Goal: Task Accomplishment & Management: Use online tool/utility

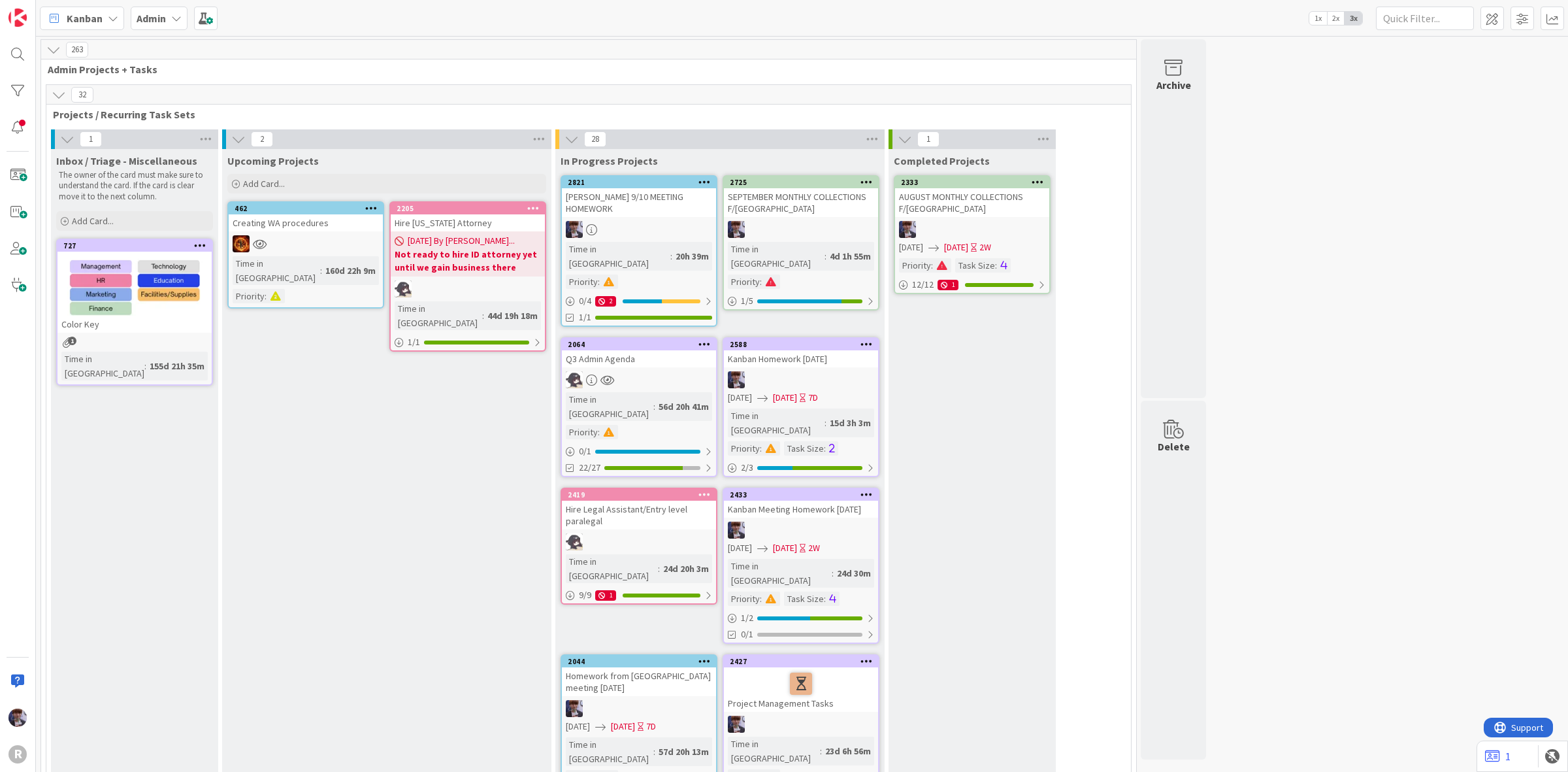
scroll to position [4310, 0]
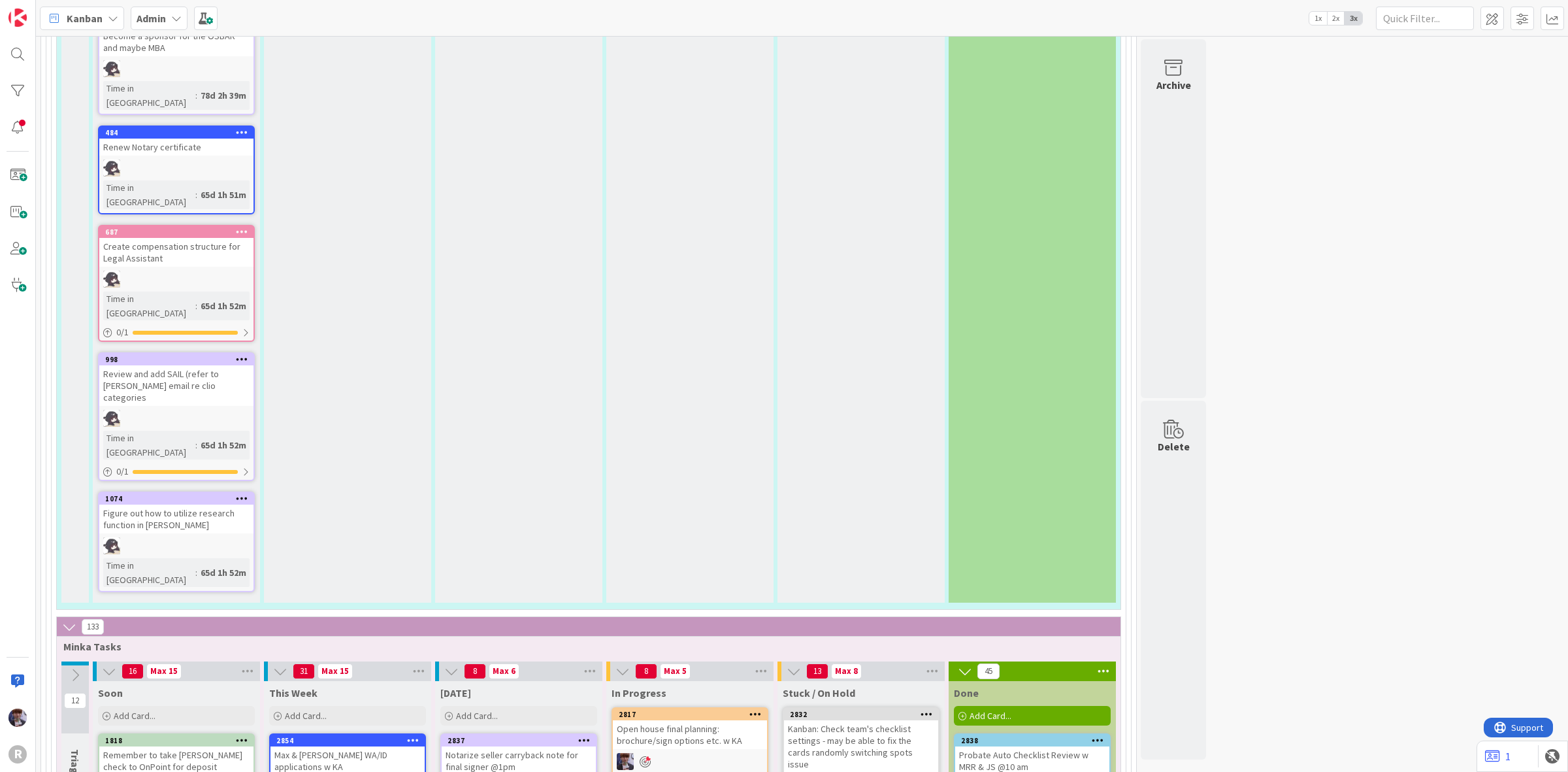
click at [111, 21] on icon at bounding box center [112, 18] width 10 height 10
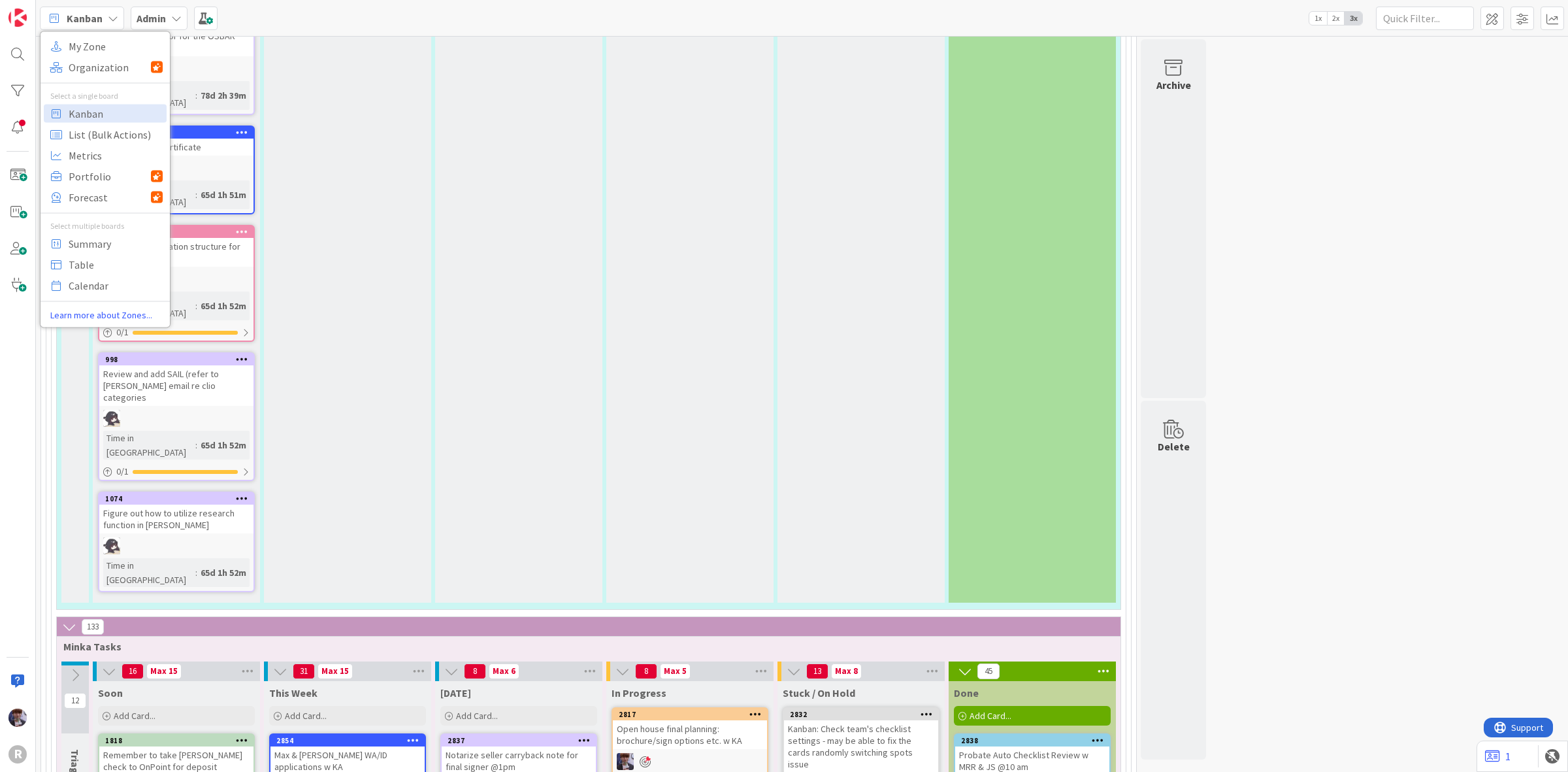
click at [167, 23] on div "Admin" at bounding box center [158, 18] width 57 height 23
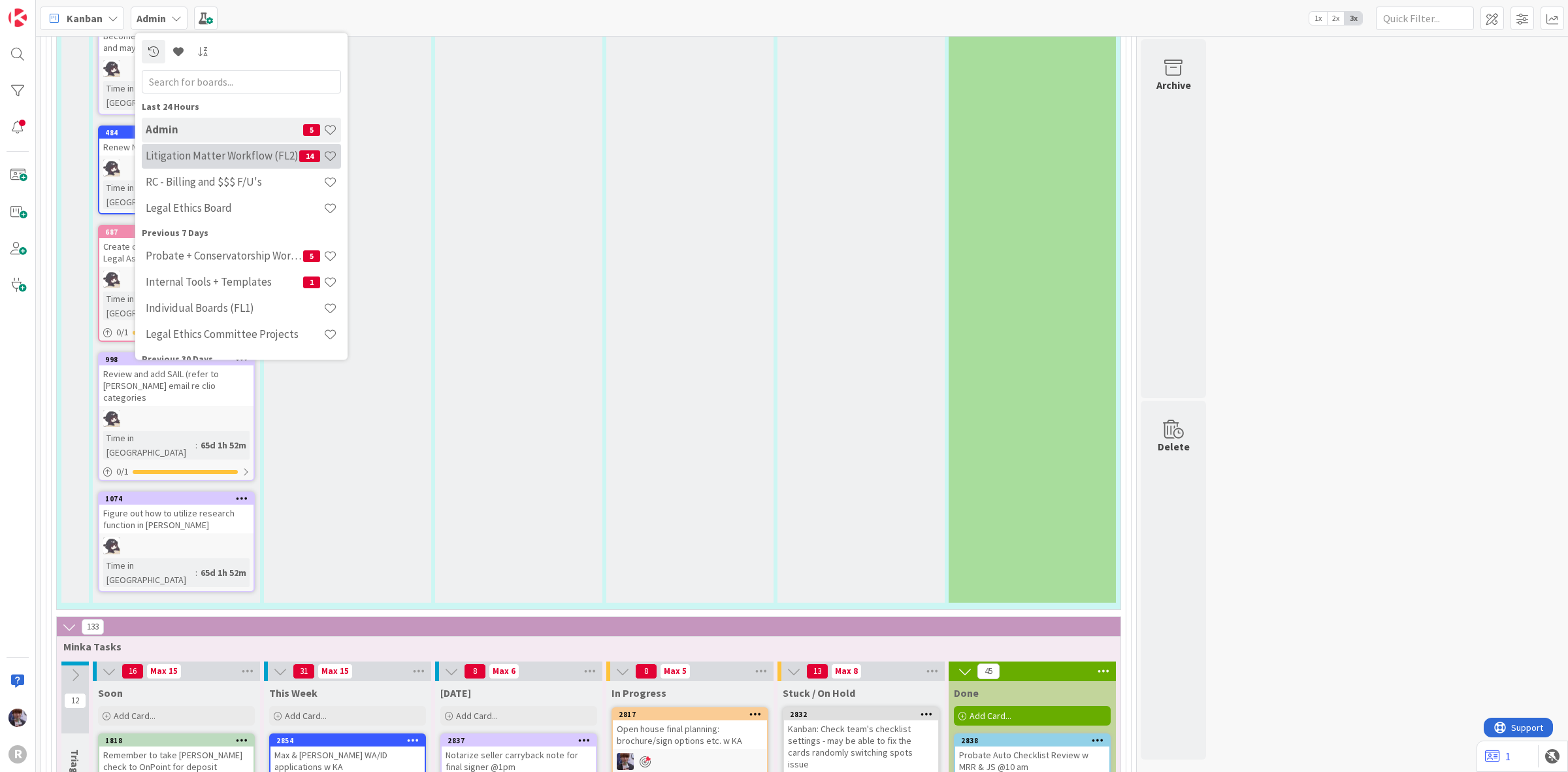
click at [230, 158] on h4 "Litigation Matter Workflow (FL2)" at bounding box center [222, 155] width 154 height 13
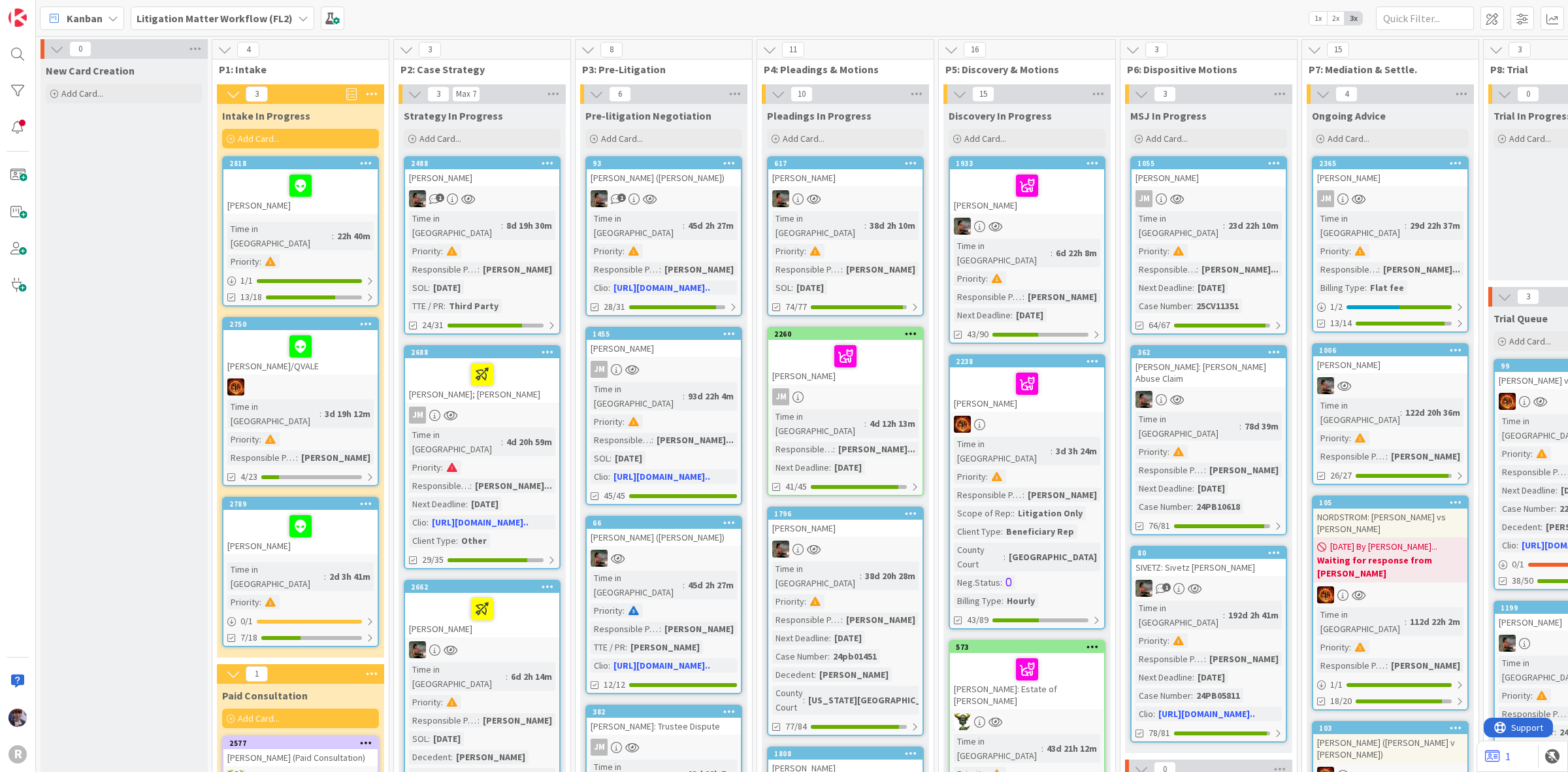
click at [251, 194] on div at bounding box center [300, 185] width 146 height 27
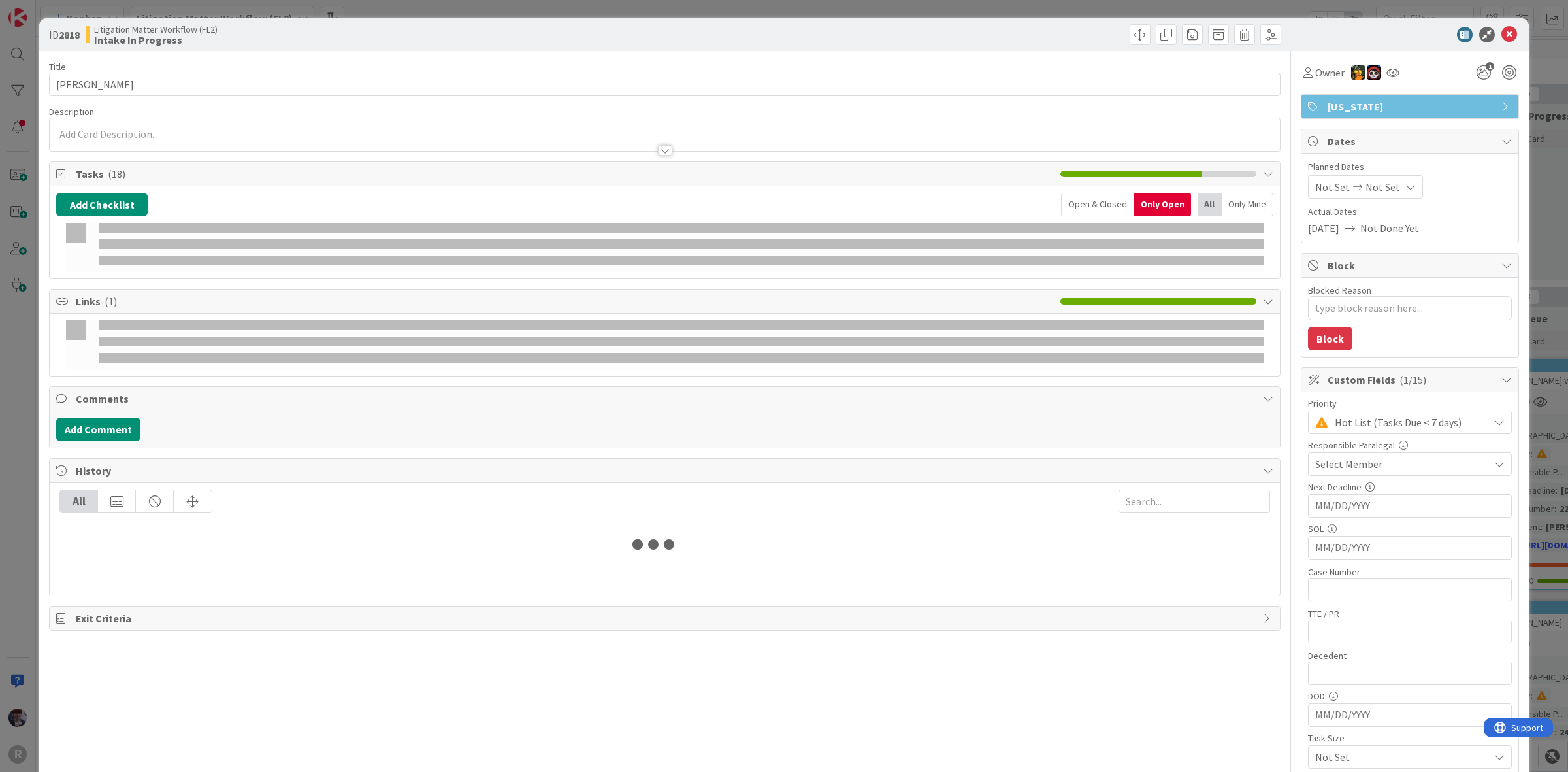
type textarea "x"
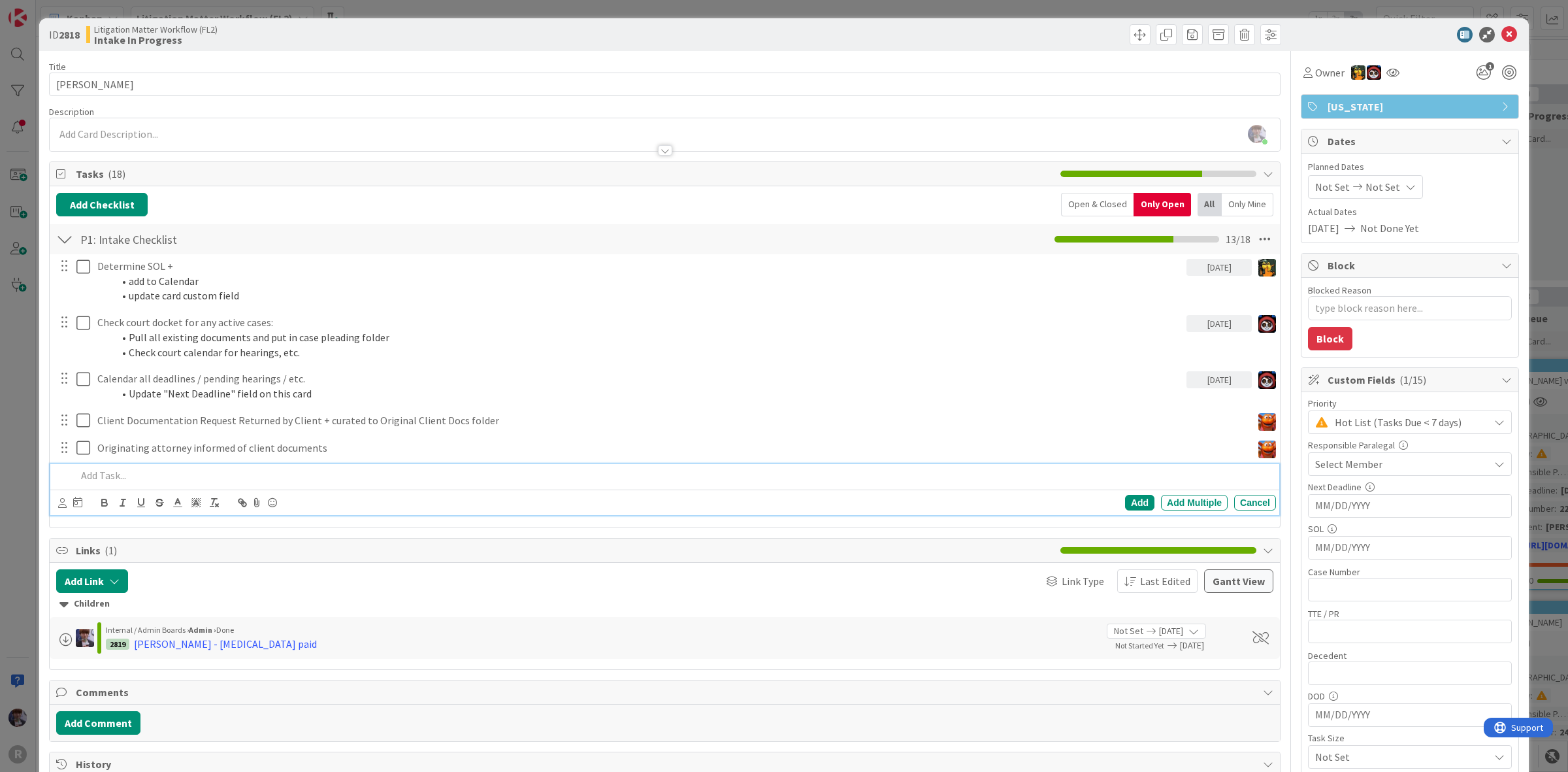
click at [147, 467] on div at bounding box center [673, 475] width 1204 height 23
click at [1097, 197] on div "Open & Closed" at bounding box center [1097, 205] width 73 height 23
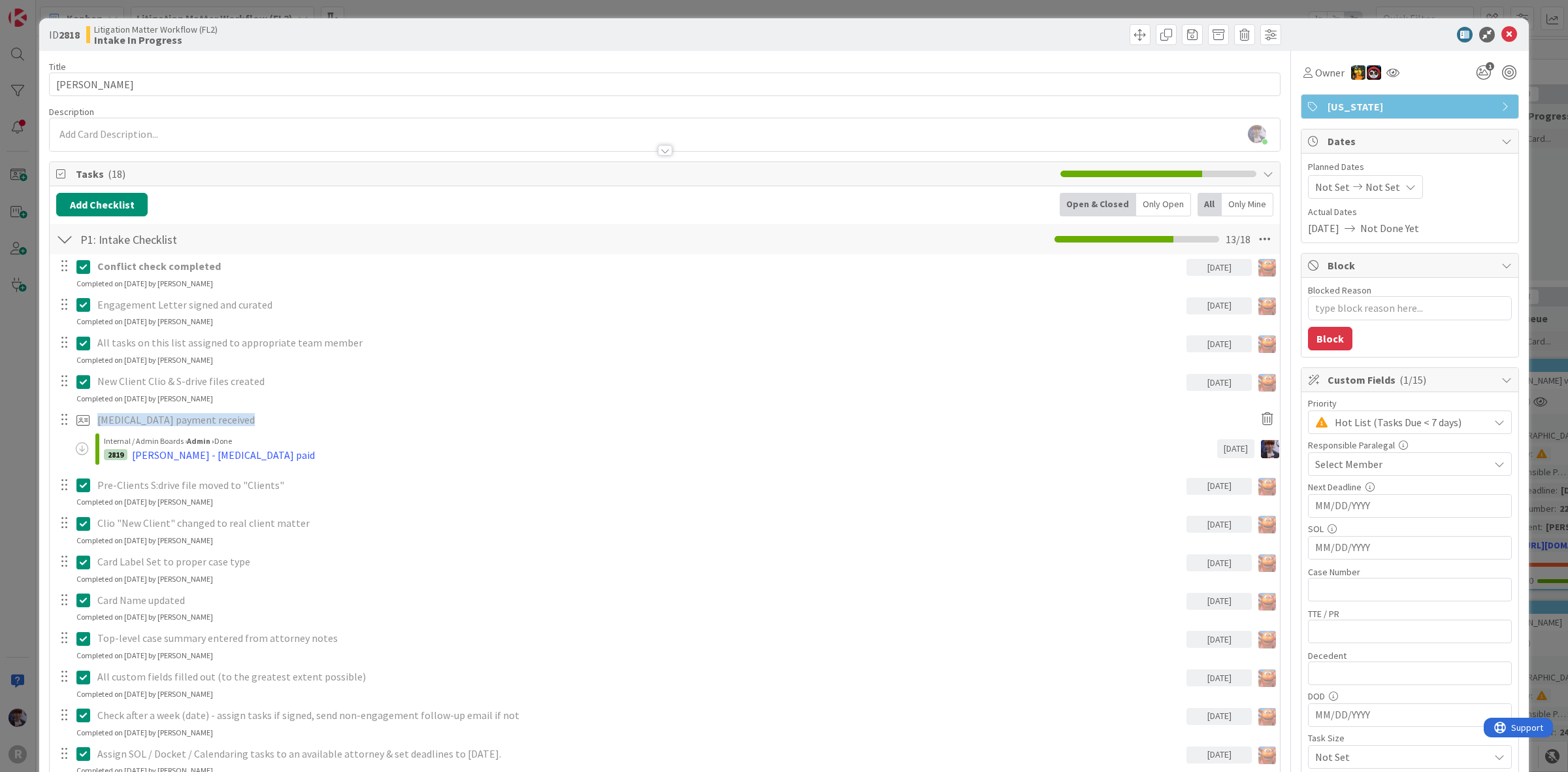
click at [33, 479] on div "ID 2818 Litigation Matter Workflow (FL2) Intake In Progress Title 15 / 128 [PER…" at bounding box center [784, 386] width 1568 height 772
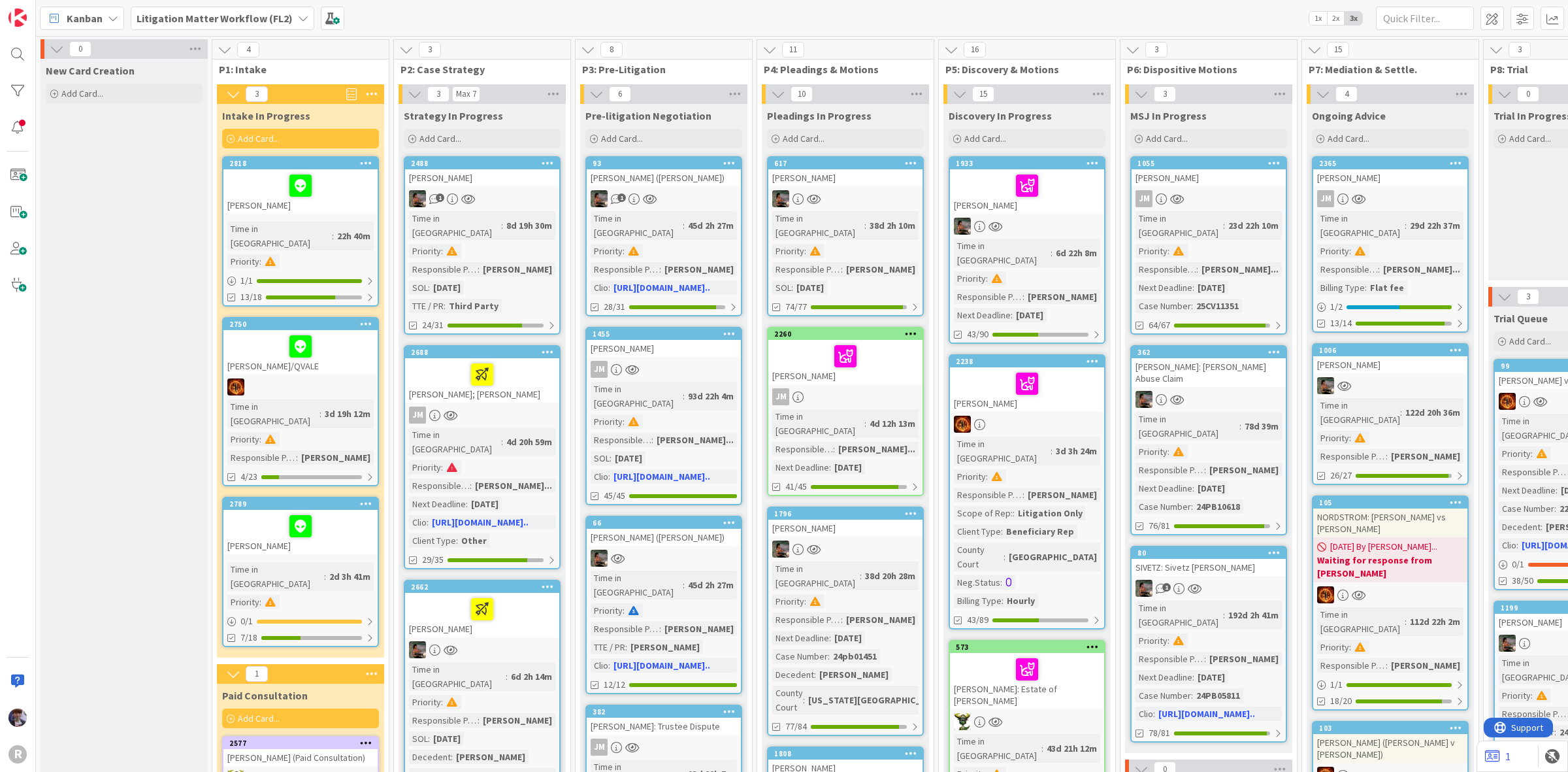
click at [258, 350] on div "[PERSON_NAME]/QVALE" at bounding box center [300, 352] width 155 height 44
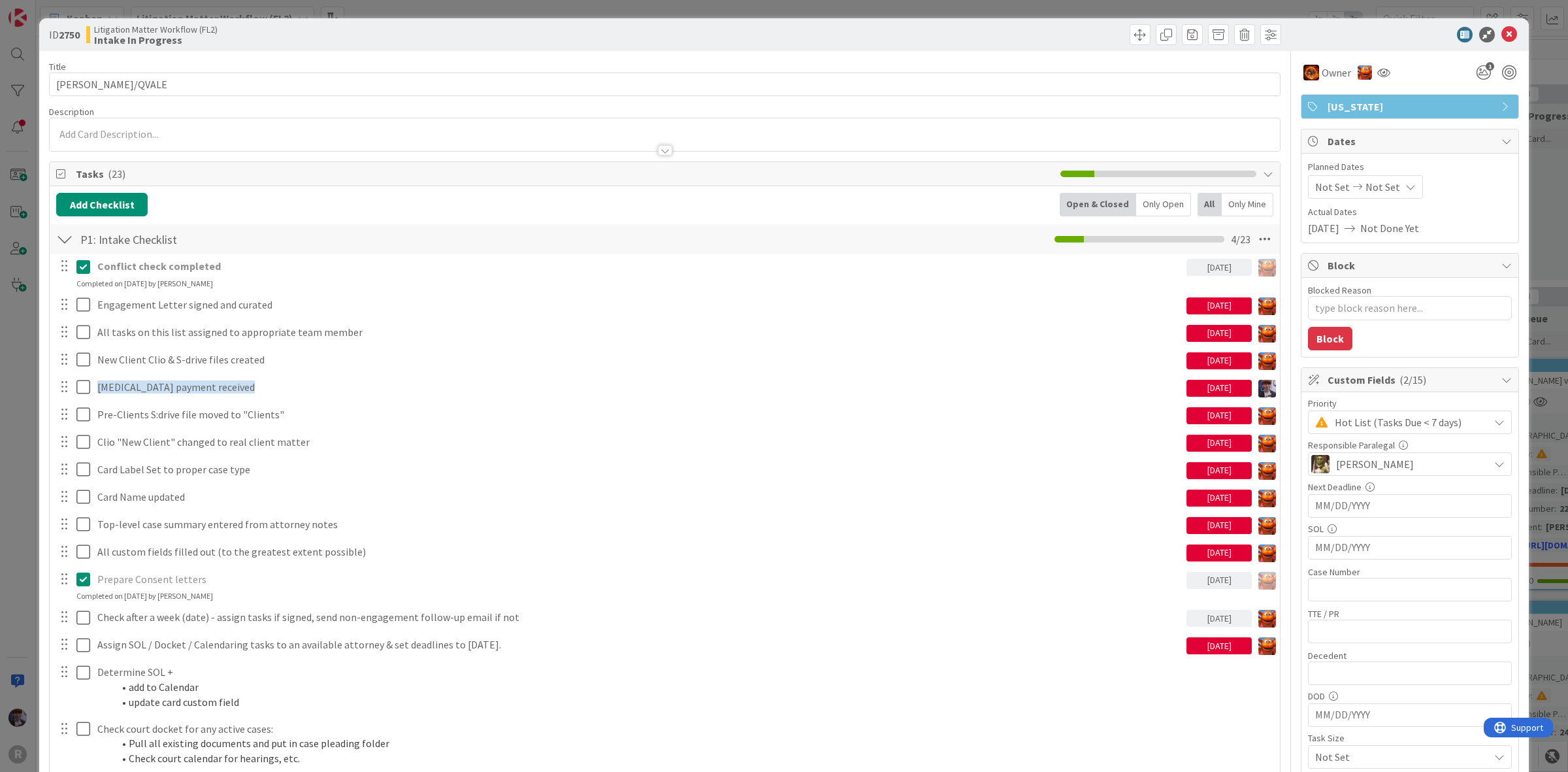
type textarea "x"
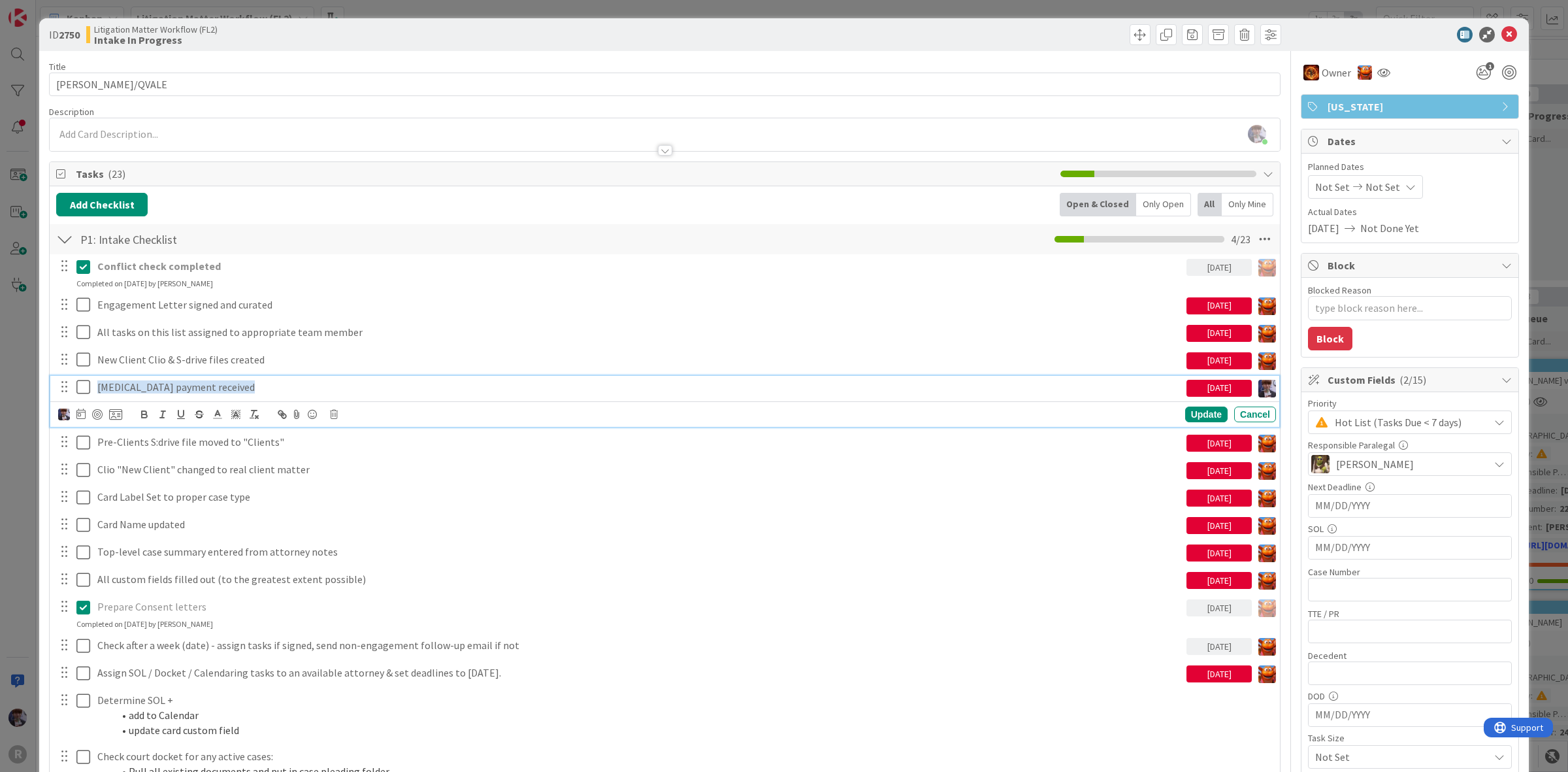
click at [232, 389] on p "[MEDICAL_DATA] payment received" at bounding box center [639, 386] width 1084 height 15
click at [77, 412] on icon at bounding box center [81, 413] width 9 height 10
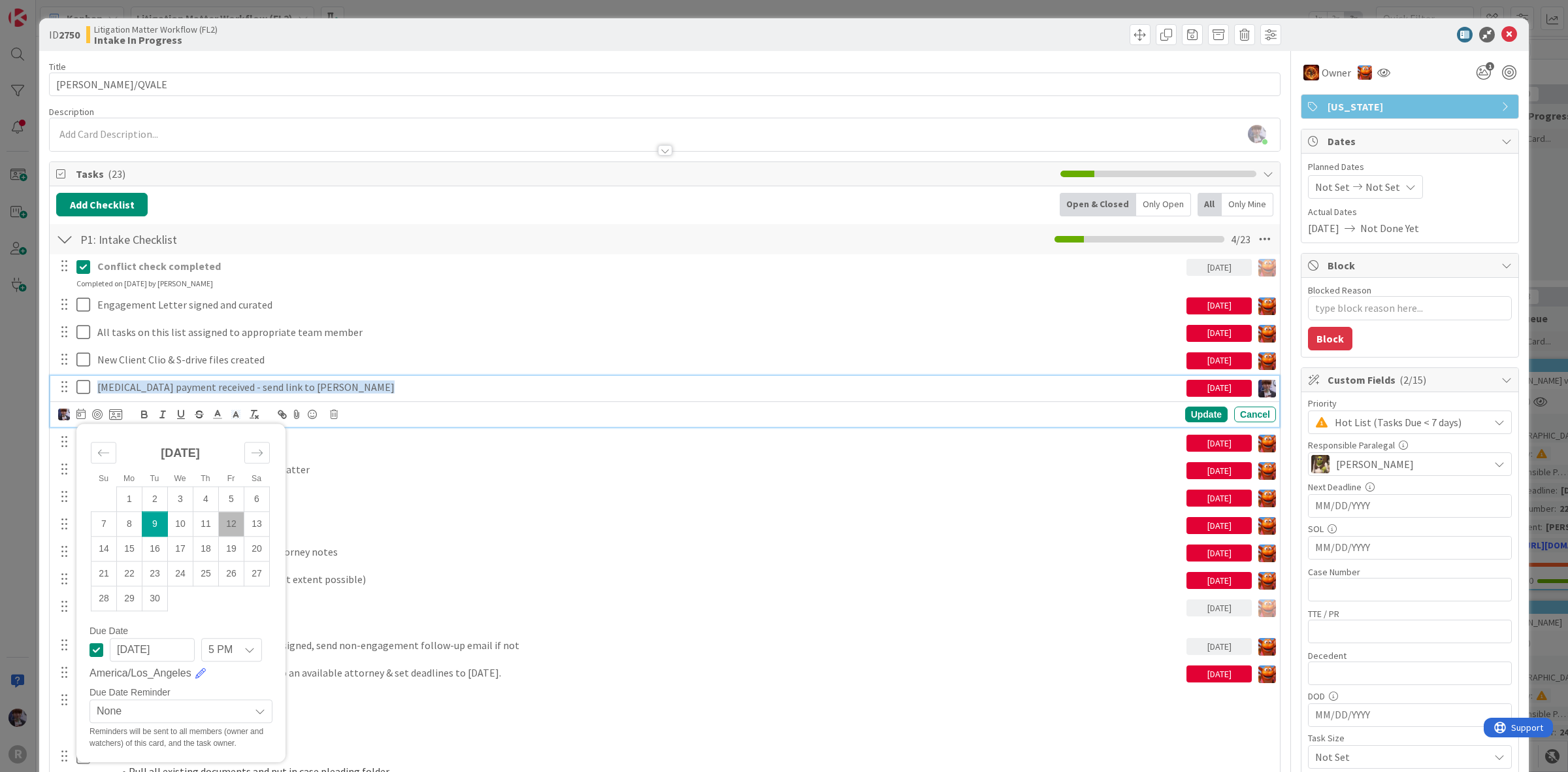
click at [223, 528] on td "12" at bounding box center [231, 524] width 26 height 25
type input "[DATE]"
click at [116, 412] on icon at bounding box center [116, 414] width 13 height 12
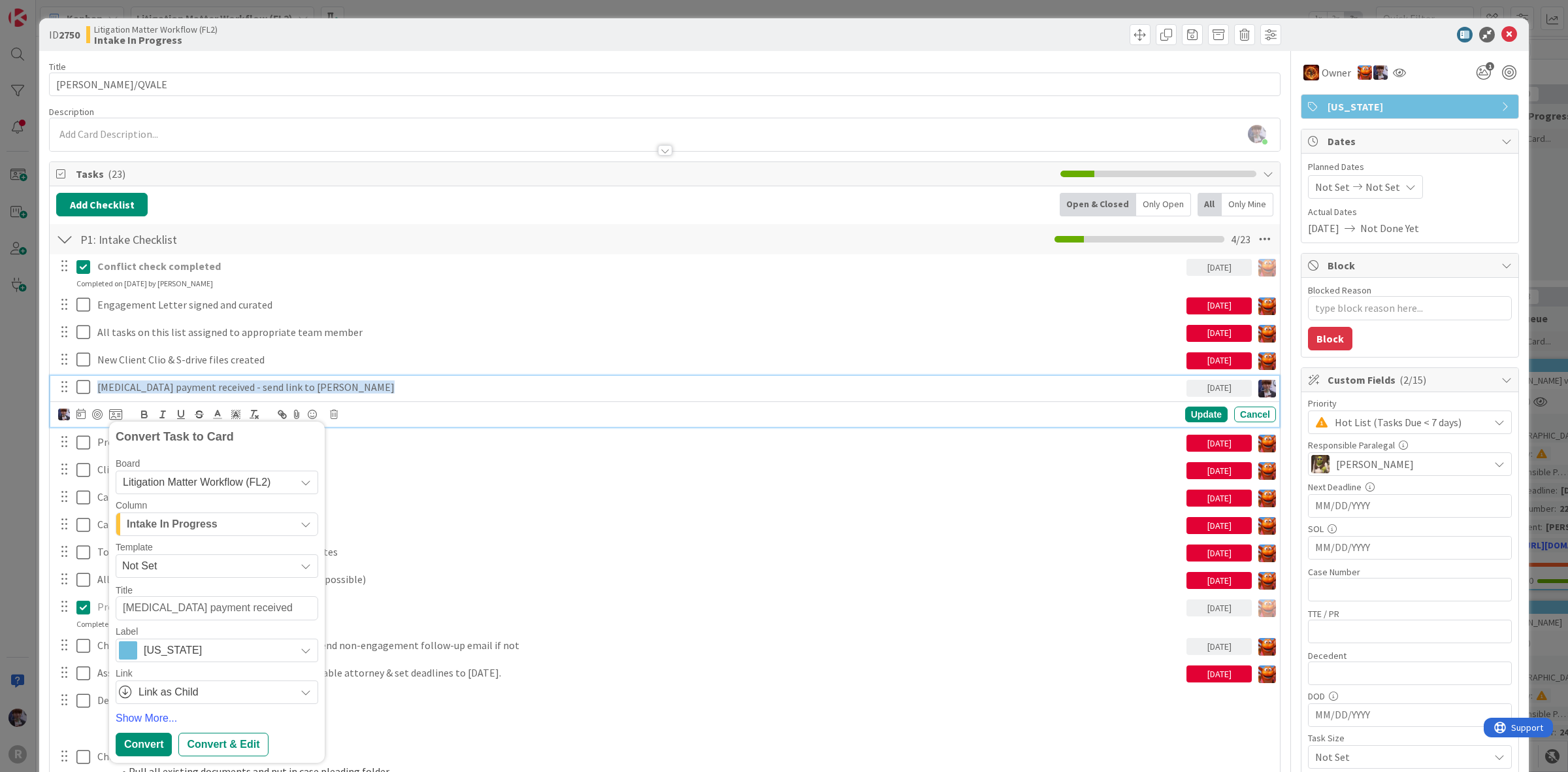
click at [219, 529] on div "Intake In Progress" at bounding box center [209, 524] width 172 height 21
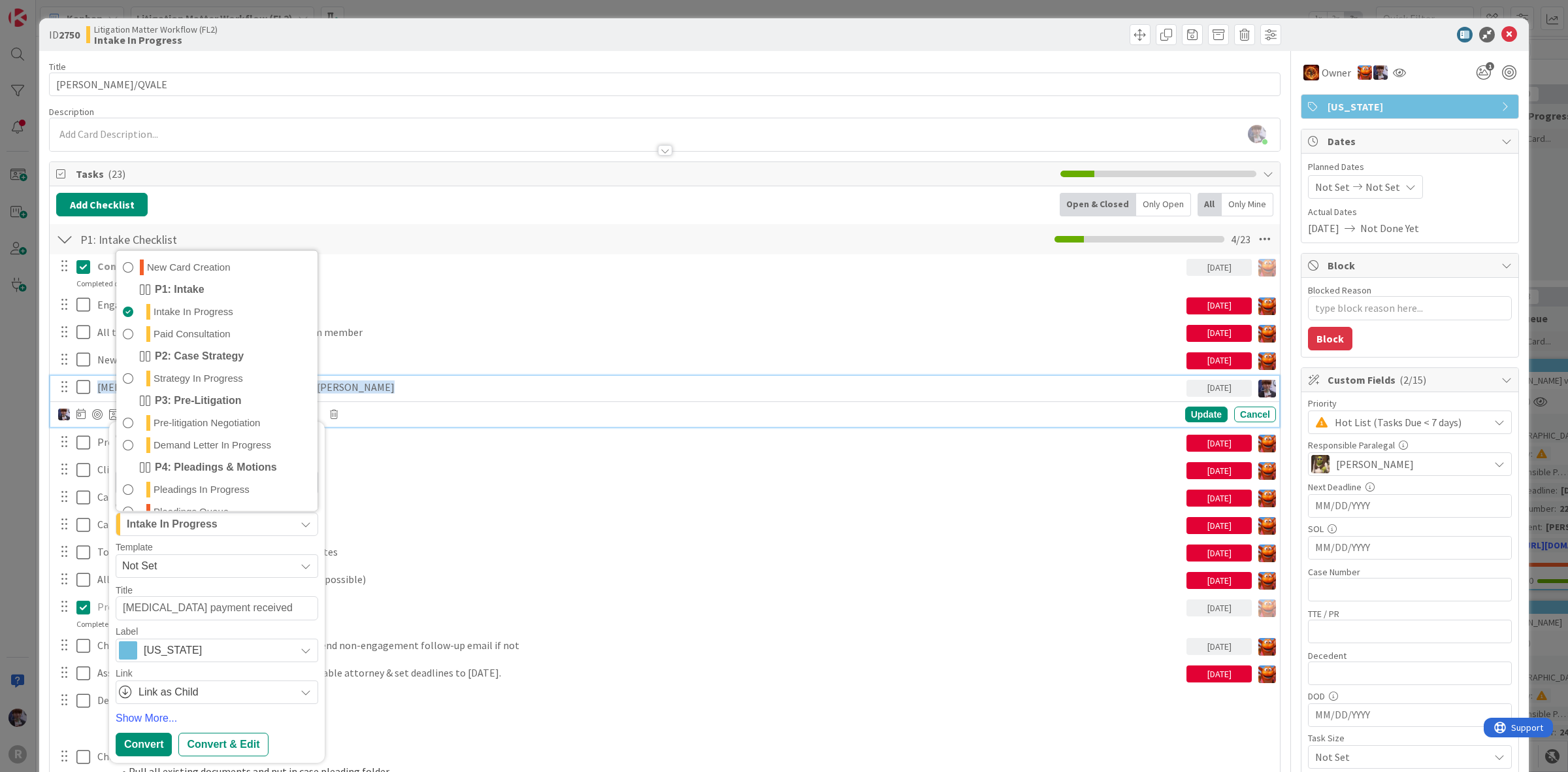
click at [211, 550] on div "Template" at bounding box center [216, 547] width 202 height 9
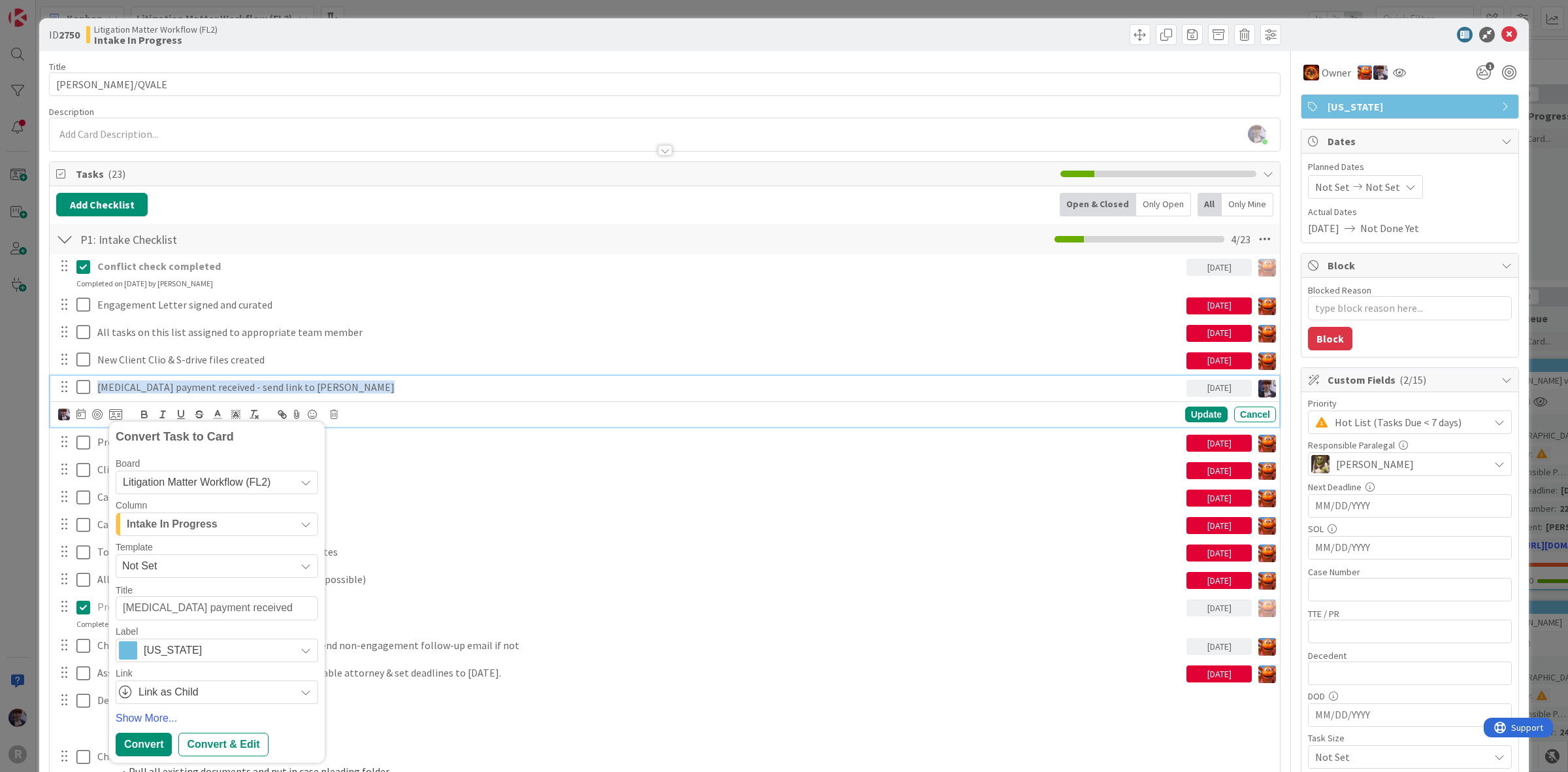
click at [214, 482] on span "Litigation Matter Workflow (FL2)" at bounding box center [196, 482] width 148 height 11
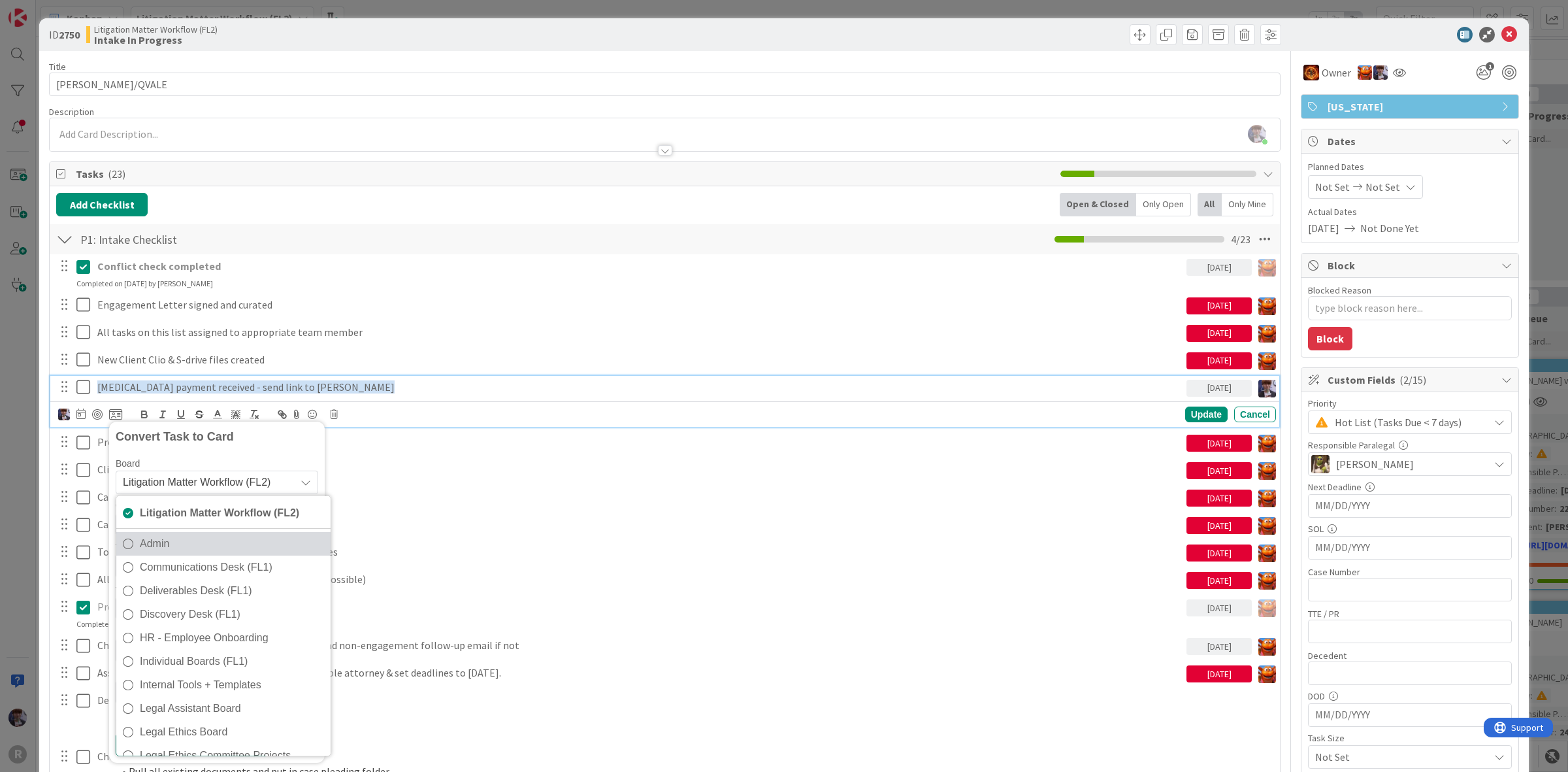
click at [204, 543] on span "Admin" at bounding box center [232, 543] width 184 height 20
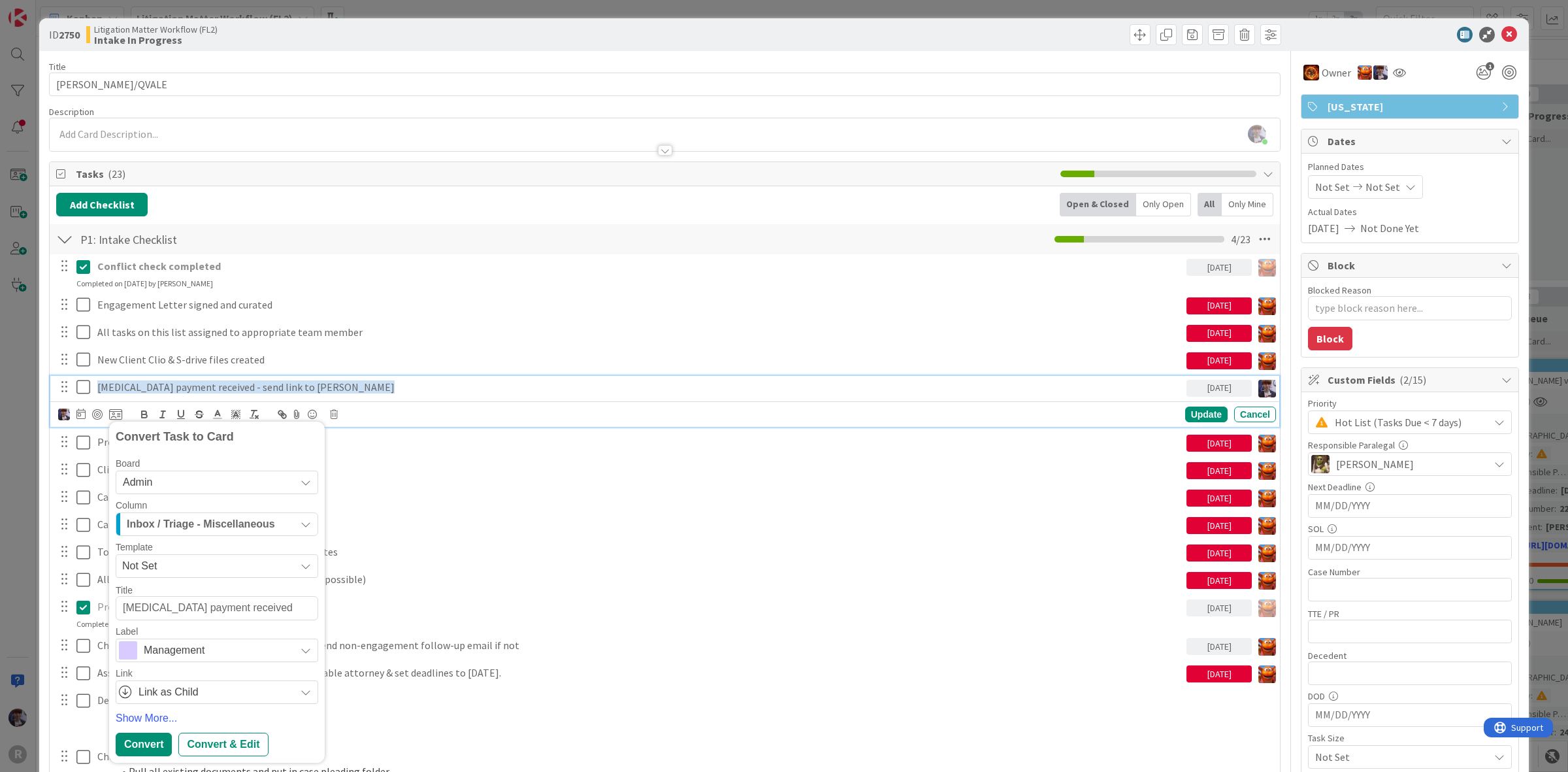
click at [194, 531] on span "Inbox / Triage - Miscellaneous" at bounding box center [201, 524] width 148 height 17
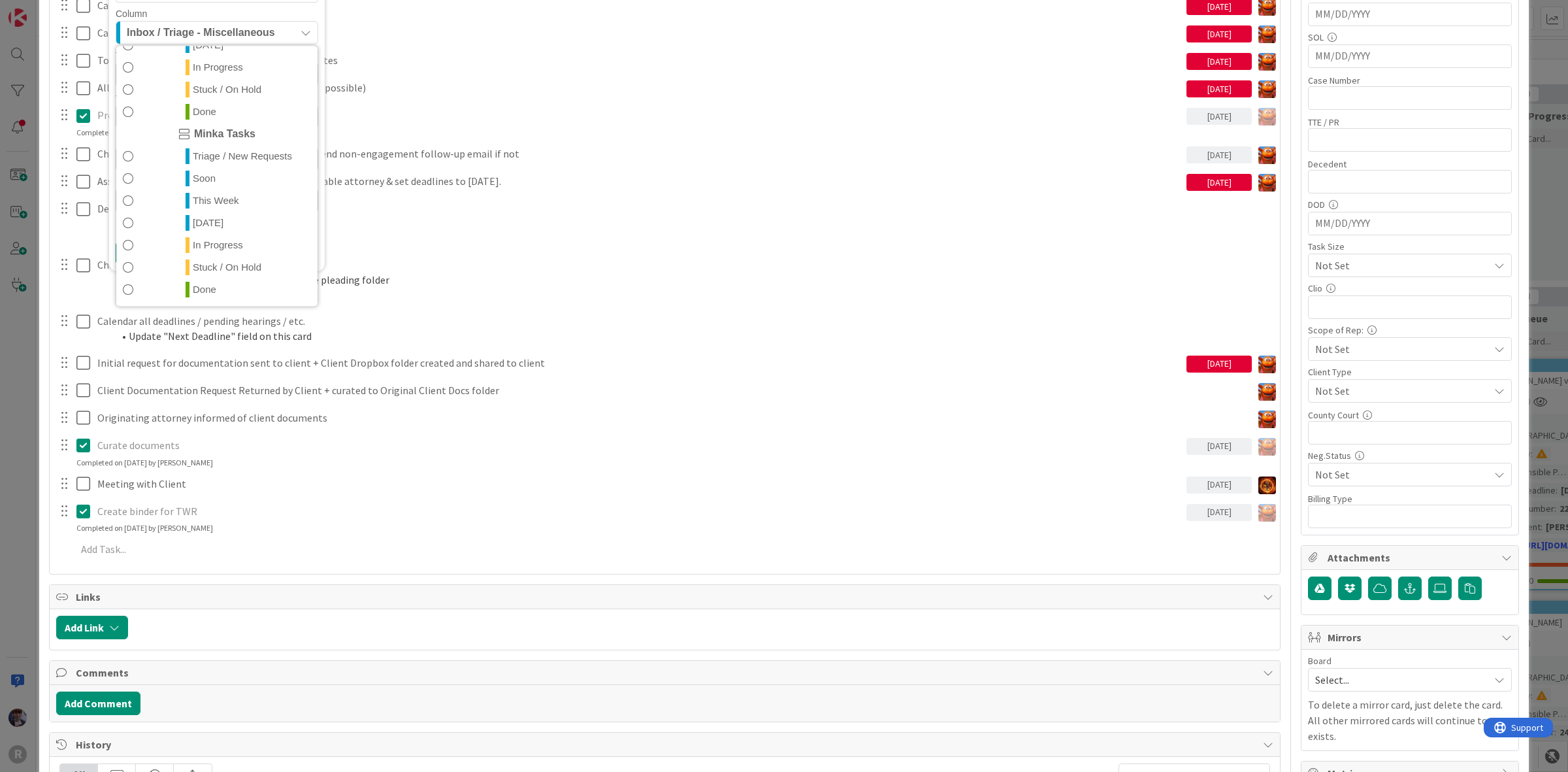
scroll to position [245, 0]
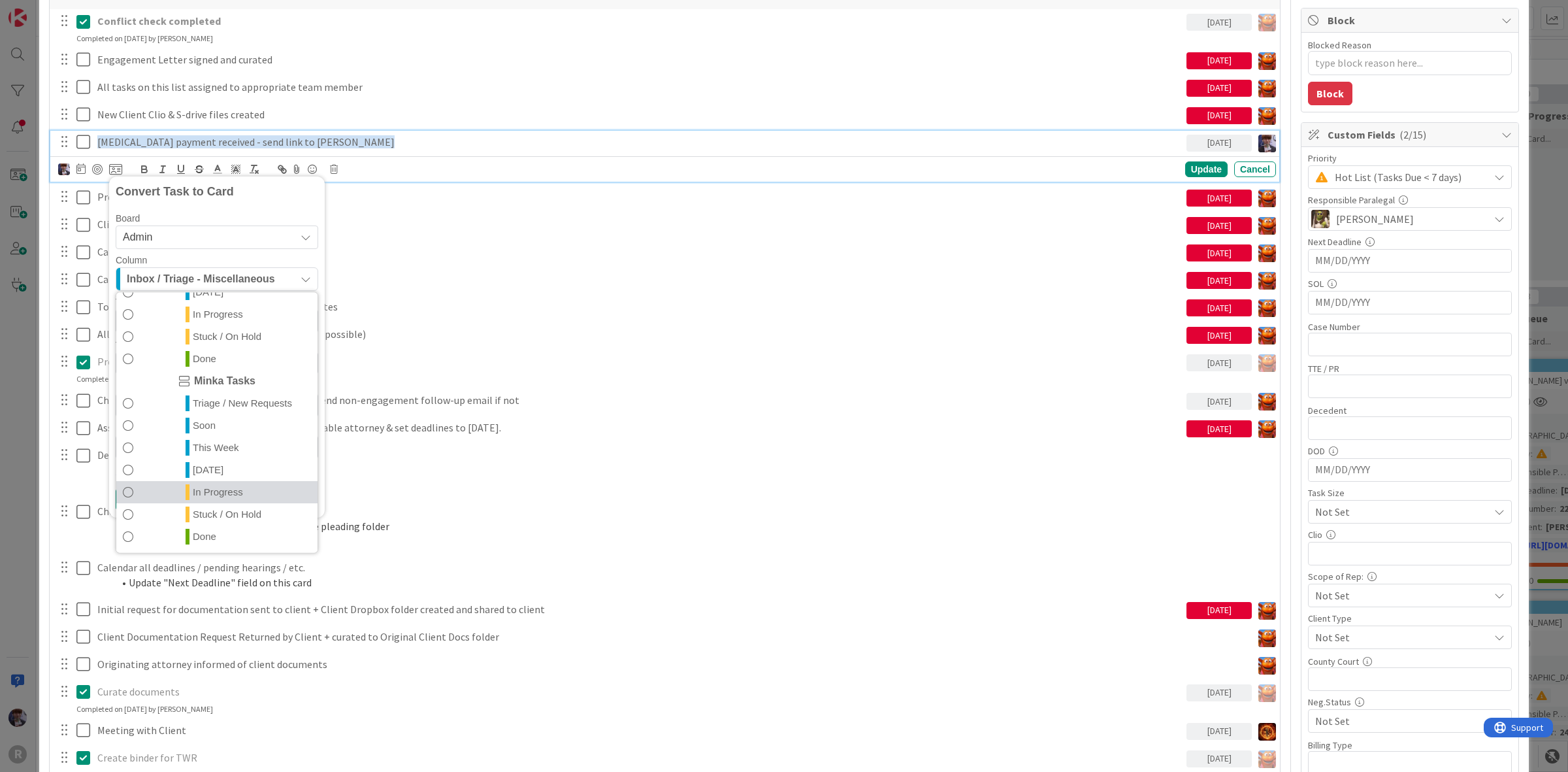
click at [233, 482] on link "In Progress" at bounding box center [217, 492] width 201 height 22
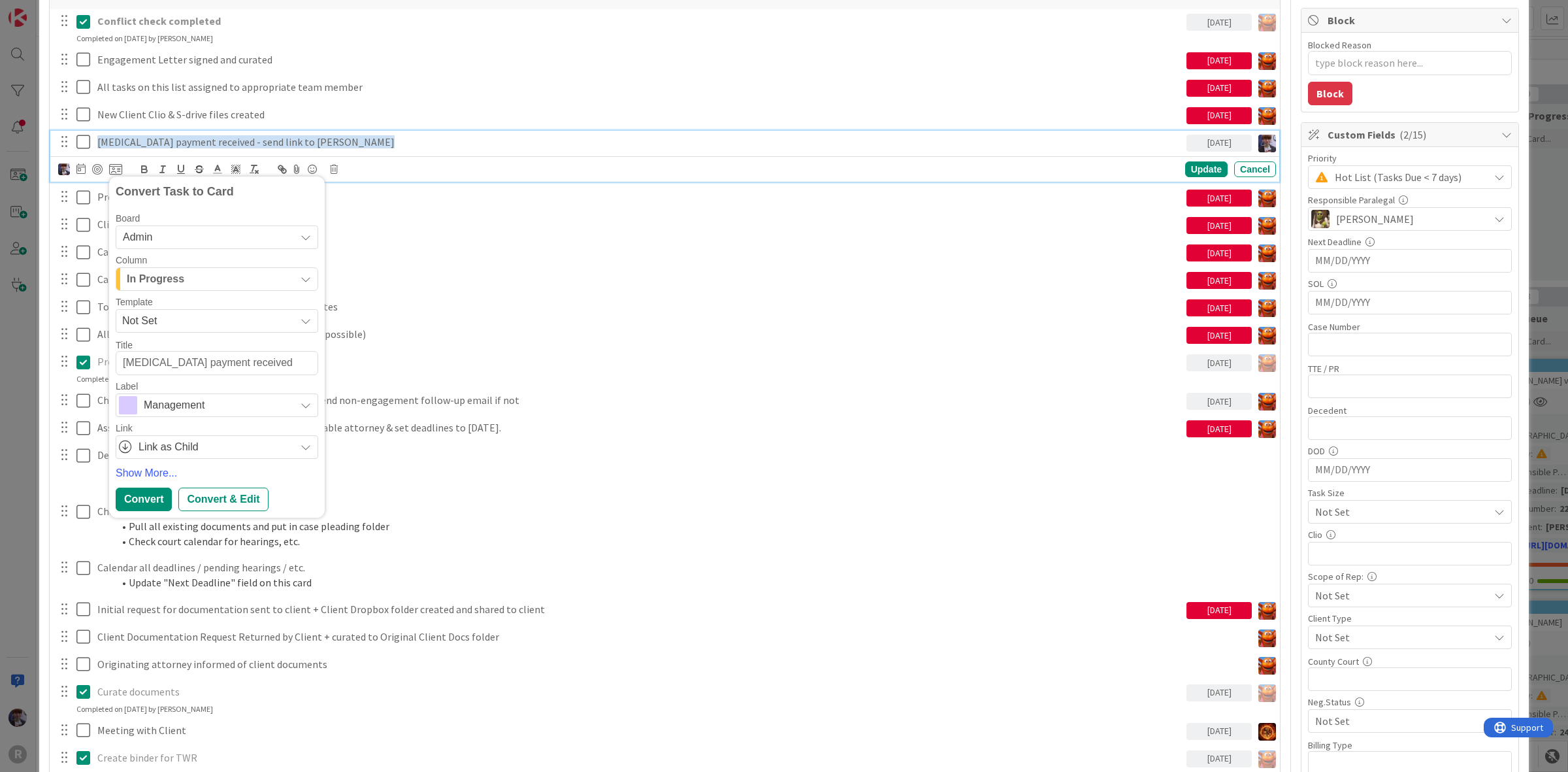
click at [183, 405] on span "Management" at bounding box center [216, 404] width 145 height 18
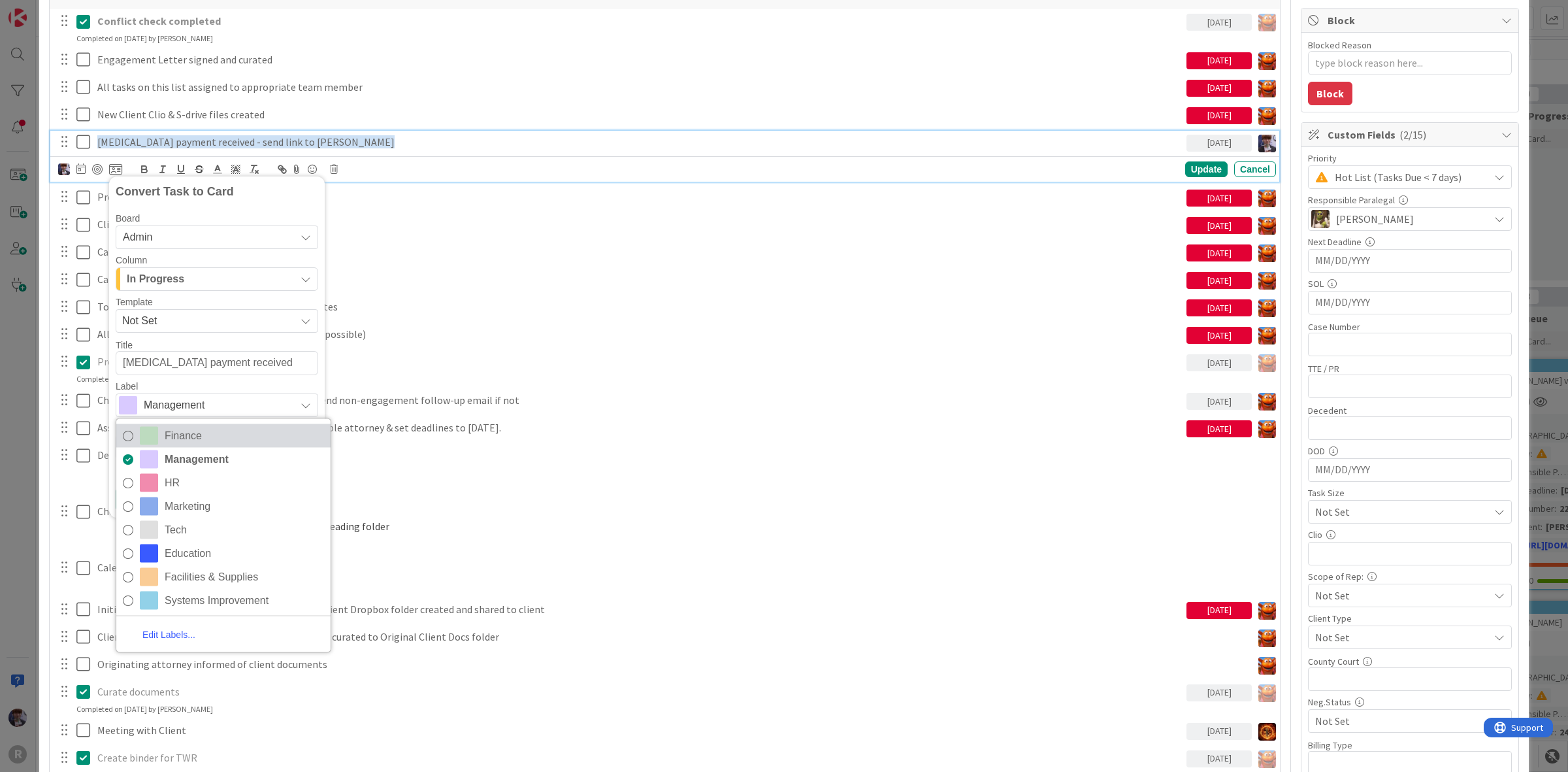
click at [194, 436] on span "Finance" at bounding box center [244, 435] width 159 height 20
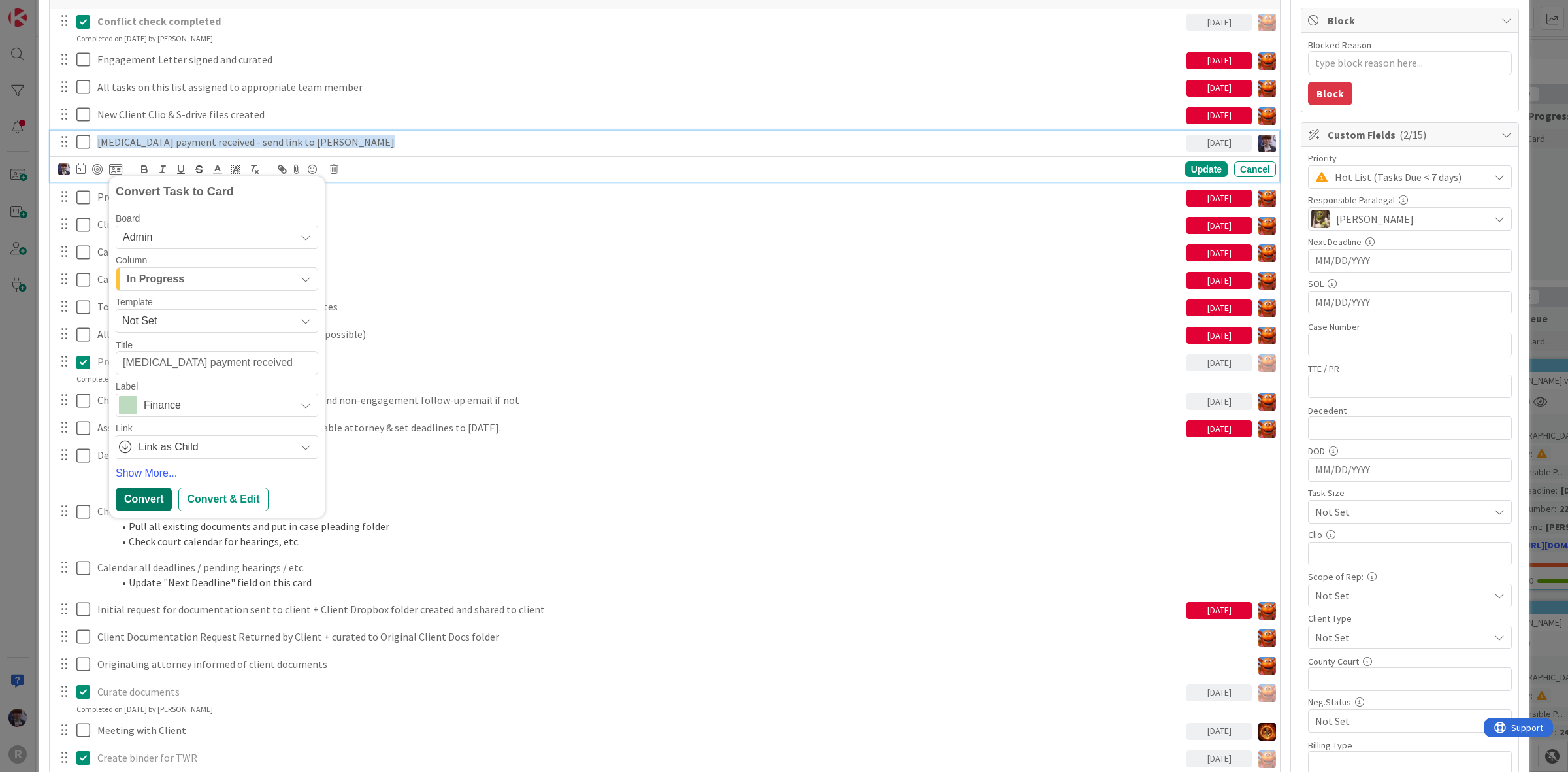
click at [148, 496] on div "Convert" at bounding box center [144, 499] width 56 height 23
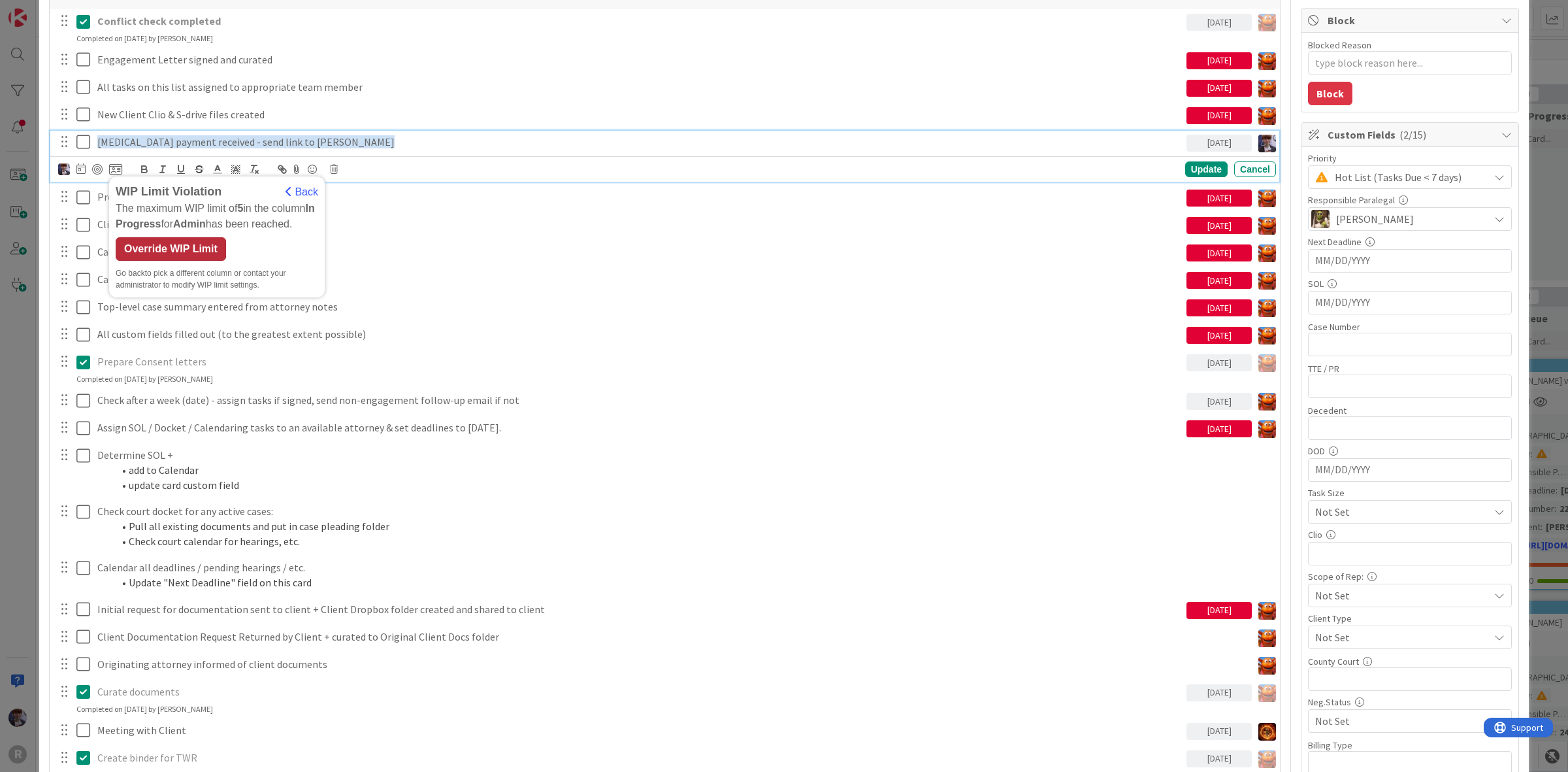
click at [187, 252] on div "Override WIP Limit" at bounding box center [170, 249] width 110 height 23
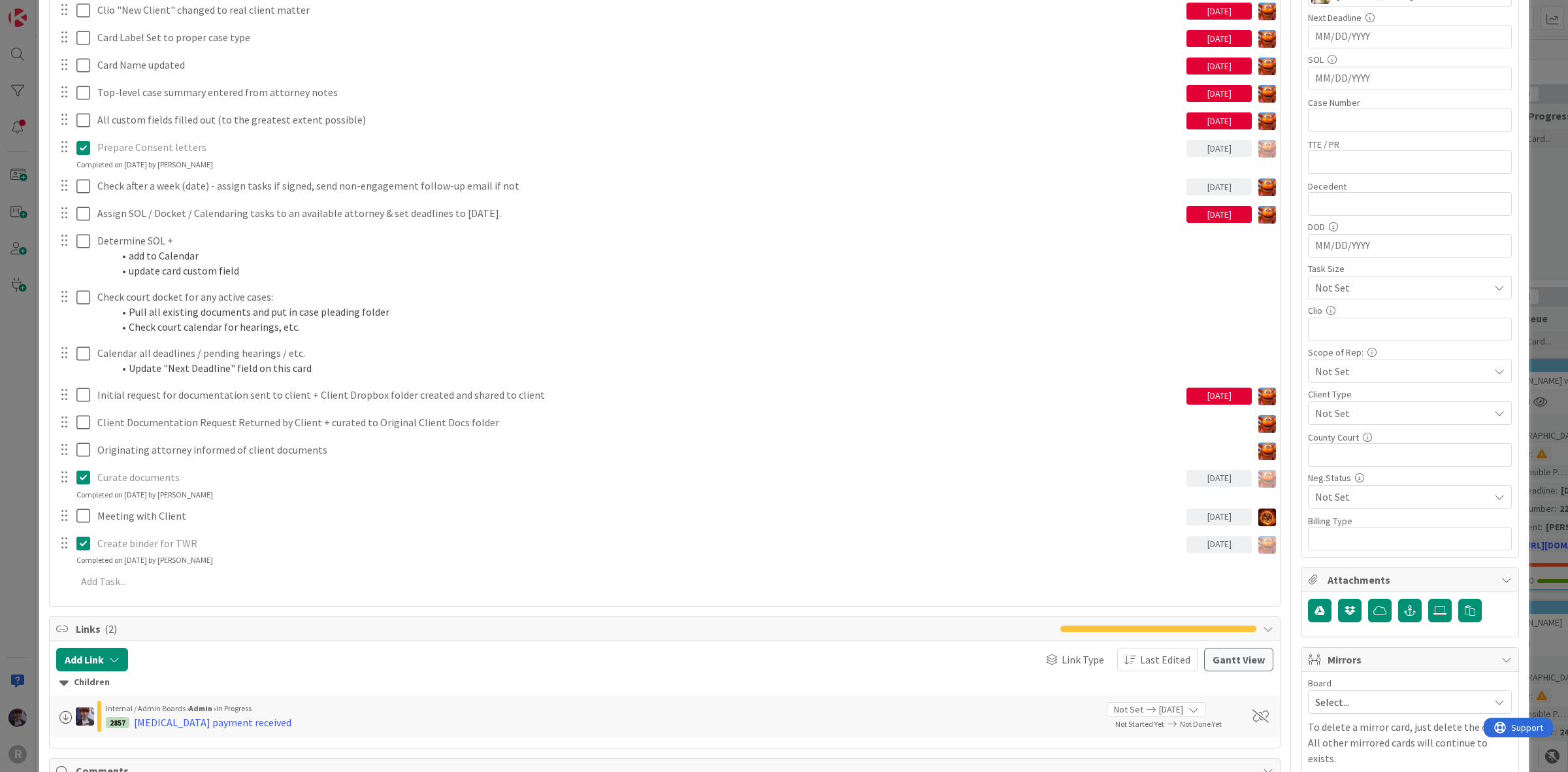
scroll to position [490, 0]
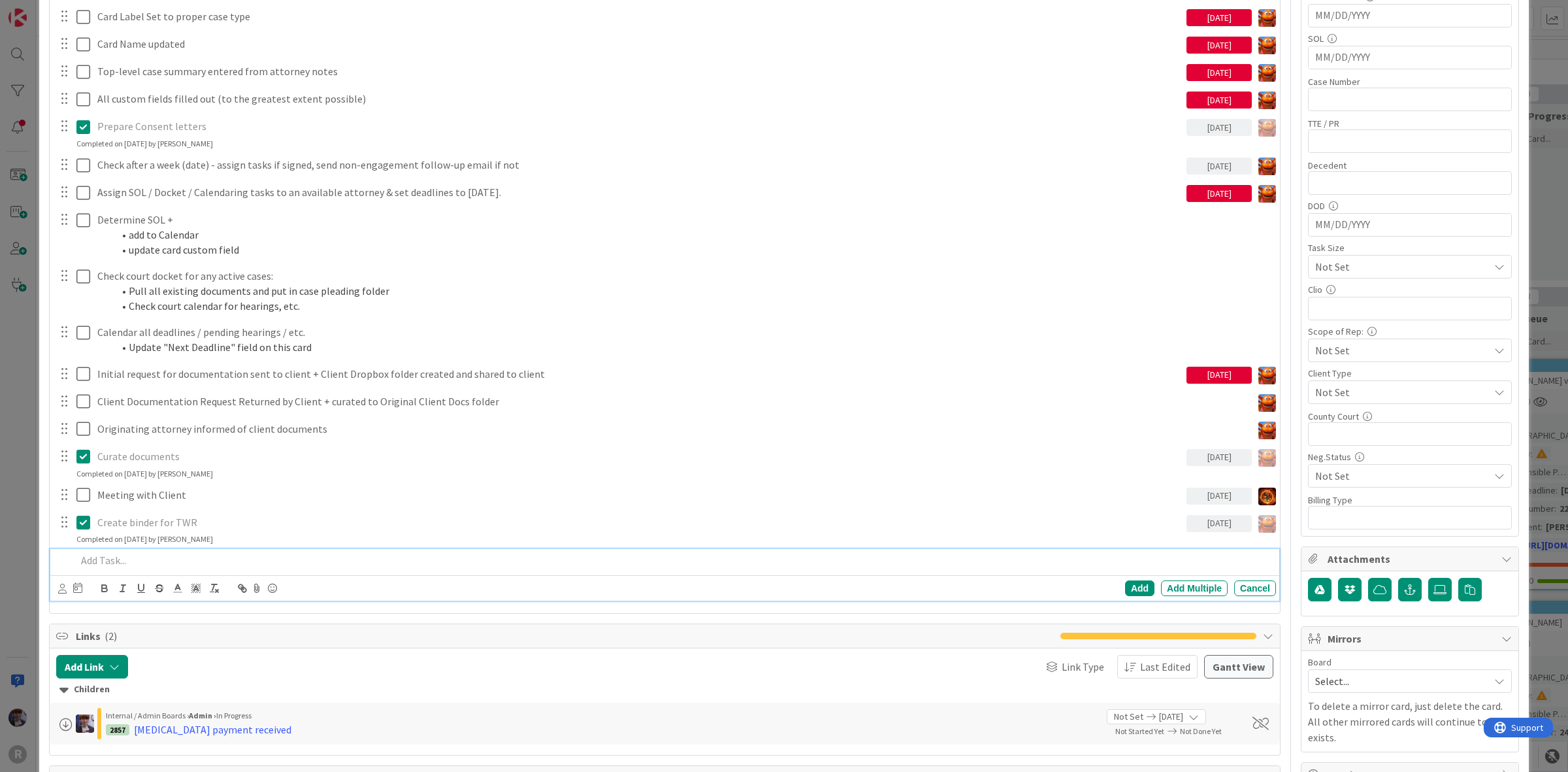
click at [124, 550] on div at bounding box center [673, 560] width 1204 height 23
type textarea "x"
click at [168, 560] on p "Signed copies of eng. ltrs sent to both clients" at bounding box center [674, 560] width 1194 height 15
click at [1125, 596] on div "Add" at bounding box center [1140, 588] width 30 height 16
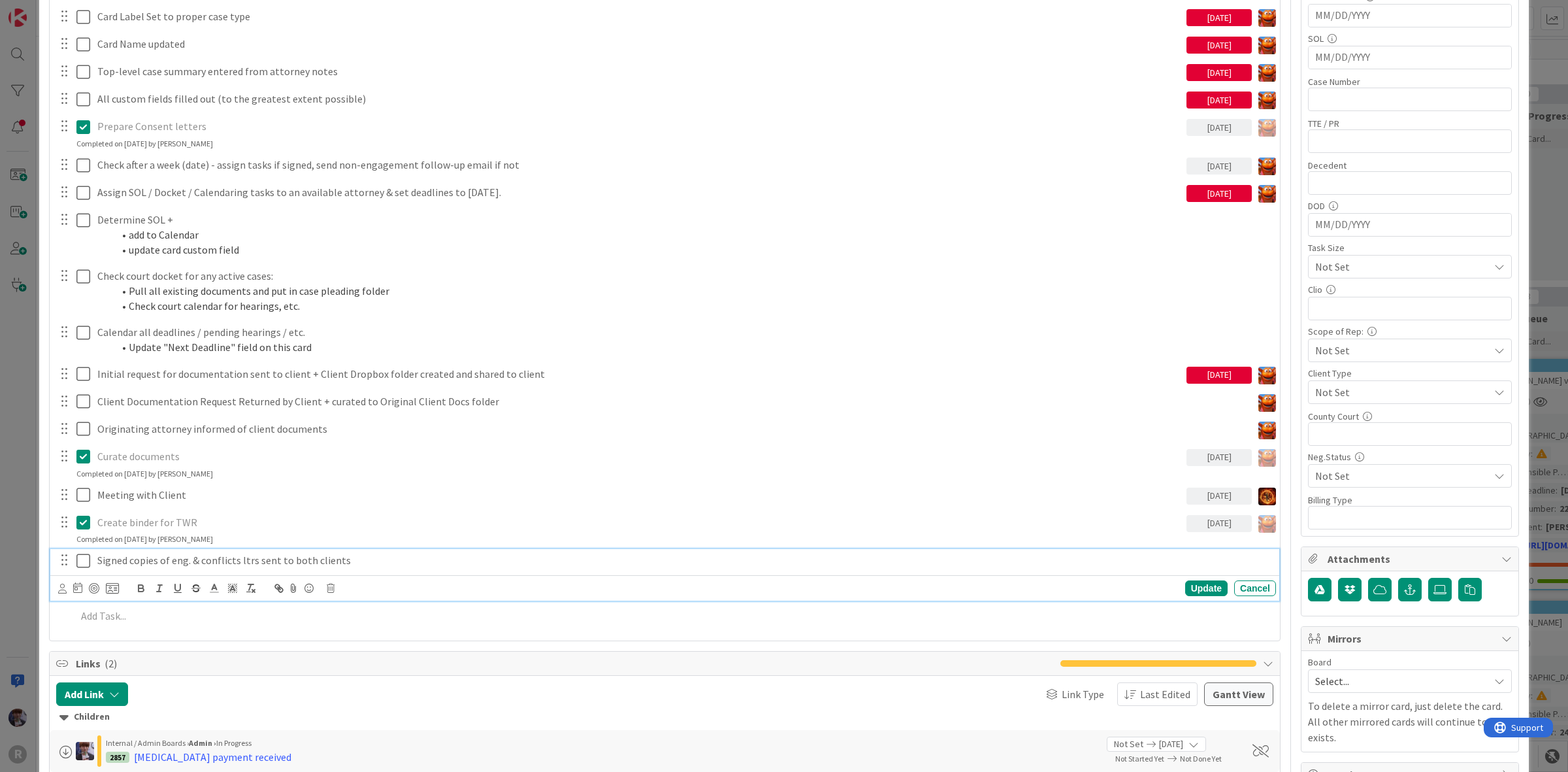
click at [132, 565] on p "Signed copies of eng. & conflicts ltrs sent to both clients" at bounding box center [684, 560] width 1173 height 15
click at [62, 589] on icon at bounding box center [62, 588] width 9 height 10
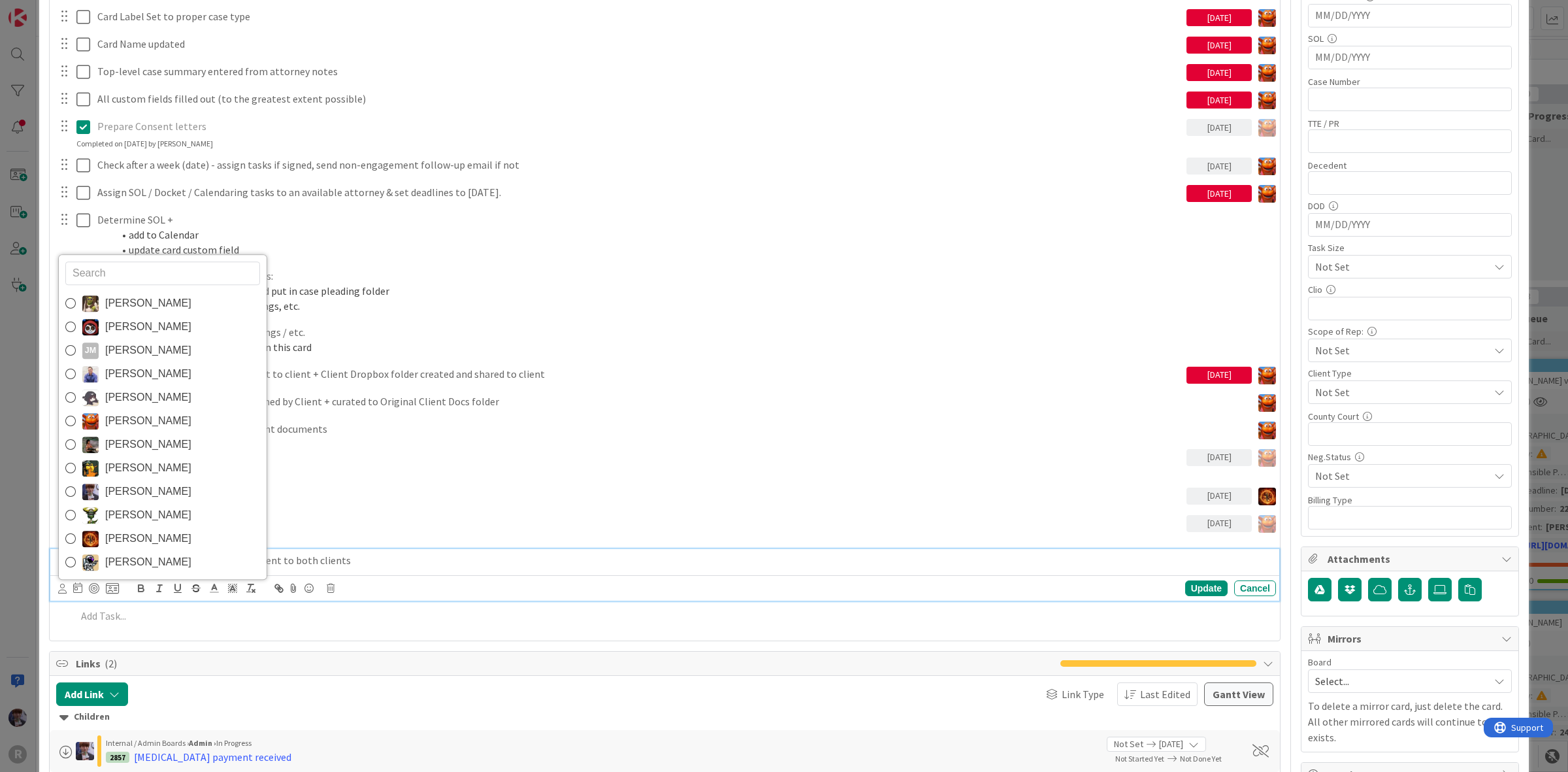
drag, startPoint x: 134, startPoint y: 422, endPoint x: 131, endPoint y: 435, distance: 13.3
click at [134, 422] on span "[PERSON_NAME]" at bounding box center [148, 420] width 86 height 20
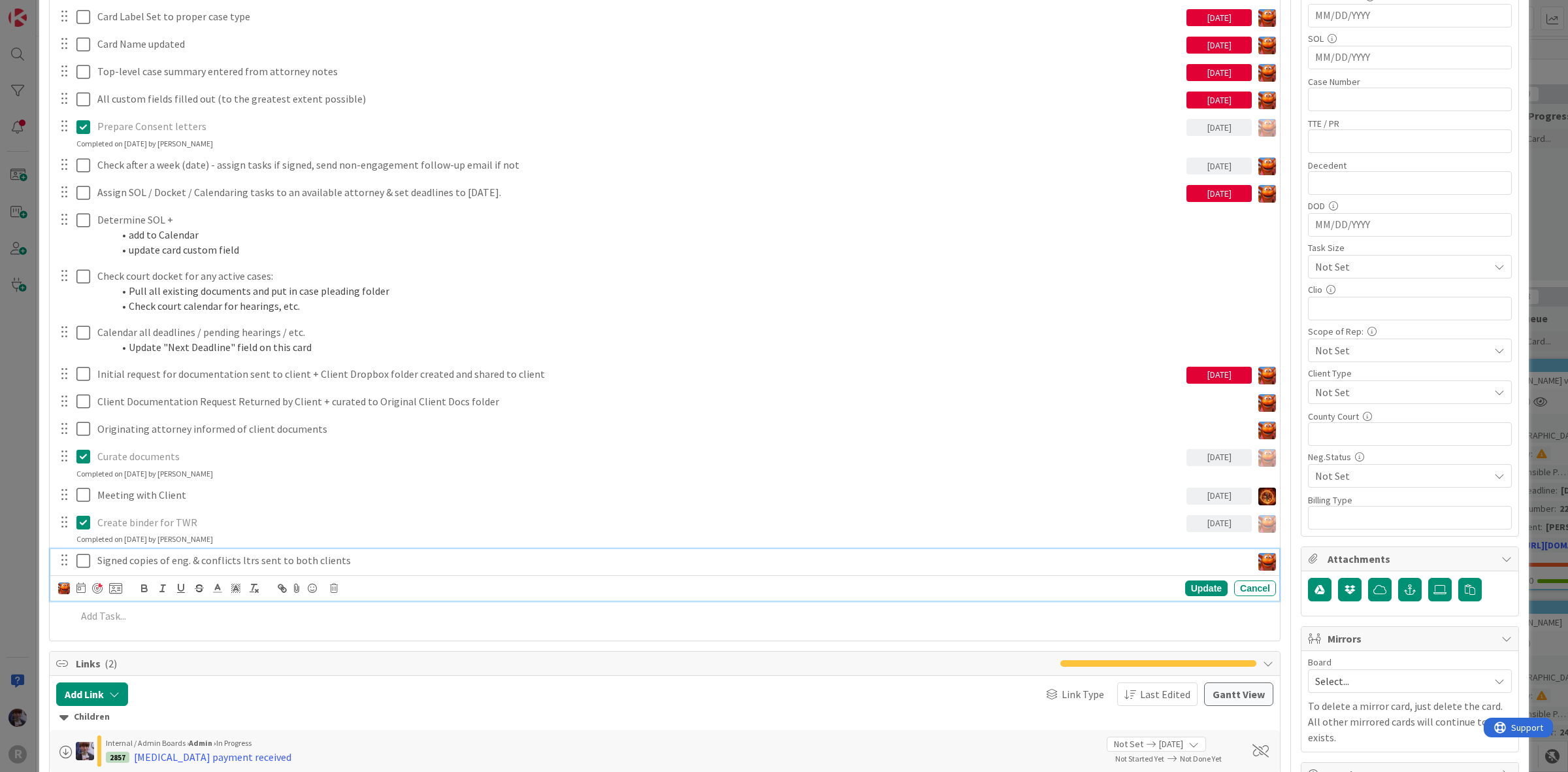
type textarea "x"
click at [83, 587] on icon at bounding box center [81, 587] width 9 height 10
click at [221, 693] on td "12" at bounding box center [231, 698] width 26 height 25
type input "[DATE]"
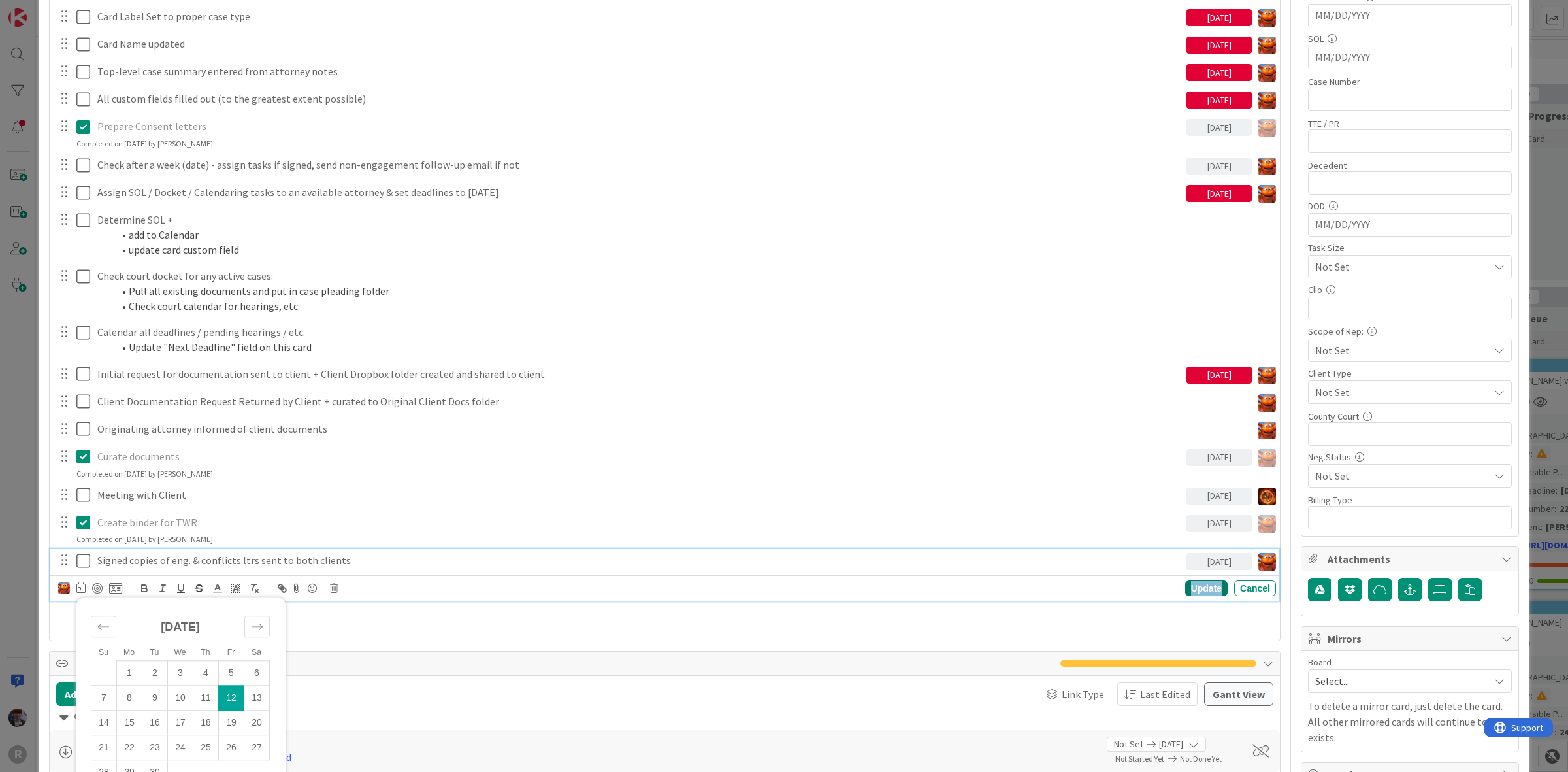
click at [1185, 582] on div "Update" at bounding box center [1206, 588] width 42 height 16
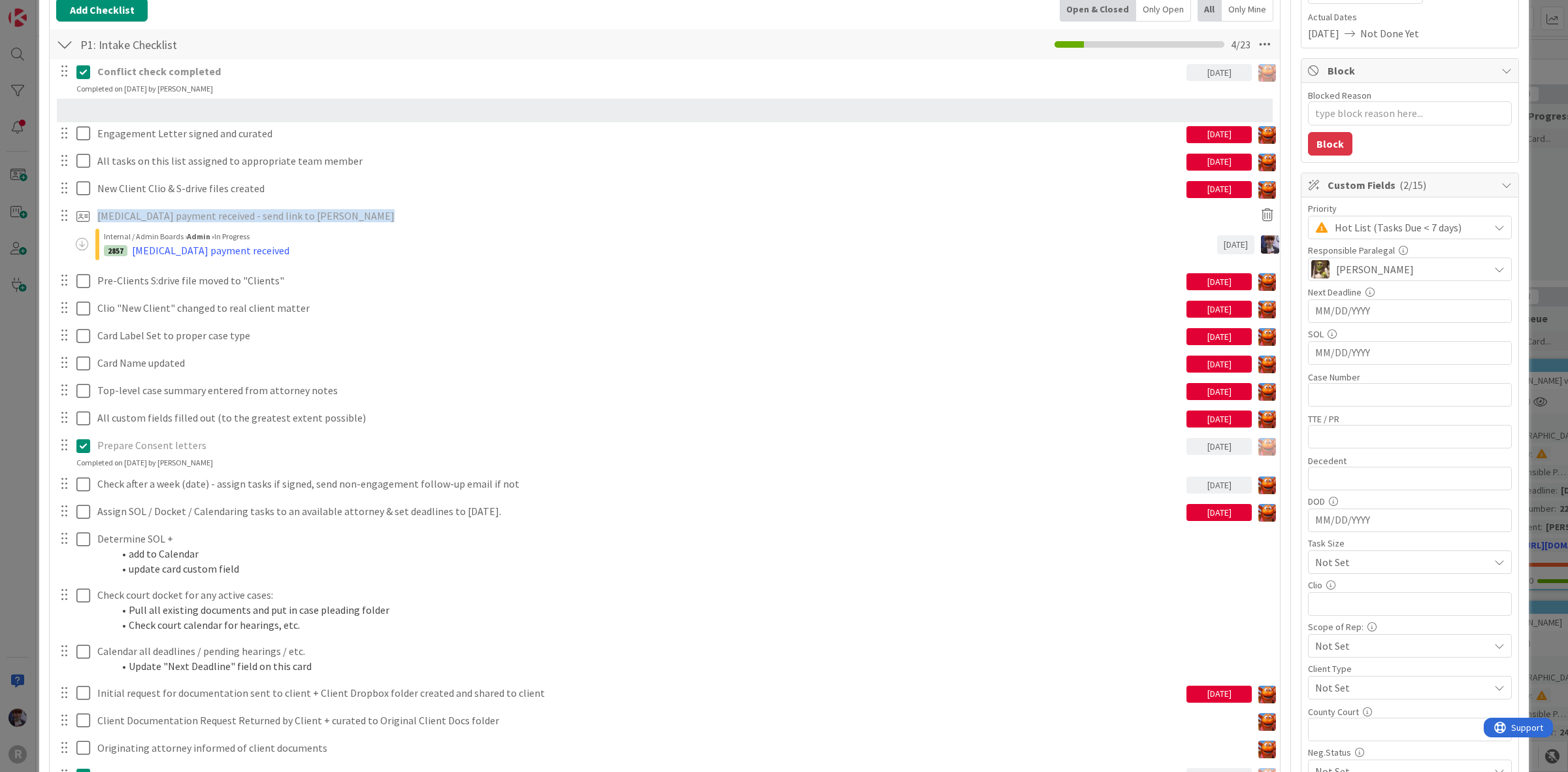
scroll to position [191, 0]
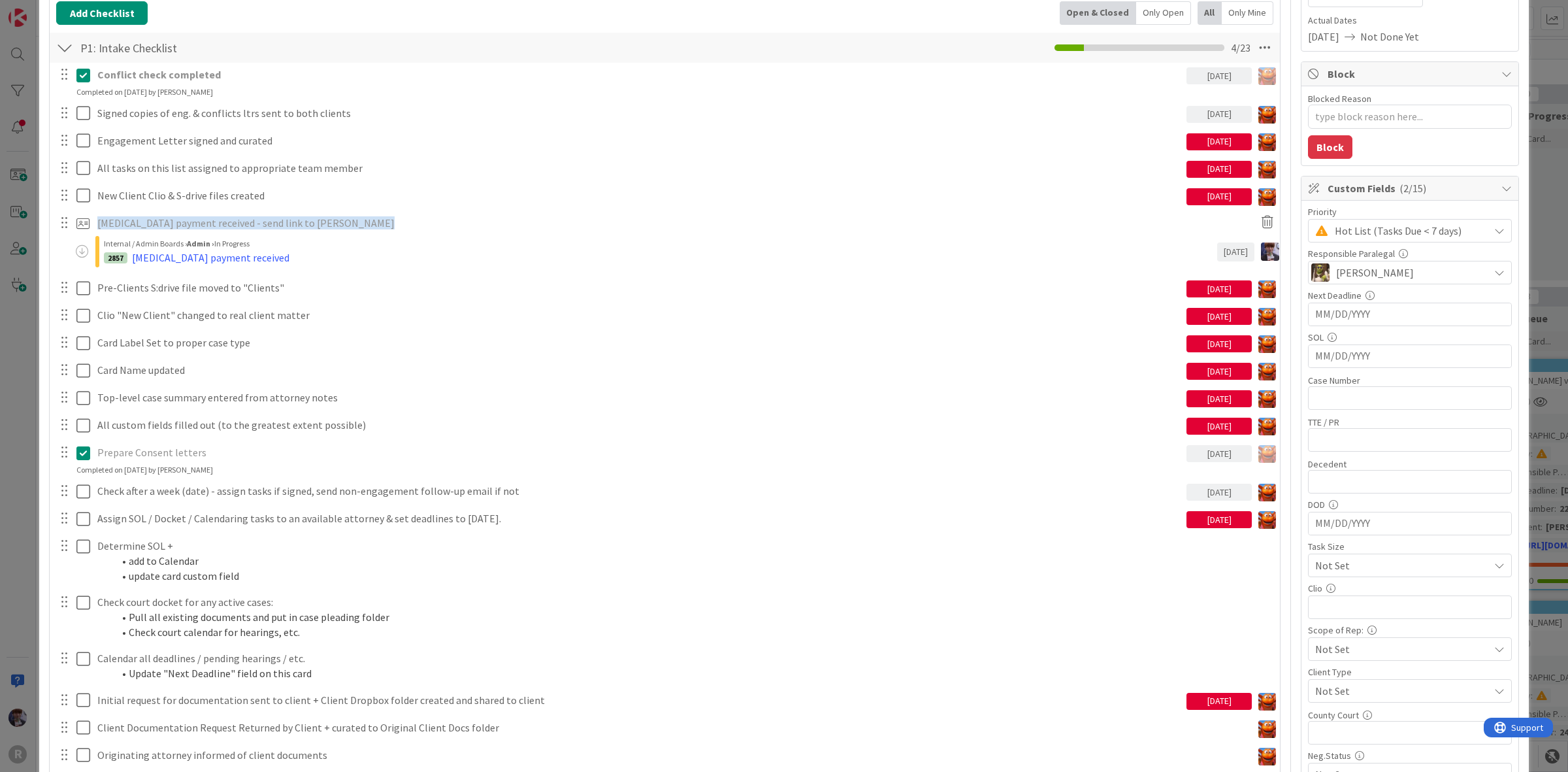
click at [237, 226] on span "[MEDICAL_DATA] payment received - send link to [PERSON_NAME]" at bounding box center [246, 222] width 297 height 13
click at [191, 262] on div "[MEDICAL_DATA] payment received" at bounding box center [211, 258] width 158 height 16
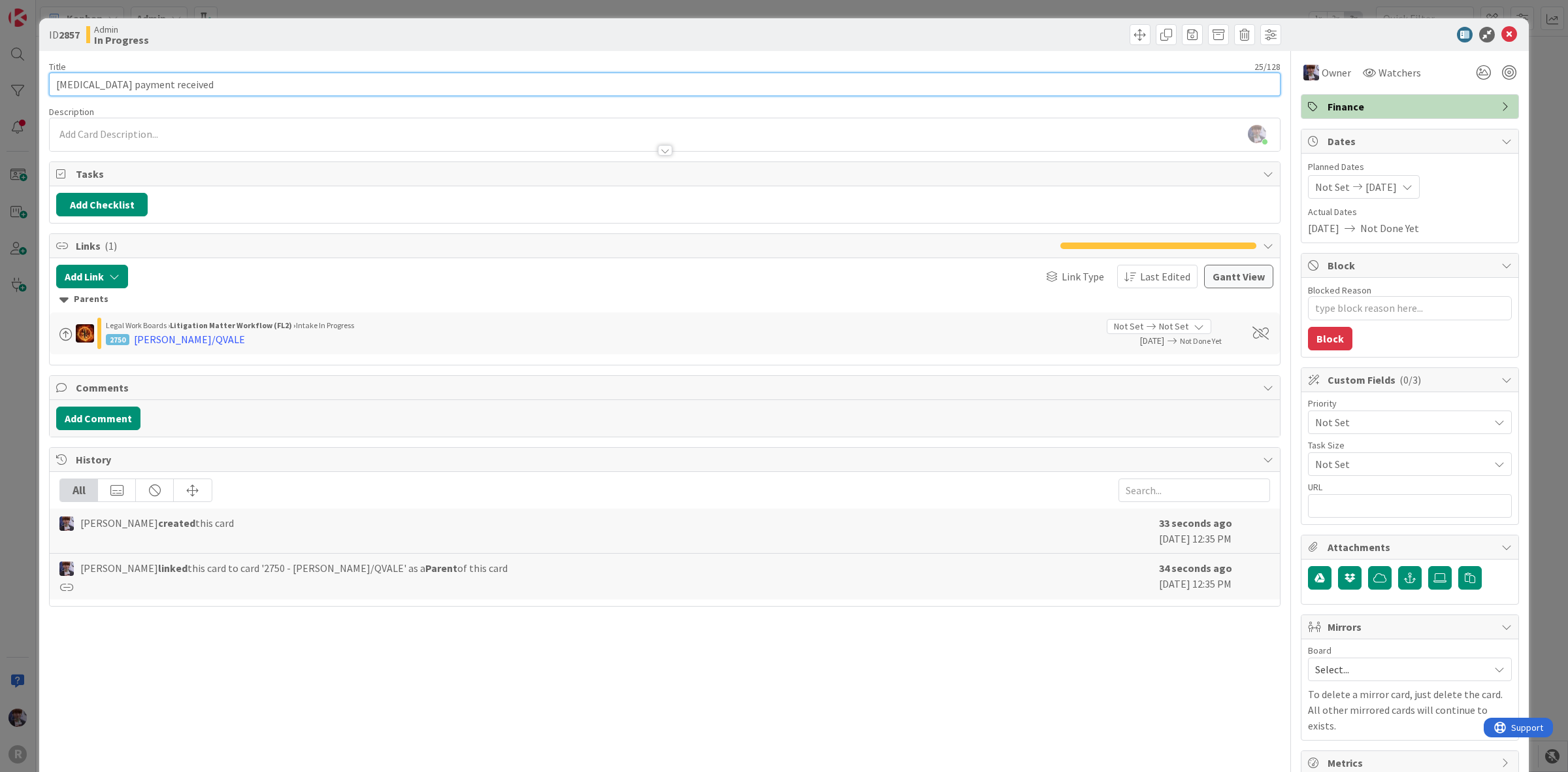
click at [185, 86] on input "[MEDICAL_DATA] payment received" at bounding box center [665, 84] width 1232 height 23
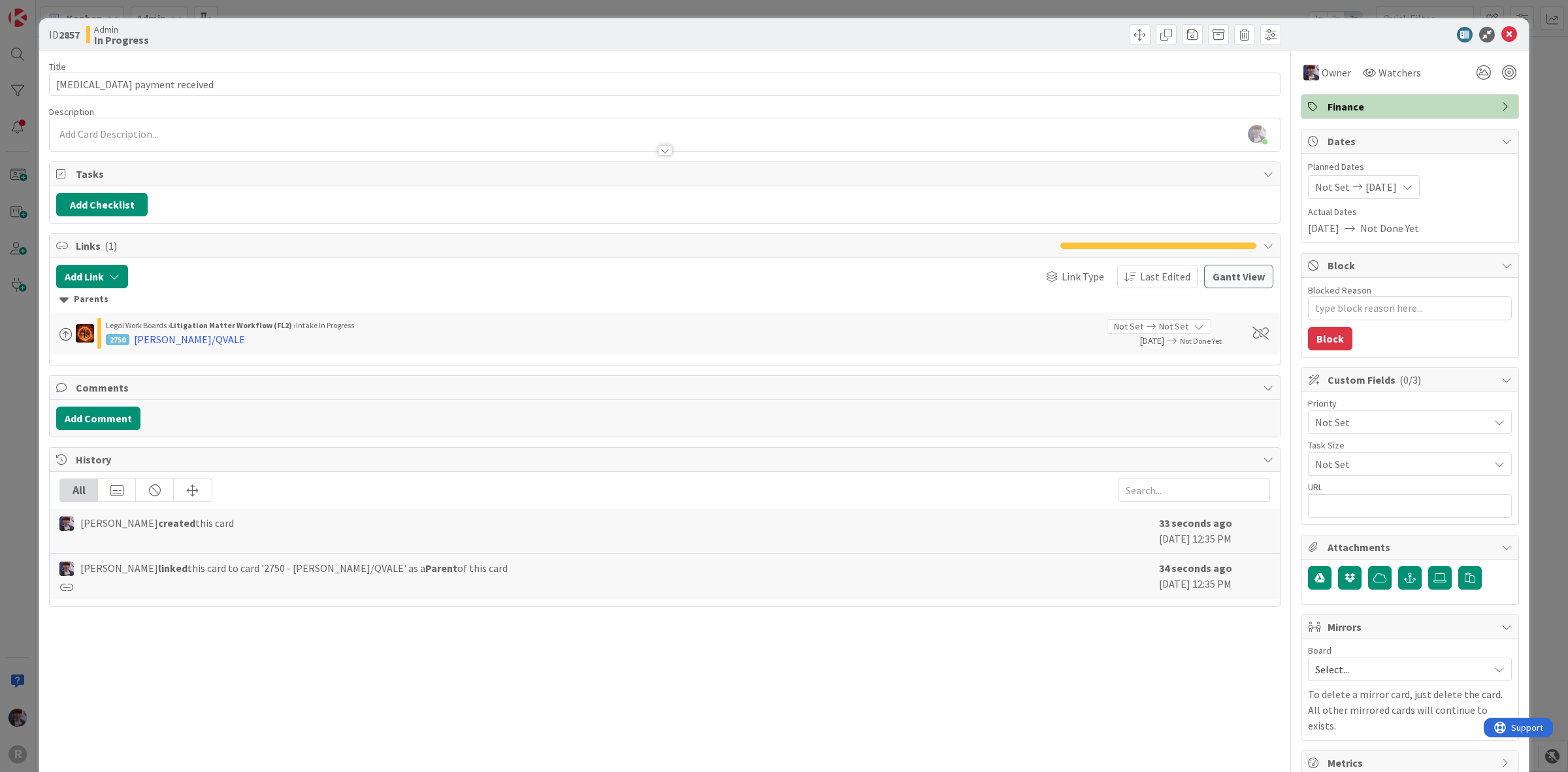
click at [1536, 119] on div "ID 2857 Admin In Progress Title 25 / 128 [MEDICAL_DATA] payment received Descri…" at bounding box center [784, 386] width 1568 height 772
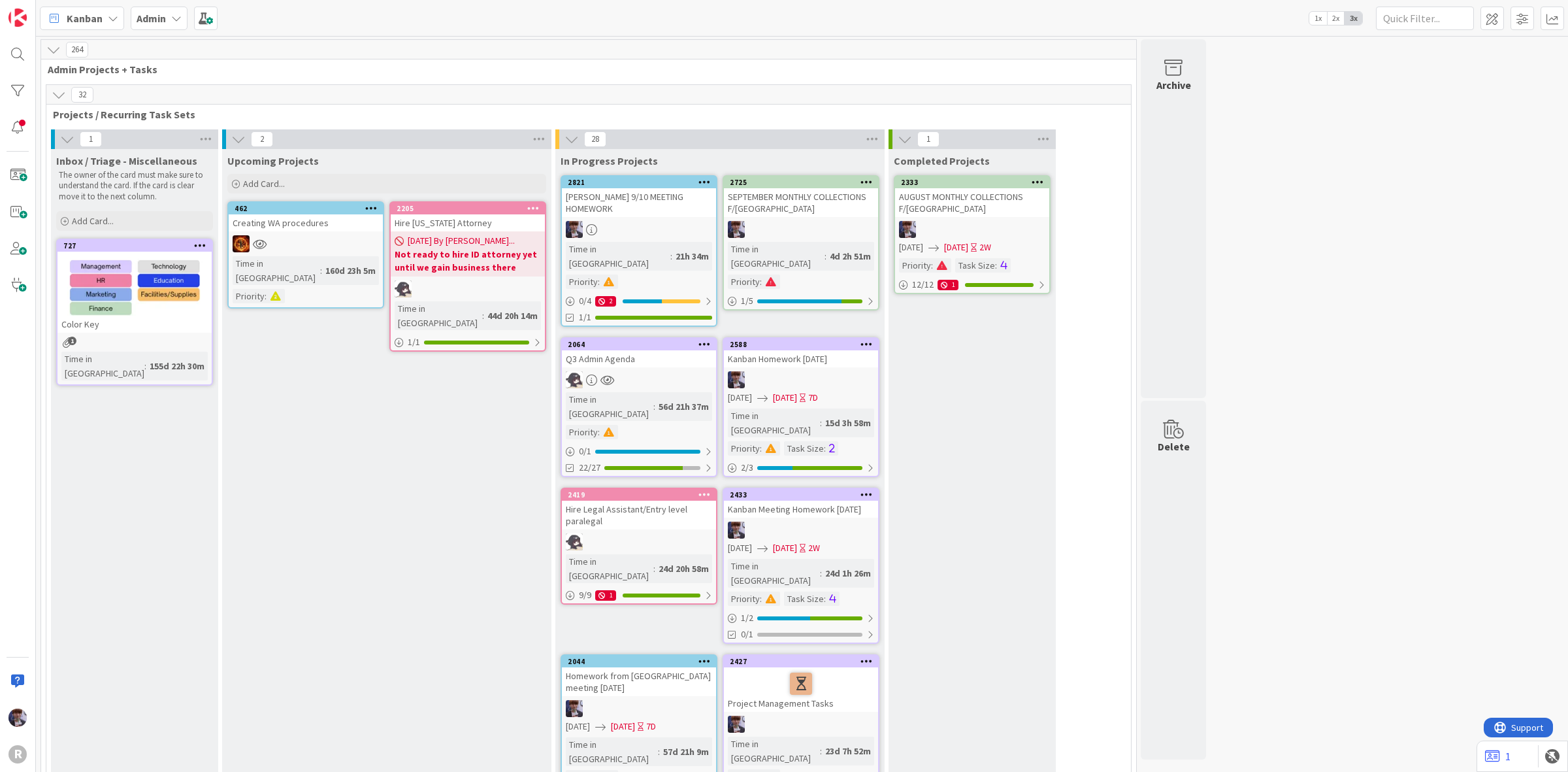
click at [94, 18] on span "Kanban" at bounding box center [84, 18] width 36 height 16
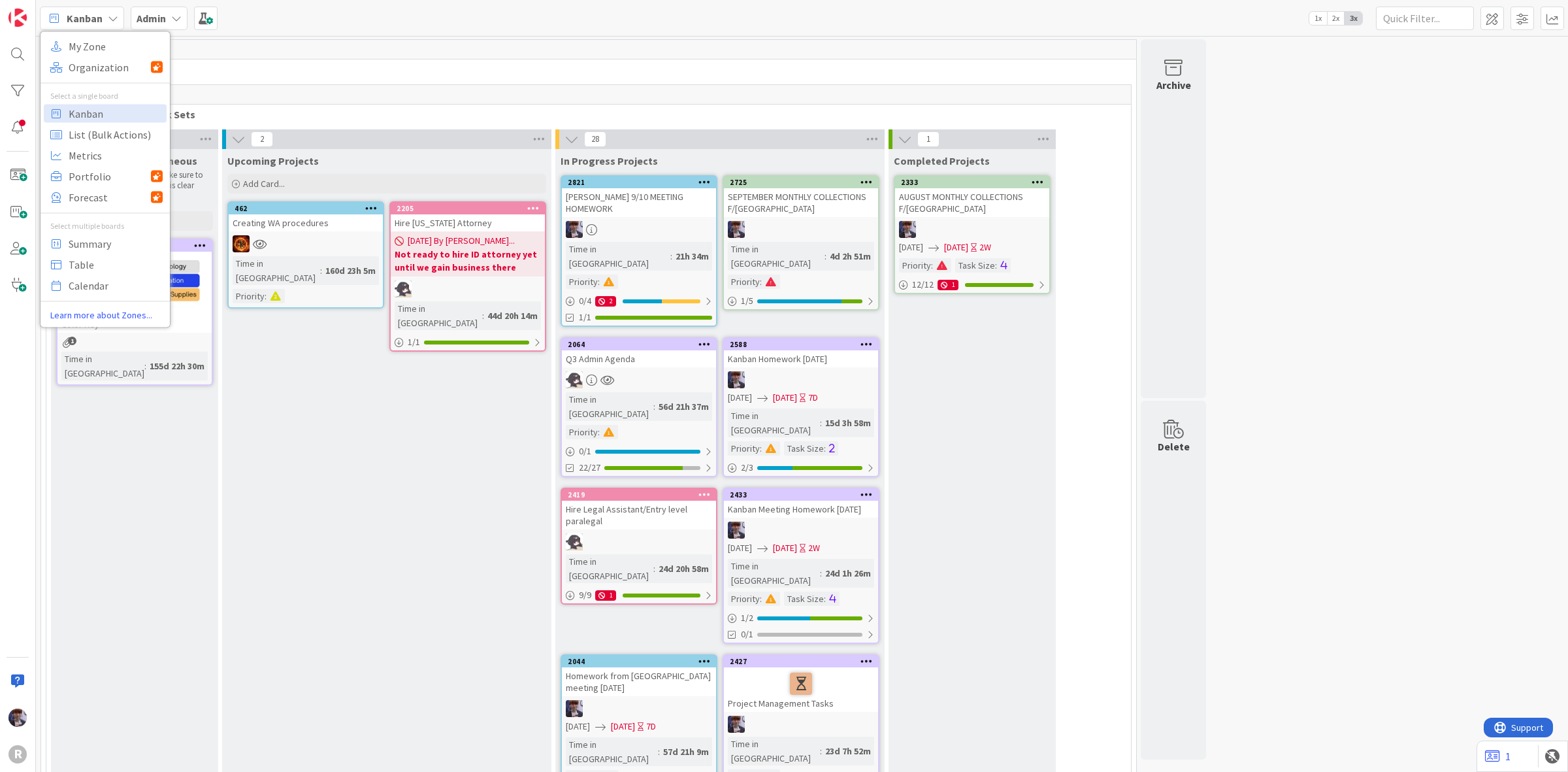
click at [155, 18] on b "Admin" at bounding box center [151, 18] width 30 height 13
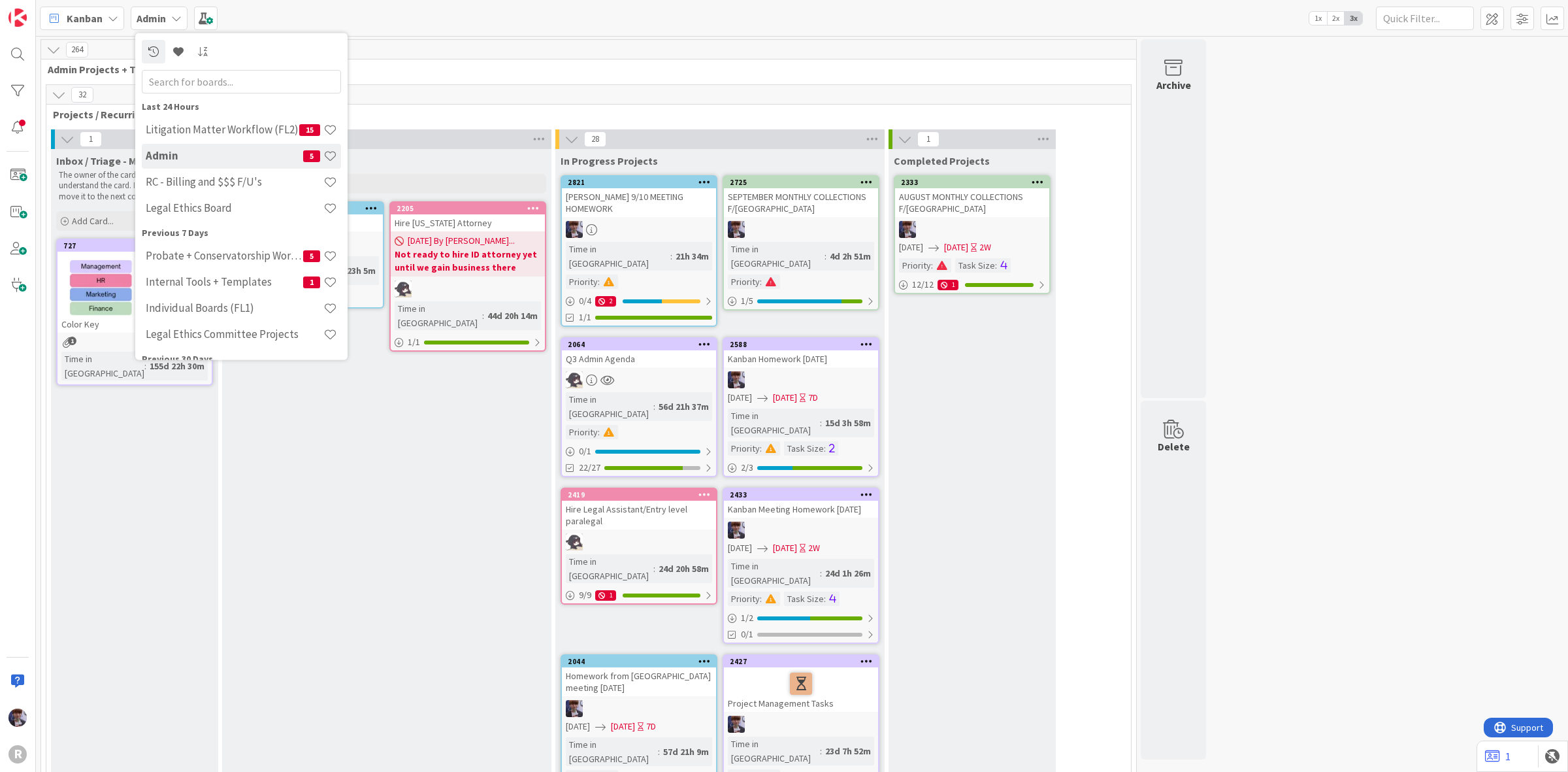
click at [187, 166] on div "Admin 5" at bounding box center [241, 155] width 199 height 25
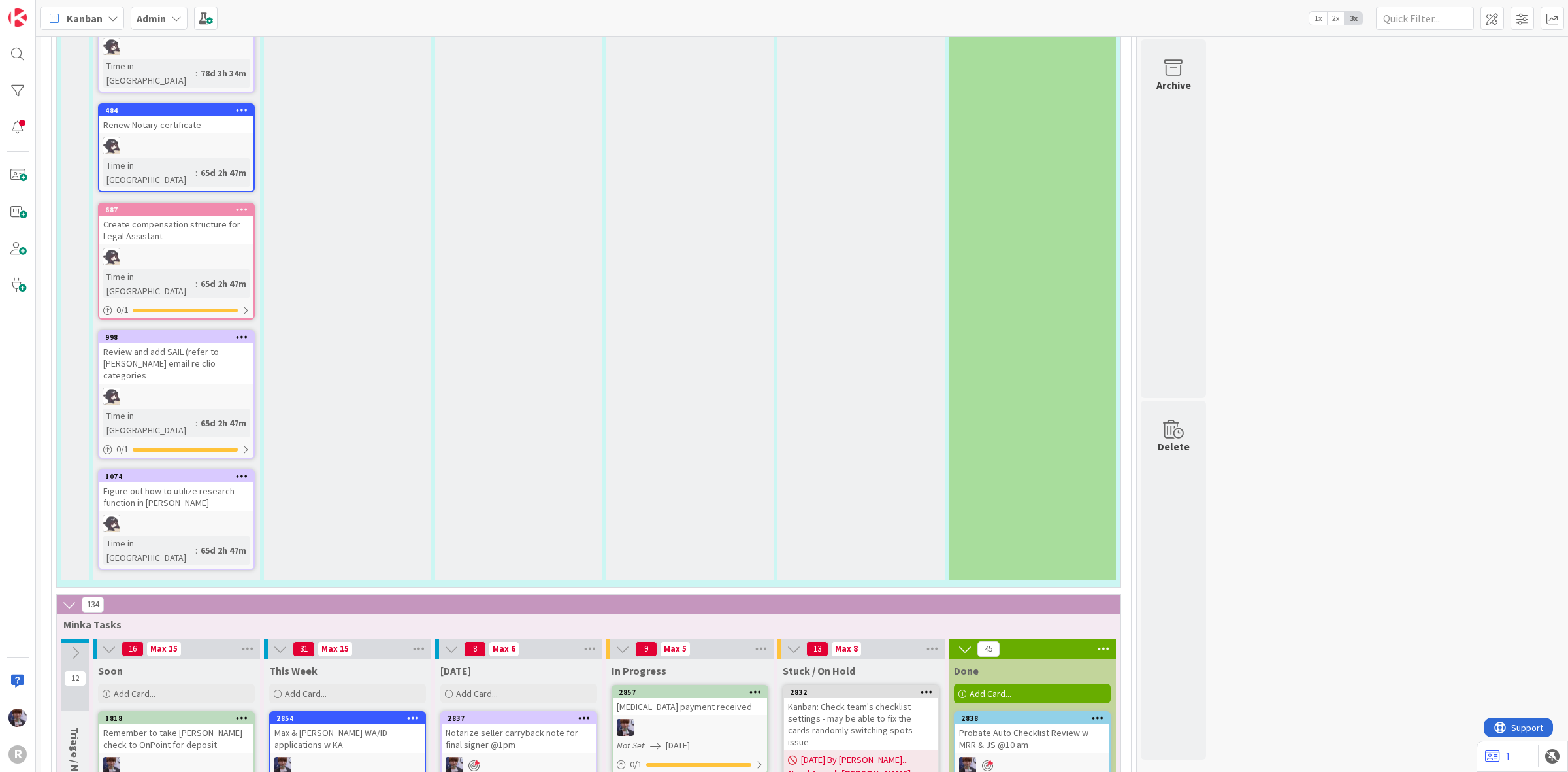
scroll to position [4410, 0]
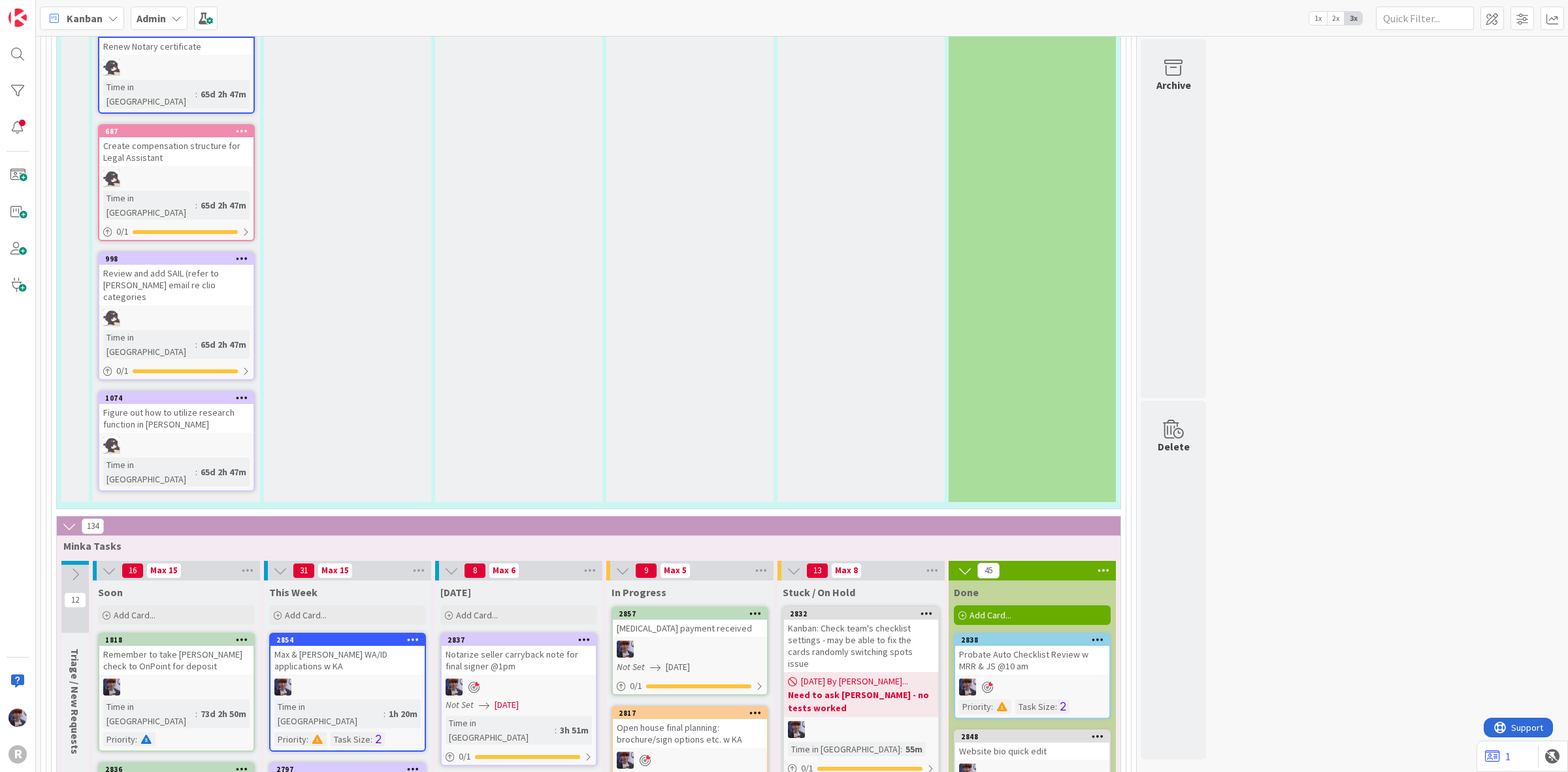
click at [543, 678] on div at bounding box center [519, 687] width 155 height 17
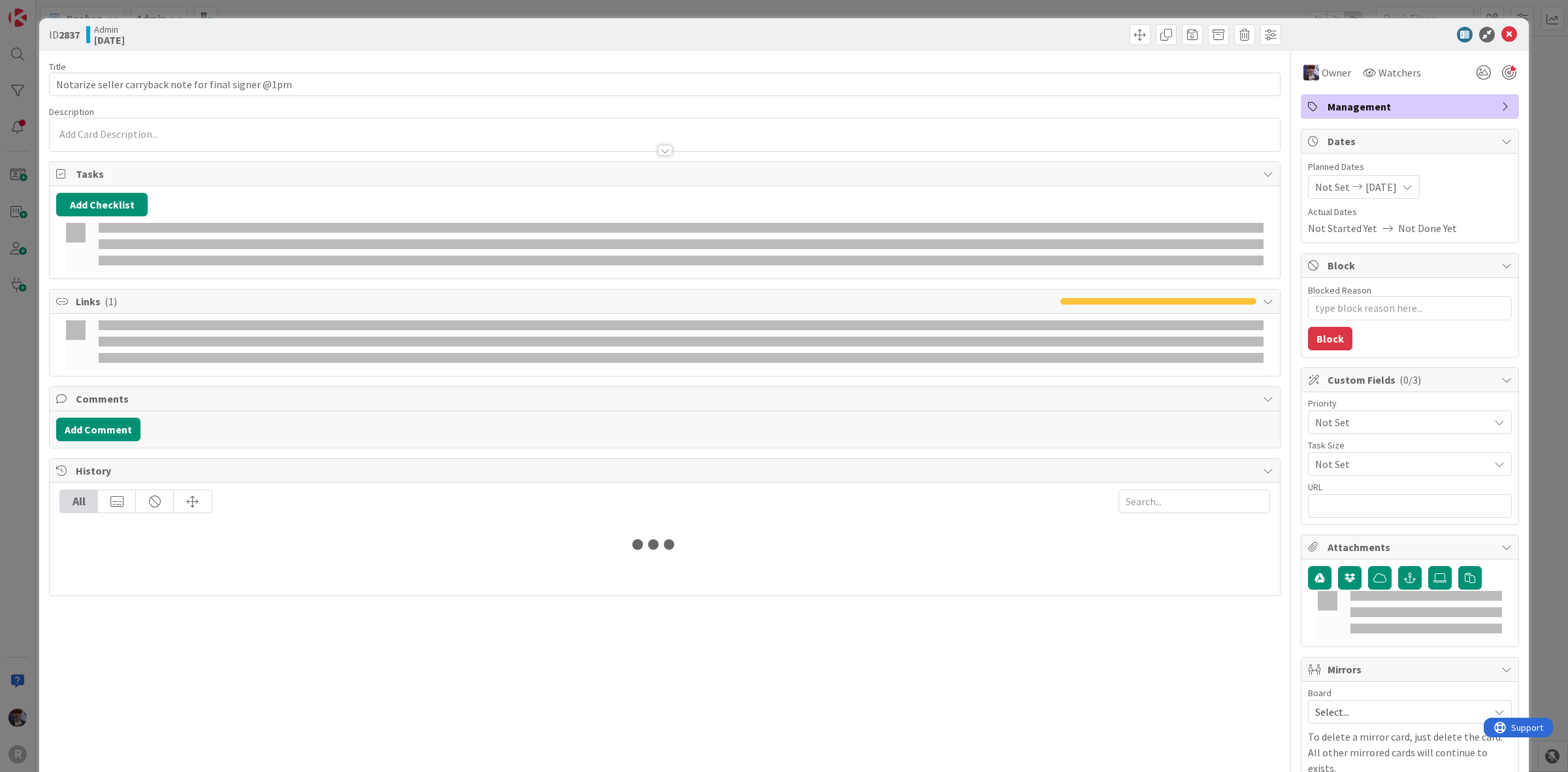
type textarea "x"
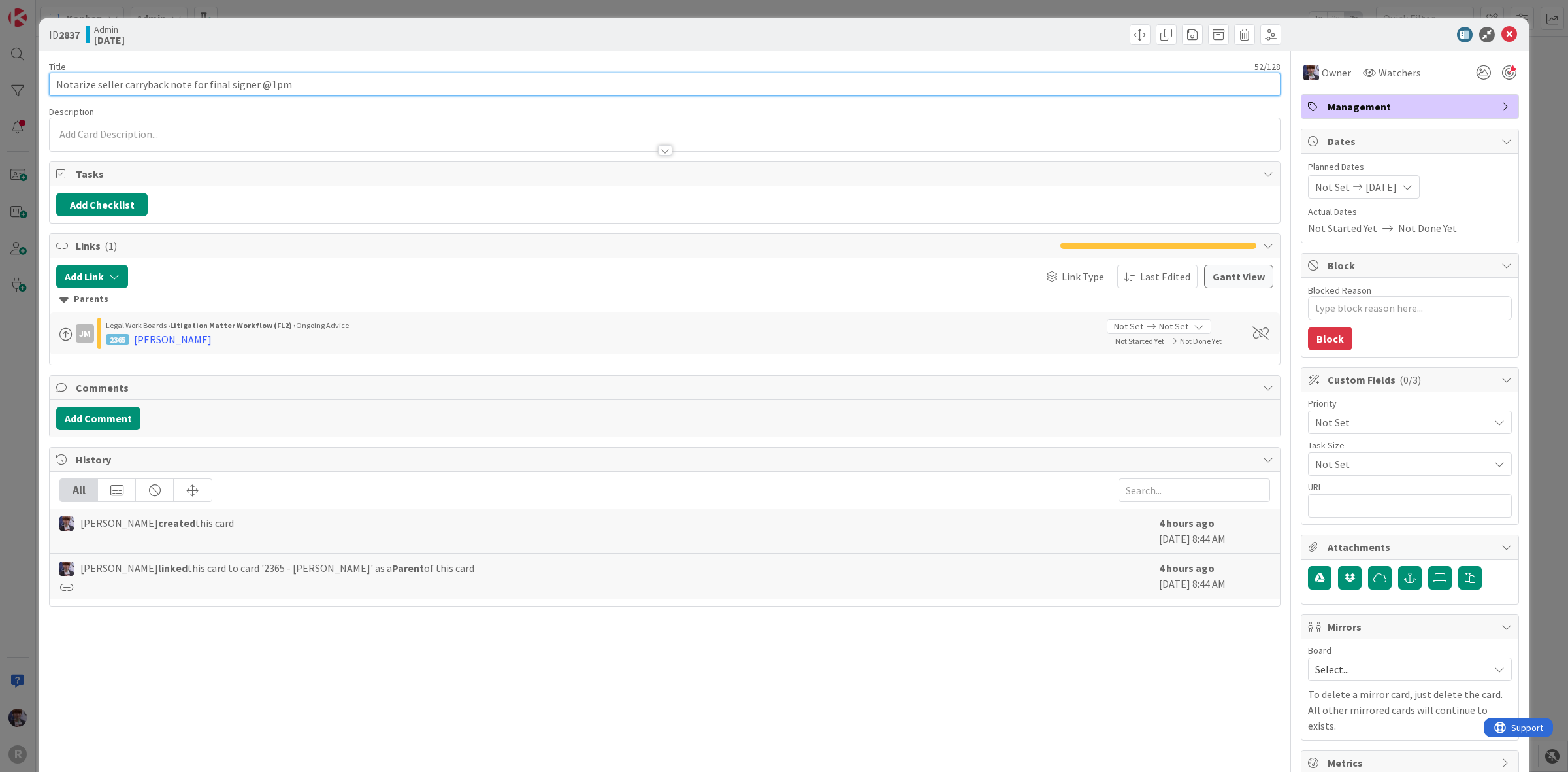
click at [268, 86] on input "Notarize seller carryback note for final signer @1pm" at bounding box center [665, 84] width 1232 height 23
type input "Notarize seller carryback note for final signer @3.30pm"
type textarea "x"
type input "Notarize seller carryback note for final signer @3.30pm"
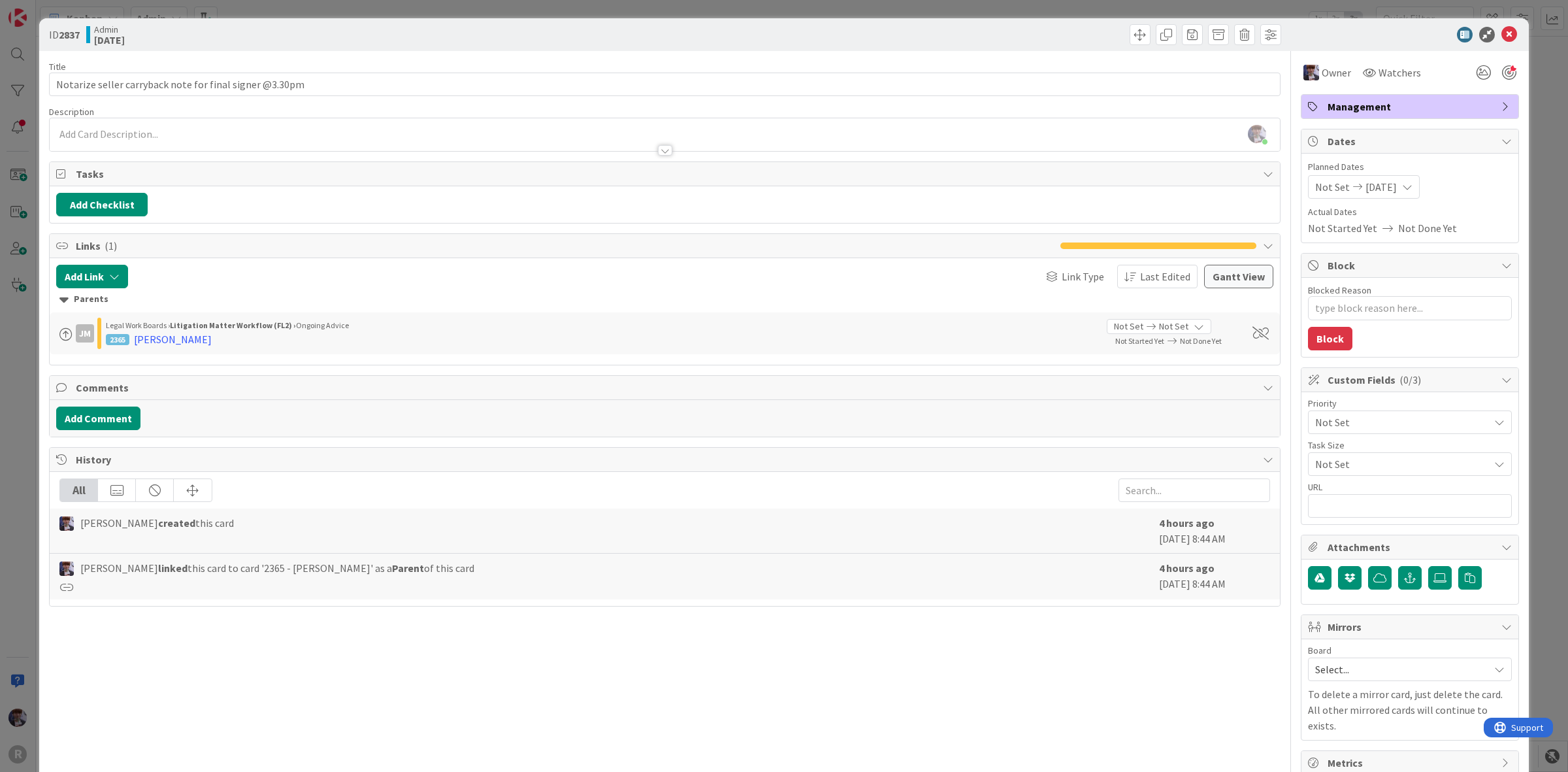
click at [31, 418] on div "ID 2837 Admin [DATE] Title 55 / 128 Notarize seller carryback note for final si…" at bounding box center [784, 386] width 1568 height 772
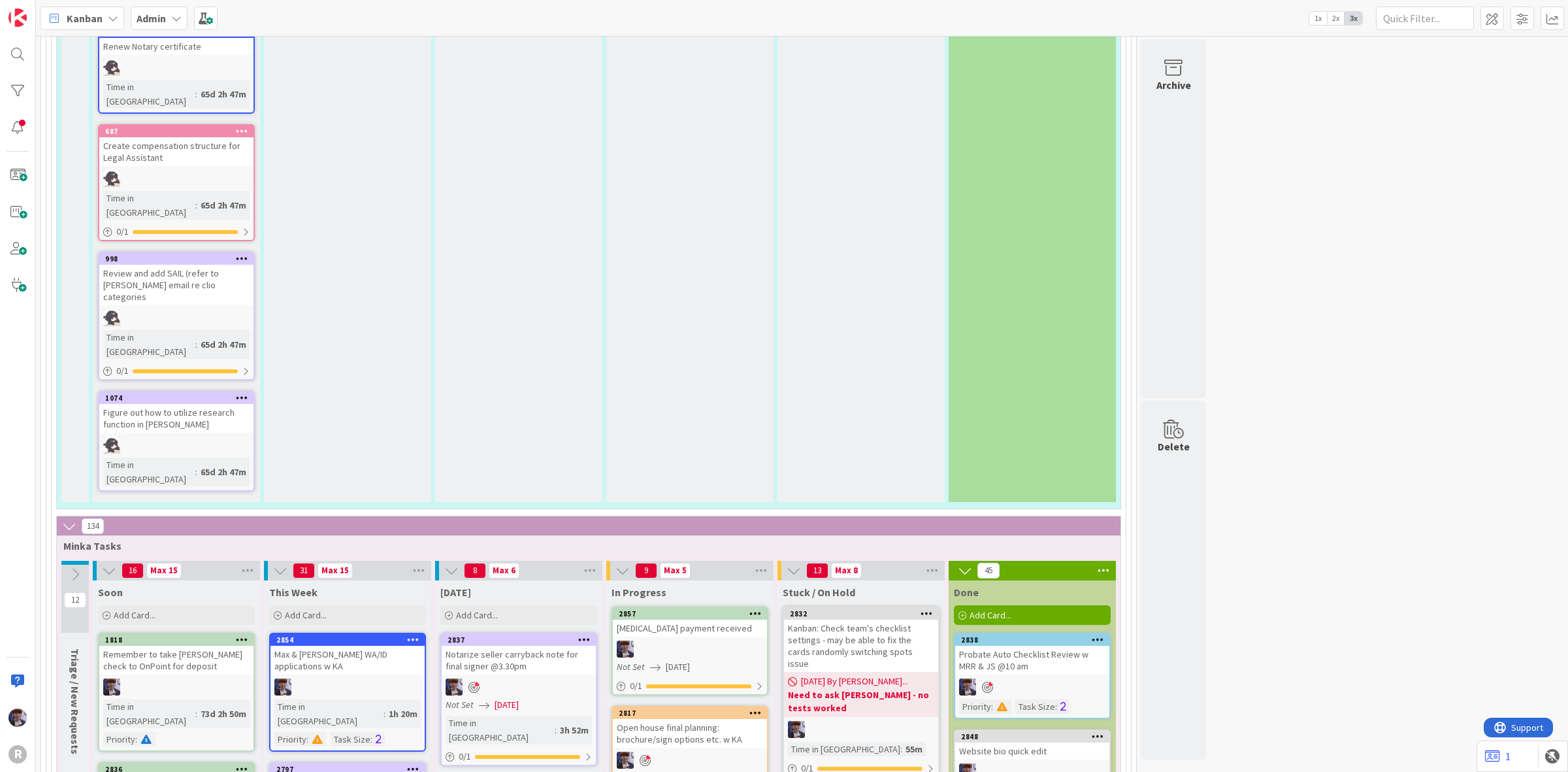
click at [706, 640] on div at bounding box center [690, 649] width 155 height 17
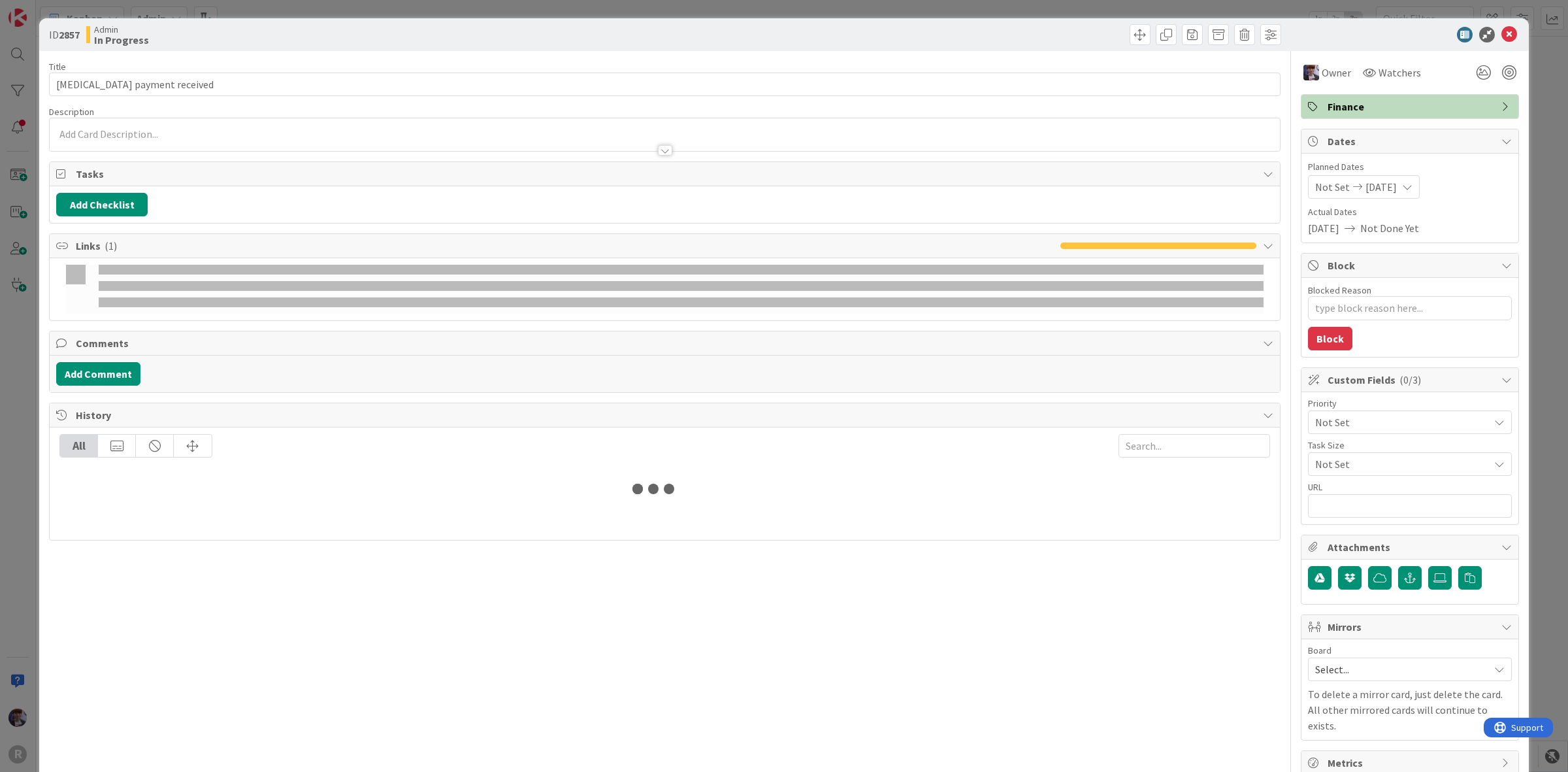
type textarea "x"
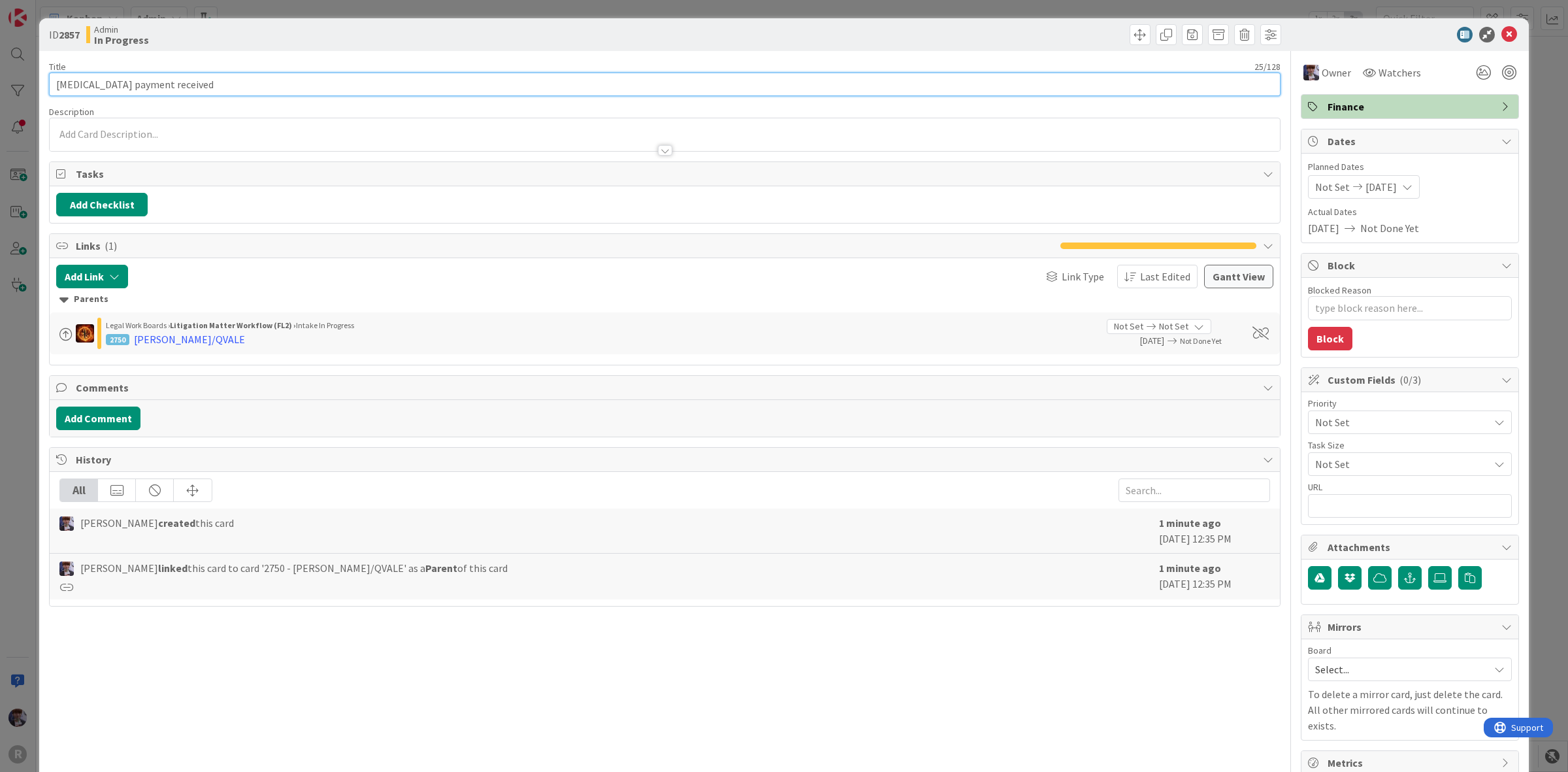
click at [239, 88] on input "[MEDICAL_DATA] payment received" at bounding box center [665, 84] width 1232 height 23
type input "[MEDICAL_DATA] payment received"
type textarea "x"
type input "[MEDICAL_DATA] payment received -"
type textarea "x"
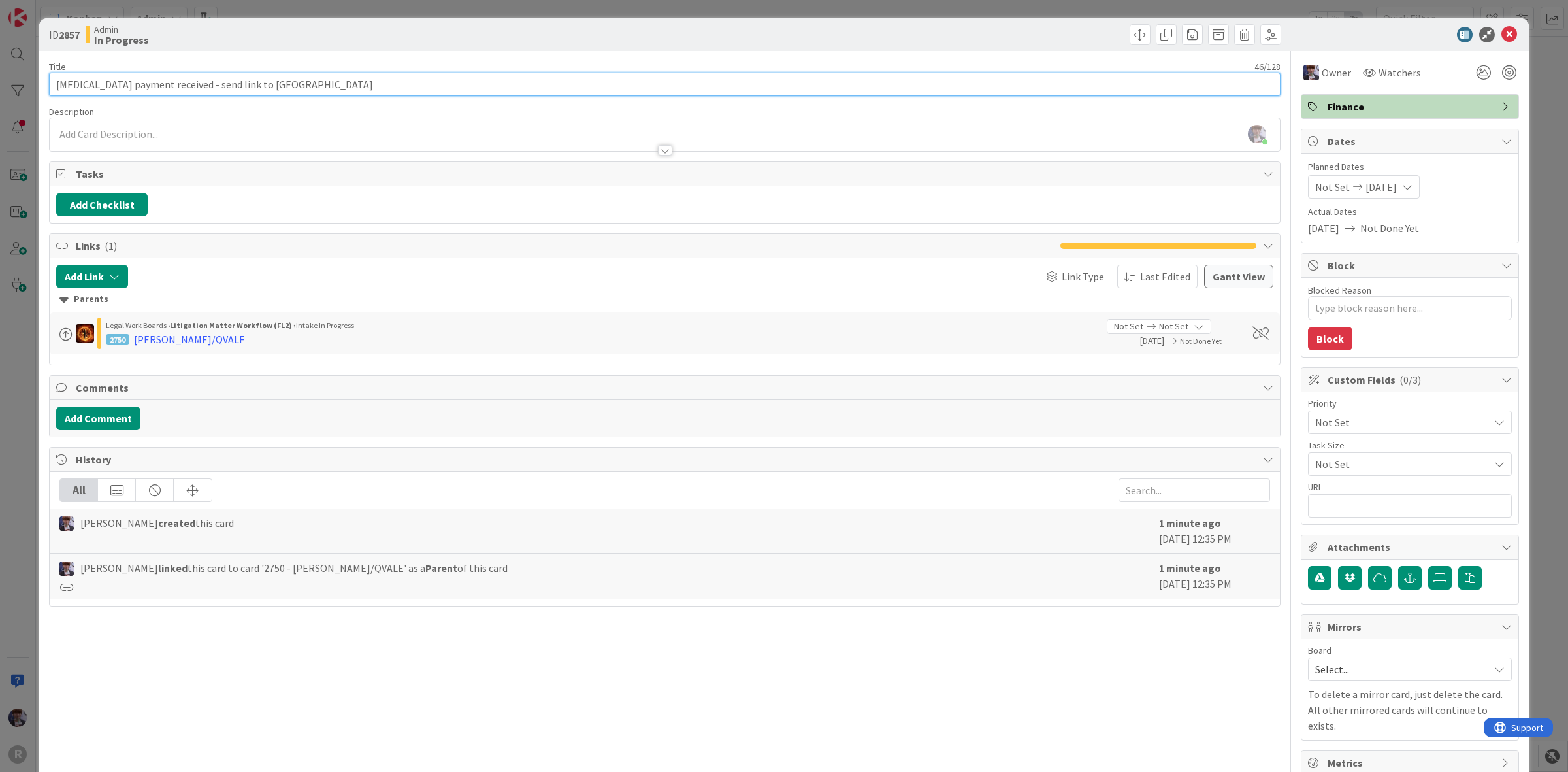
type input "[MEDICAL_DATA] payment received - send link to [GEOGRAPHIC_DATA]"
type textarea "x"
type input "[MEDICAL_DATA] payment received - send link to [PERSON_NAME] &"
type textarea "x"
type input "[MEDICAL_DATA] payment received - send link to [GEOGRAPHIC_DATA]"
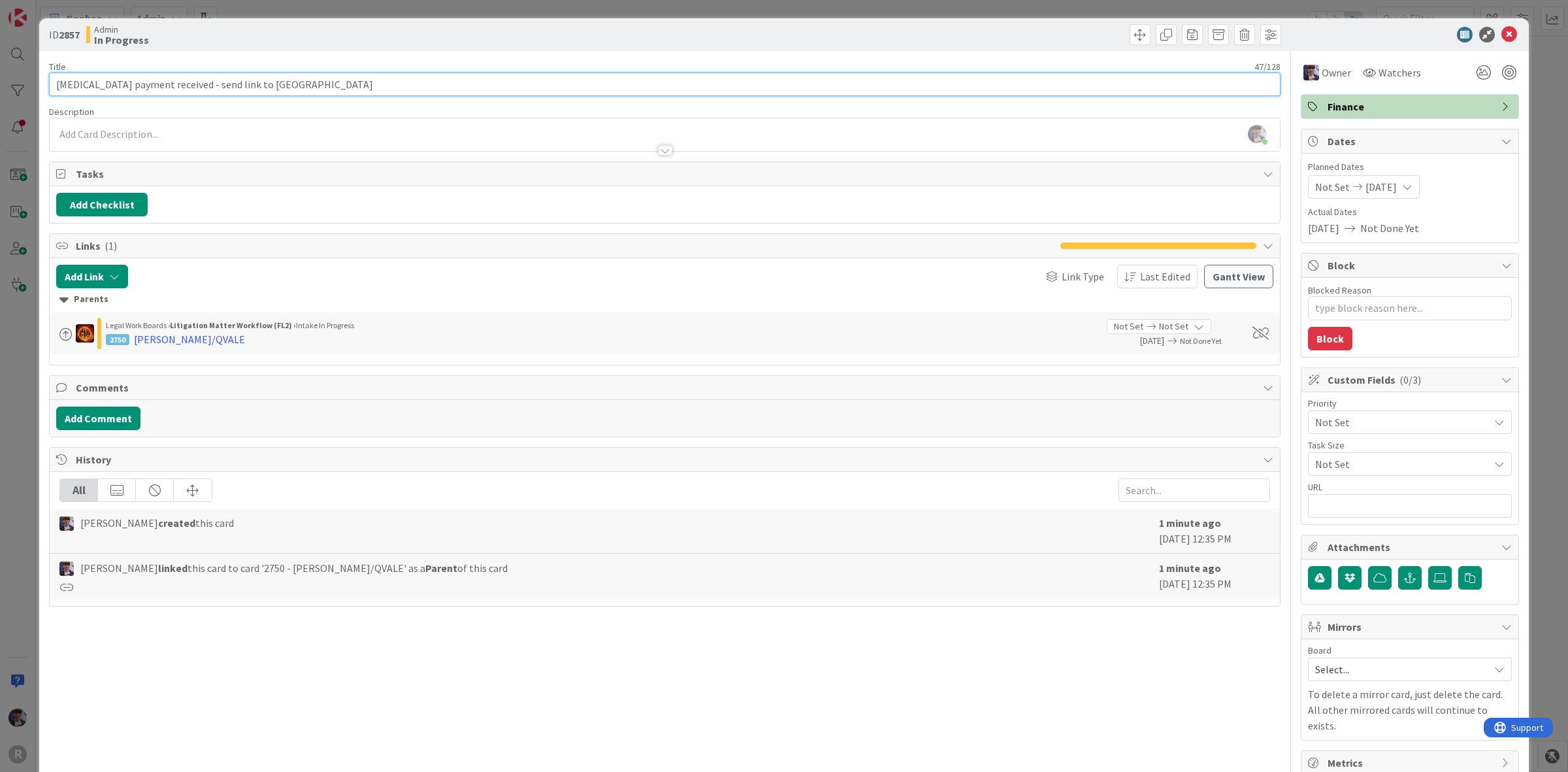
type textarea "x"
type input "[MEDICAL_DATA] payment received - send link to [GEOGRAPHIC_DATA] w"
type textarea "x"
type input "[MEDICAL_DATA] payment received - send link to [PERSON_NAME] w signed eng."
type textarea "x"
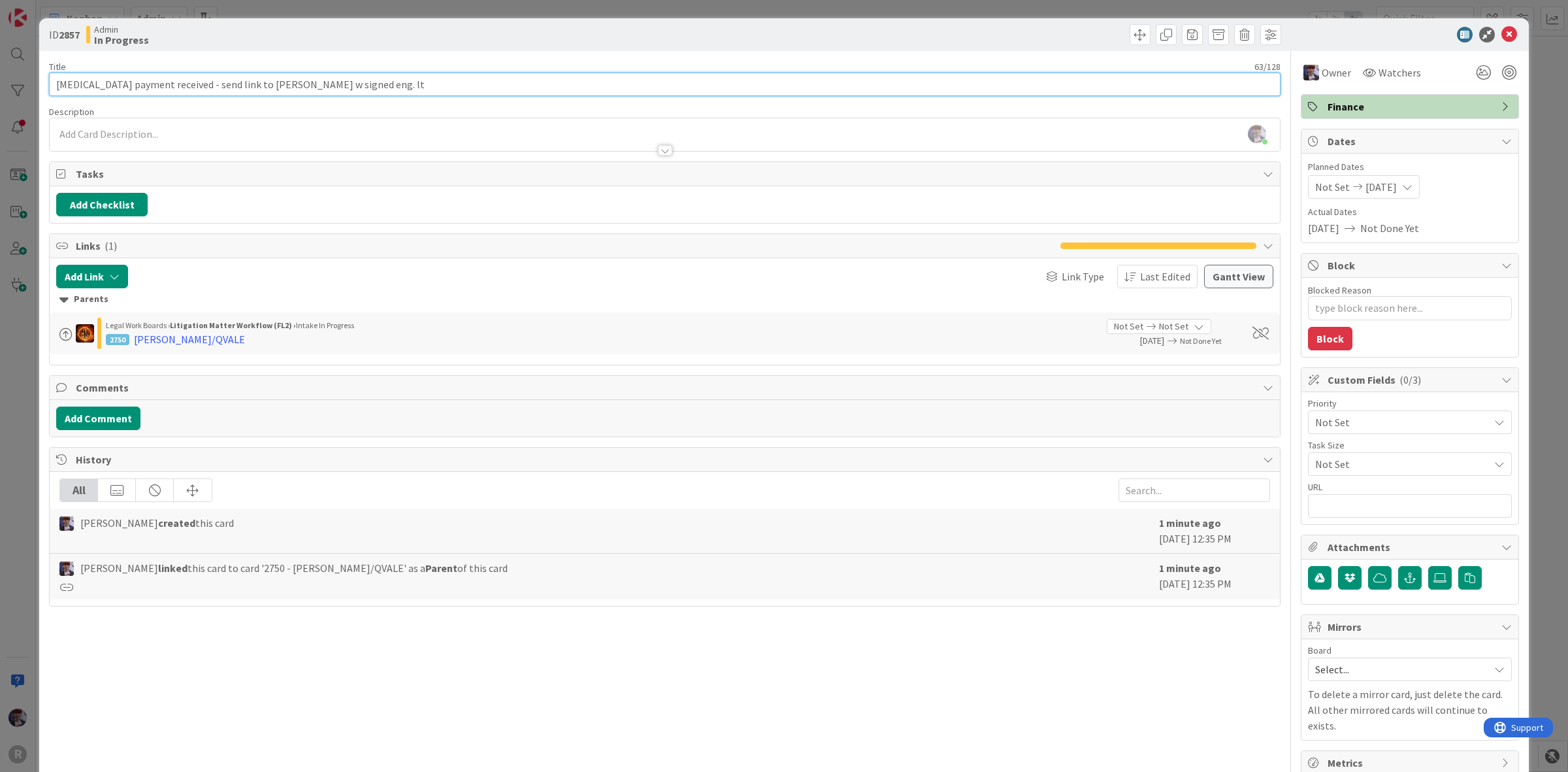
type input "[MEDICAL_DATA] payment received - send link to [PERSON_NAME] w signed eng. lts"
type textarea "x"
type input "[MEDICAL_DATA] payment received - send link to [PERSON_NAME] w signed eng. lt"
type textarea "x"
type input "[MEDICAL_DATA] payment received - send link to [PERSON_NAME] w signed eng. l"
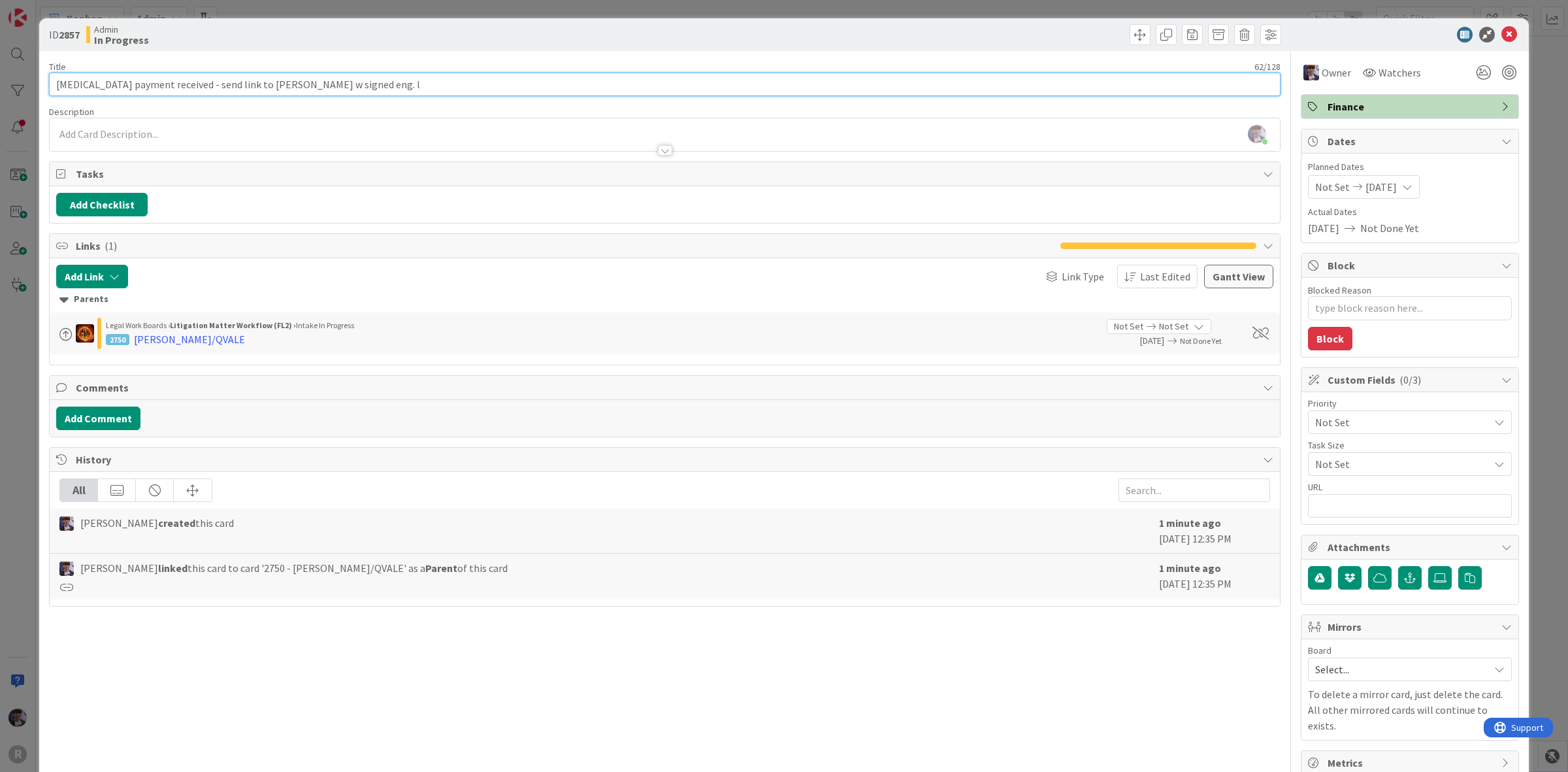
type textarea "x"
type input "[MEDICAL_DATA] payment received - send link to [PERSON_NAME] w signed eng. lrs"
type textarea "x"
click at [268, 86] on input "[MEDICAL_DATA] payment received - send link to [PERSON_NAME] w signed eng. lrs" at bounding box center [665, 84] width 1232 height 23
type input "[MEDICAL_DATA] payment received - send link to Liska w copu of signed eng. lrs"
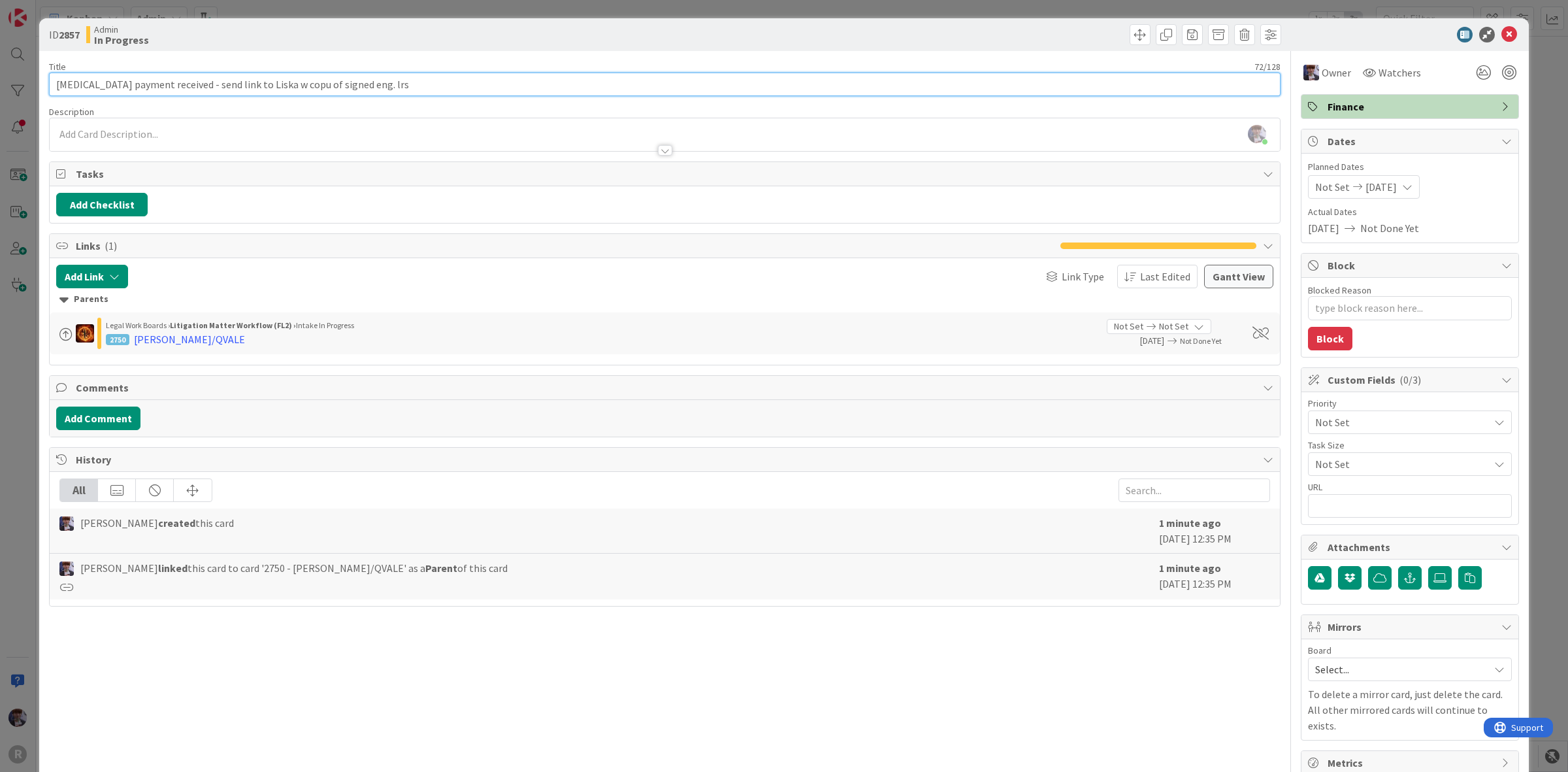
type textarea "x"
type input "[MEDICAL_DATA] payment received - send link to Liska w copu of the signed eng. …"
type textarea "x"
type input "[MEDICAL_DATA] payment received - send link to Liska w copu of the signed eng. …"
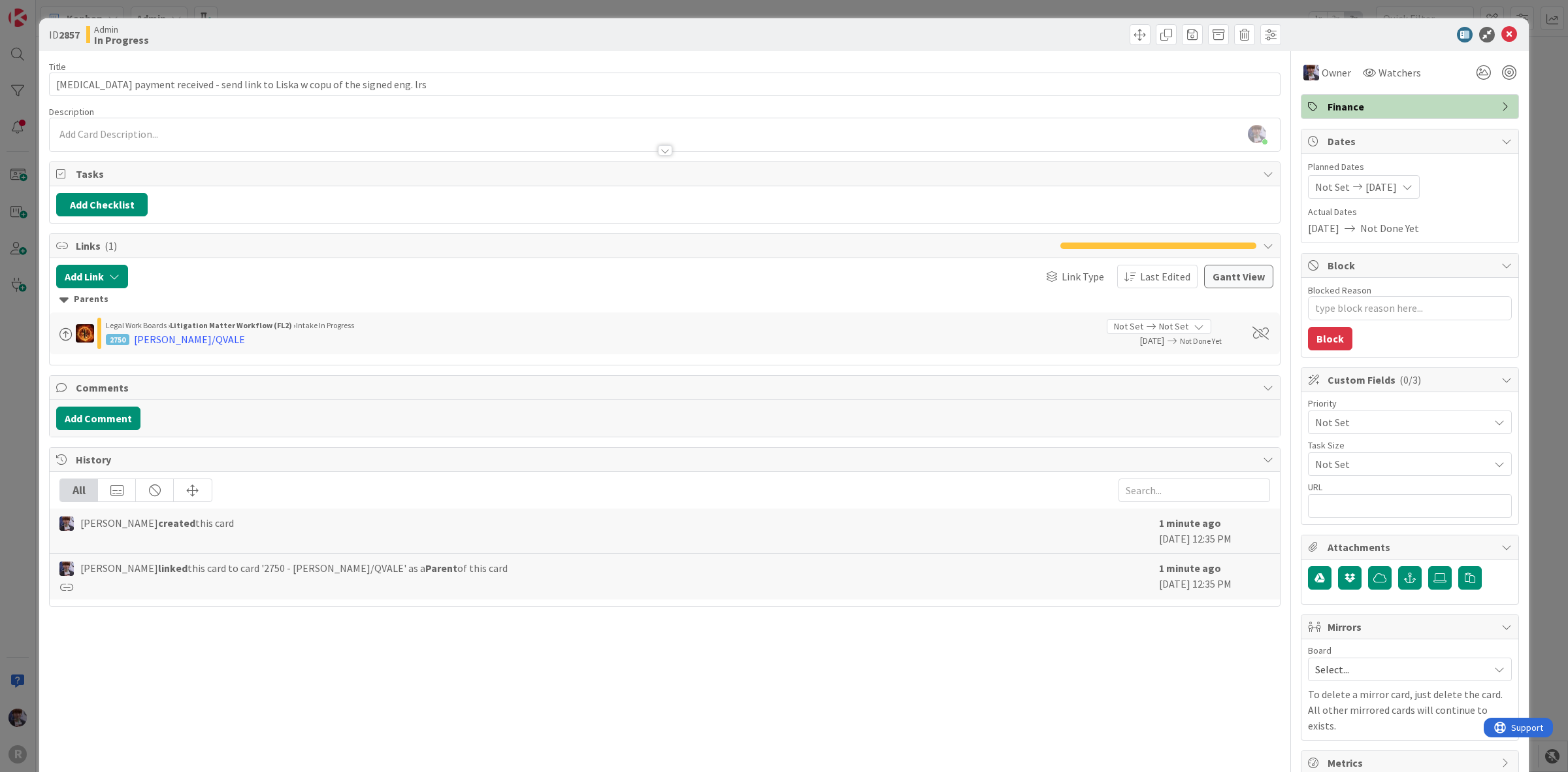
click at [15, 354] on div "ID 2857 Admin In Progress Title 76 / 128 [MEDICAL_DATA] payment received - send…" at bounding box center [784, 386] width 1568 height 772
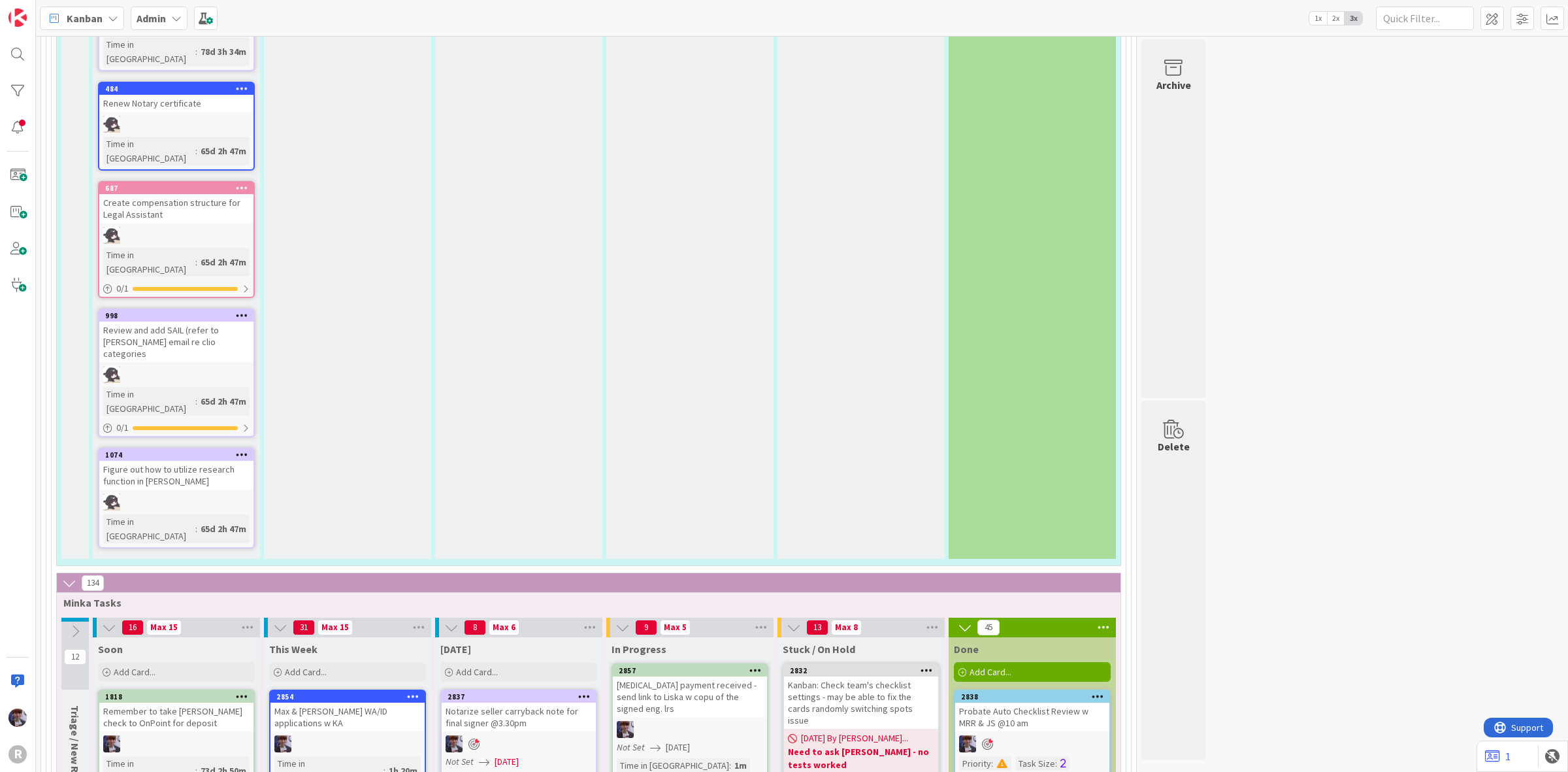
scroll to position [4328, 0]
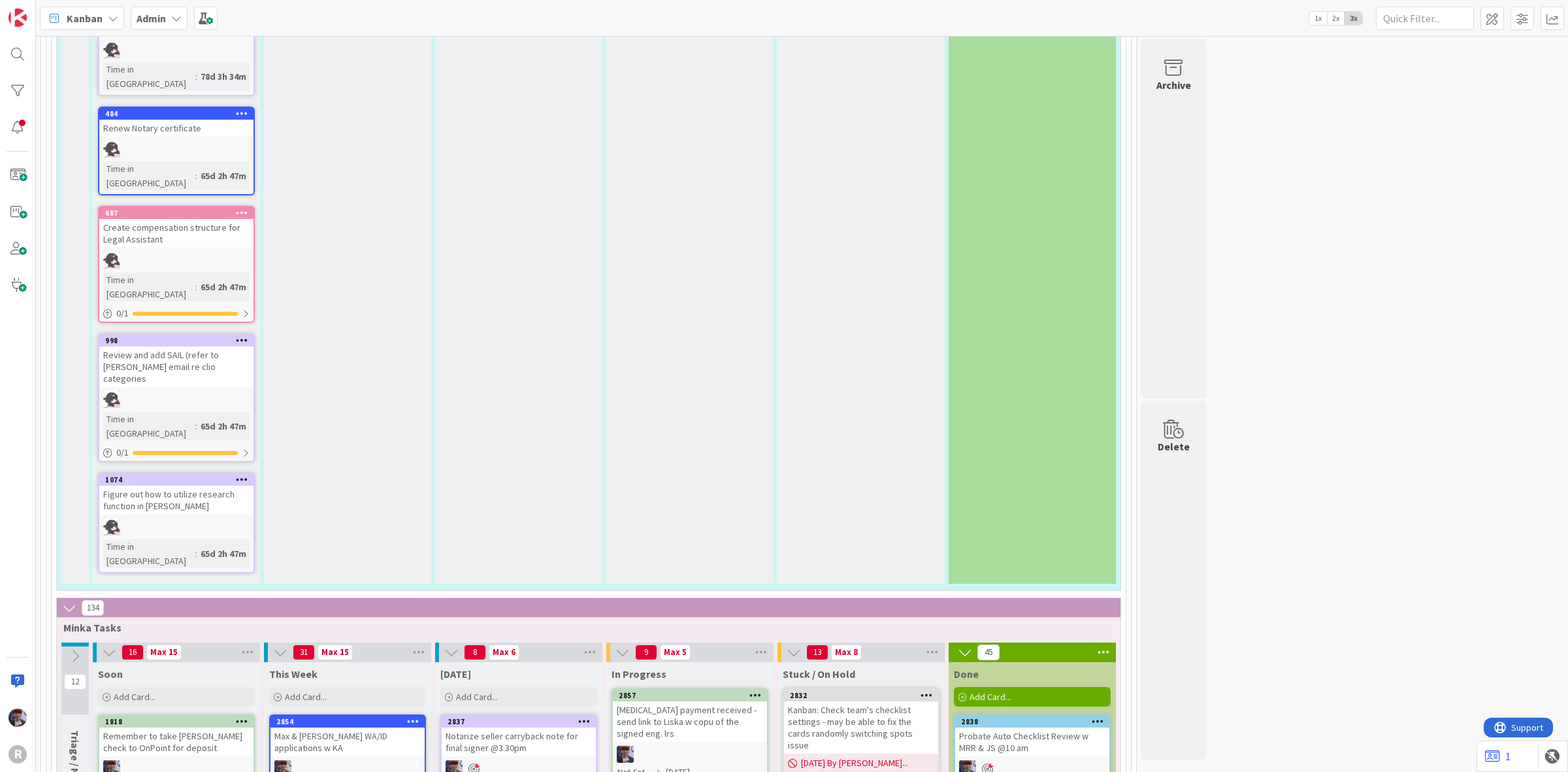
click at [720, 701] on div "[MEDICAL_DATA] payment received - send link to Liska w copu of the signed eng. …" at bounding box center [690, 721] width 155 height 41
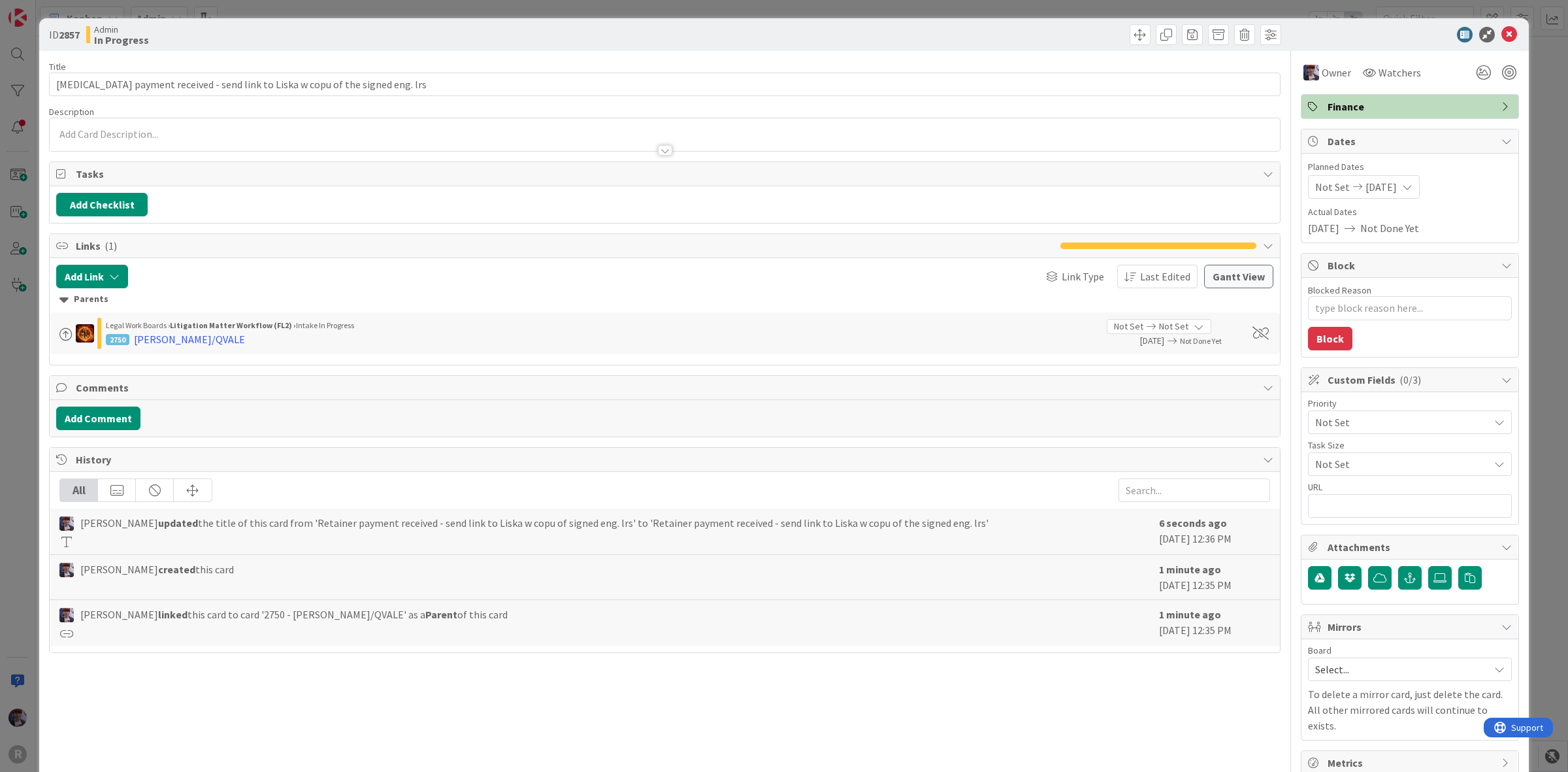
type textarea "x"
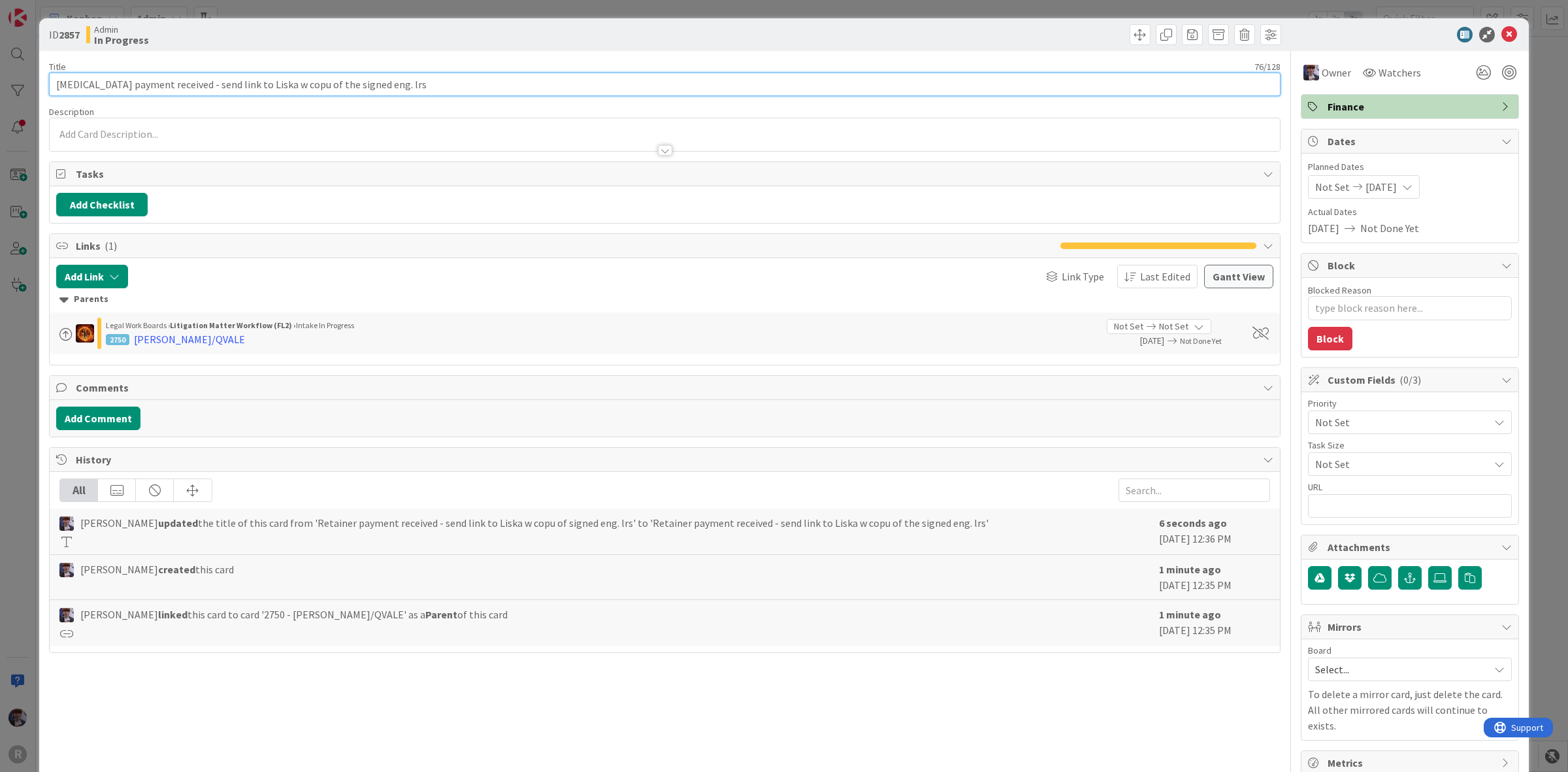
click at [51, 91] on input "[MEDICAL_DATA] payment received - send link to Liska w copu of the signed eng. …" at bounding box center [665, 84] width 1232 height 23
type input "[PERSON_NAME]: [MEDICAL_DATA] payment received - send link to Liska w copu of t…"
type textarea "x"
type input "[PERSON_NAME]: [MEDICAL_DATA] payment received - send link to Liska w copu of t…"
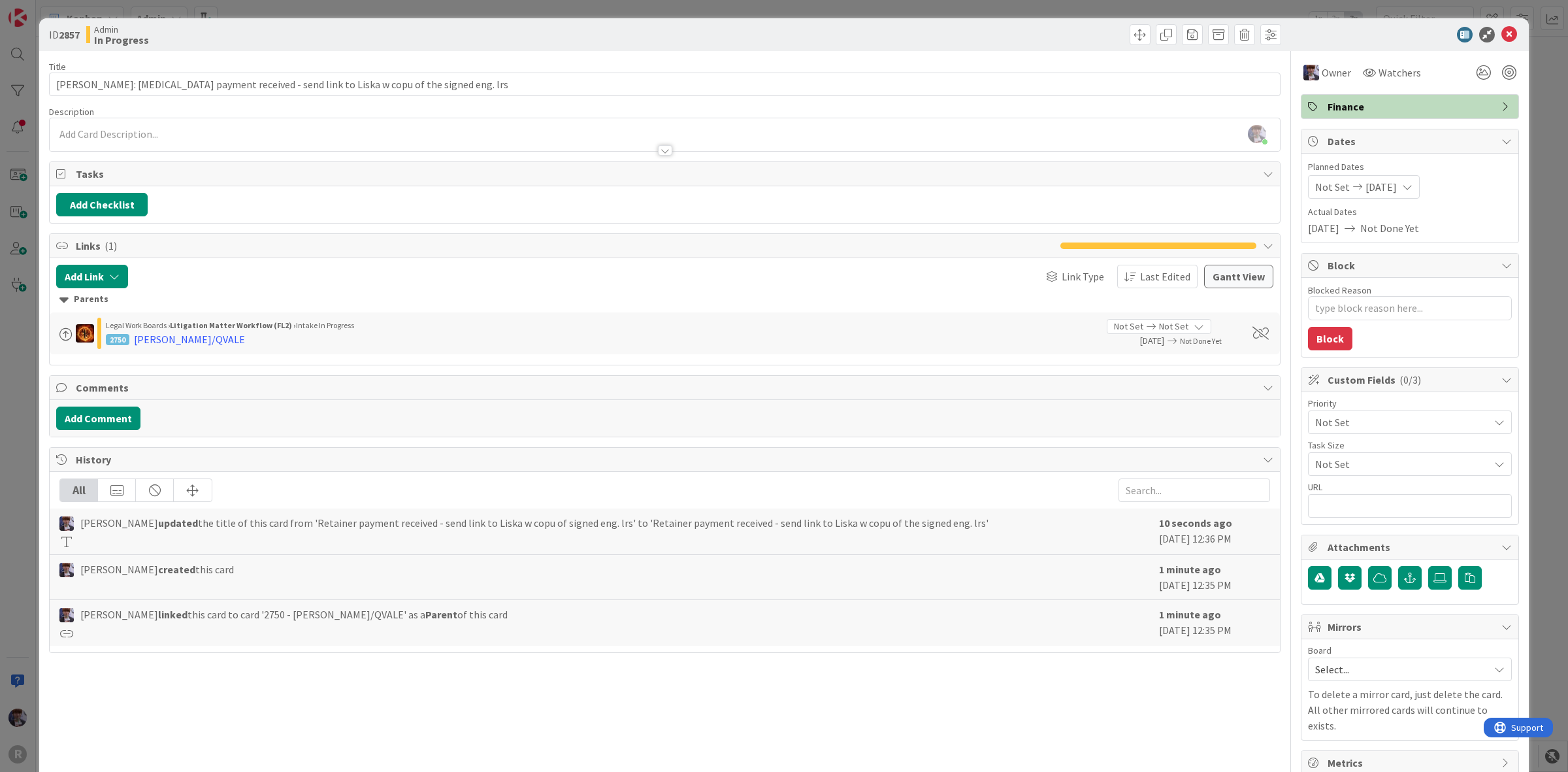
click at [14, 377] on div "ID 2857 Admin In Progress Title 83 / 128 [PERSON_NAME]: [MEDICAL_DATA] payment …" at bounding box center [784, 386] width 1568 height 772
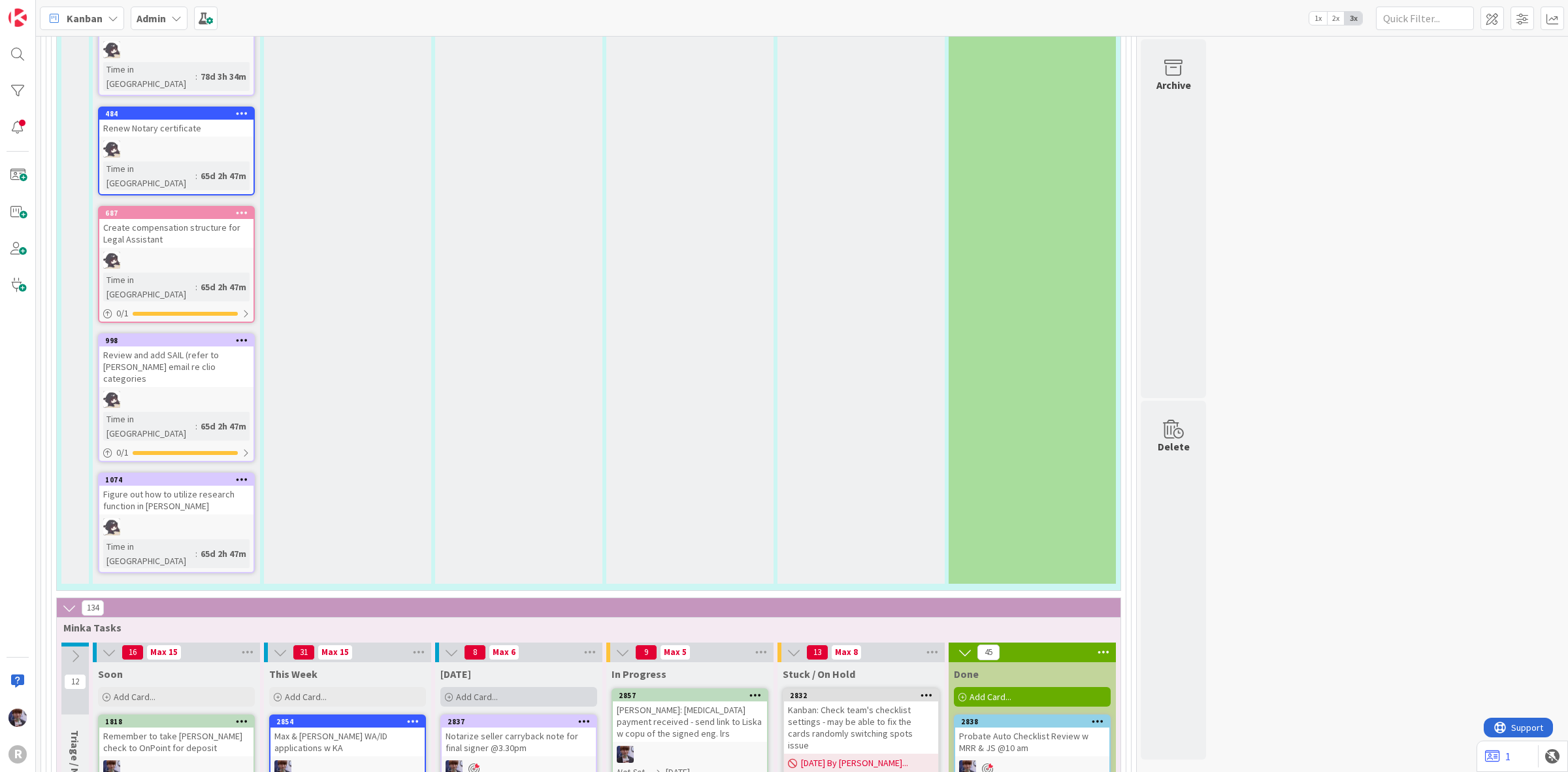
click at [484, 687] on div "Add Card..." at bounding box center [518, 696] width 157 height 20
type textarea "x"
type textarea "f"
type textarea "x"
type textarea "f/"
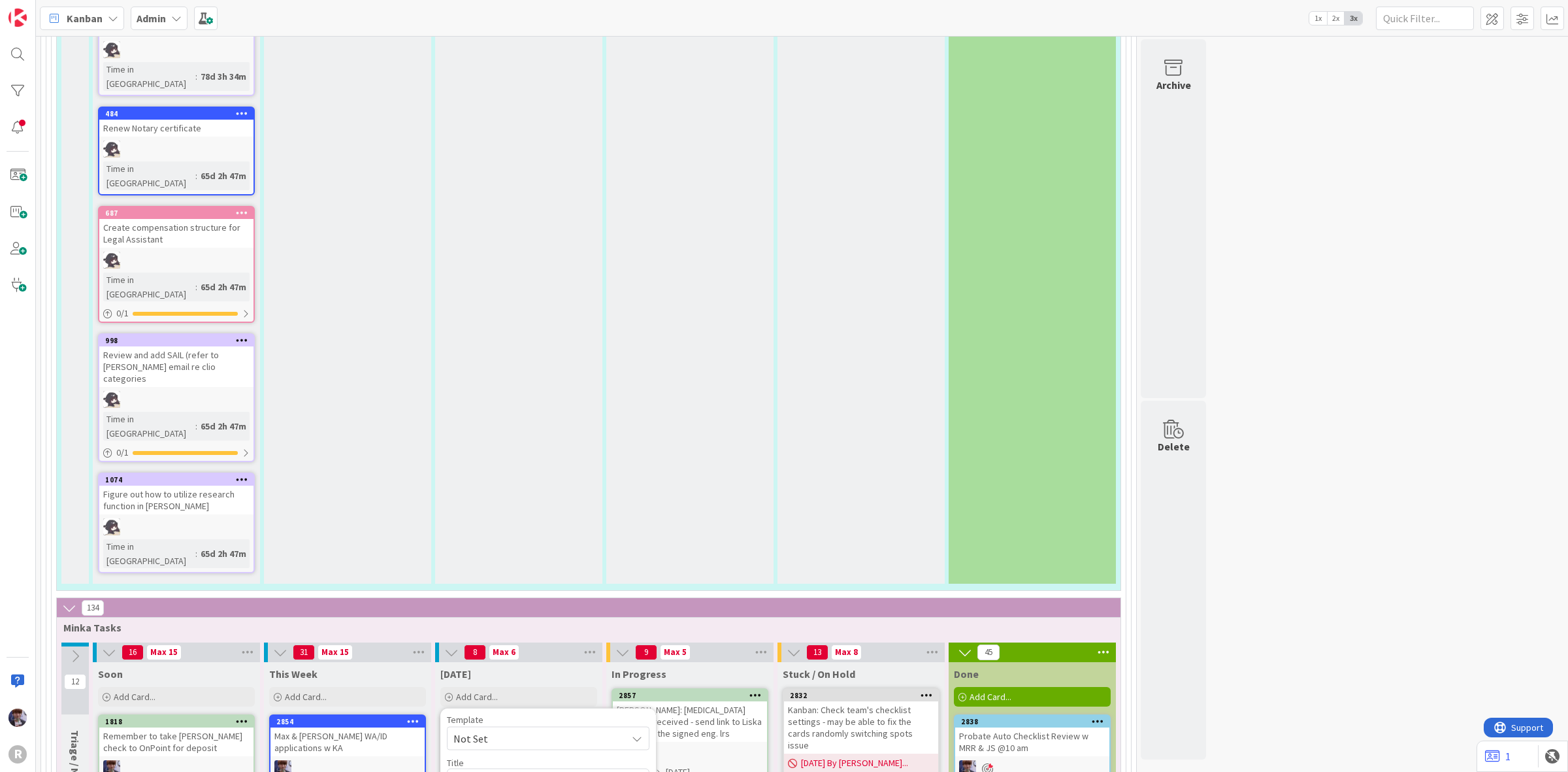
type textarea "x"
type textarea "f/u"
type textarea "x"
type textarea "f/u"
type textarea "x"
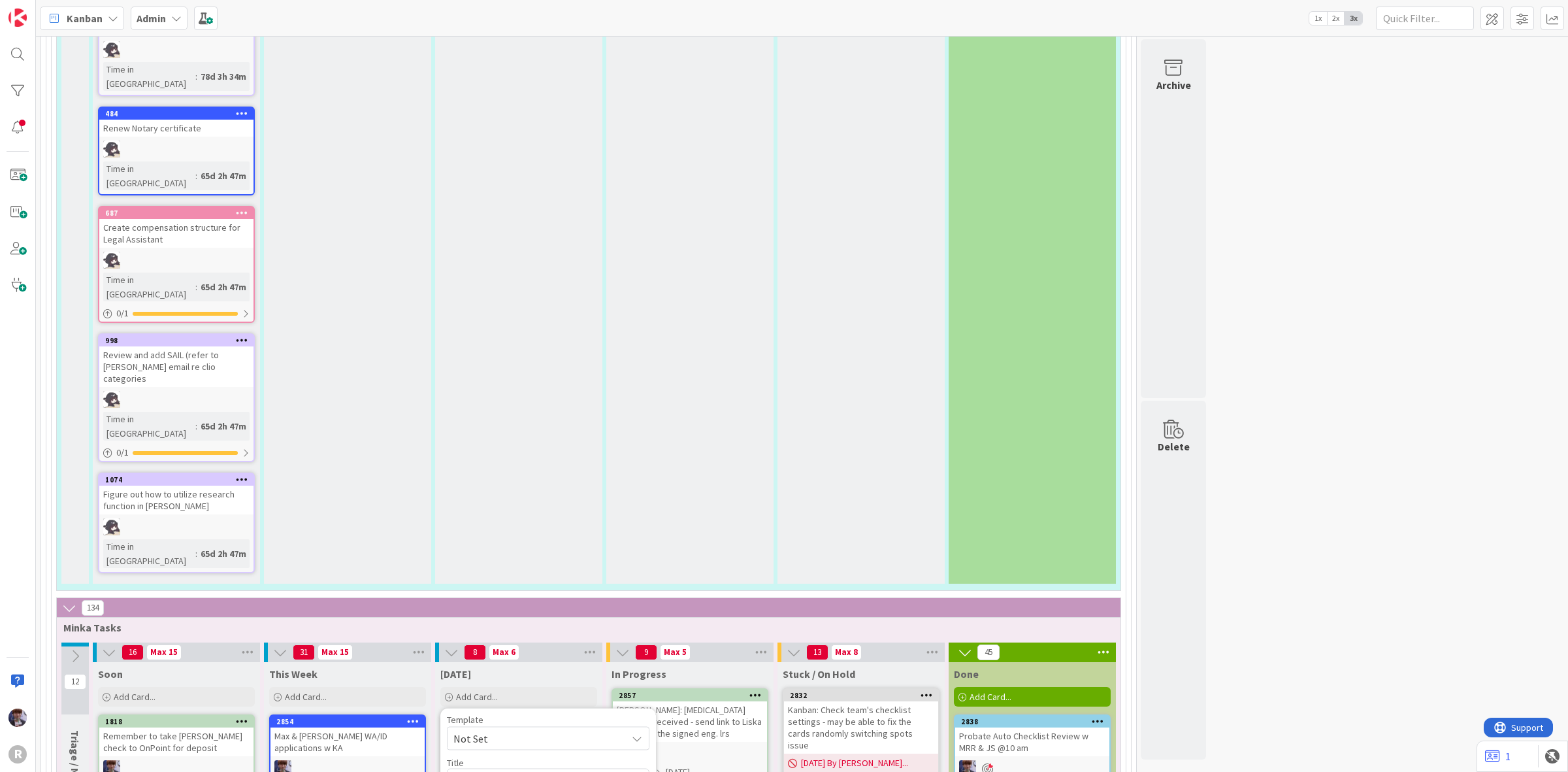
type textarea "f/u o"
type textarea "x"
type textarea "f/u on"
type textarea "x"
type textarea "f/u on"
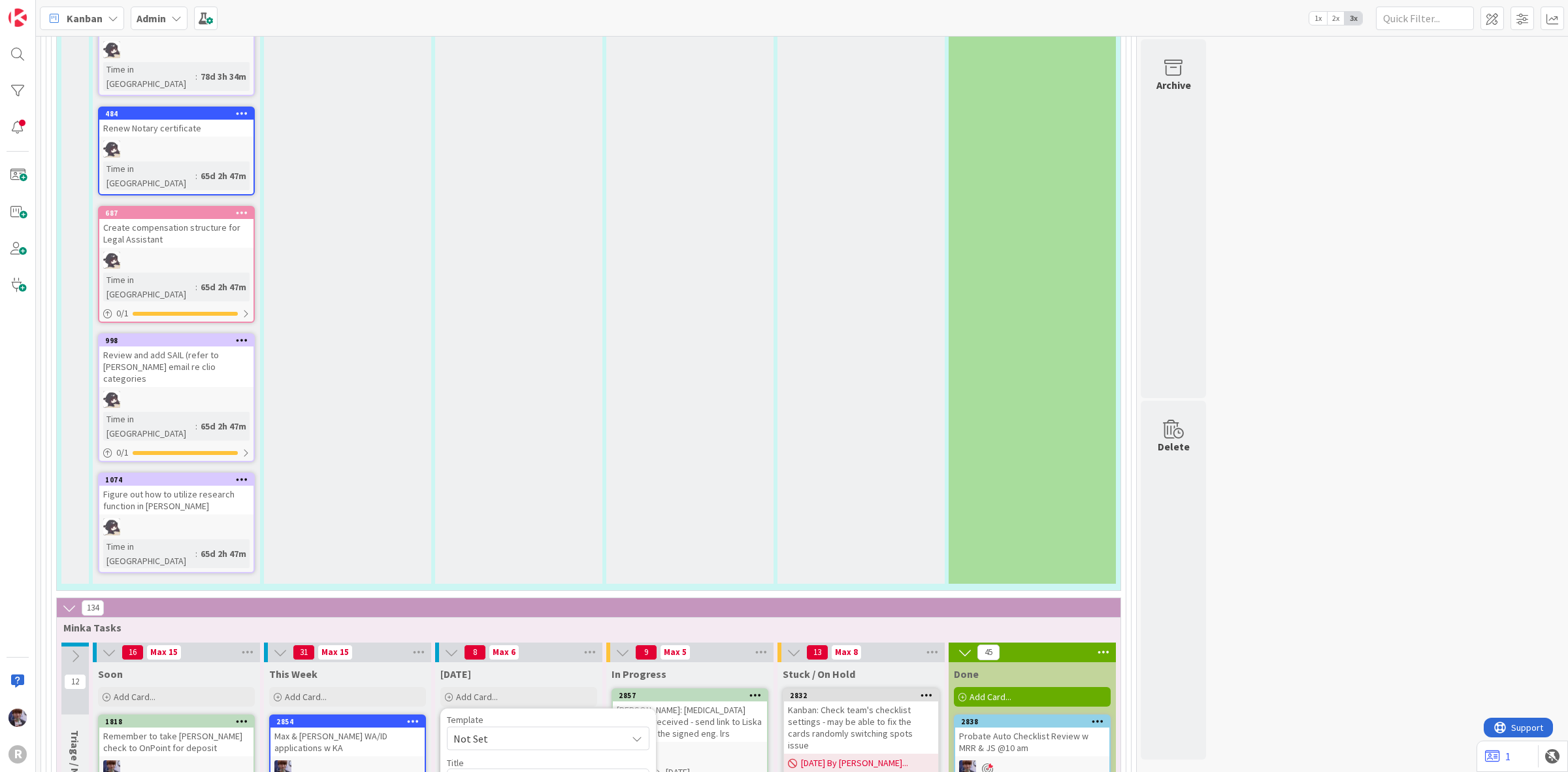
type textarea "x"
type textarea "f/u on c"
type textarea "x"
type textarea "f/u on ca"
type textarea "x"
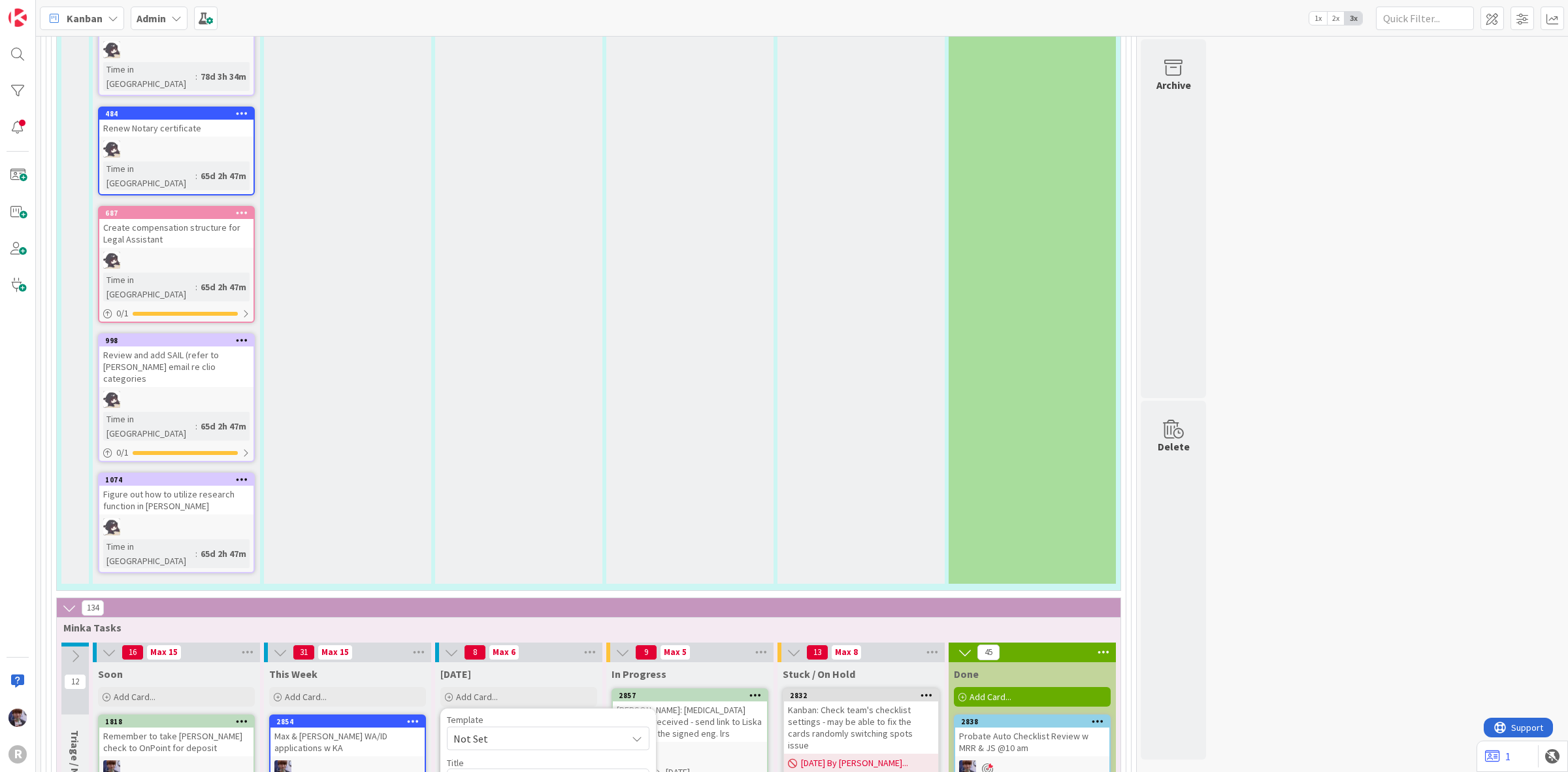
type textarea "f/u on cat"
type textarea "x"
type textarea "f/u on cate"
type textarea "x"
type textarea "f/u on cater"
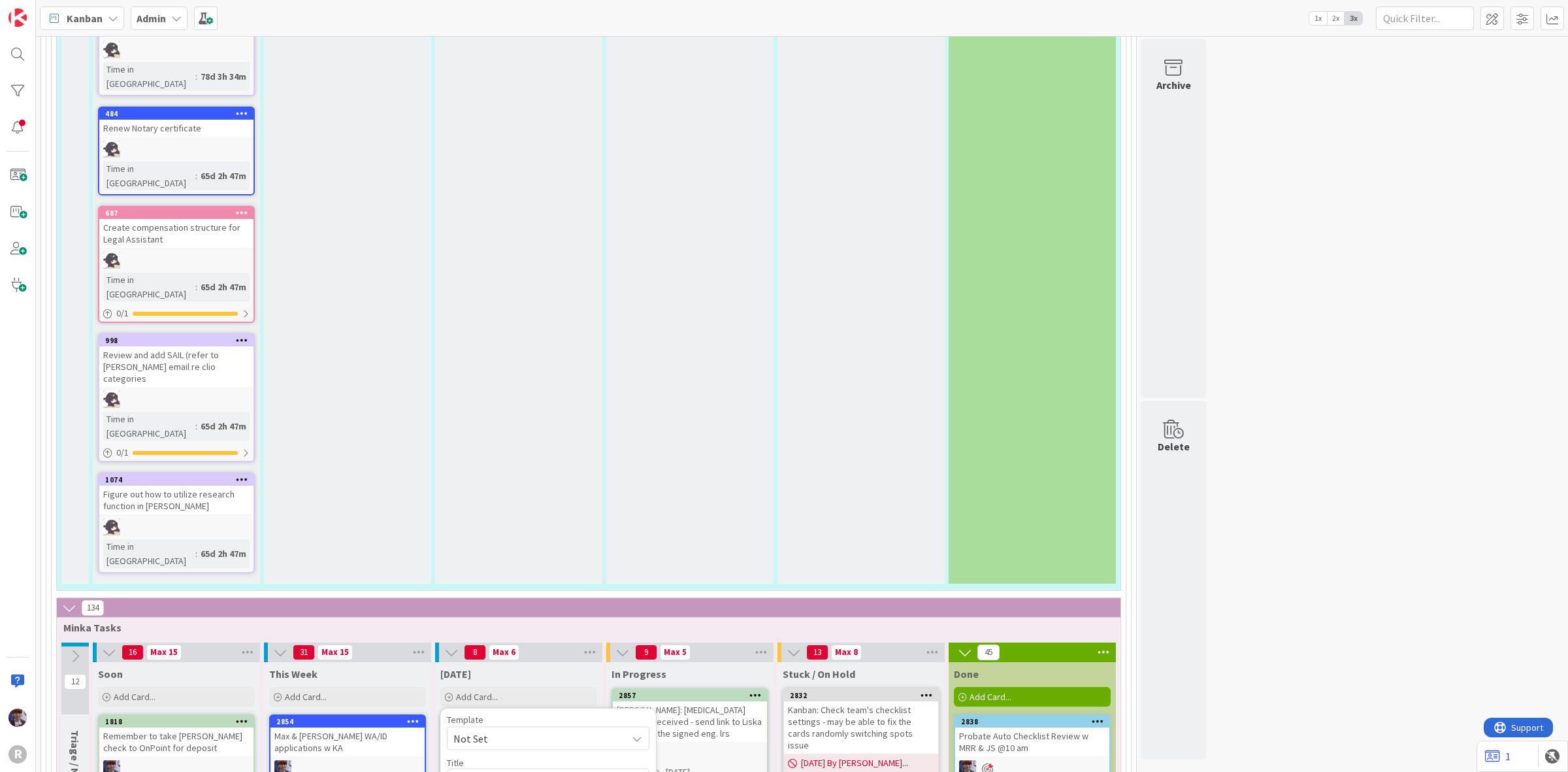
type textarea "x"
type textarea "f/u on catere"
type textarea "x"
type textarea "f/u on caterer"
type textarea "x"
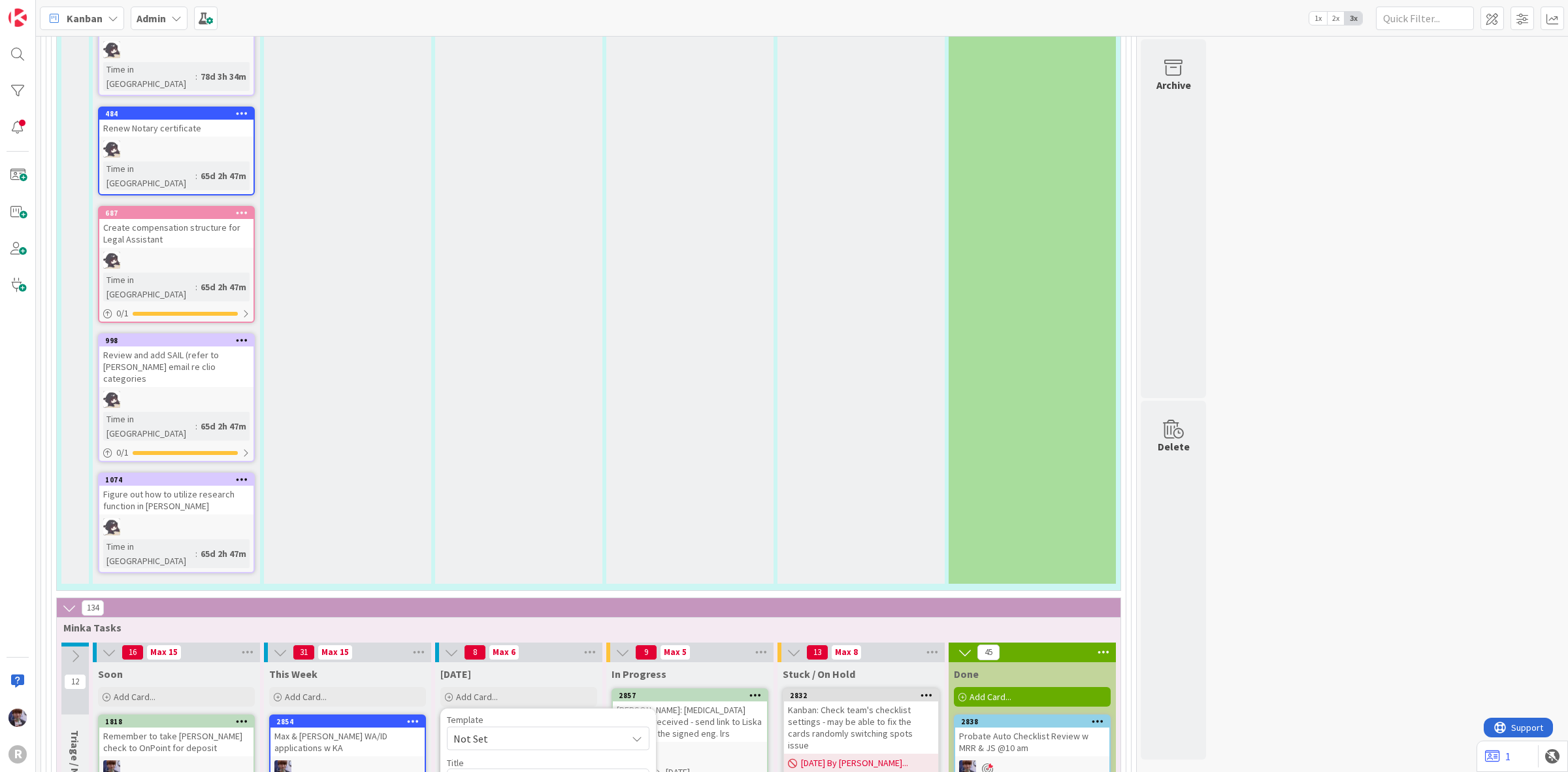
type textarea "f/u on caterer"
type textarea "x"
type textarea "f/u on caterer c"
type textarea "x"
type textarea "f/u on caterer co"
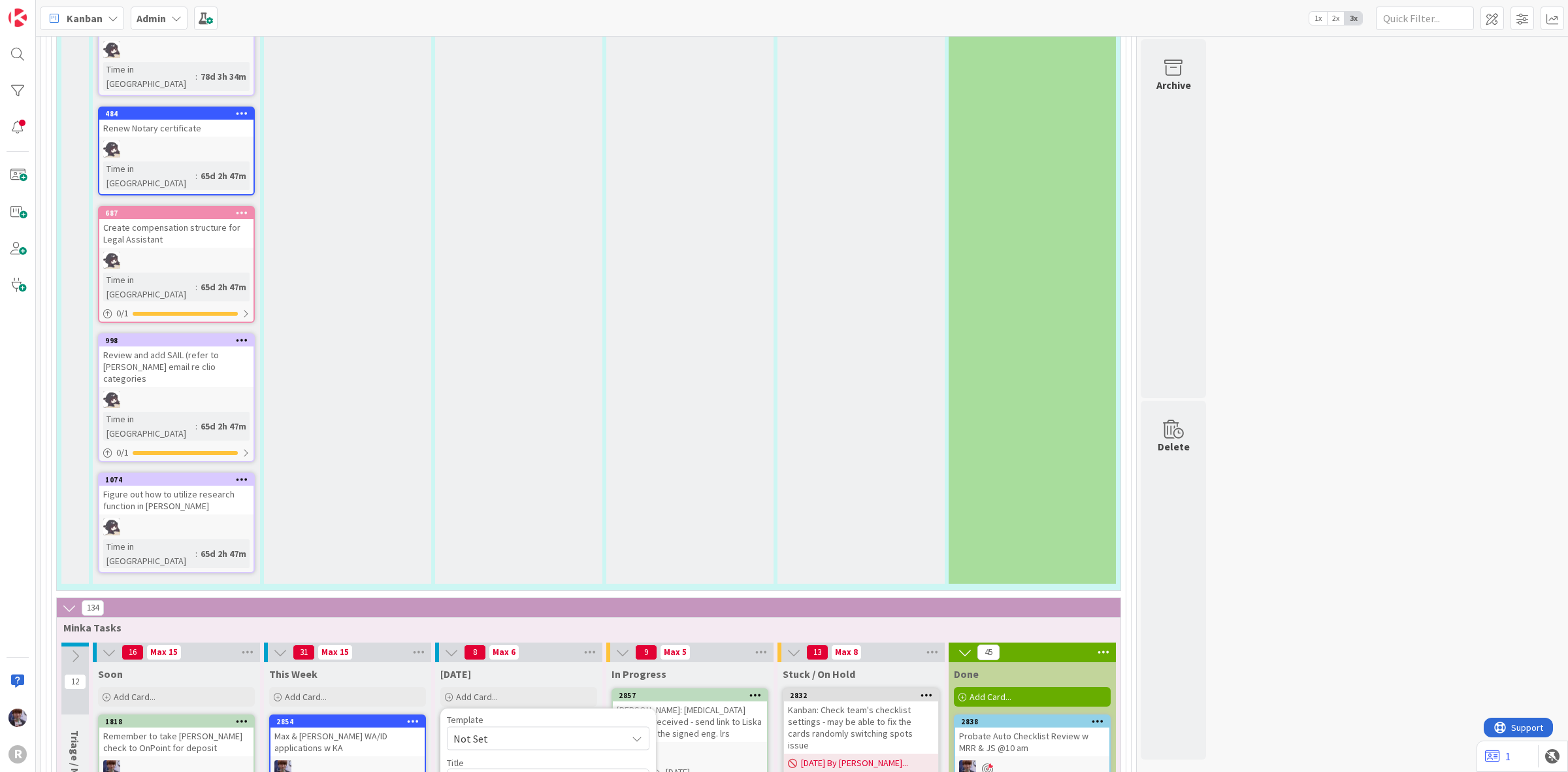
type textarea "x"
type textarea "f/u on caterer con"
type textarea "x"
type textarea "f/u on caterer cont"
type textarea "x"
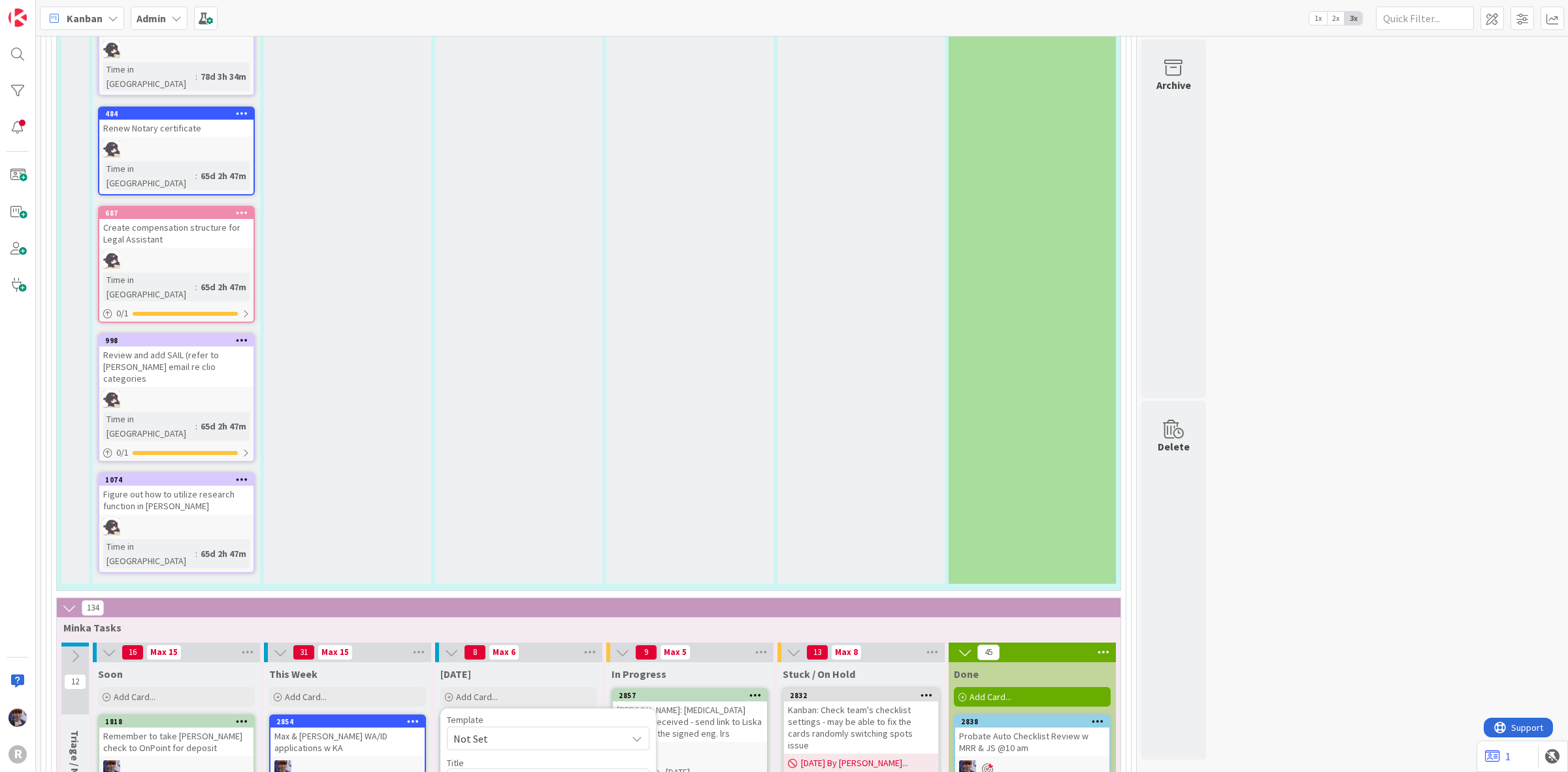
type textarea "f/u on caterer contr"
type textarea "x"
type textarea "f/u on caterer contra"
type textarea "x"
type textarea "f/u on caterer contrac"
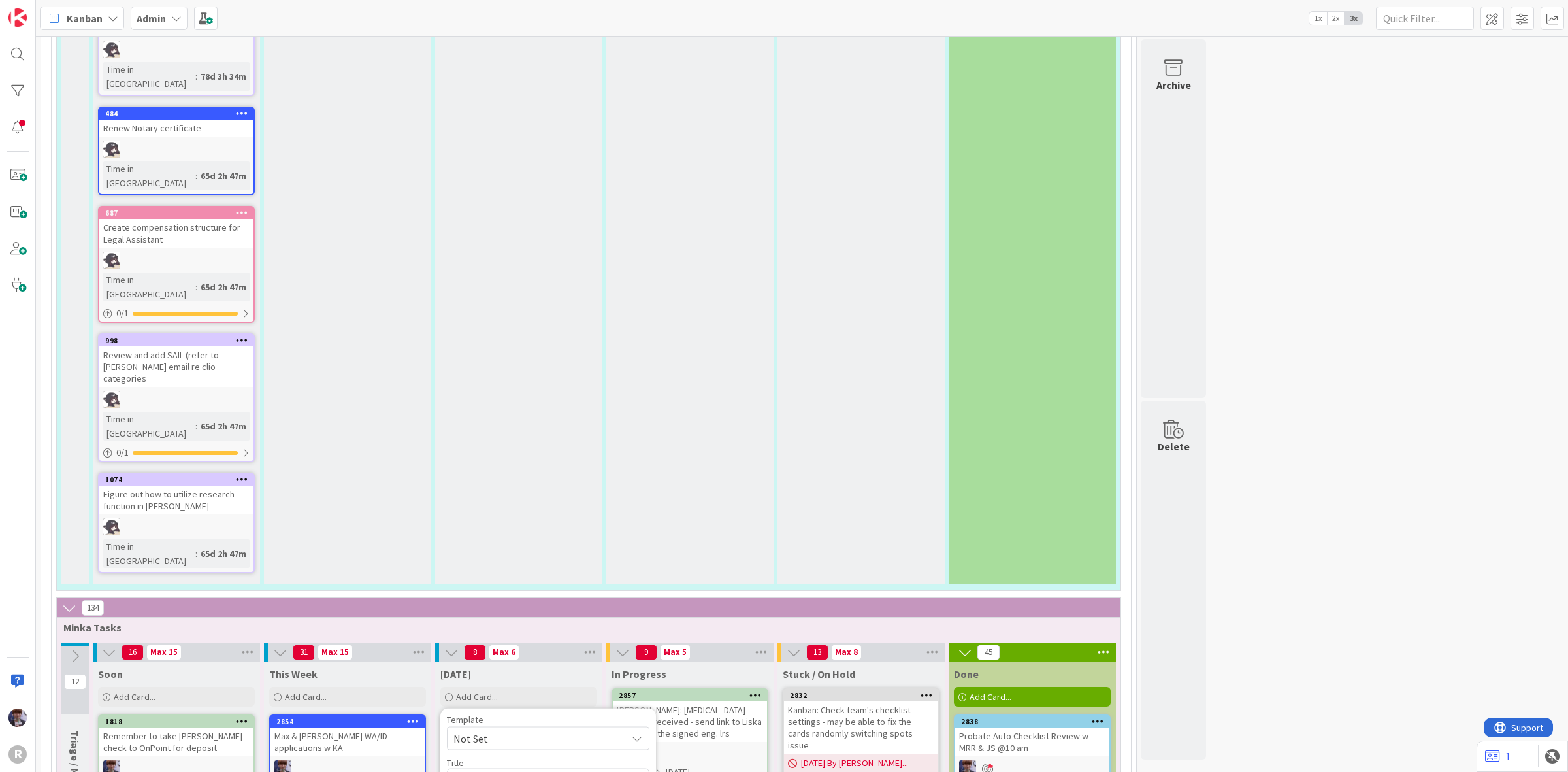
type textarea "x"
type textarea "f/u on caterer contract"
type textarea "x"
type textarea "f/u on caterer contract"
type textarea "x"
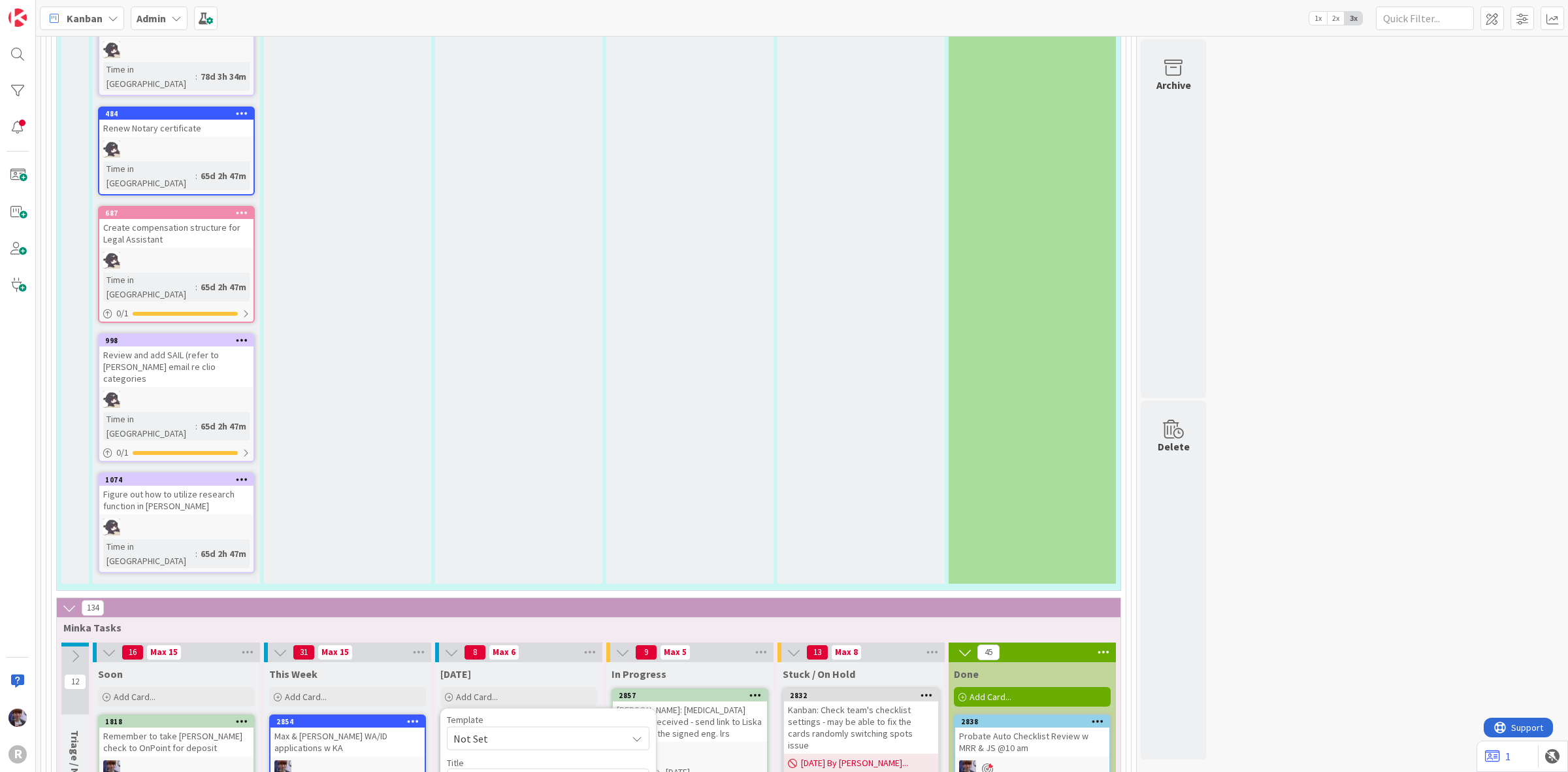
type textarea "f/u on caterer contract s"
type textarea "x"
type textarea "f/u on caterer contract si"
type textarea "x"
type textarea "f/u on caterer contract sig"
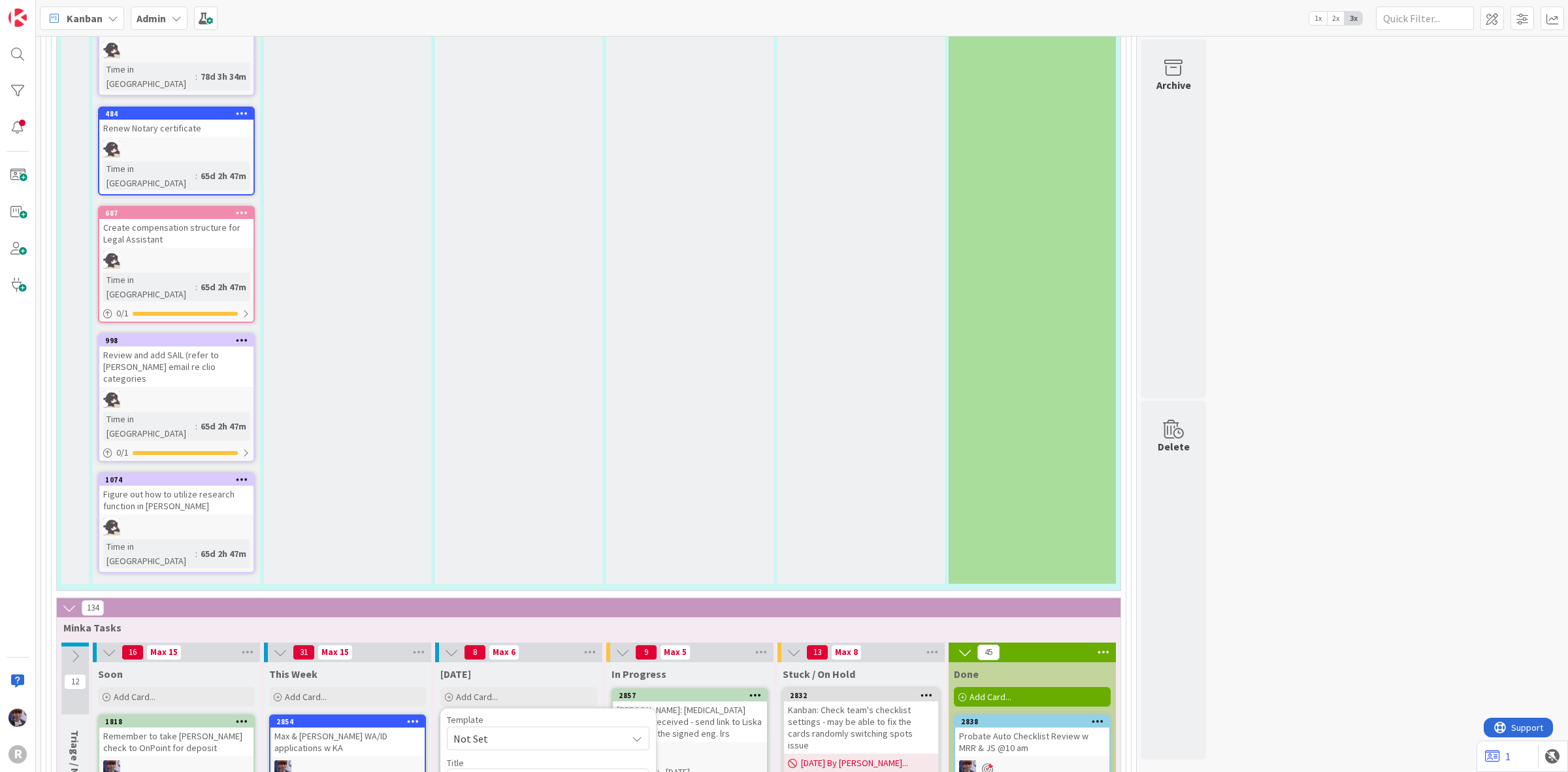
type textarea "x"
type textarea "f/u on caterer contract sign"
type textarea "x"
type textarea "f/u on caterer contract signa"
type textarea "x"
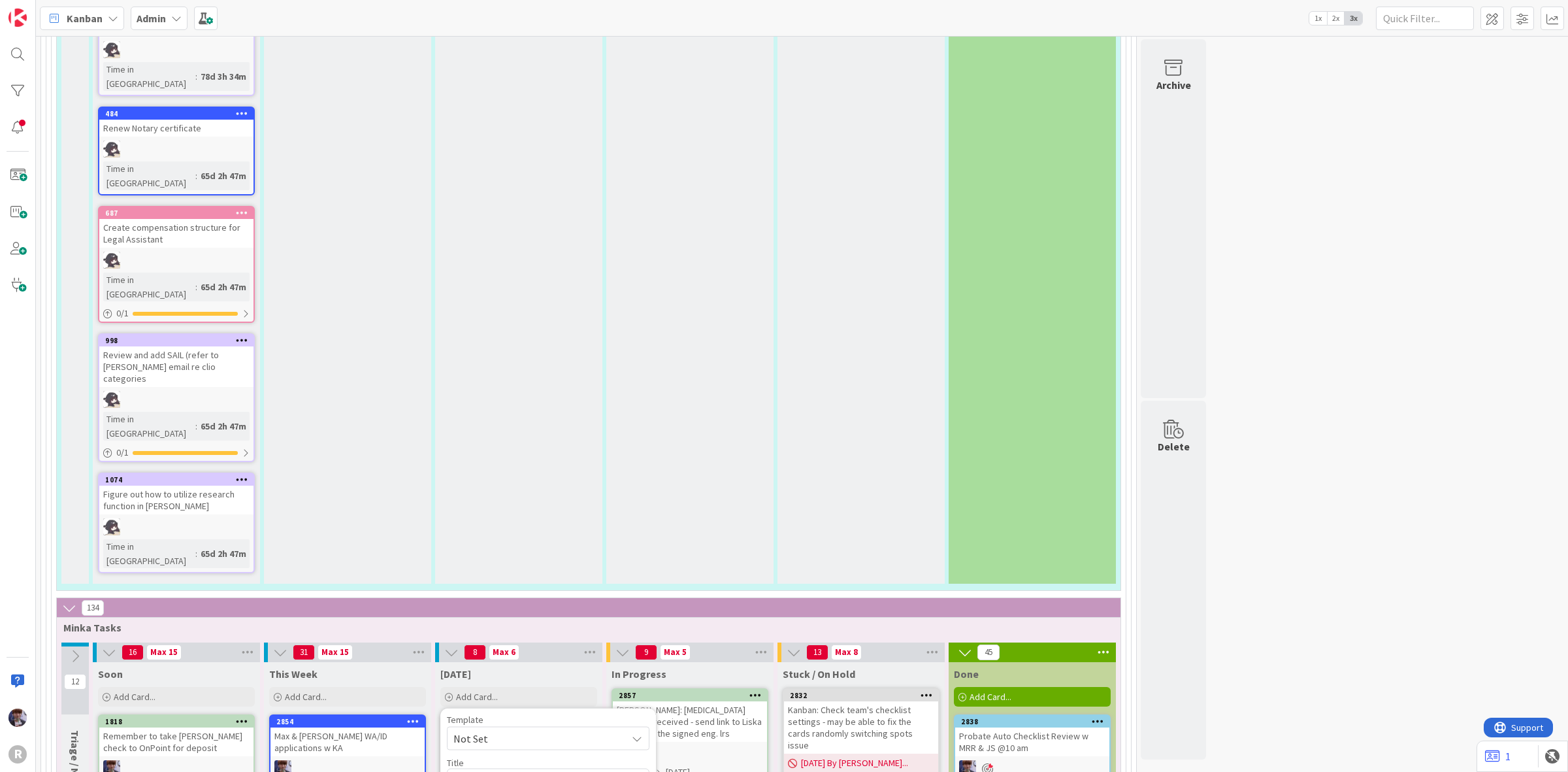
type textarea "f/u on caterer contract signat"
type textarea "x"
type textarea "f/u on caterer contract signatu"
type textarea "x"
type textarea "f/u on caterer contract signatur"
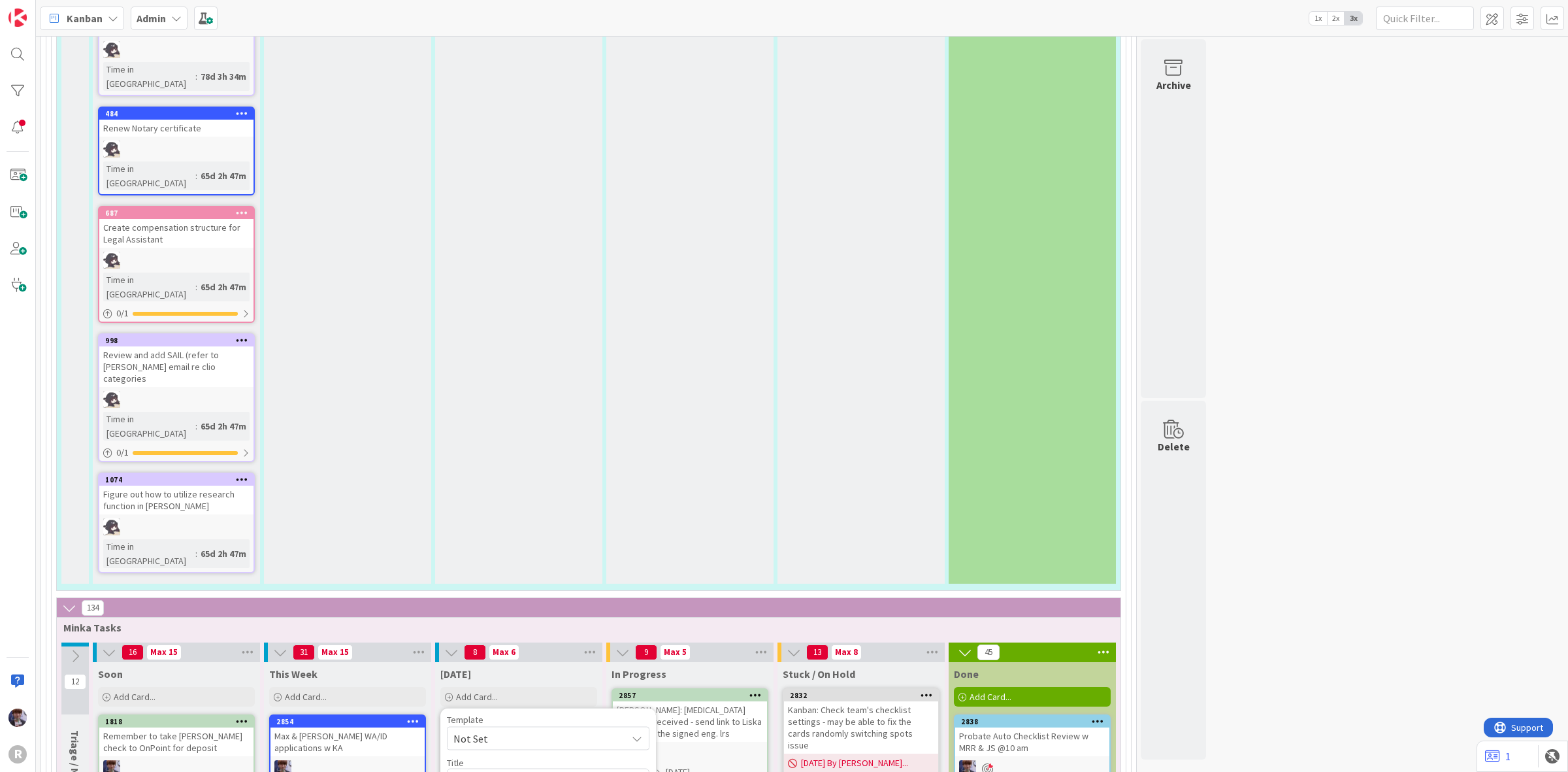
type textarea "x"
type textarea "f/u on caterer contract signature"
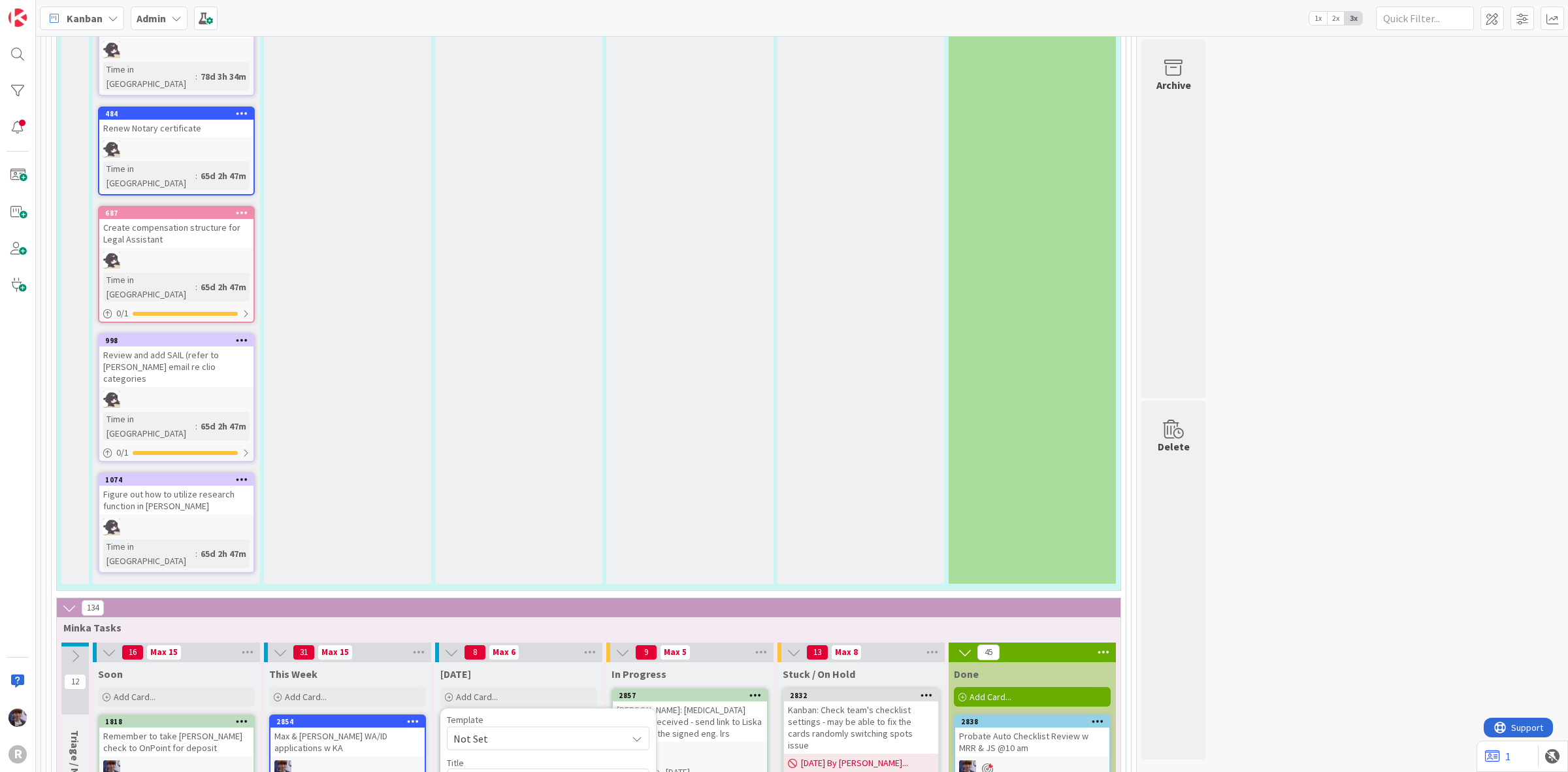
drag, startPoint x: 590, startPoint y: 235, endPoint x: 618, endPoint y: 243, distance: 29.1
click at [591, 768] on textarea "f/u on caterer contract signature" at bounding box center [548, 780] width 202 height 24
click at [619, 768] on textarea "f/u on caterer contract signature" at bounding box center [548, 780] width 202 height 24
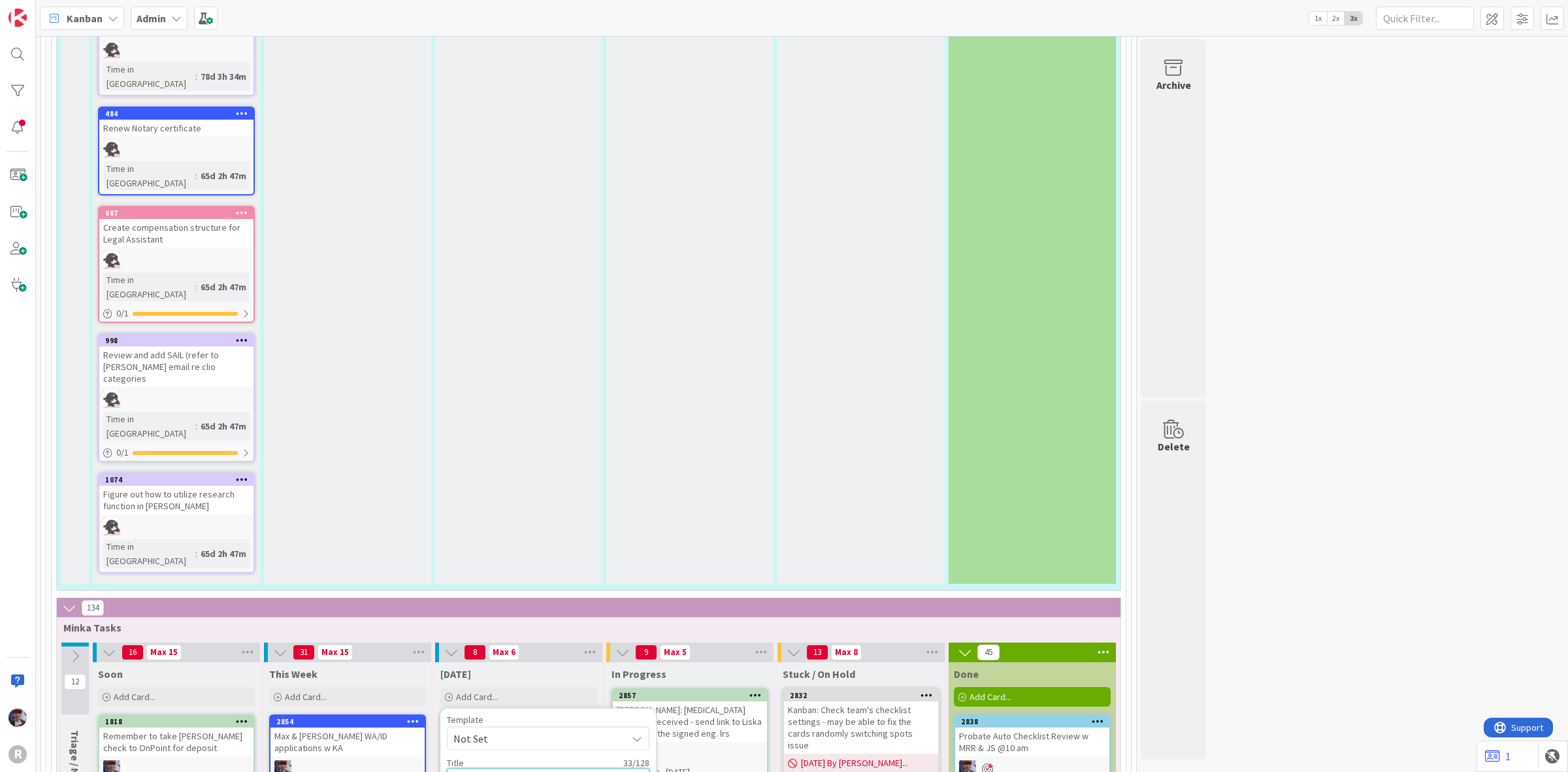
type textarea "x"
type textarea "f/u on caterer contract signature"
type textarea "x"
type textarea "f/u on caterer contract signature &"
type textarea "x"
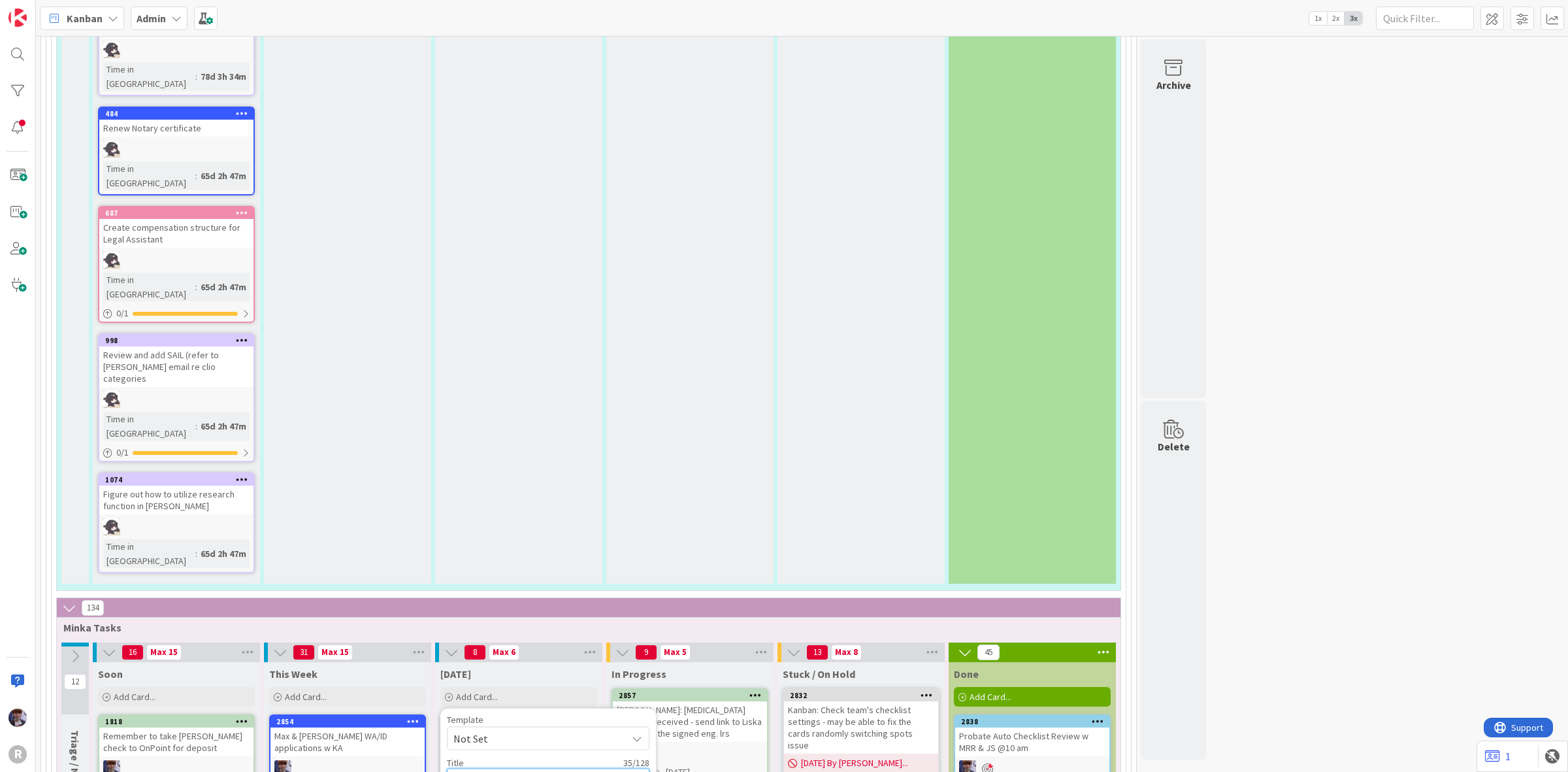
type textarea "f/u on caterer contract signature &"
type textarea "x"
type textarea "f/u on caterer contract signature & p"
type textarea "x"
type textarea "f/u on caterer contract signature & pa"
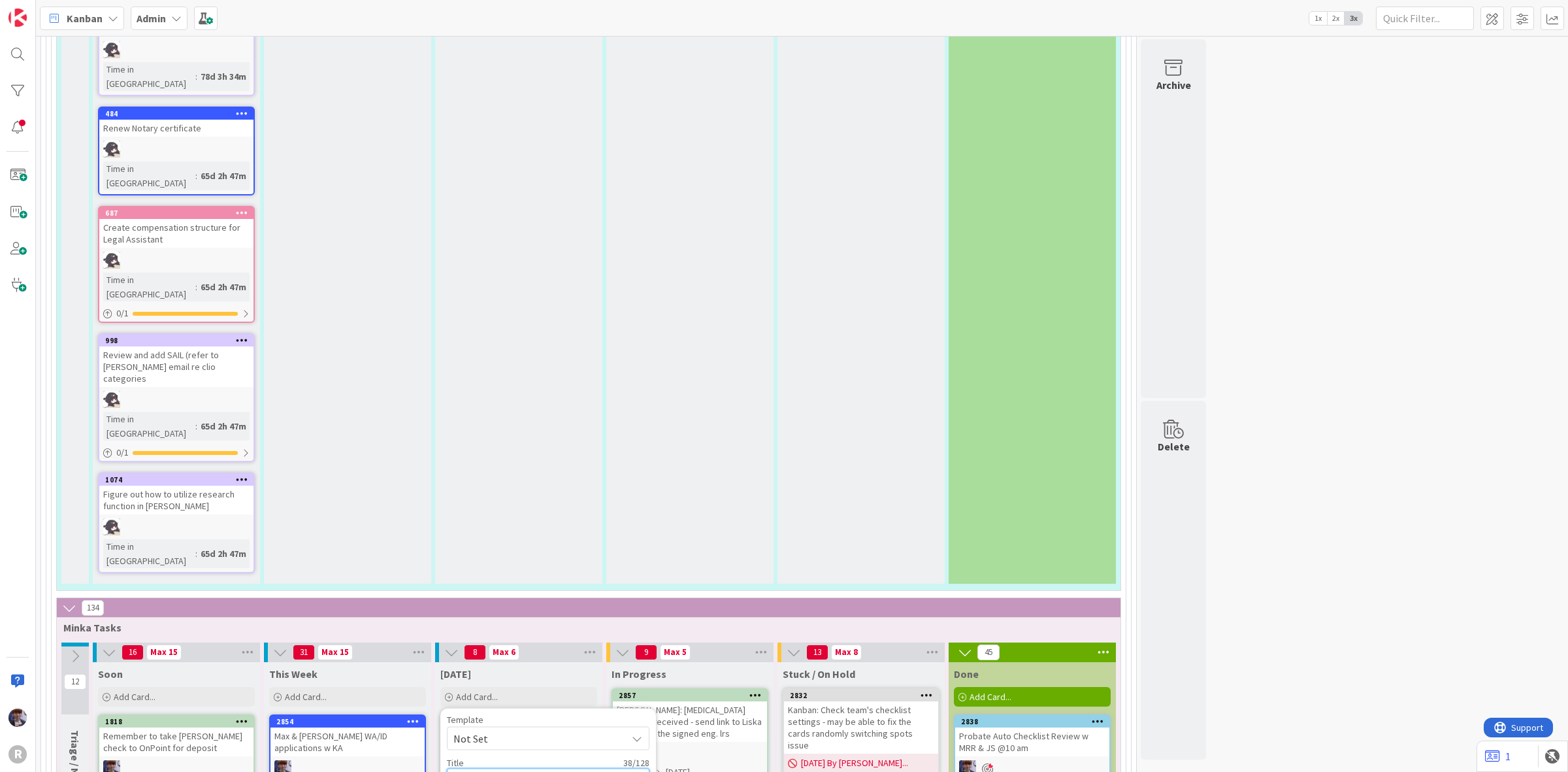
type textarea "x"
type textarea "f/u on caterer contract signature & pay"
type textarea "x"
type textarea "f/u on caterer contract signature & paym"
type textarea "x"
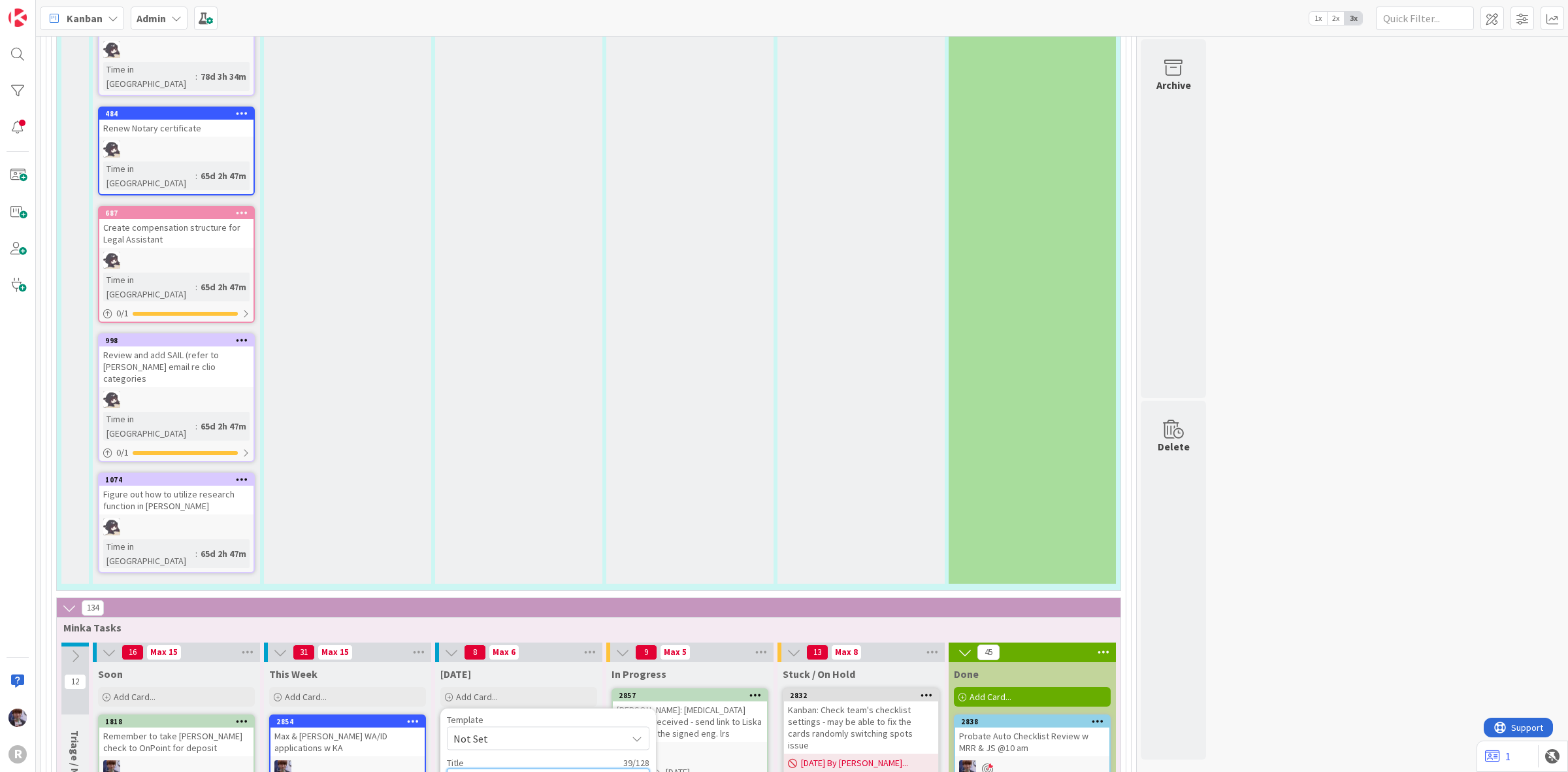
type textarea "f/u on caterer contract signature & payme"
type textarea "x"
type textarea "f/u on caterer contract signature & paymen"
type textarea "x"
type textarea "f/u on caterer contract signature & payment"
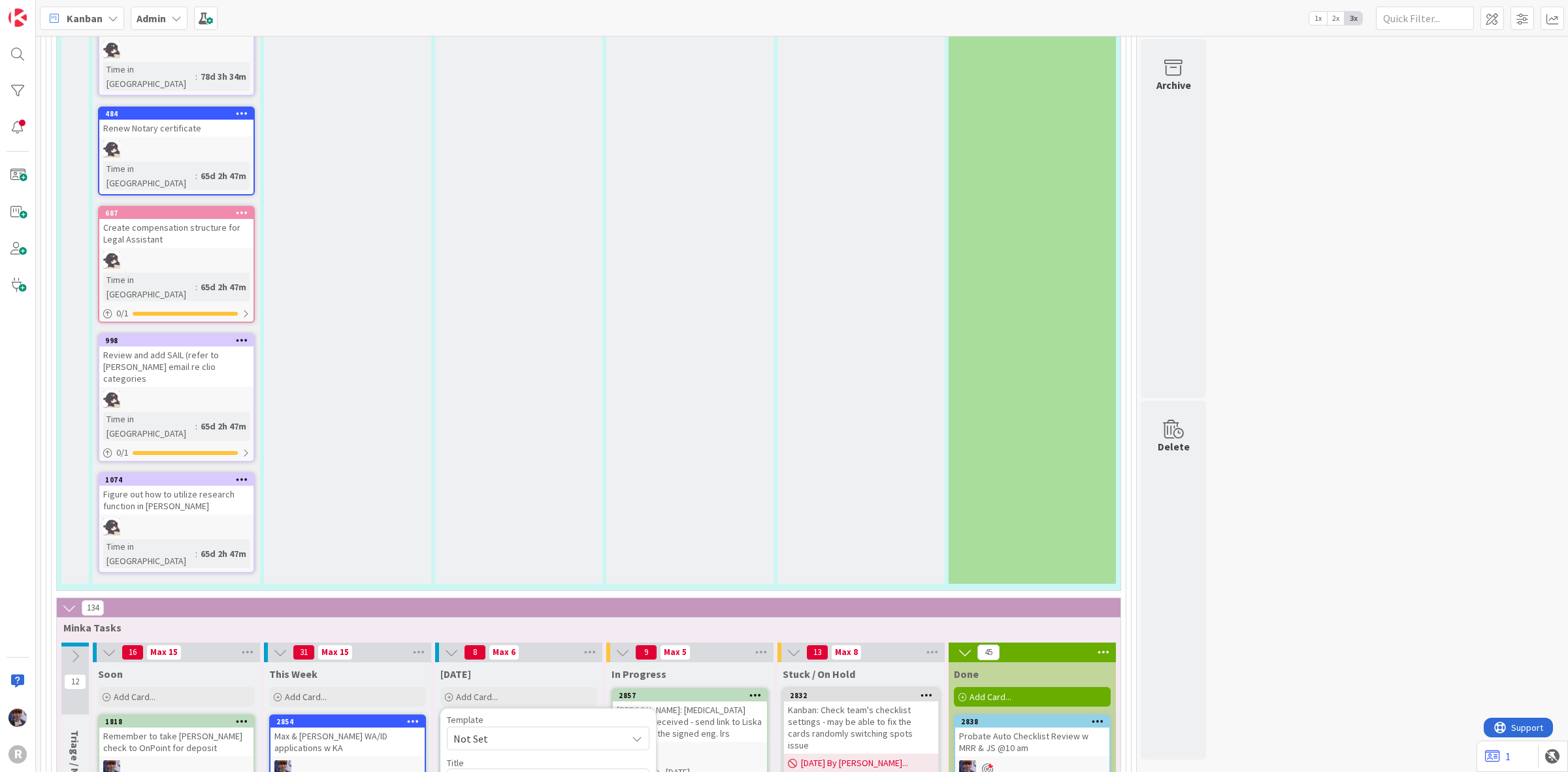
click at [500, 769] on div "Override WIP Limit" at bounding box center [499, 781] width 104 height 23
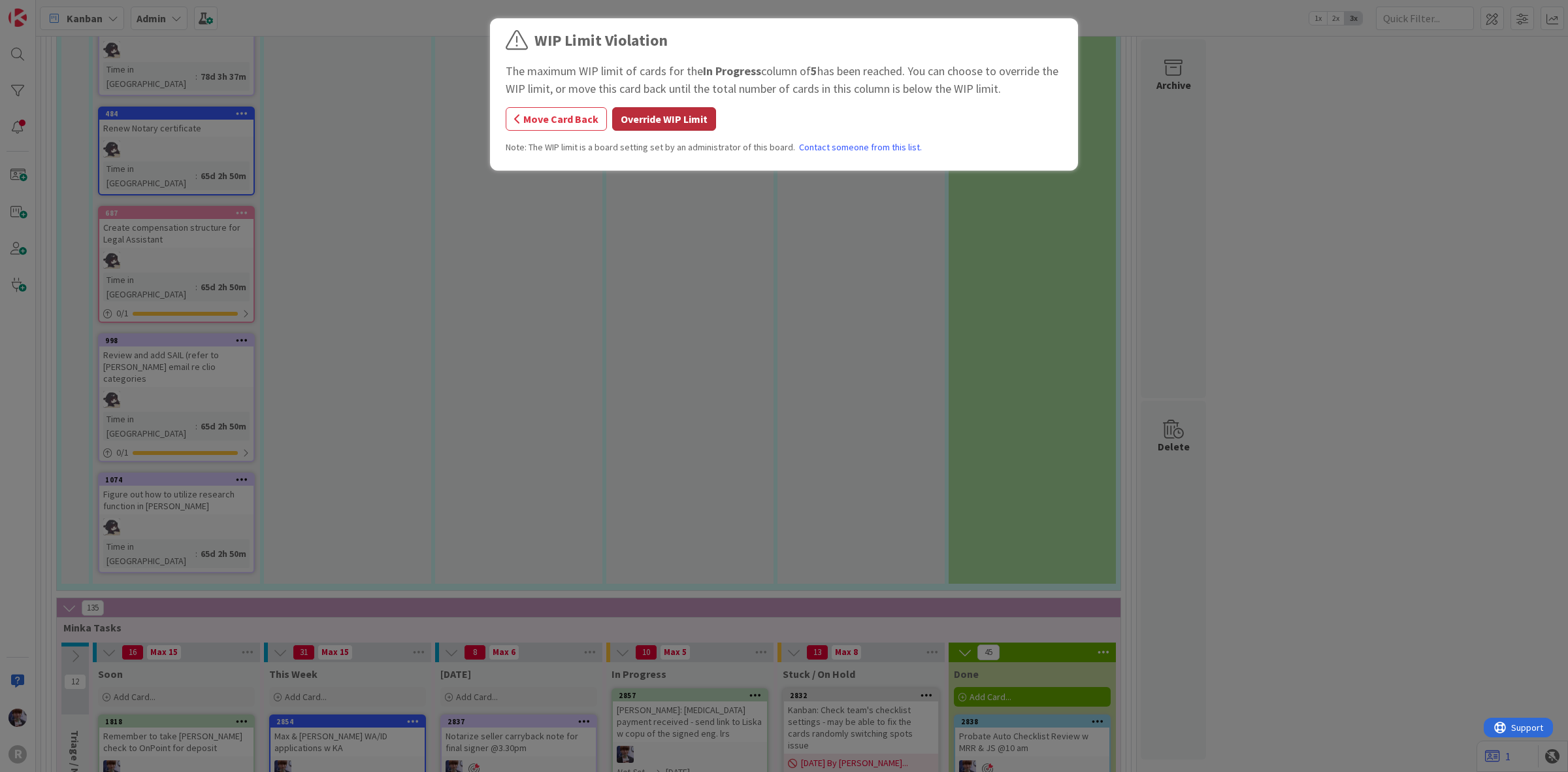
click at [651, 119] on button "Override WIP Limit" at bounding box center [663, 119] width 104 height 23
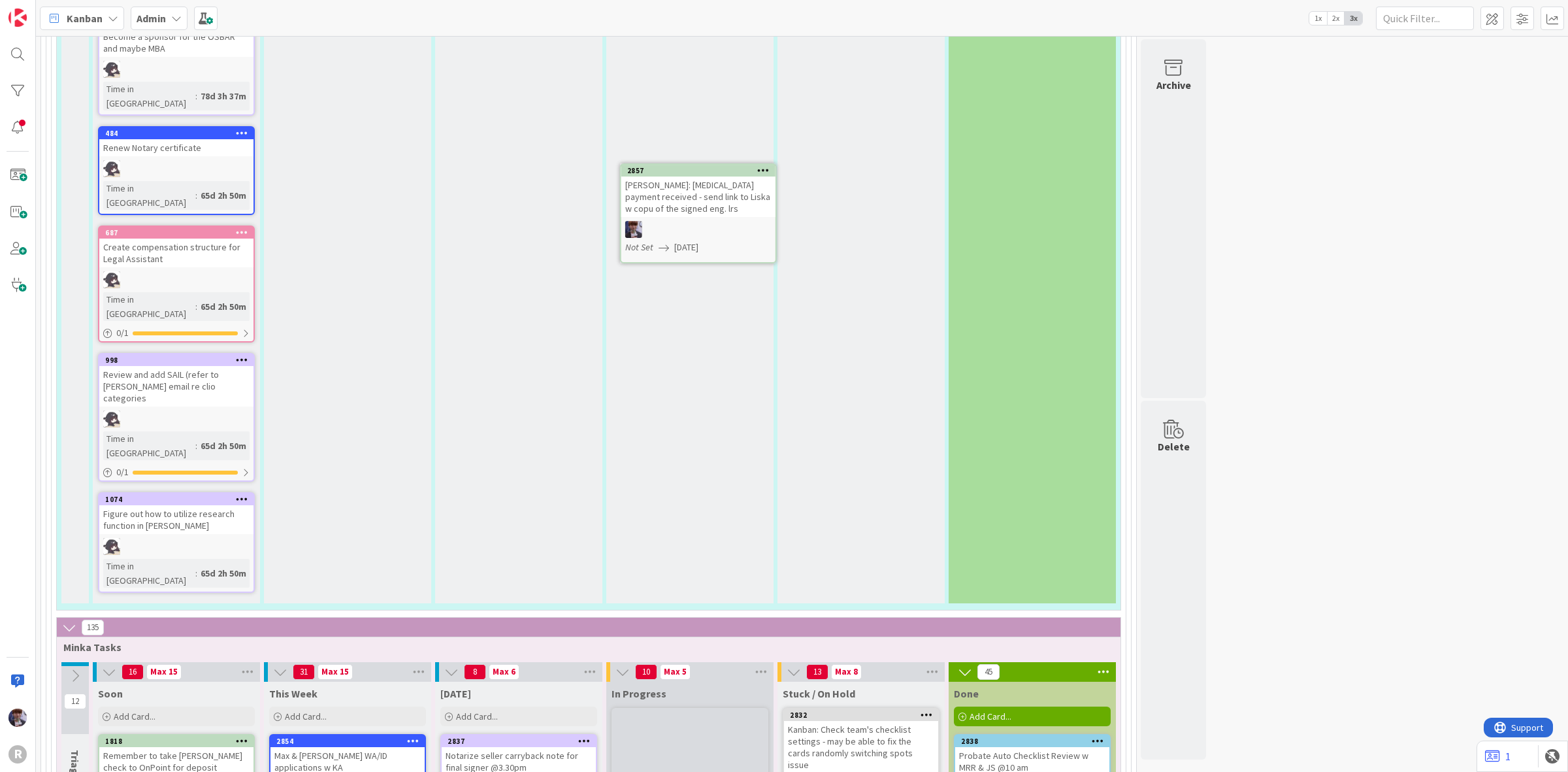
scroll to position [4296, 0]
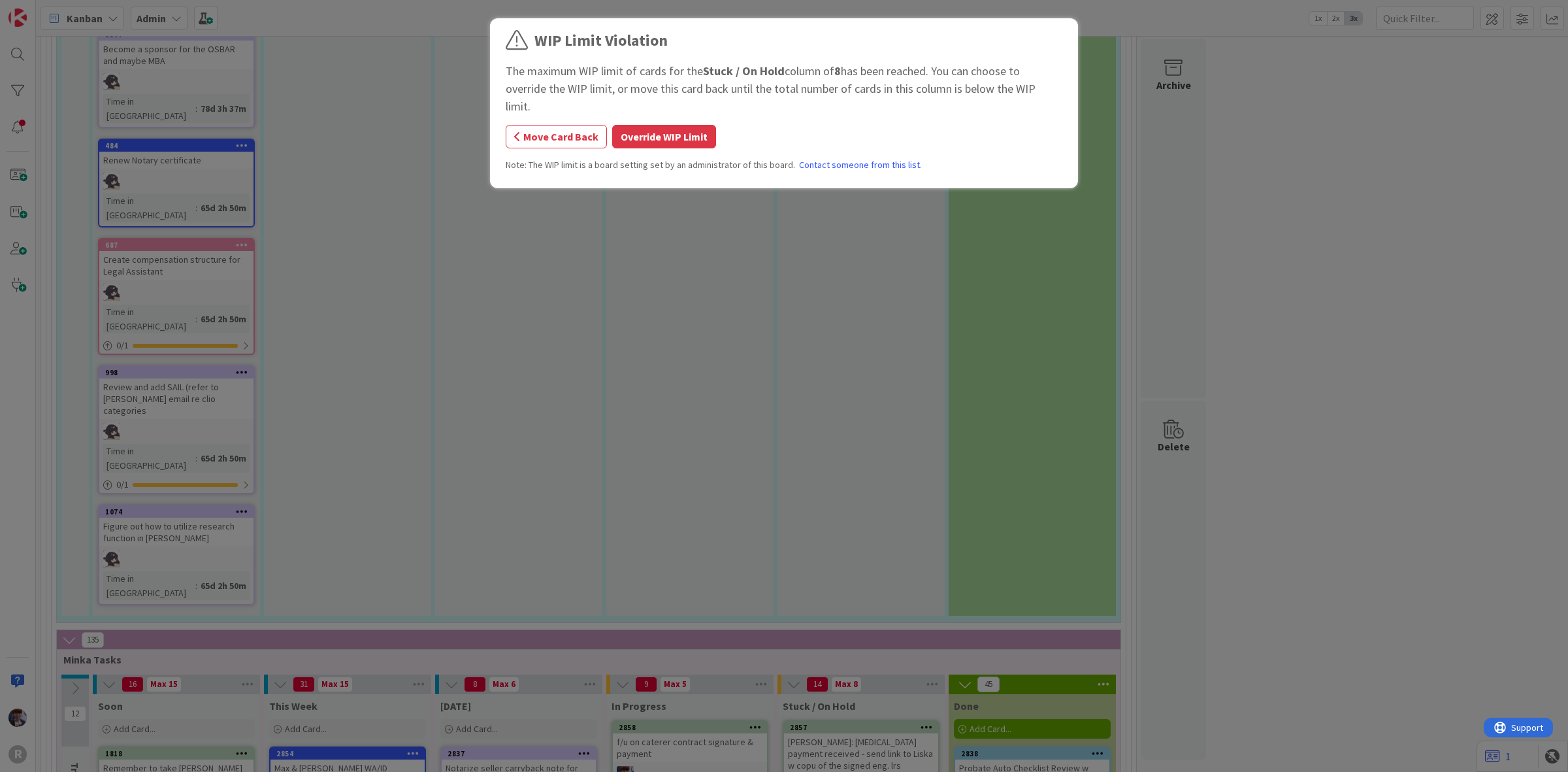
click at [686, 99] on div "WIP Limit Violation The maximum WIP limit of cards for the Stuck / On Hold colu…" at bounding box center [784, 105] width 556 height 153
click at [693, 125] on button "Override WIP Limit" at bounding box center [663, 137] width 104 height 23
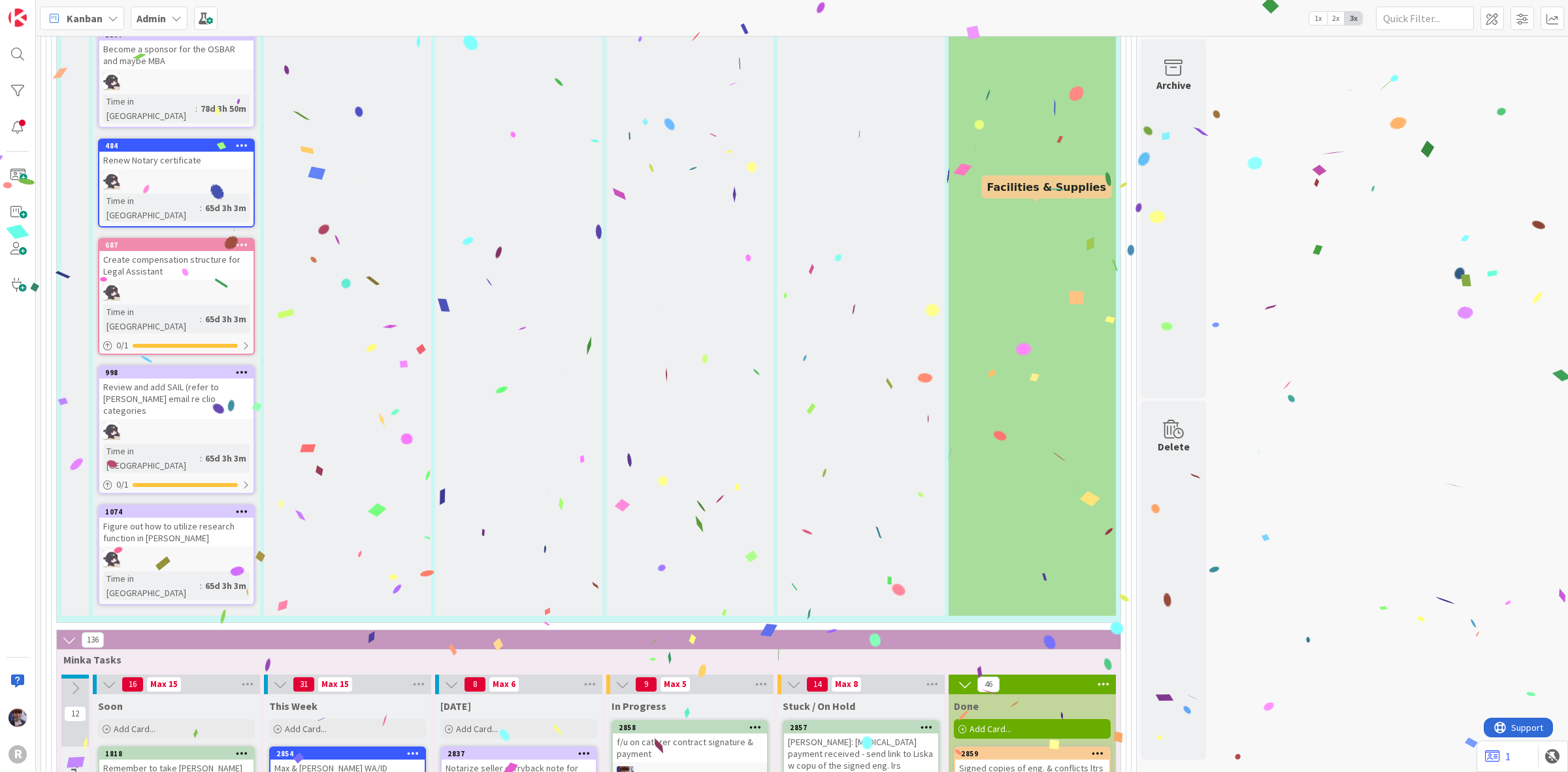
click at [1029, 760] on div "Signed copies of eng. & conflicts ltrs sent to both clients" at bounding box center [1033, 774] width 155 height 29
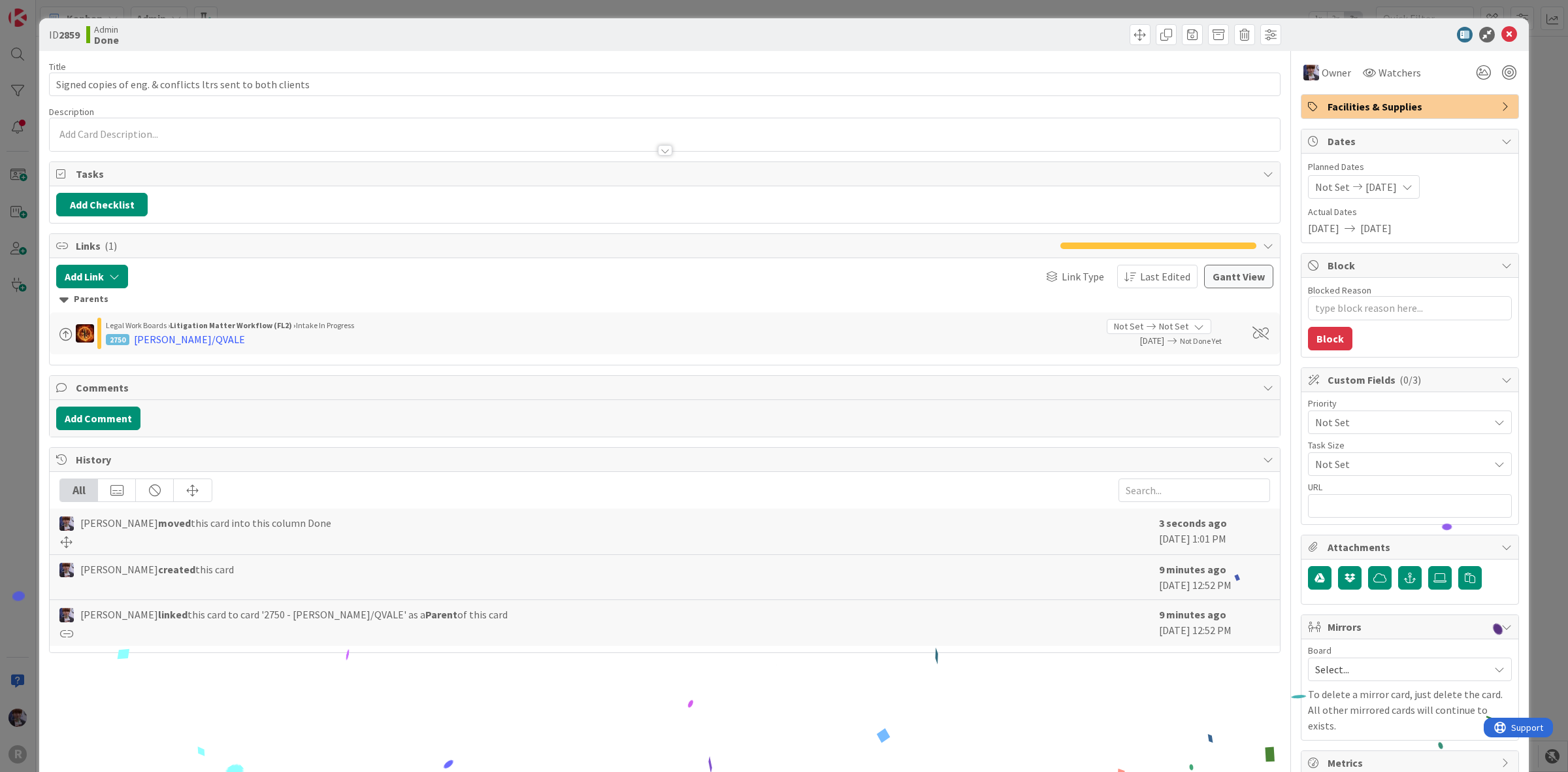
type textarea "x"
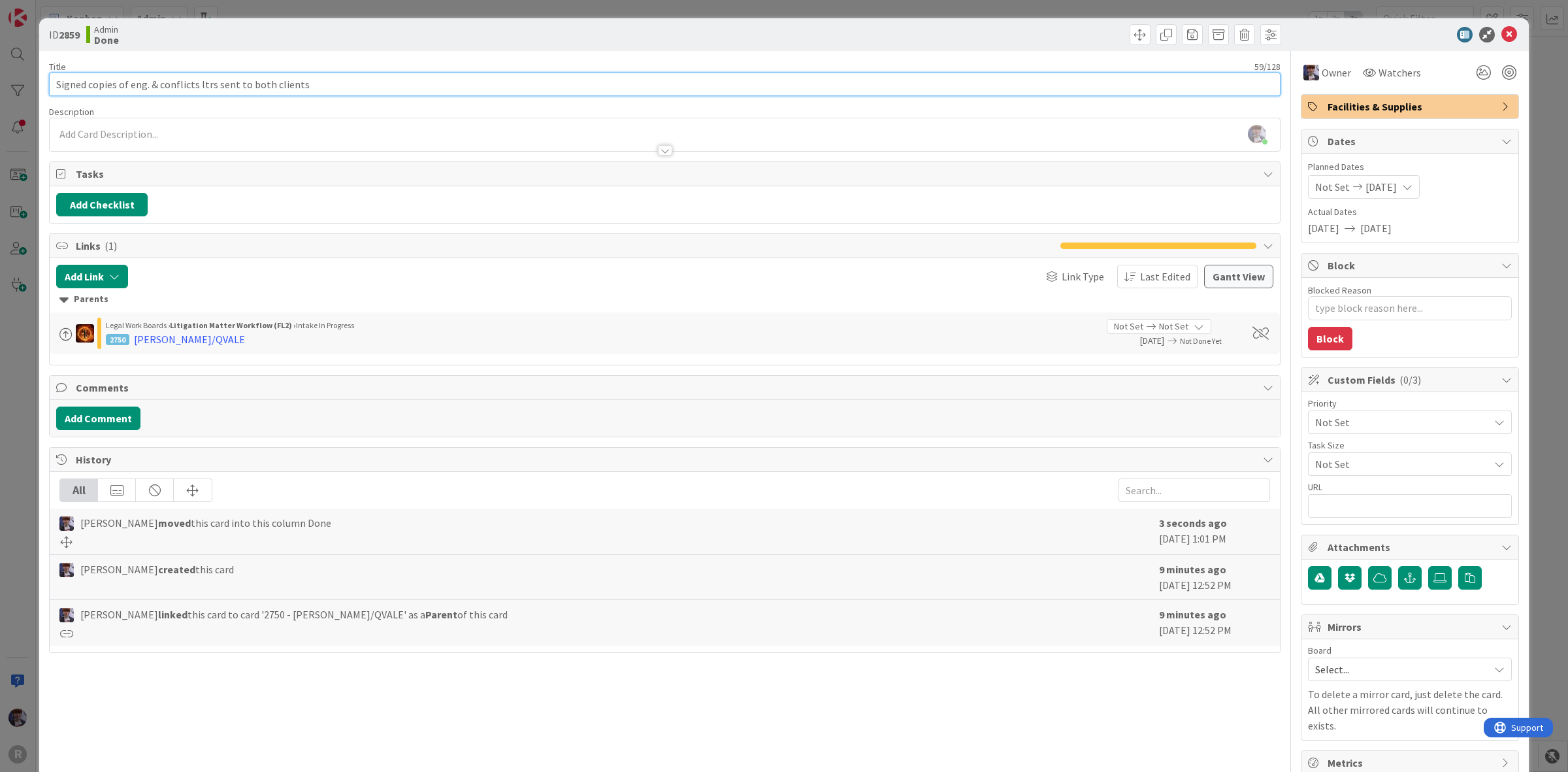
click at [51, 86] on input "Signed copies of eng. & conflicts ltrs sent to both clients" at bounding box center [665, 84] width 1232 height 23
type input "[PERSON_NAME] copies of eng. & conflicts ltrs sent to both clients"
type textarea "x"
type input "[PERSON_NAME]/Signed copies of eng. & conflicts ltrs sent to both clients"
type textarea "x"
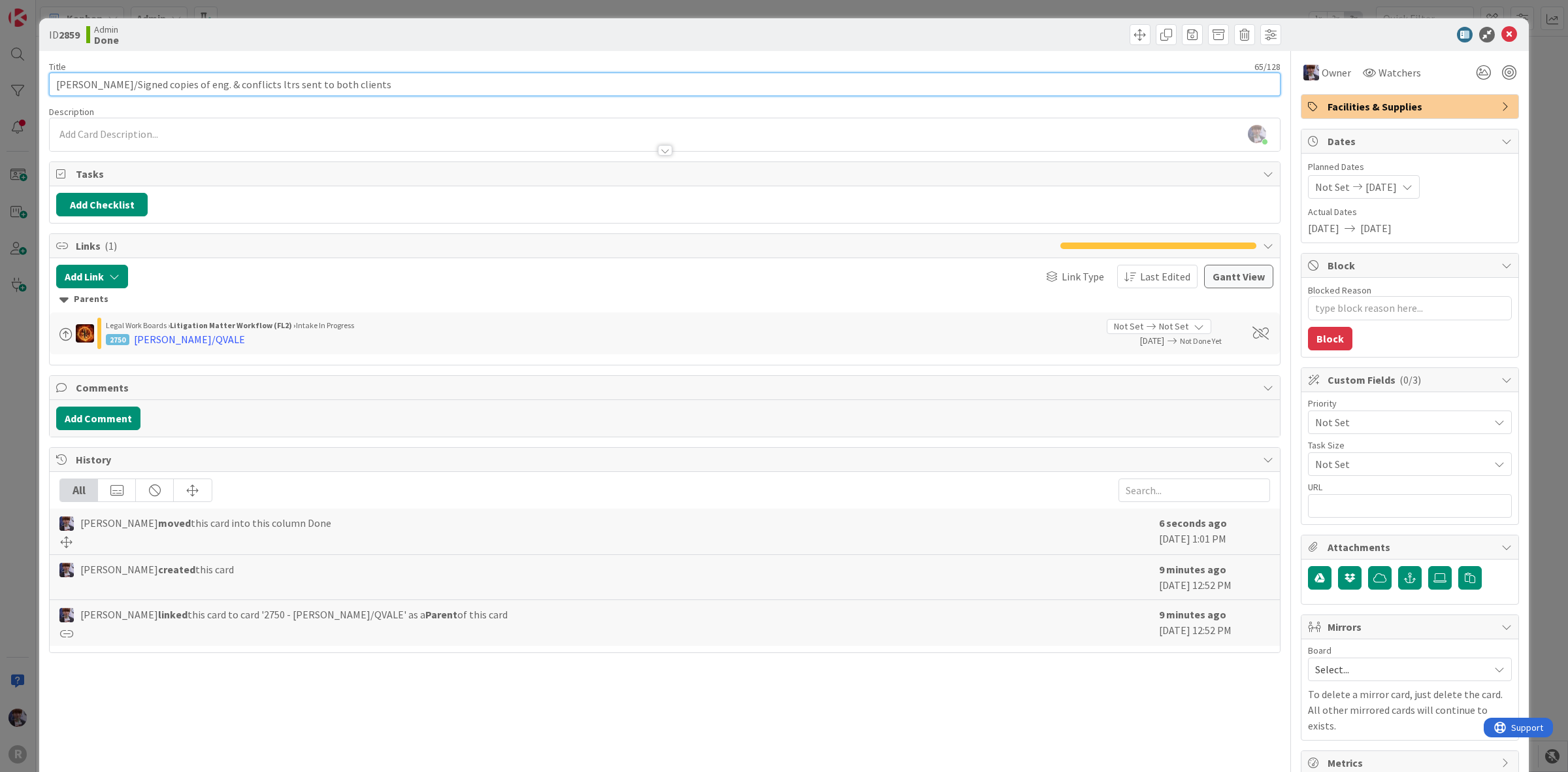
type input "[PERSON_NAME]/QSigned copies of eng. & conflicts ltrs sent to both clients"
type textarea "x"
type input "[PERSON_NAME]/Qvale: Signed copies of eng. & conflicts ltrs sent to both clients"
type textarea "x"
type input "[PERSON_NAME]/Qvale: Signed copies of eng. & conflicts ltrs sent to both clients"
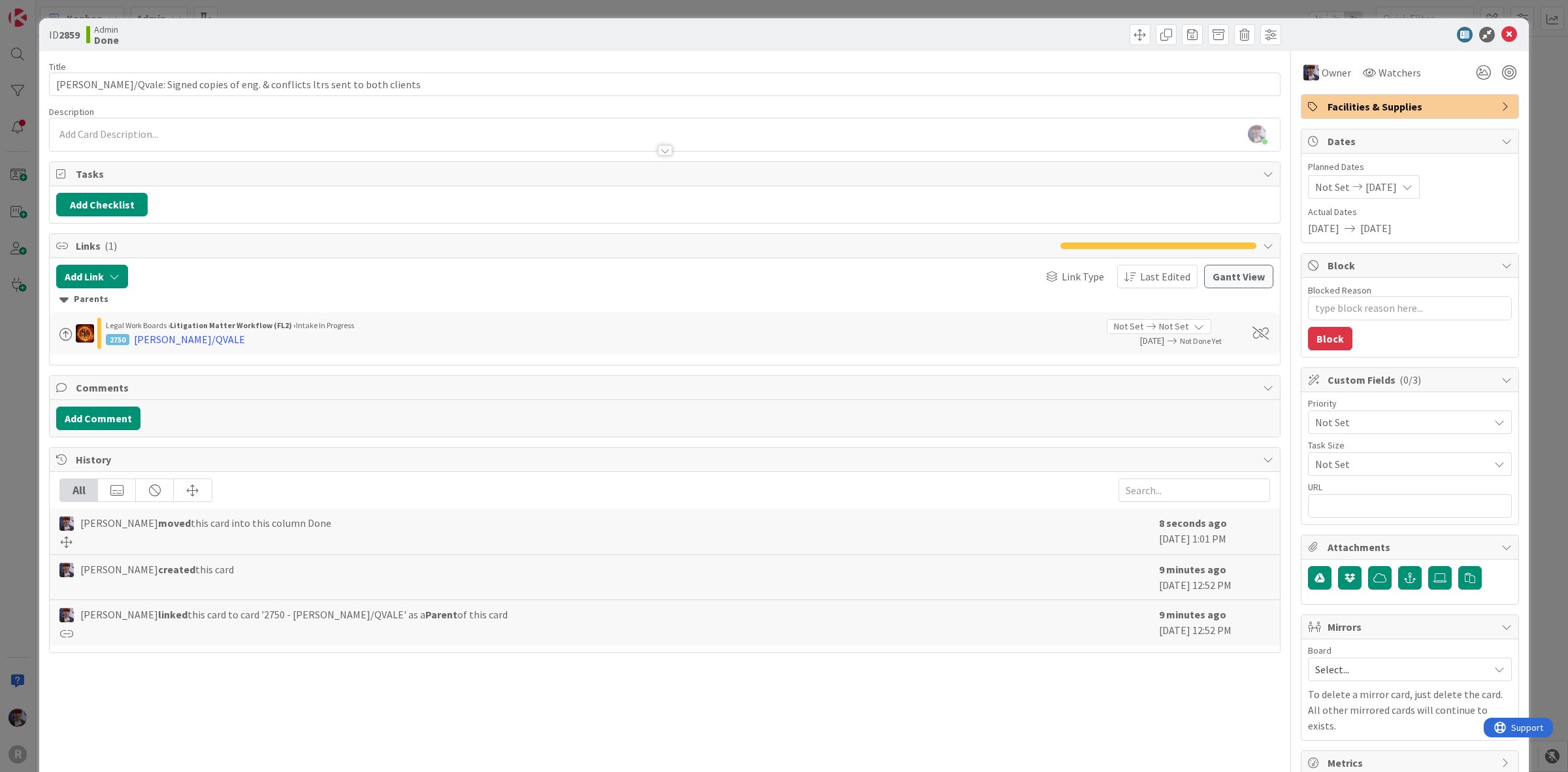
click at [27, 359] on div "ID 2859 Admin Done Title 72 / 128 [PERSON_NAME]/[GEOGRAPHIC_DATA]: Signed copie…" at bounding box center [784, 386] width 1568 height 772
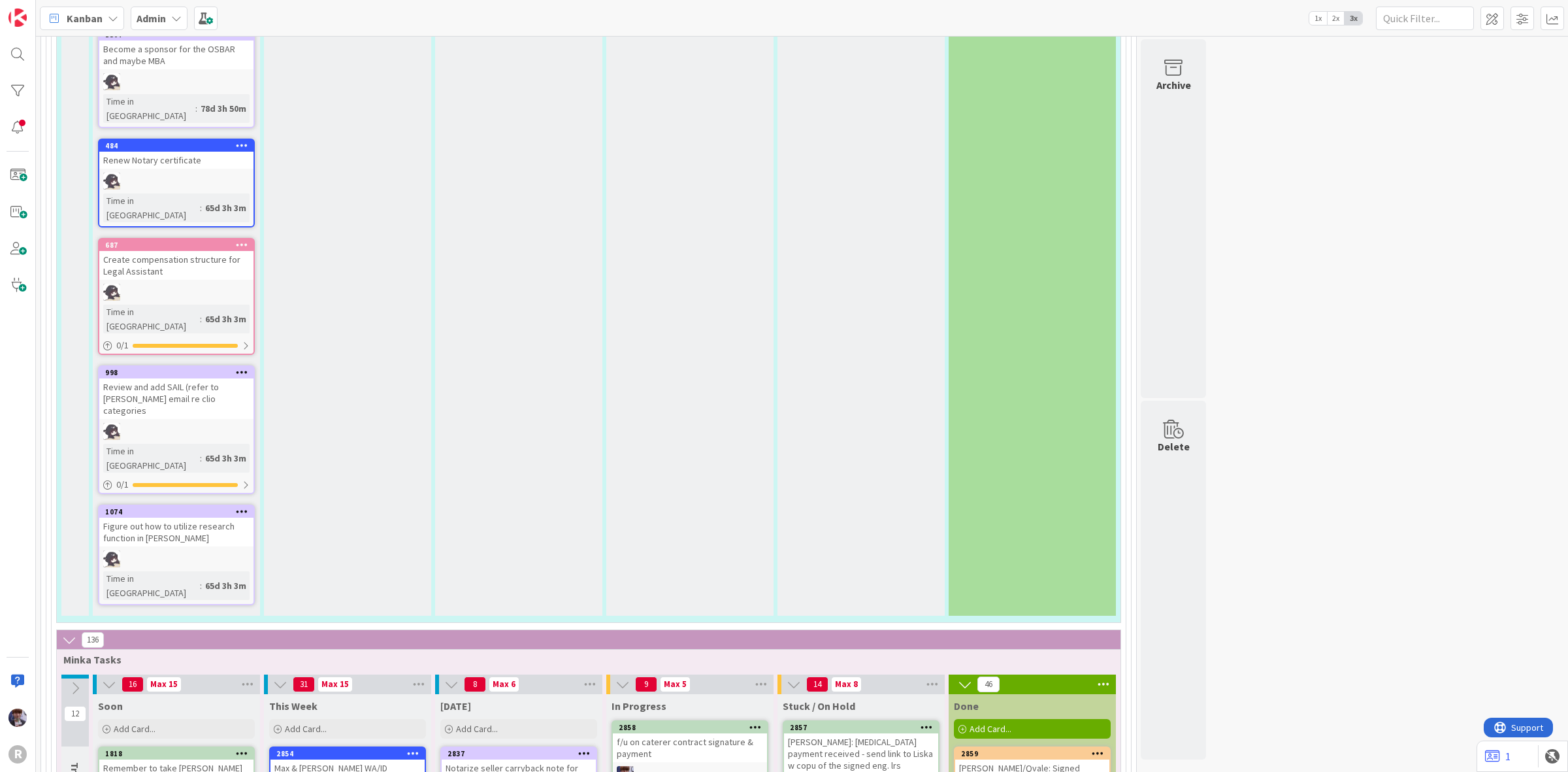
click at [823, 733] on div "[PERSON_NAME]: [MEDICAL_DATA] payment received - send link to Liska w copu of t…" at bounding box center [861, 753] width 155 height 41
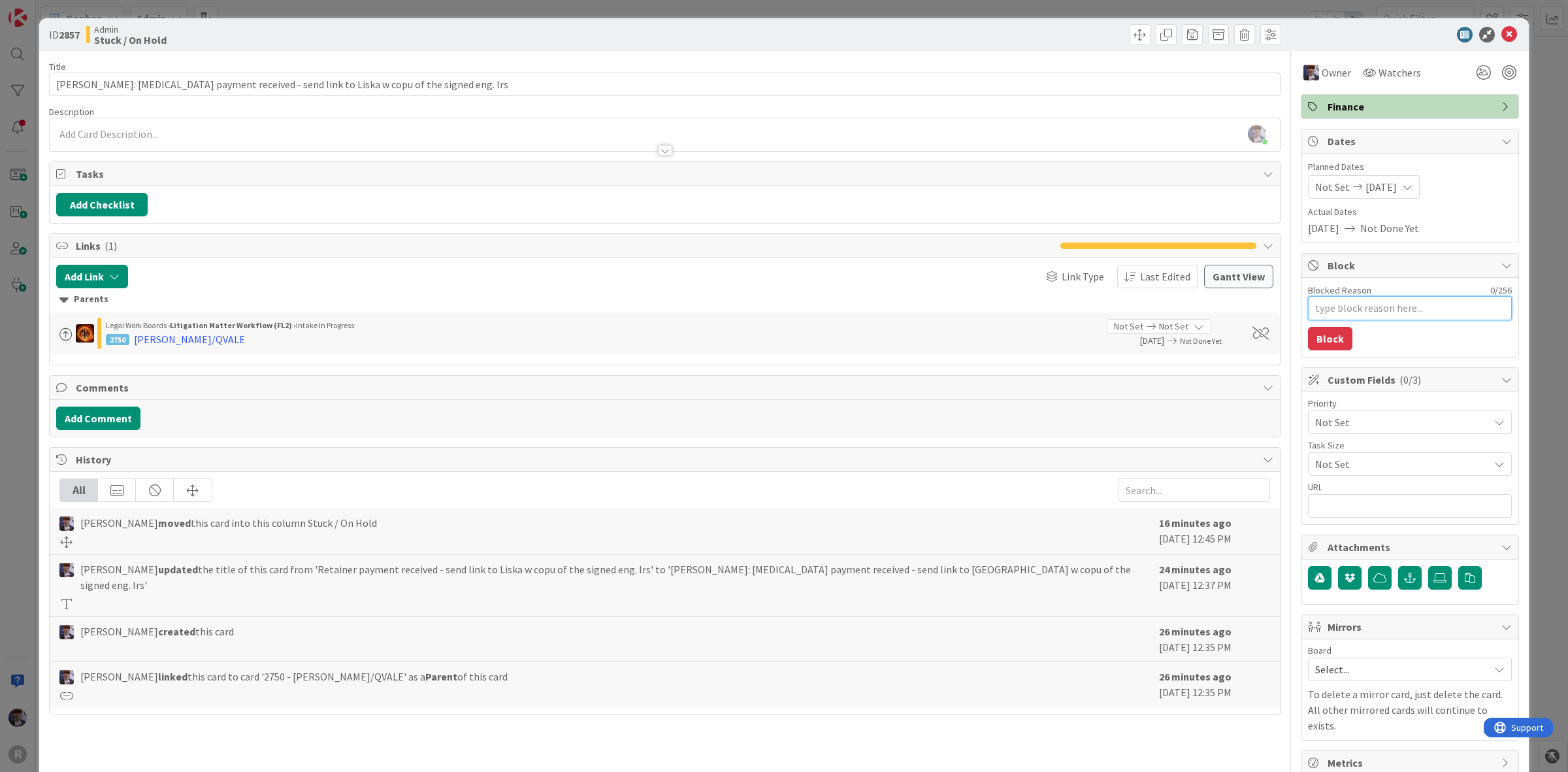
click at [1342, 311] on textarea "Blocked Reason" at bounding box center [1410, 308] width 204 height 24
type textarea "x"
type textarea "w"
type textarea "x"
type textarea "wa"
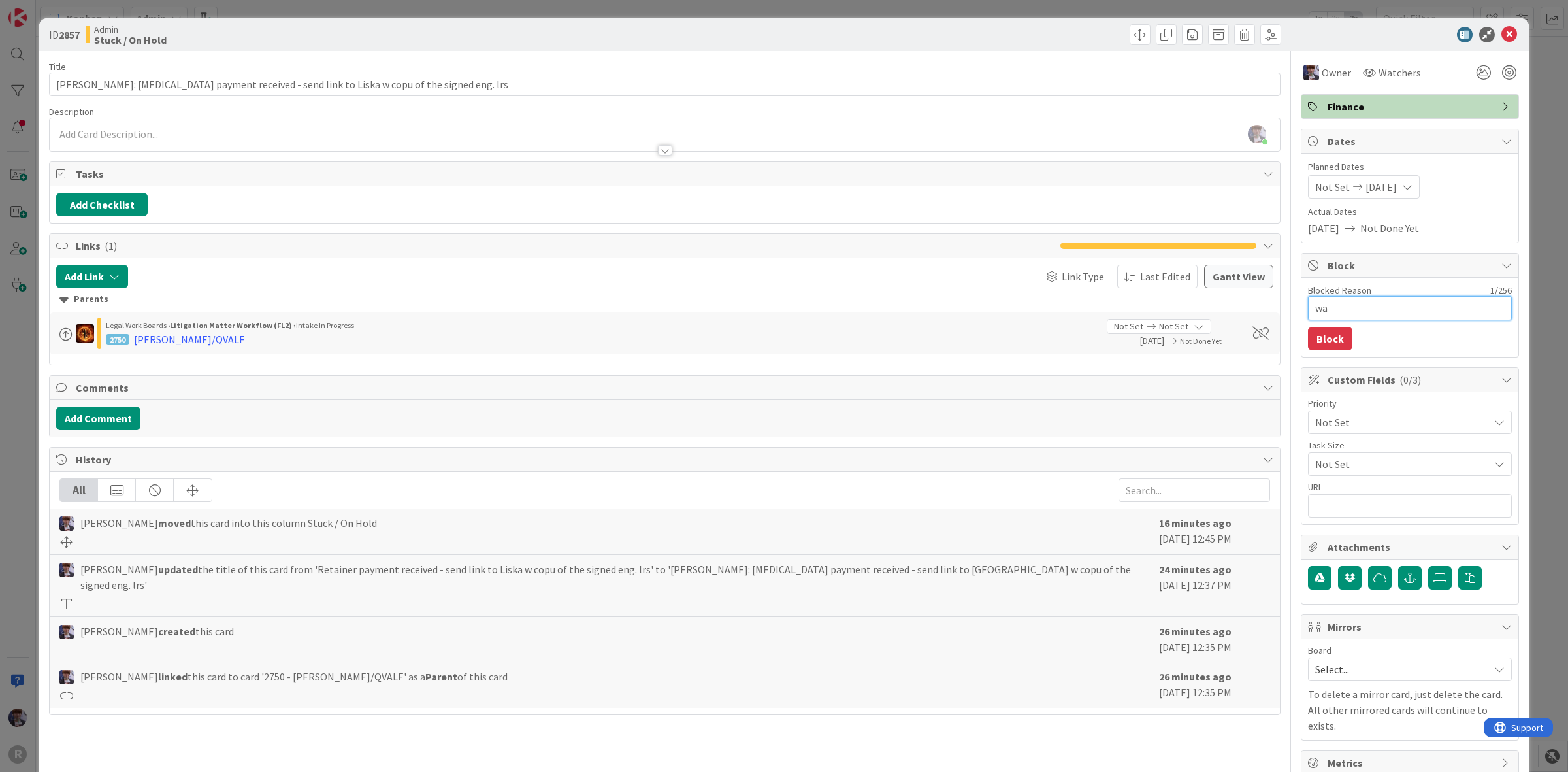
type textarea "x"
type textarea "wai"
type textarea "x"
type textarea "wait"
type textarea "x"
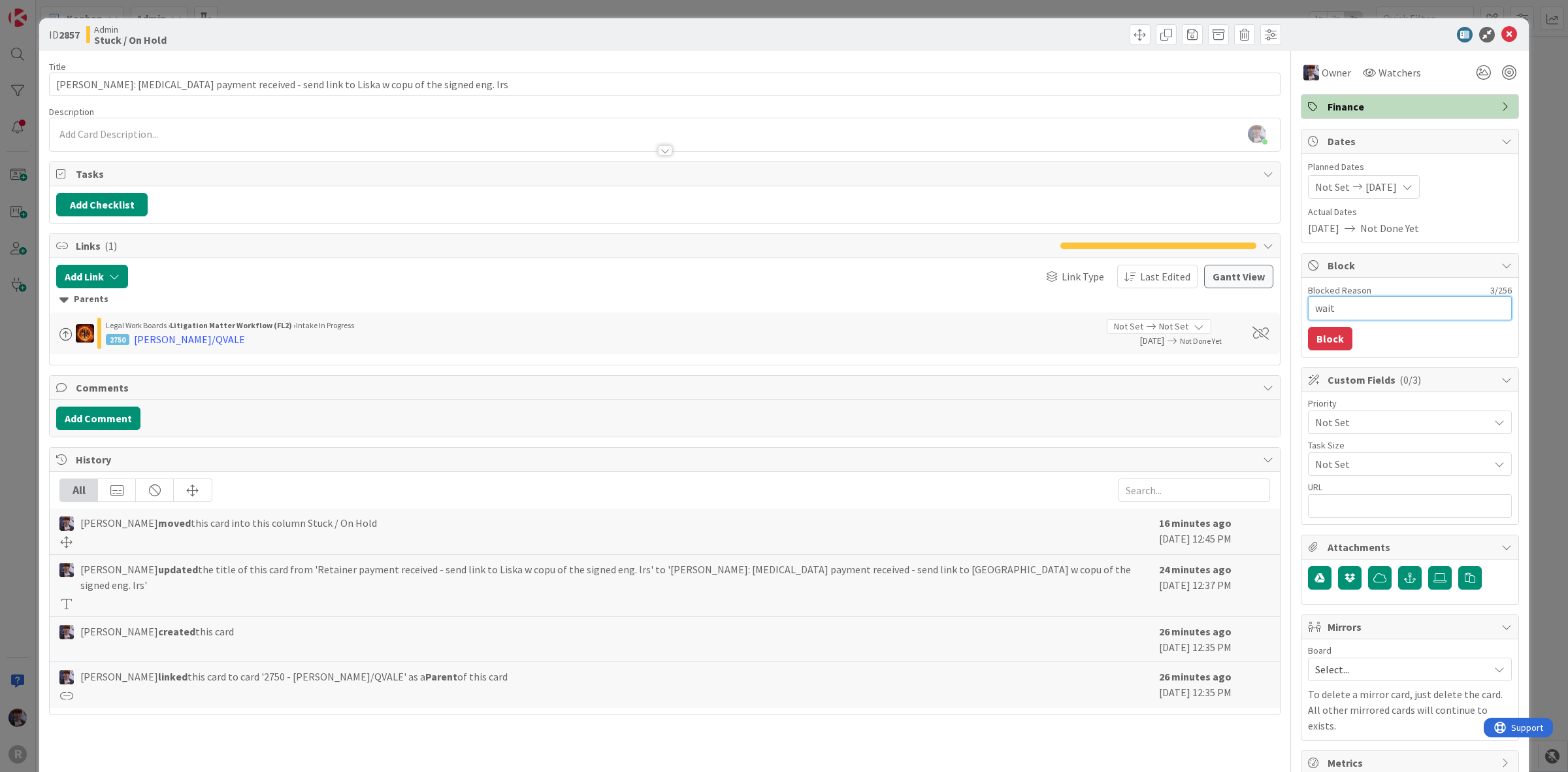
type textarea "waiti"
type textarea "x"
type textarea "waitin"
type textarea "x"
type textarea "waiting"
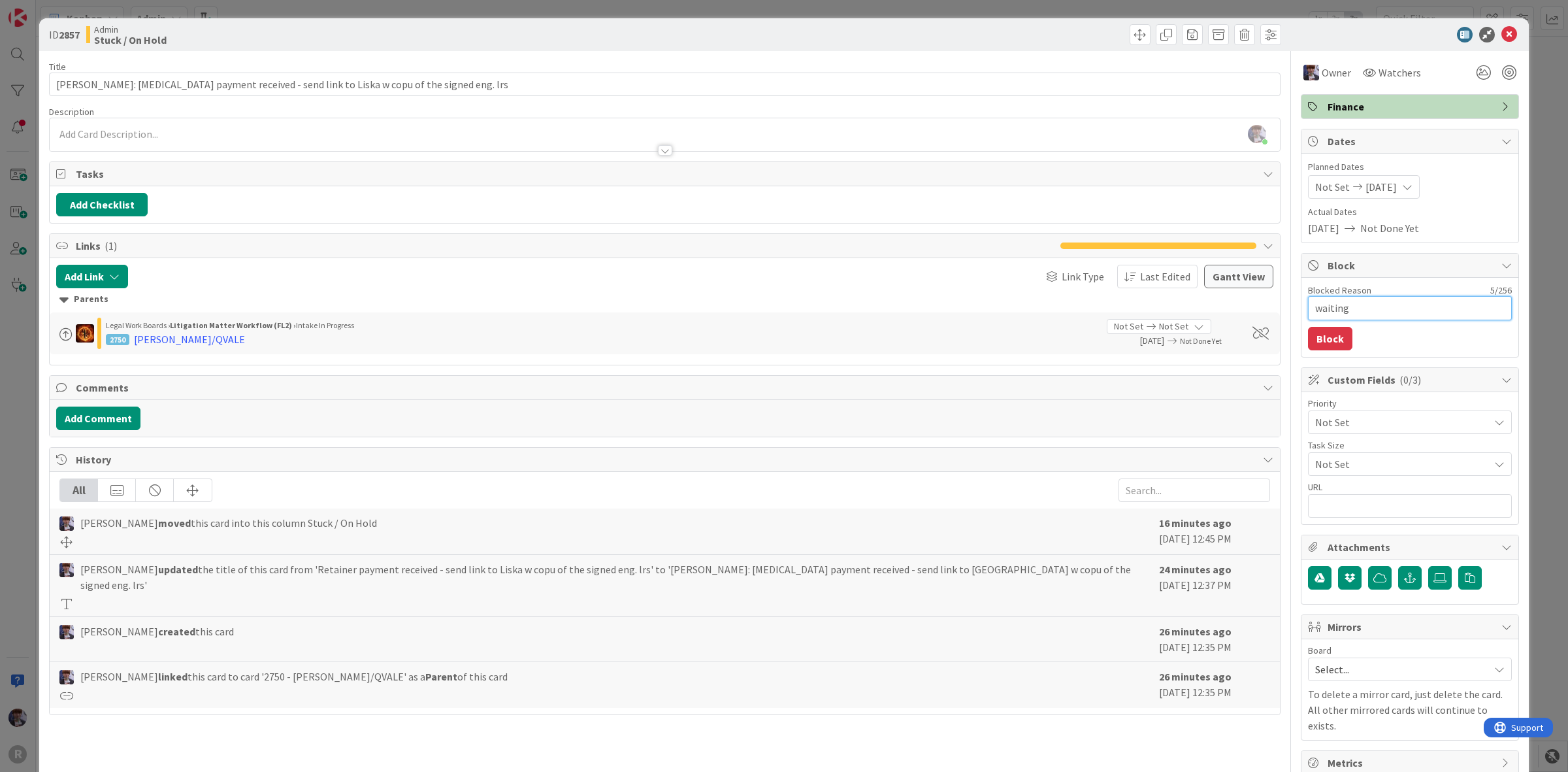
type textarea "x"
type textarea "waiting"
type textarea "x"
type textarea "waiting p"
type textarea "x"
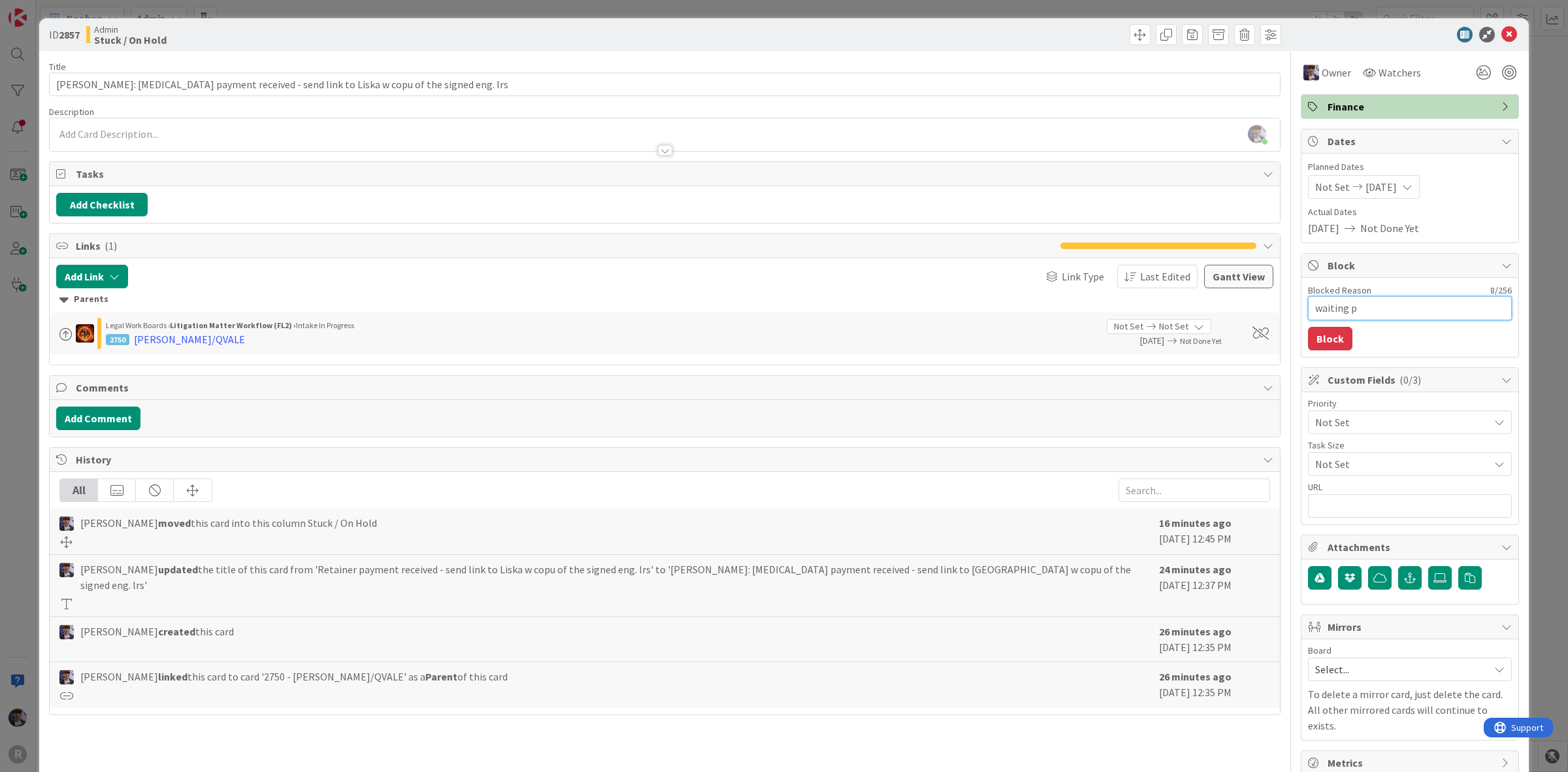
type textarea "waiting pa"
type textarea "x"
type textarea "waiting pay"
type textarea "x"
type textarea "waiting paym"
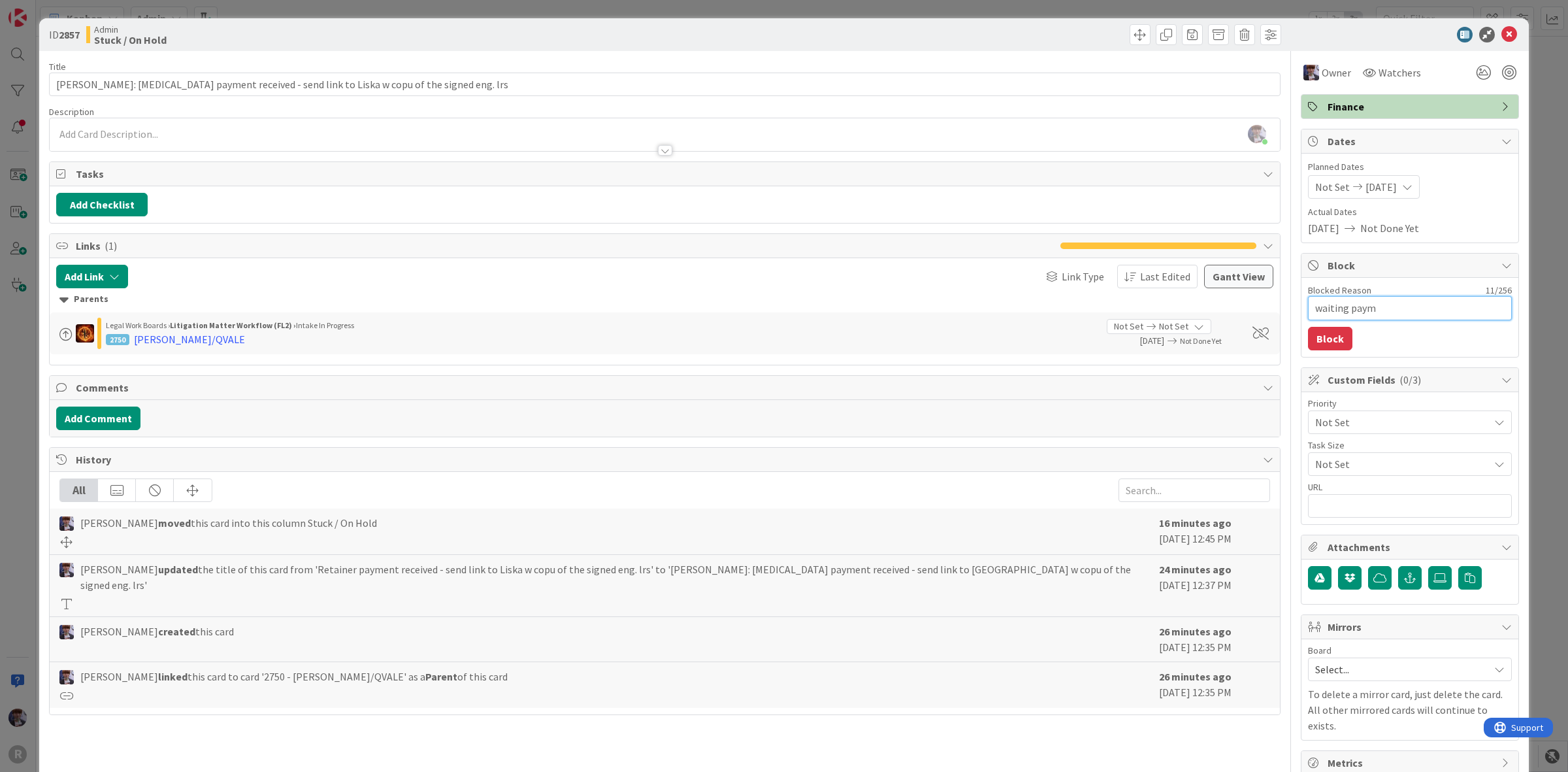
type textarea "x"
type textarea "waiting payme"
type textarea "x"
type textarea "waiting paymen"
type textarea "x"
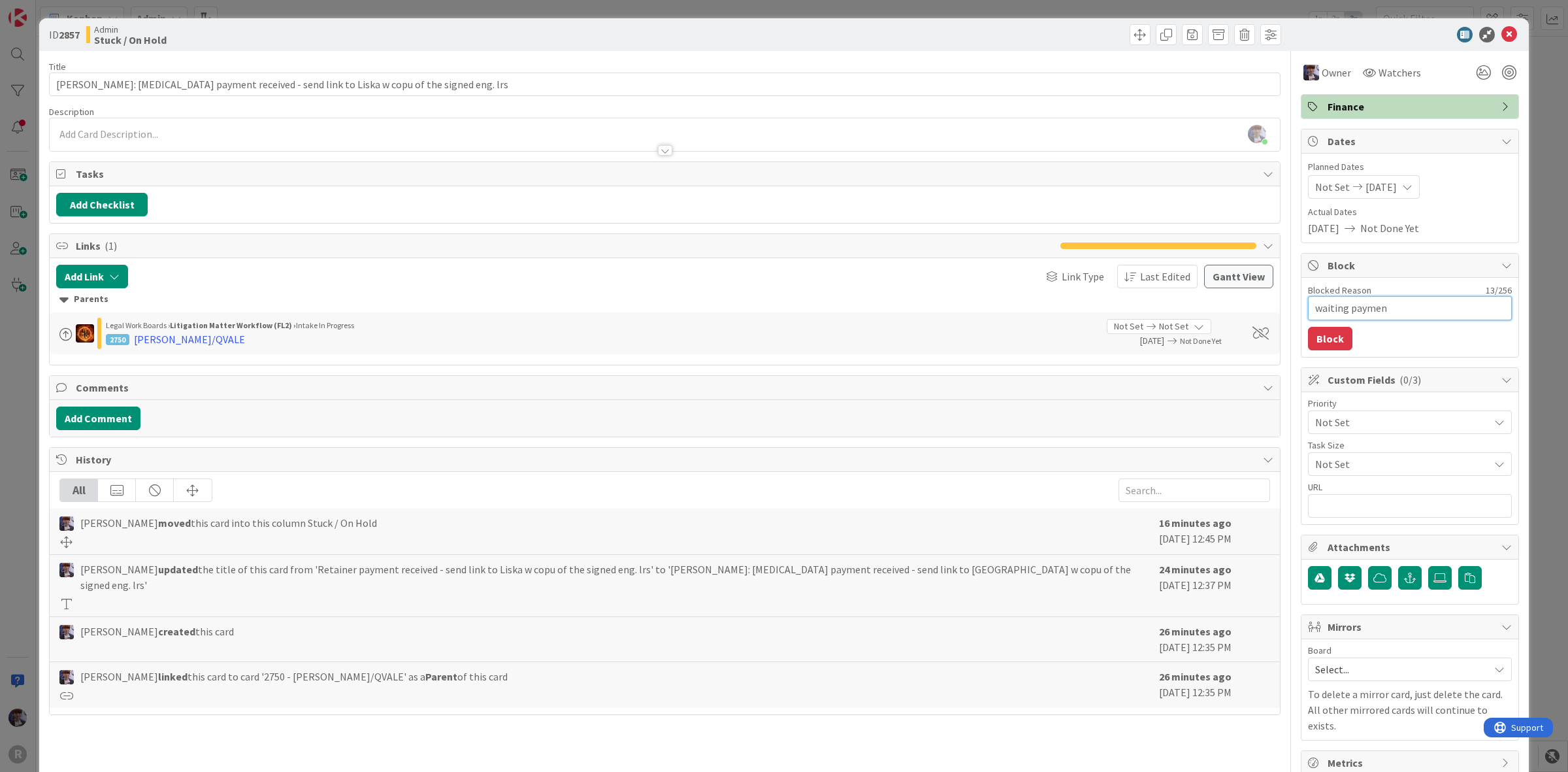
type textarea "waiting payment"
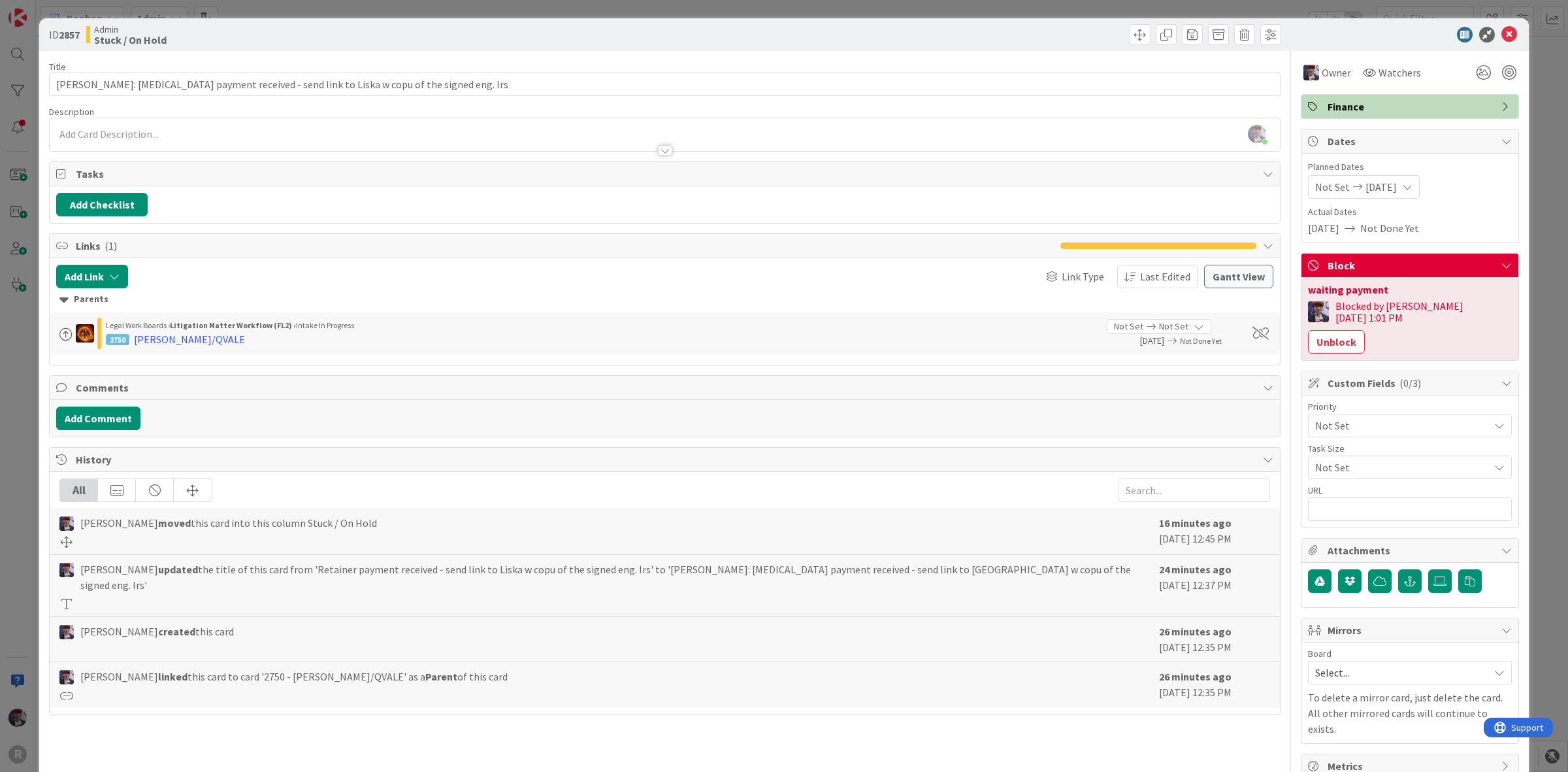
click at [1553, 252] on div "ID 2857 Admin Stuck / On Hold Title 83 / 128 [PERSON_NAME]: [MEDICAL_DATA] paym…" at bounding box center [784, 386] width 1568 height 772
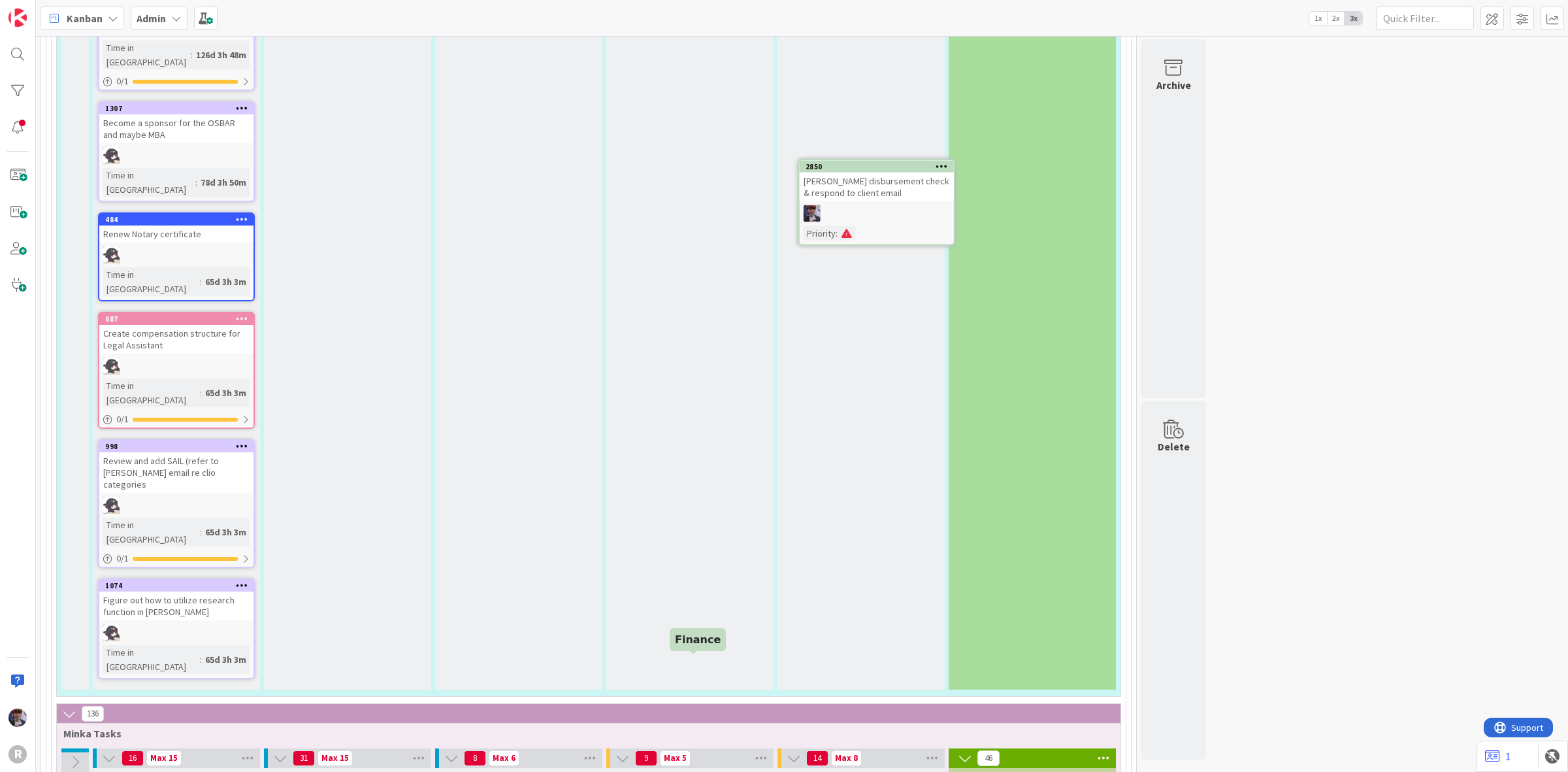
scroll to position [4202, 0]
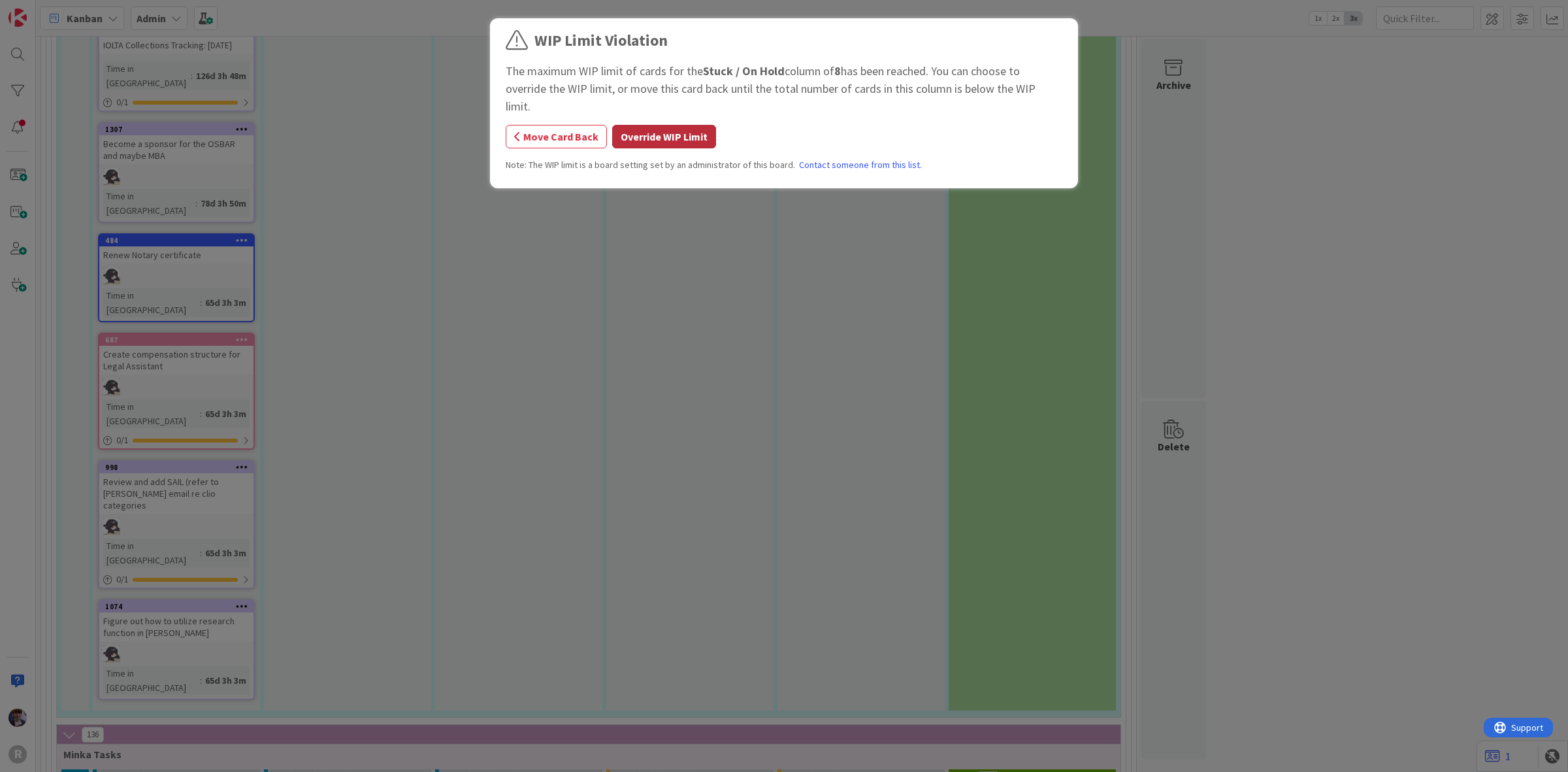
click at [647, 125] on button "Override WIP Limit" at bounding box center [663, 137] width 104 height 23
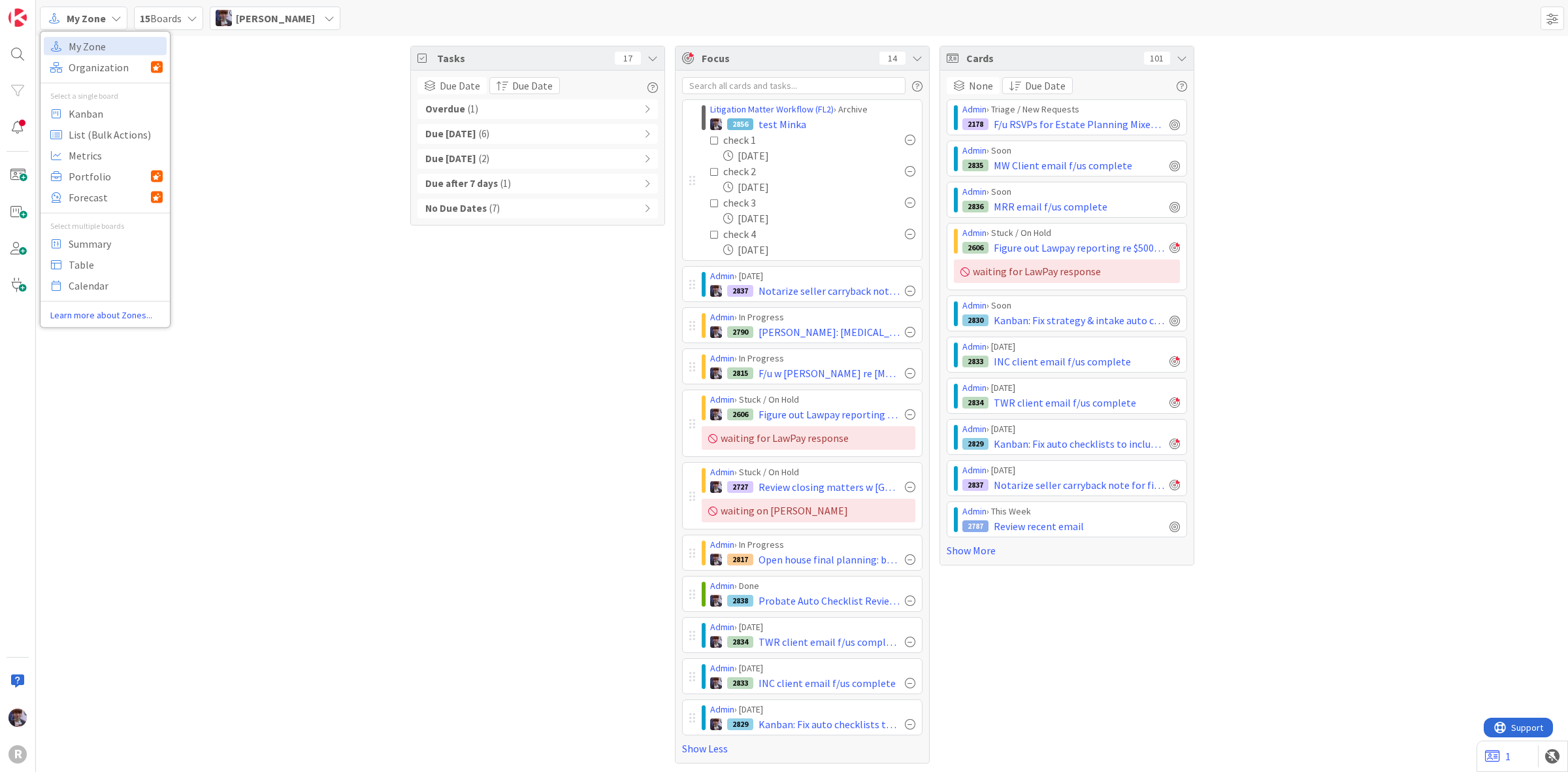
click at [325, 124] on div "Tasks 17 Due Date Group By None Board Column State Due Date Due Date Overdue ( …" at bounding box center [802, 404] width 1532 height 737
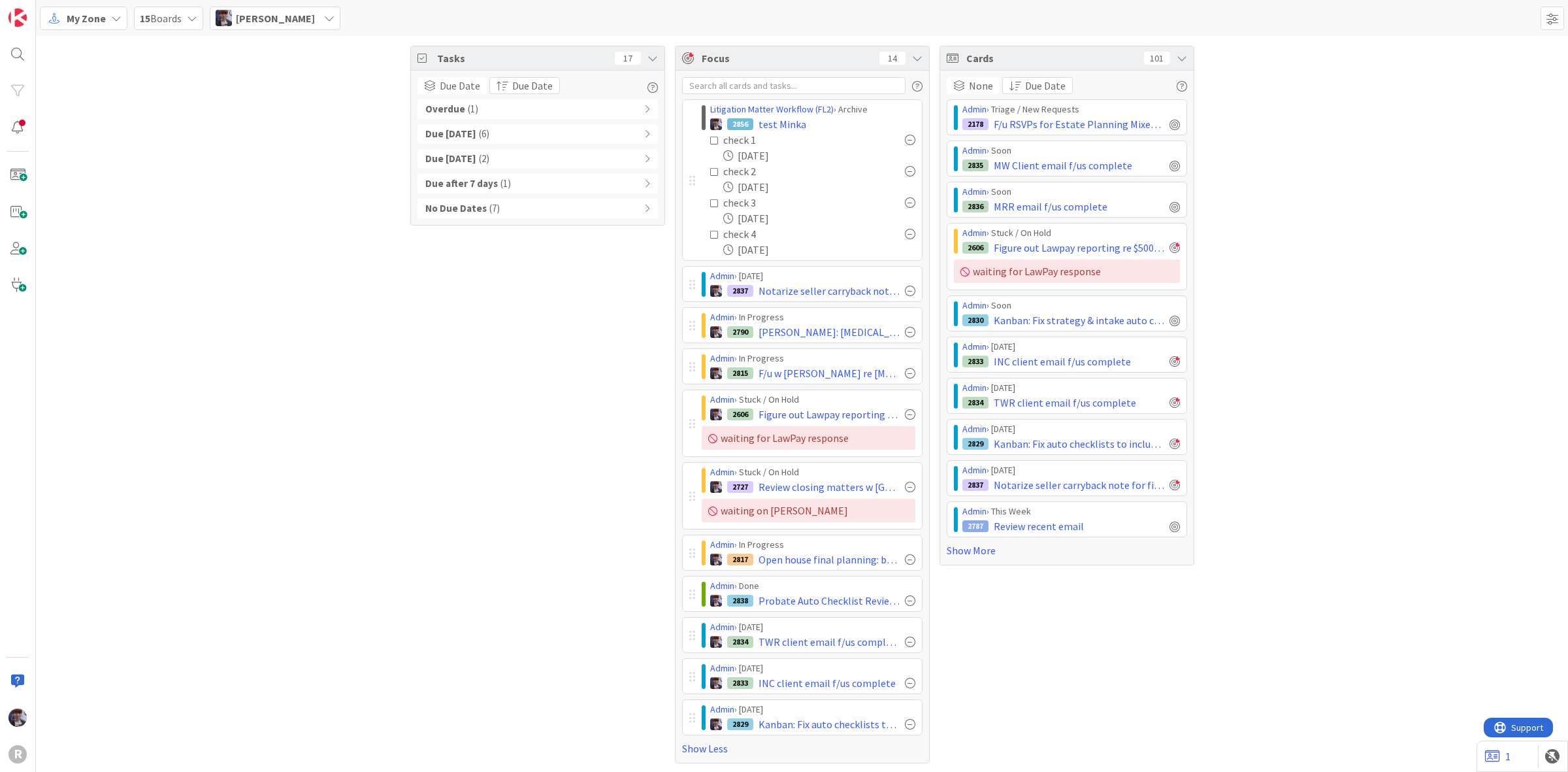
click at [106, 10] on div "My Zone" at bounding box center [84, 18] width 87 height 23
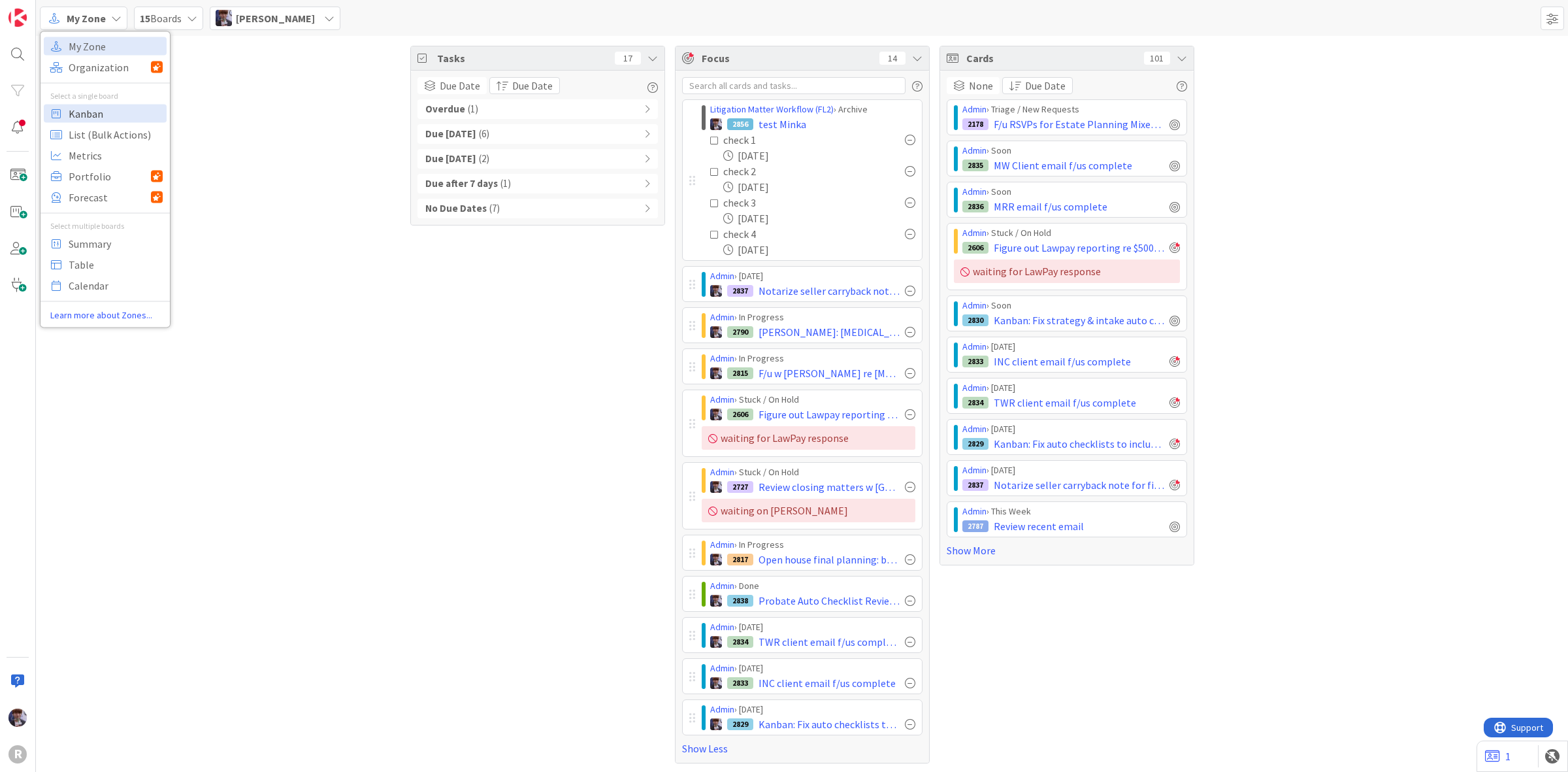
click at [91, 112] on span "Kanban" at bounding box center [116, 112] width 94 height 20
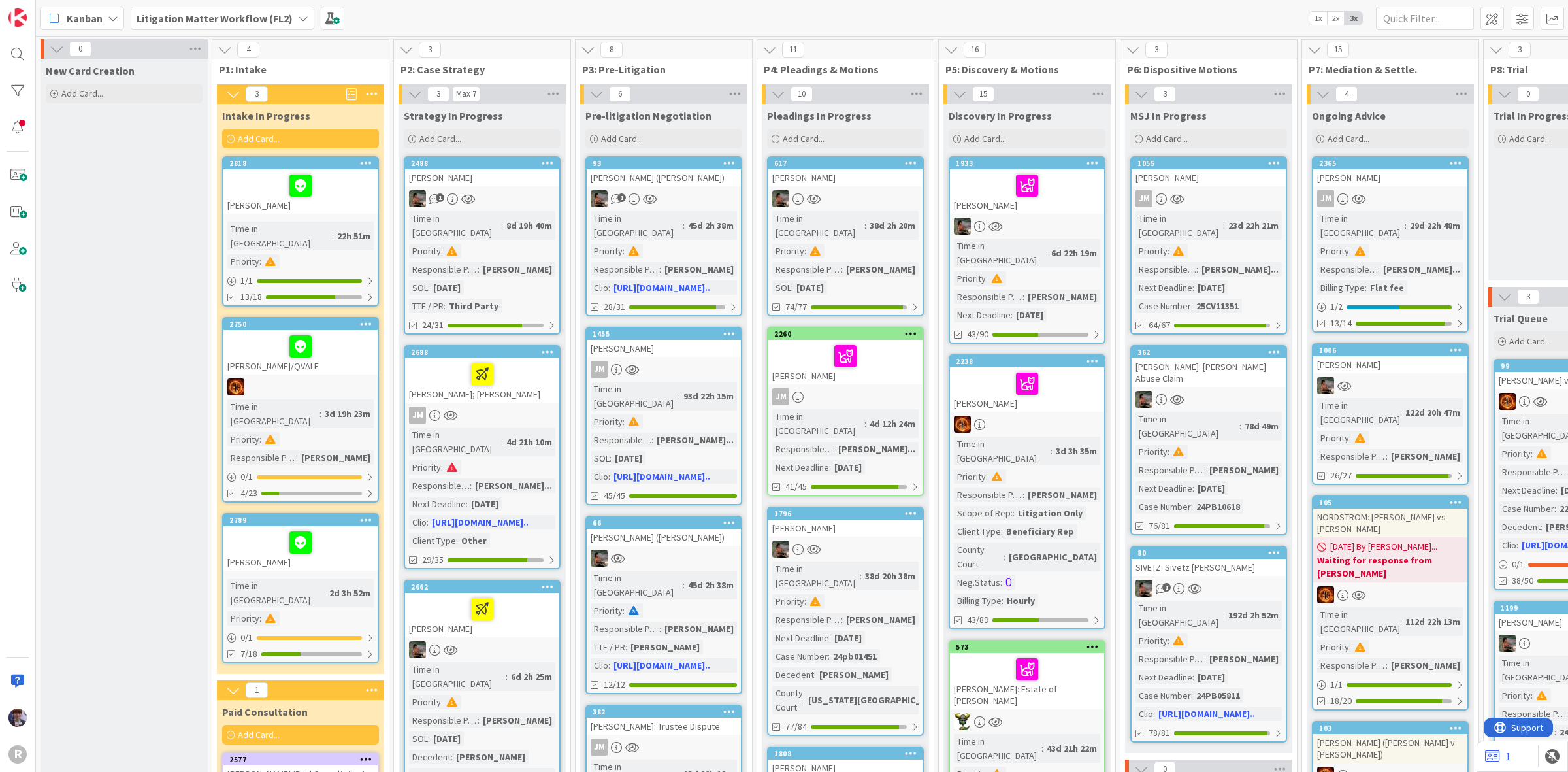
click at [287, 23] on div "Litigation Matter Workflow (FL2)" at bounding box center [222, 18] width 183 height 23
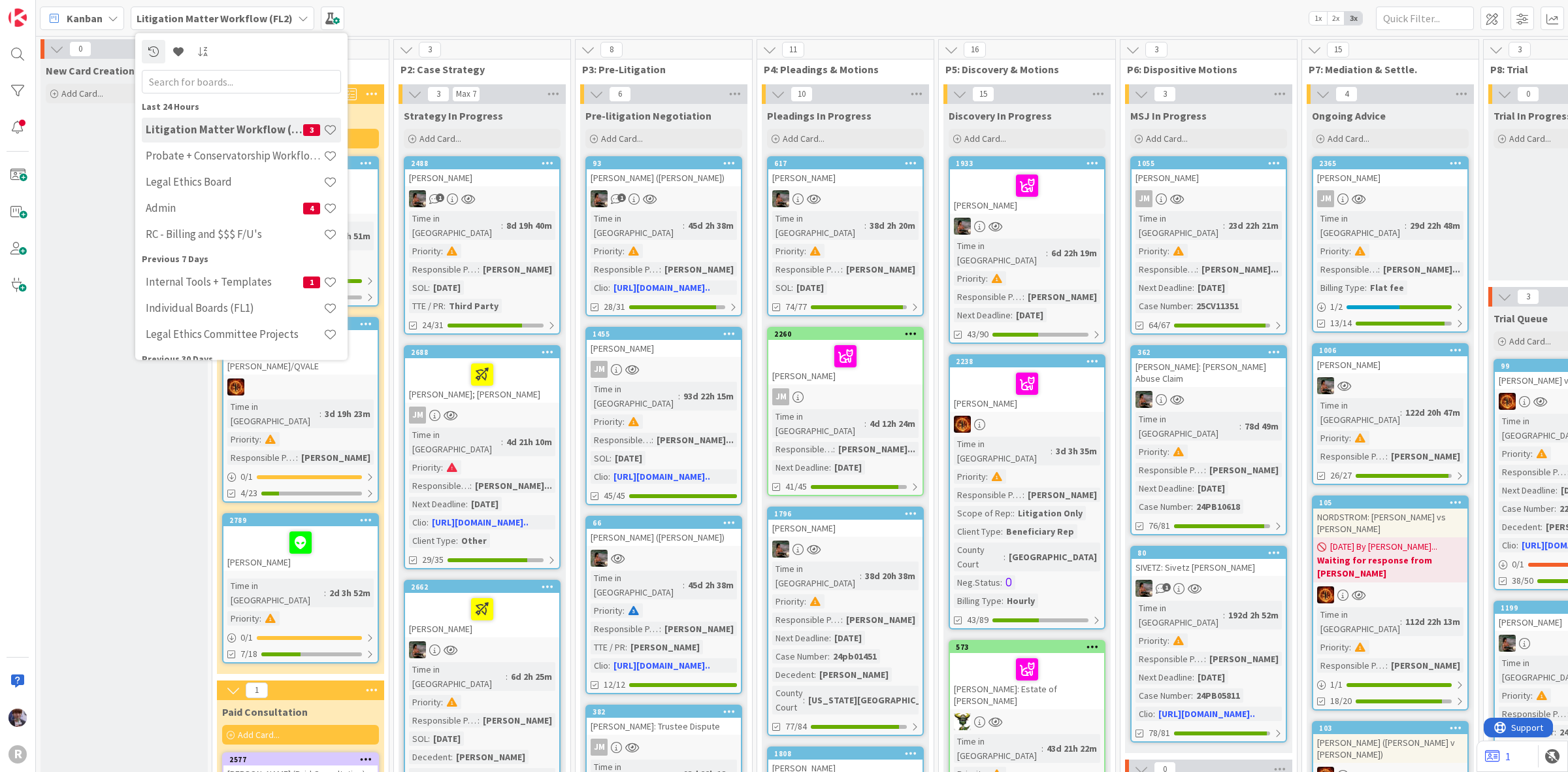
drag, startPoint x: 74, startPoint y: 439, endPoint x: 80, endPoint y: 431, distance: 10.0
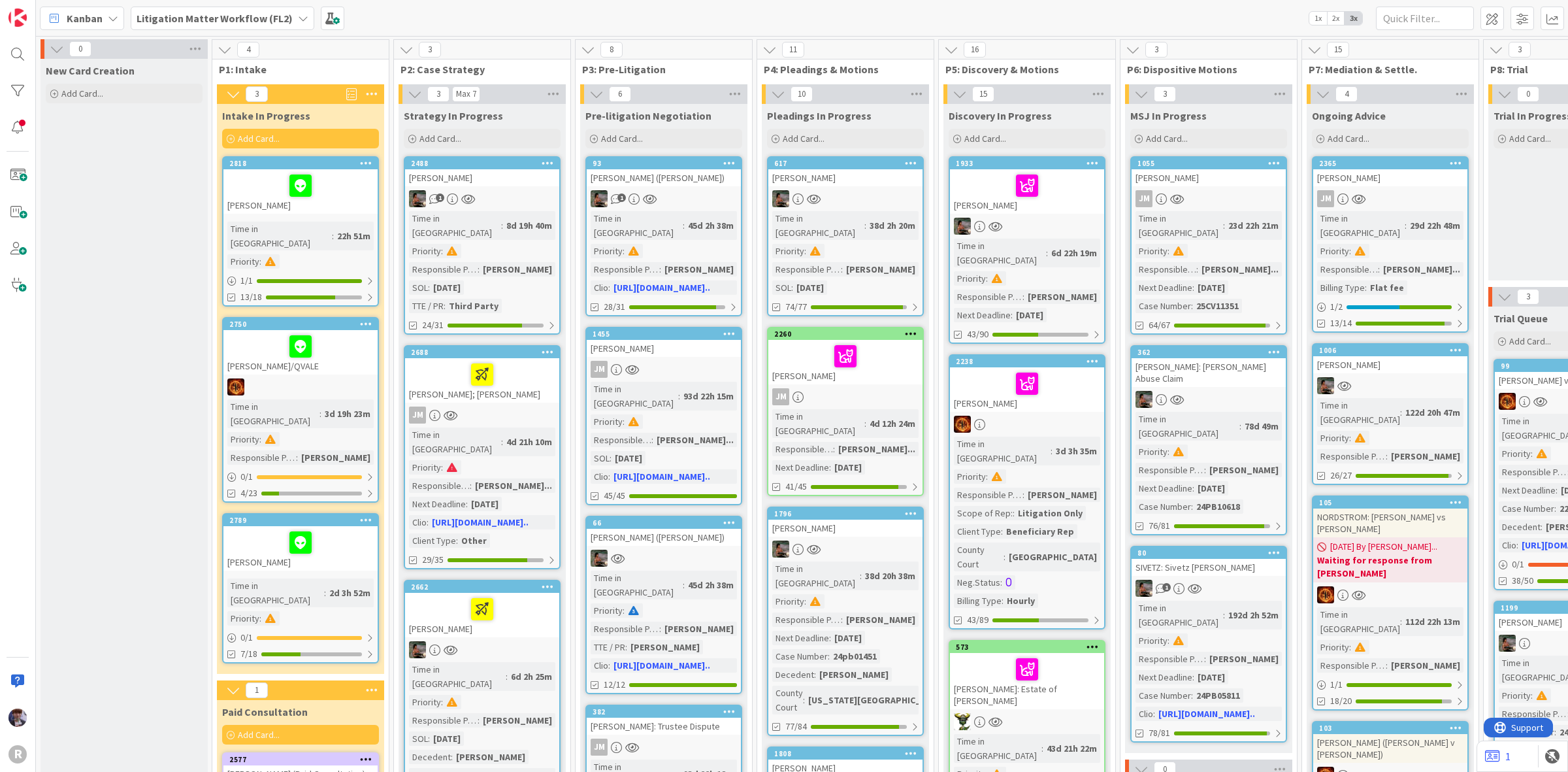
click at [262, 179] on div at bounding box center [300, 185] width 146 height 27
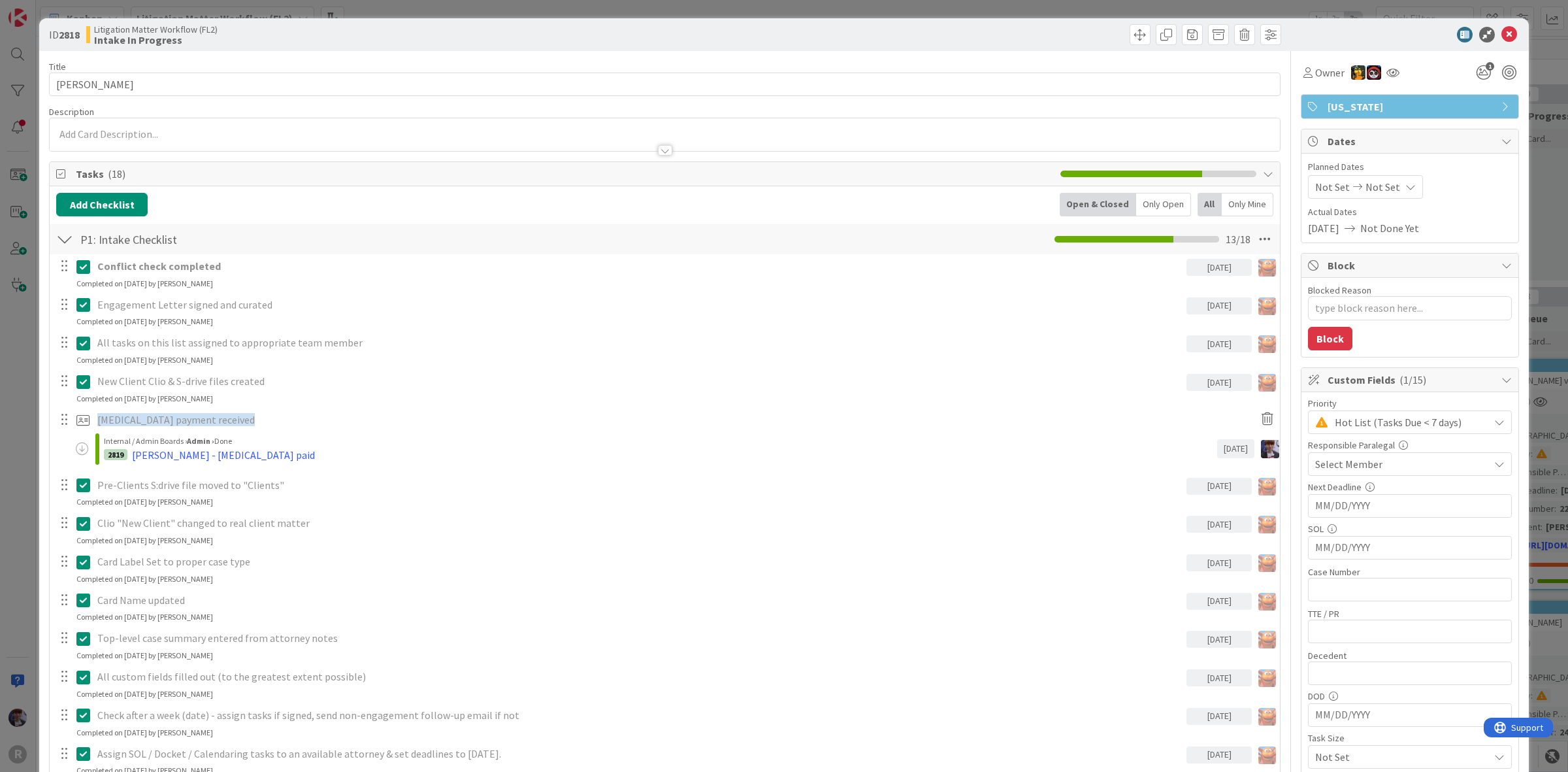
click at [21, 303] on div "ID 2818 Litigation Matter Workflow (FL2) Intake In Progress Title 15 / 128 SAUC…" at bounding box center [784, 386] width 1568 height 772
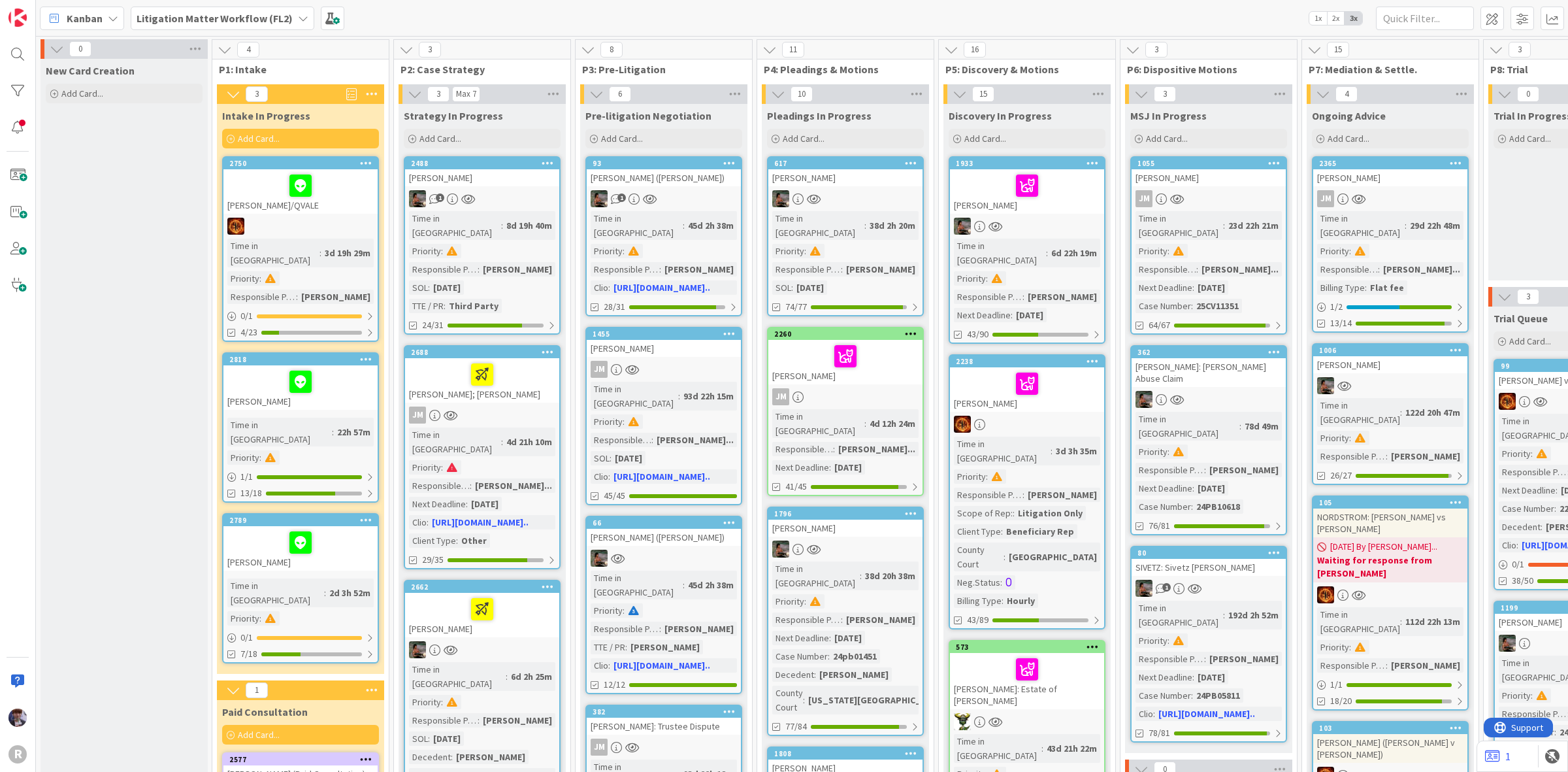
click at [266, 187] on div at bounding box center [300, 185] width 146 height 27
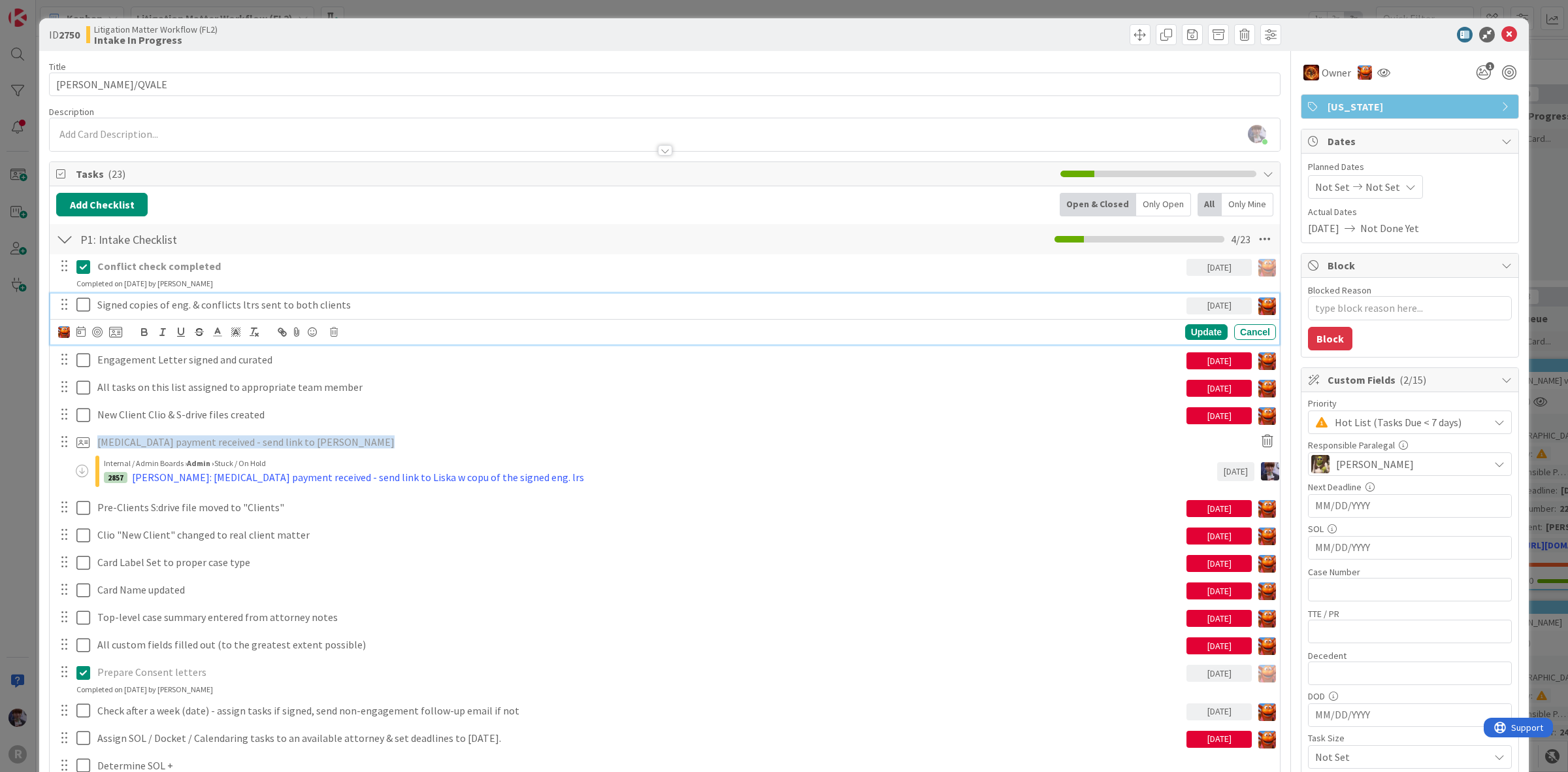
click at [135, 307] on p "Signed copies of eng. & conflicts ltrs sent to both clients" at bounding box center [639, 304] width 1084 height 15
click at [64, 331] on img at bounding box center [63, 332] width 12 height 12
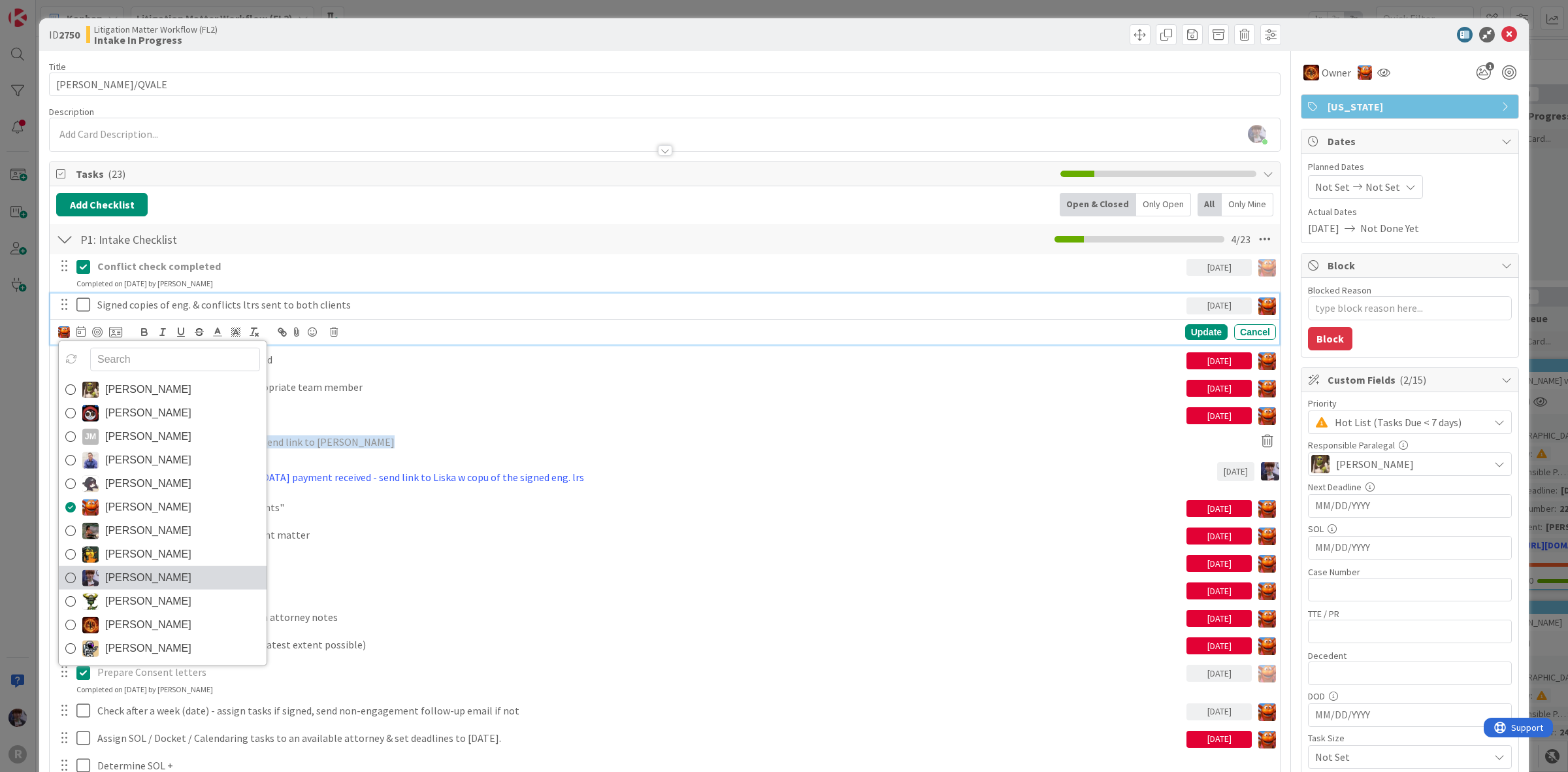
click at [134, 582] on span "[PERSON_NAME]" at bounding box center [148, 577] width 86 height 20
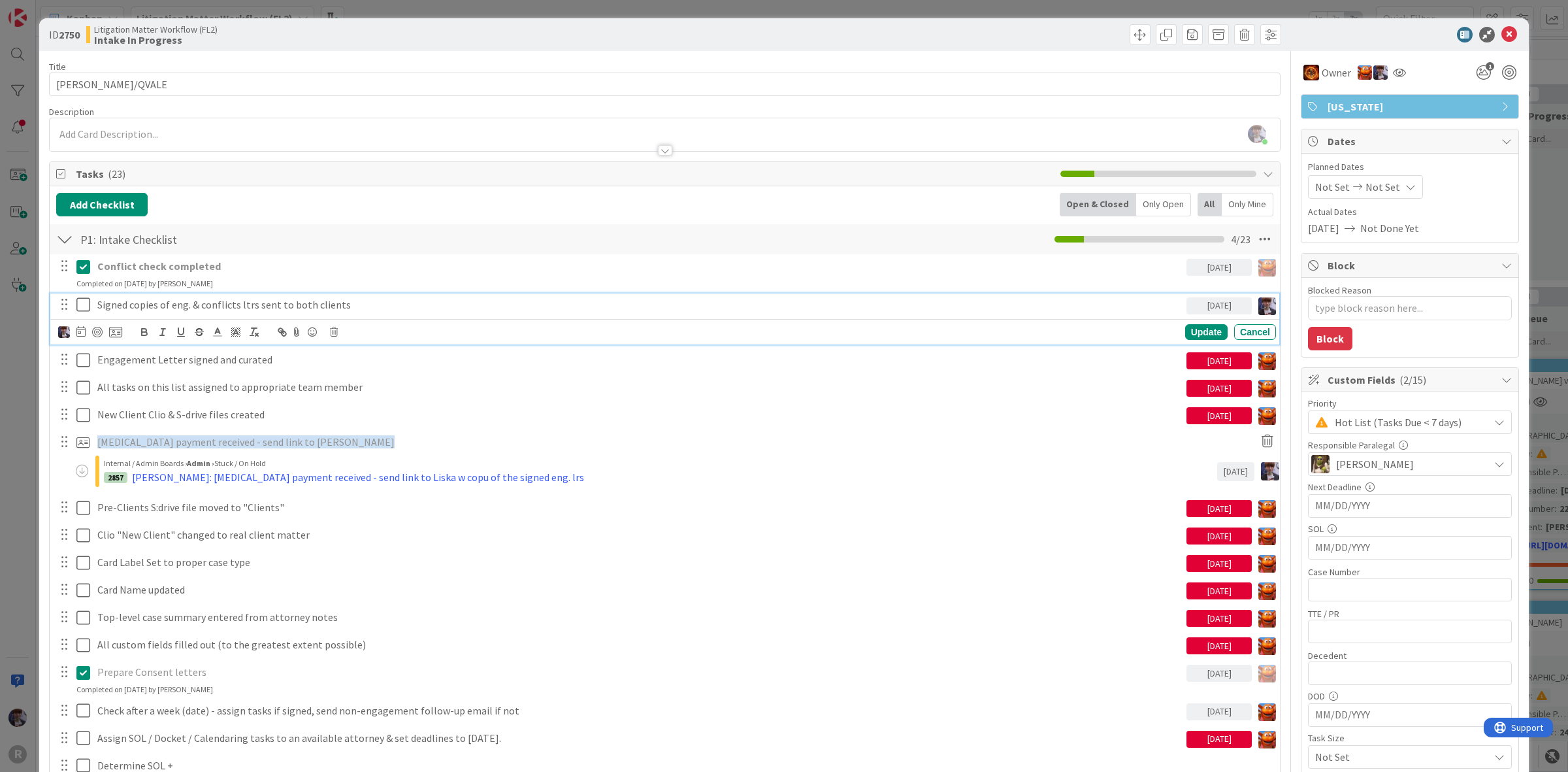
click at [77, 336] on icon at bounding box center [81, 331] width 9 height 10
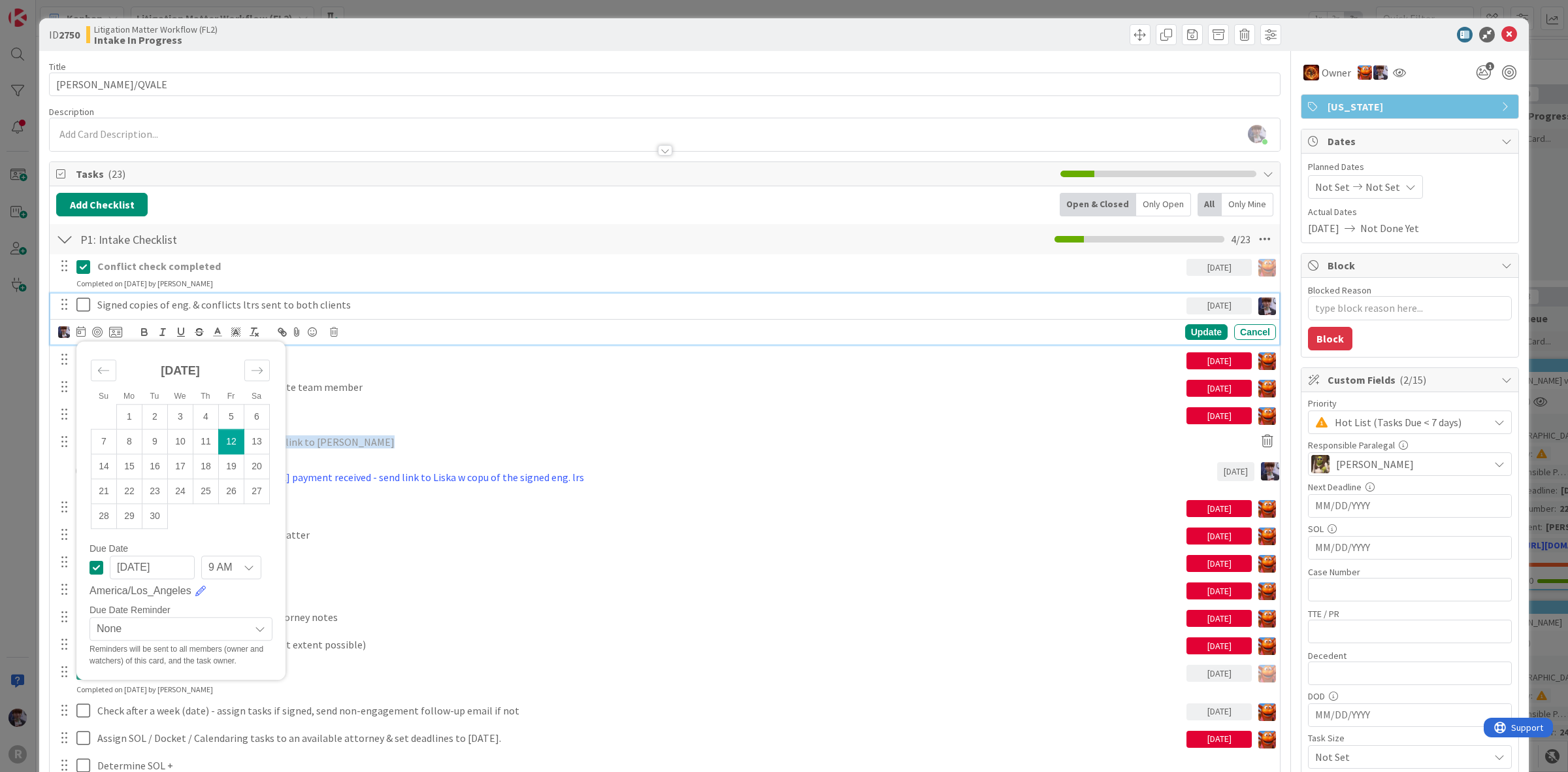
click at [229, 449] on td "12" at bounding box center [231, 442] width 26 height 25
click at [242, 439] on td "12" at bounding box center [231, 442] width 26 height 25
click at [111, 330] on icon at bounding box center [116, 332] width 13 height 12
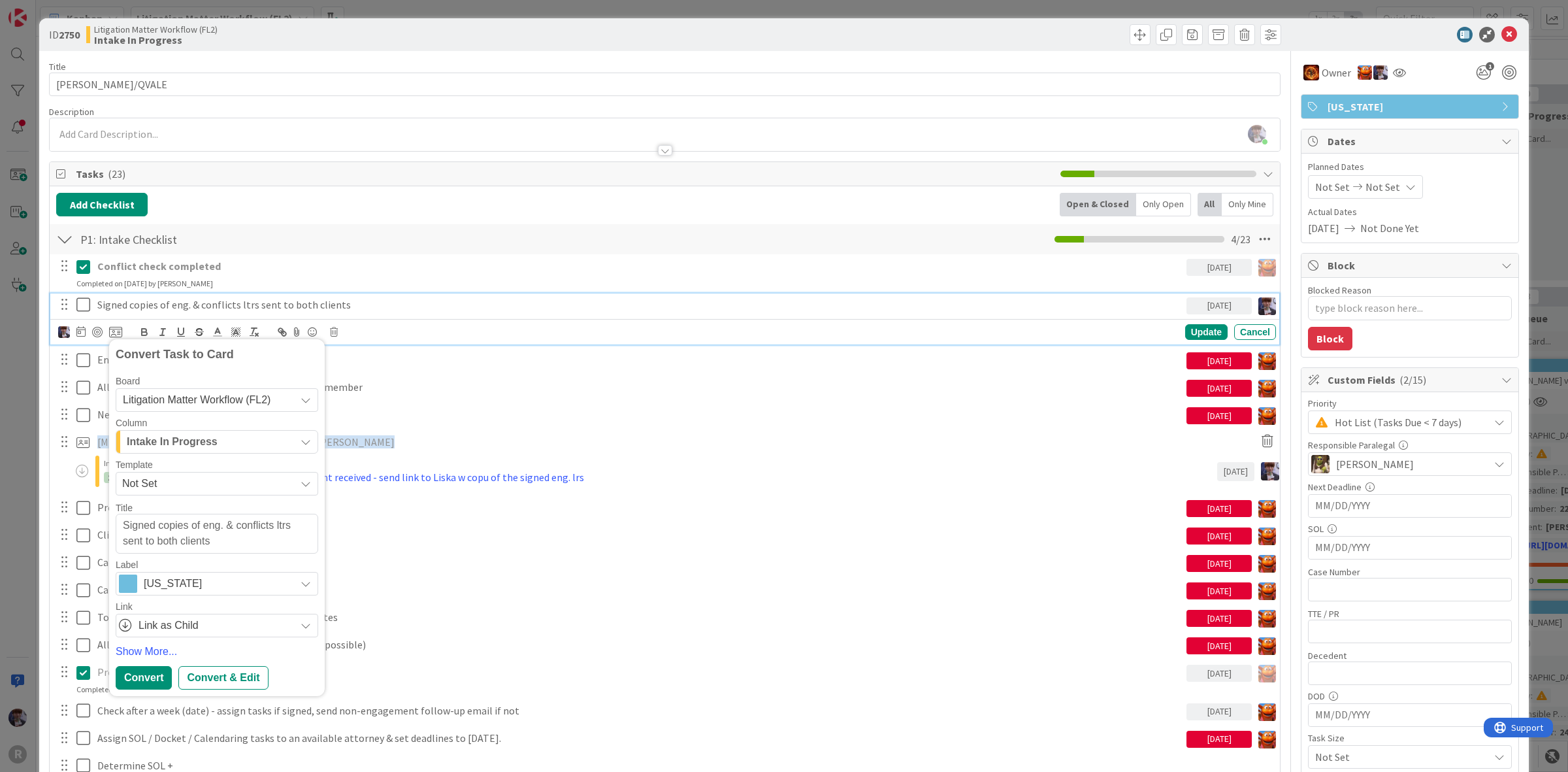
click at [197, 439] on span "Intake In Progress" at bounding box center [172, 442] width 91 height 17
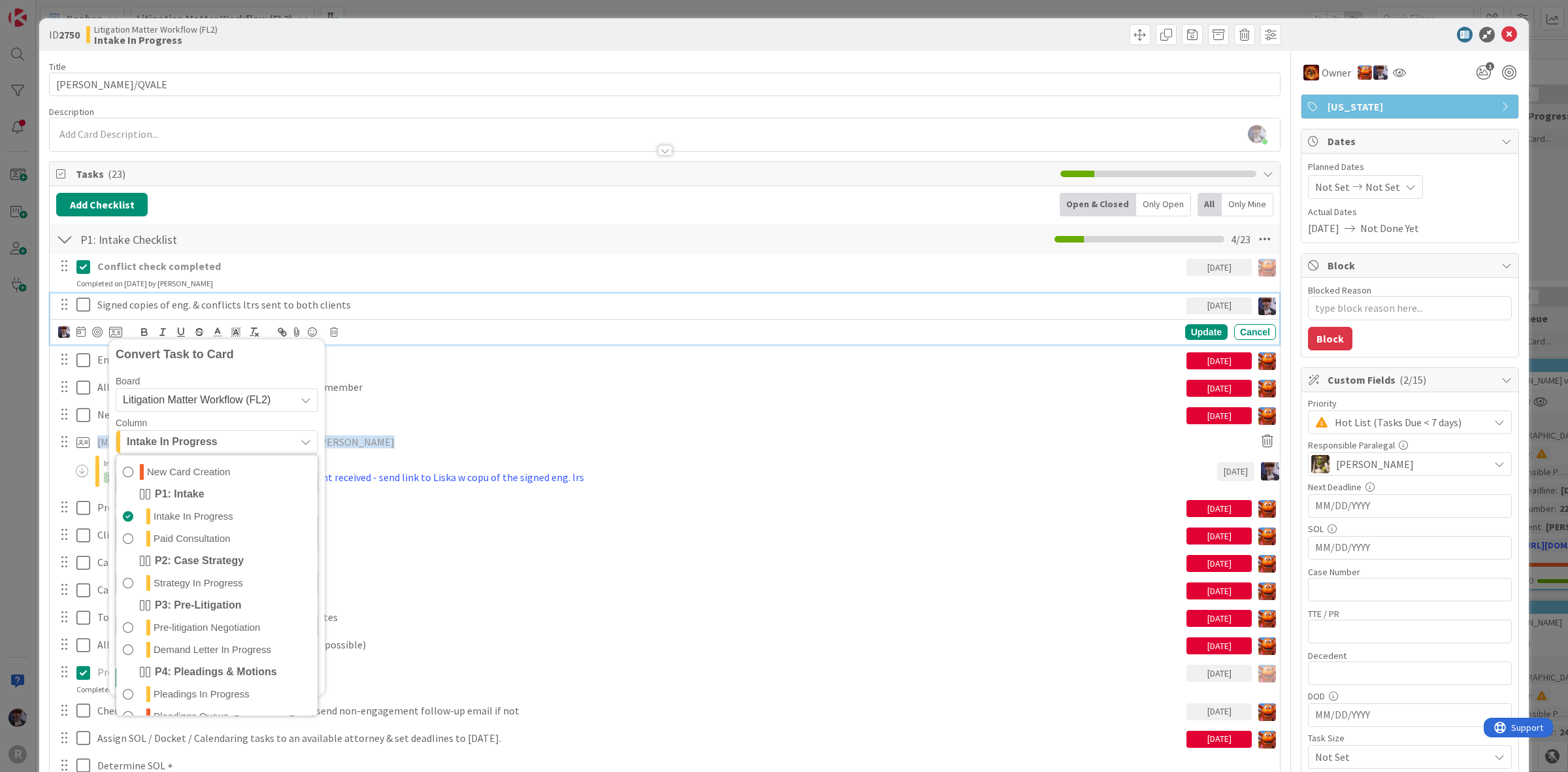
click at [197, 399] on span "Litigation Matter Workflow (FL2)" at bounding box center [196, 400] width 148 height 11
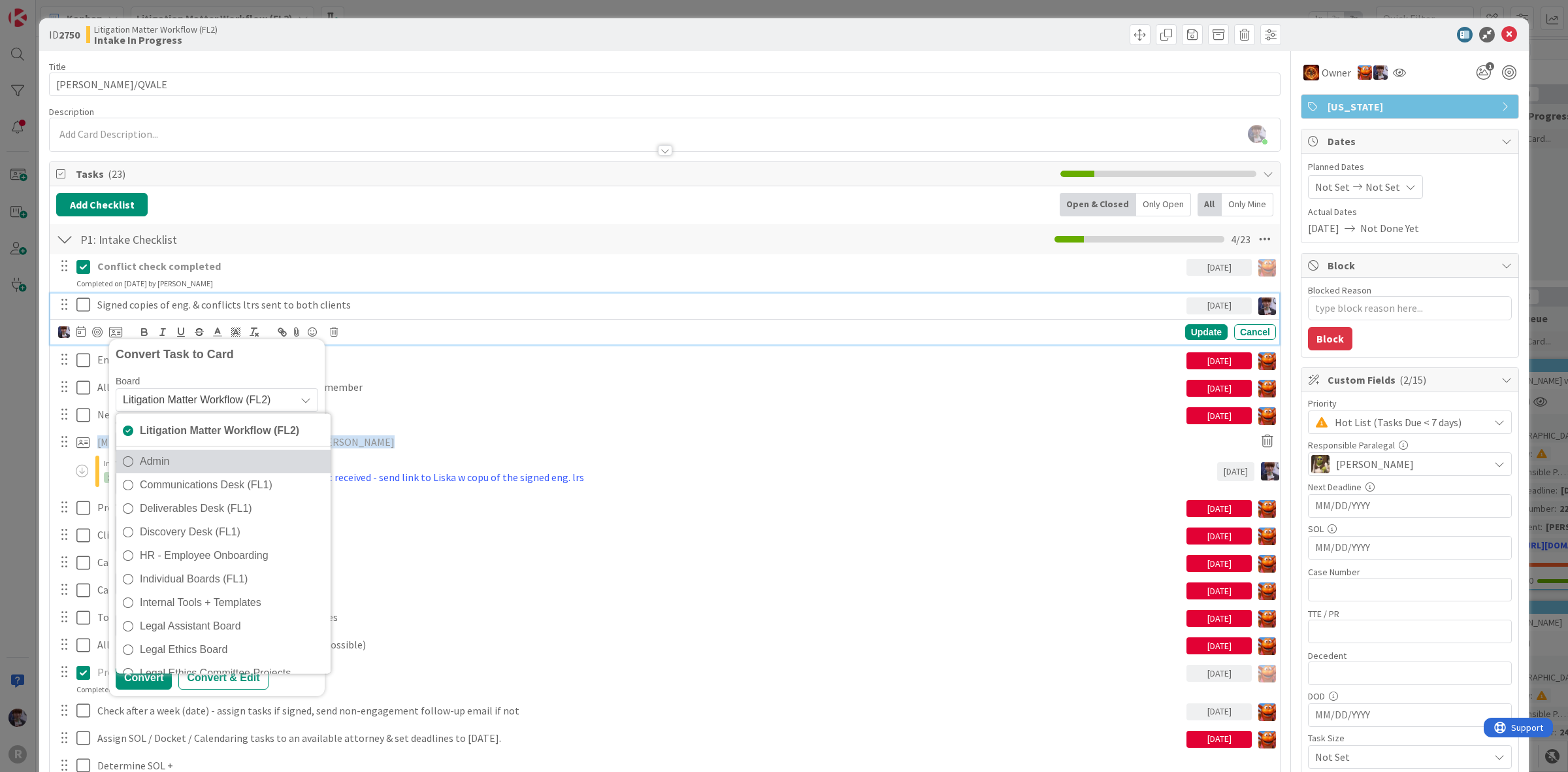
click at [166, 458] on span "Admin" at bounding box center [232, 461] width 184 height 20
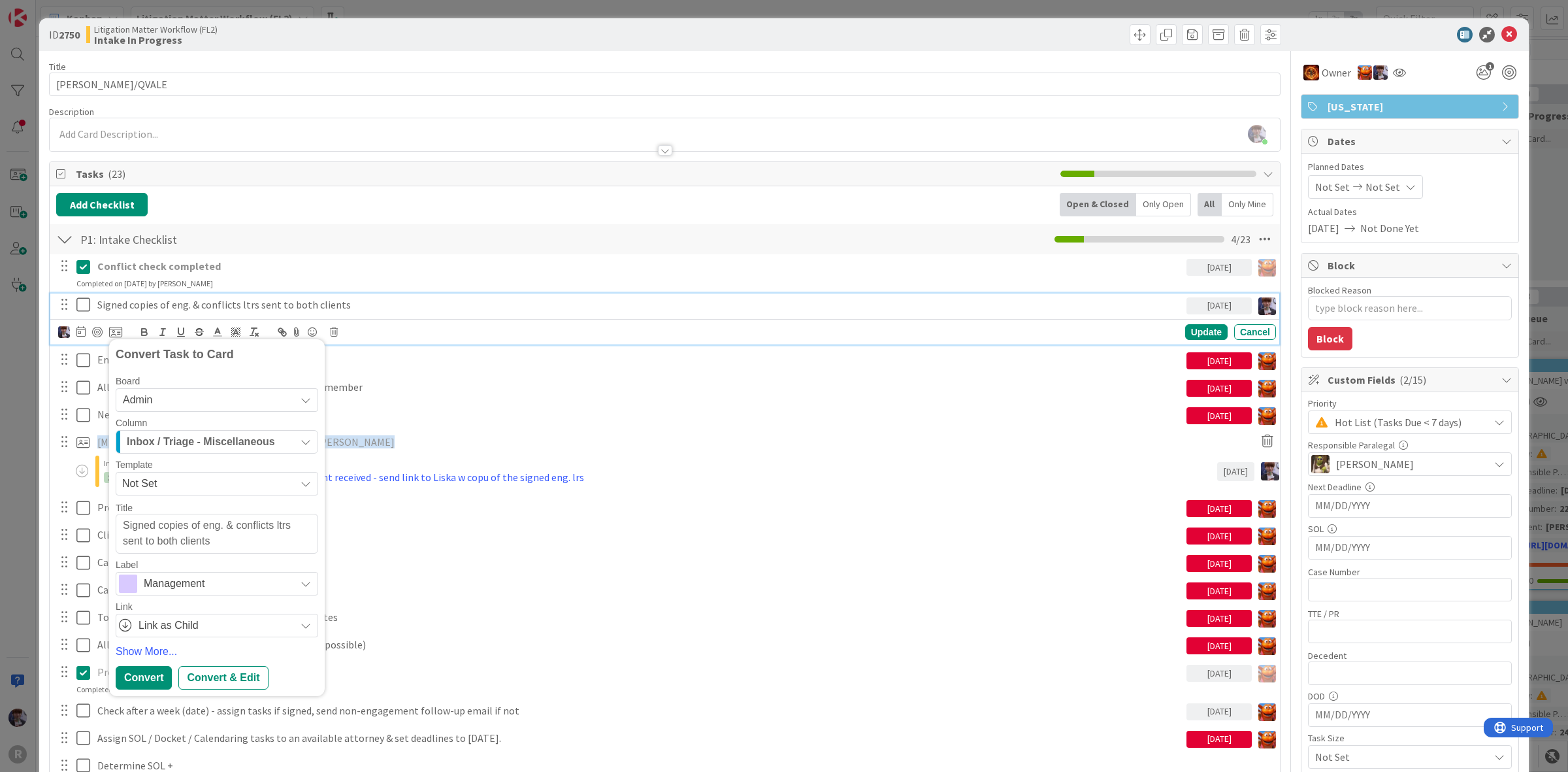
click at [194, 446] on span "Inbox / Triage - Miscellaneous" at bounding box center [201, 442] width 148 height 17
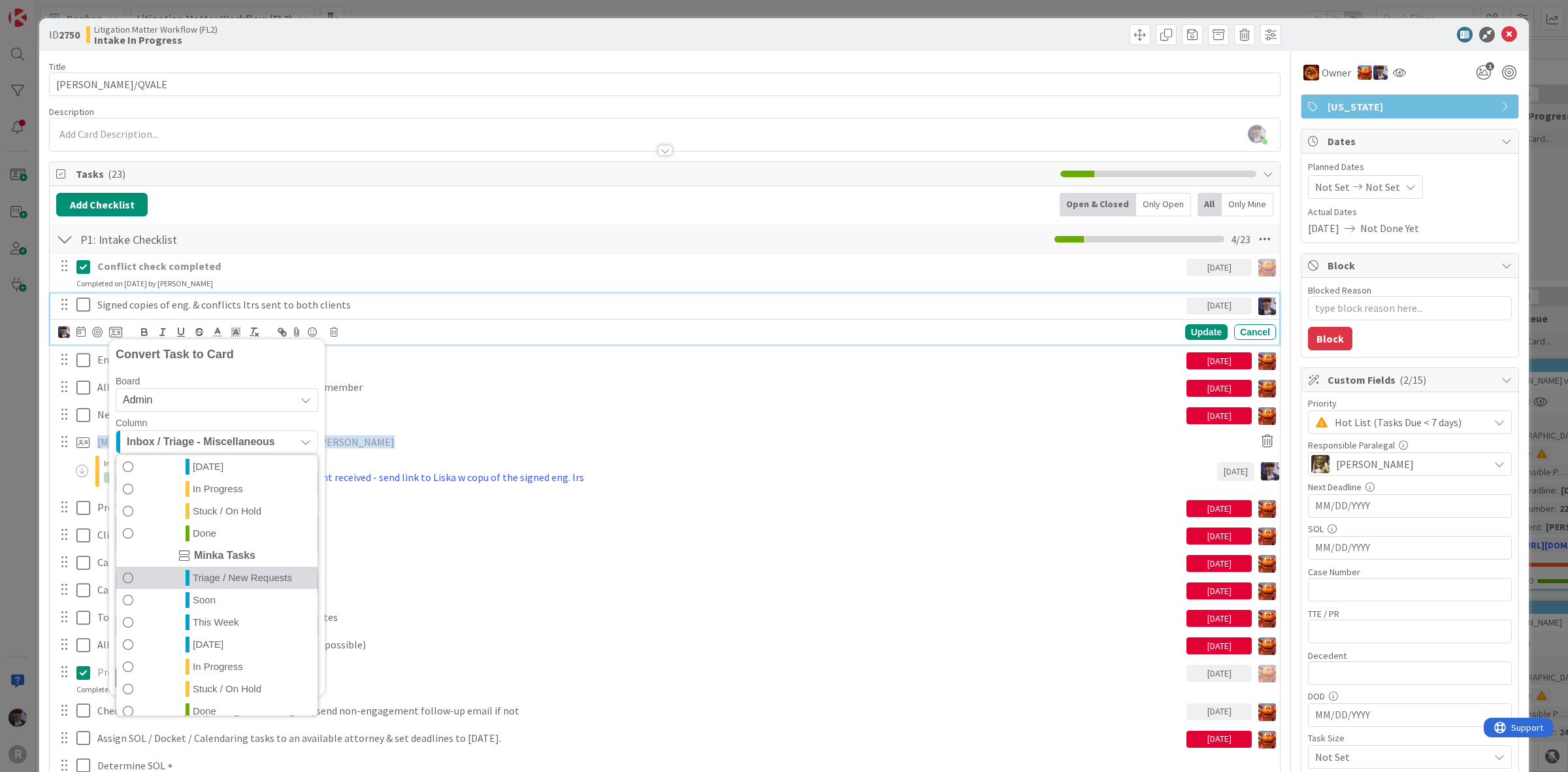
scroll to position [283, 0]
click at [214, 655] on span "In Progress" at bounding box center [218, 655] width 50 height 16
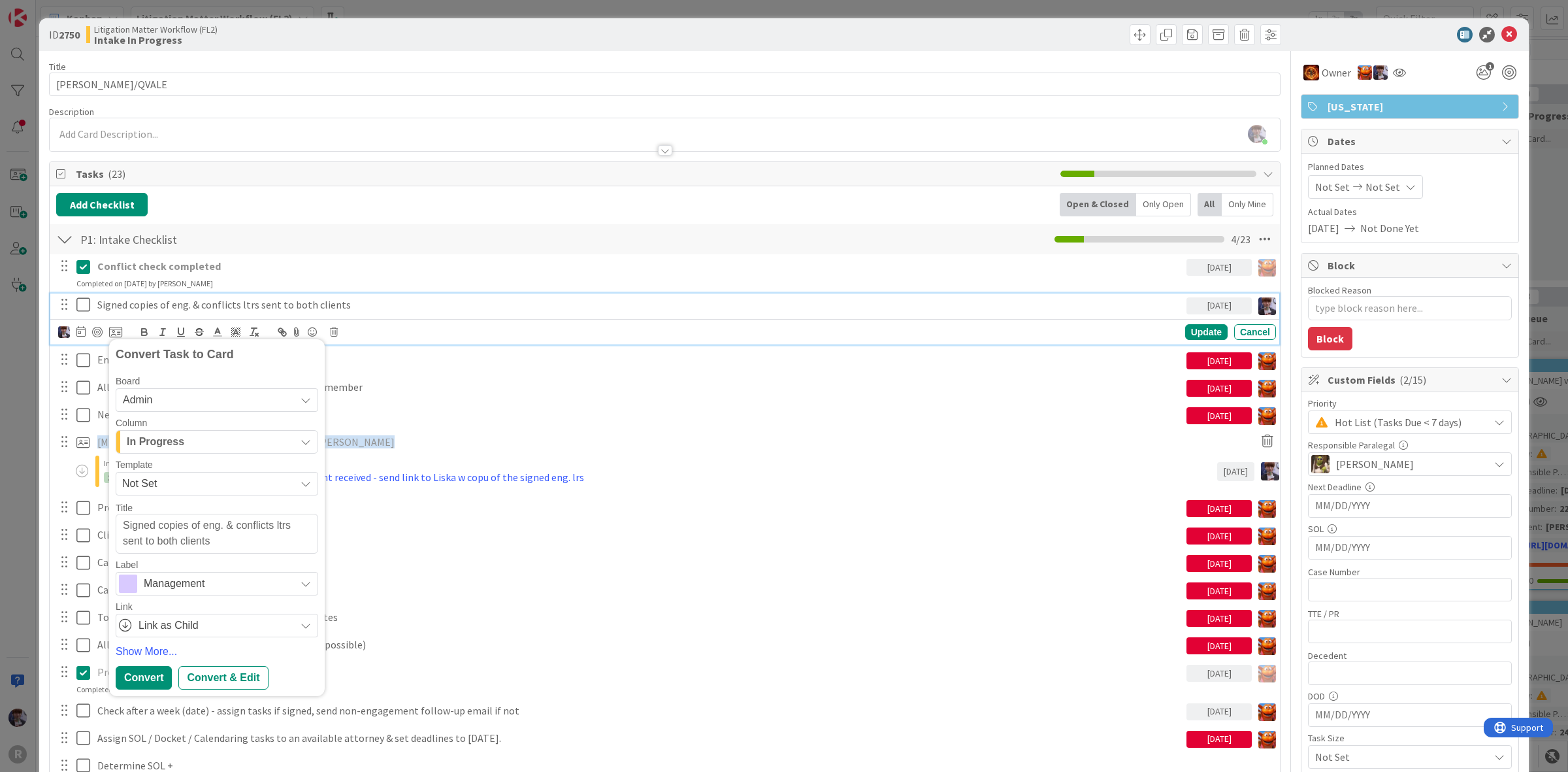
click at [155, 580] on span "Management" at bounding box center [216, 583] width 145 height 18
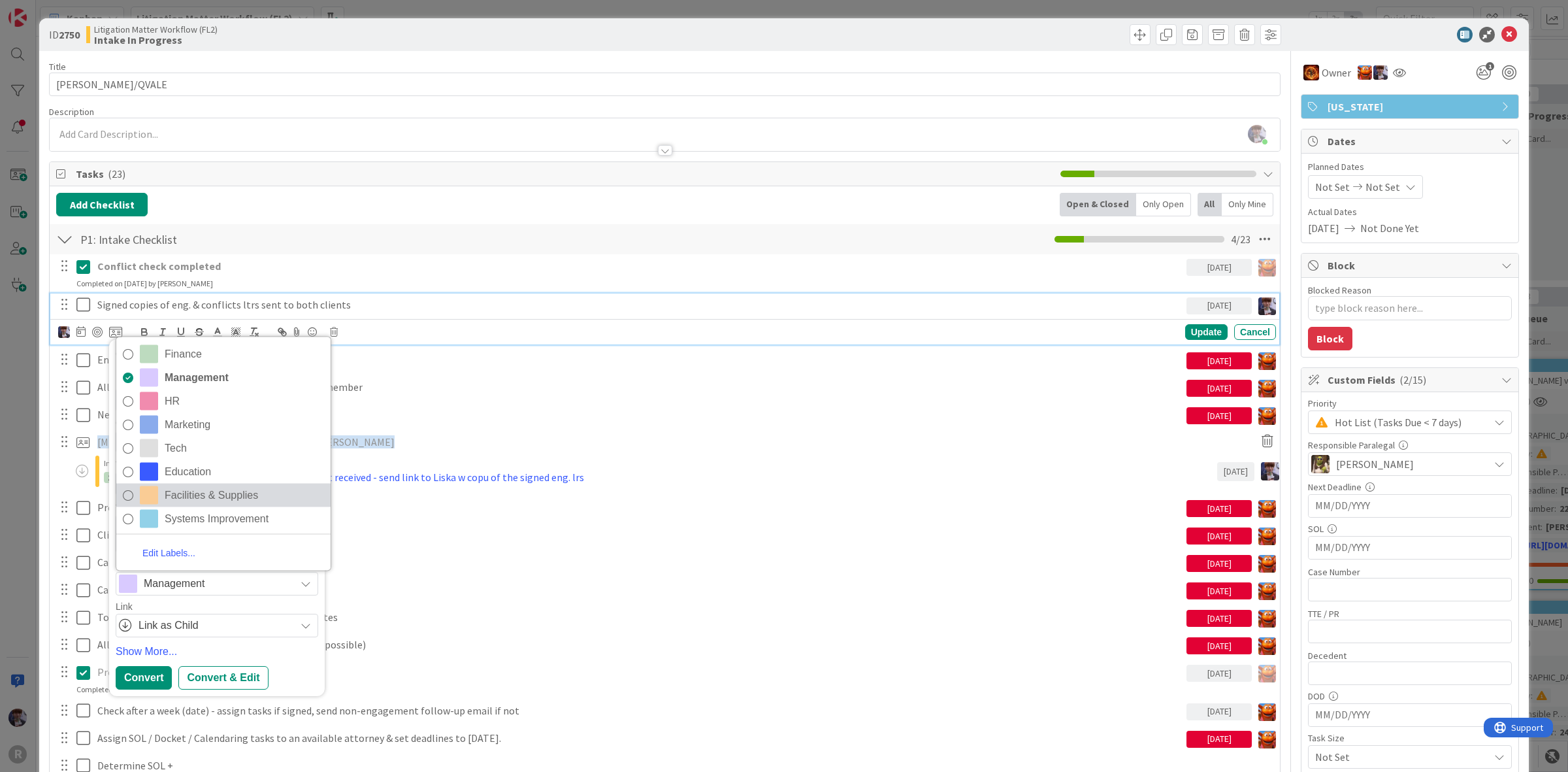
click at [179, 497] on span "Facilities & Supplies" at bounding box center [244, 494] width 159 height 20
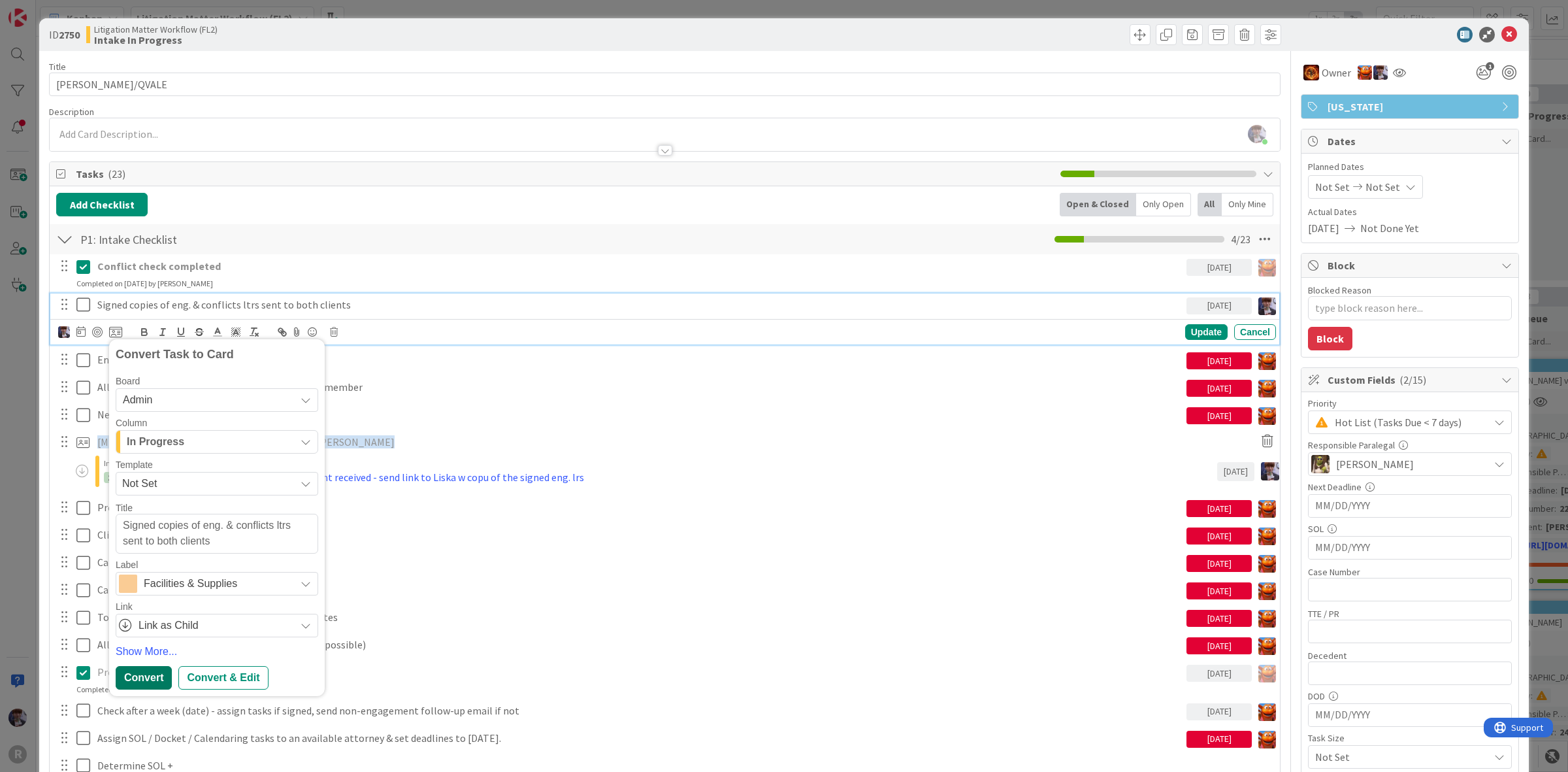
click at [142, 674] on div "Convert" at bounding box center [144, 678] width 56 height 23
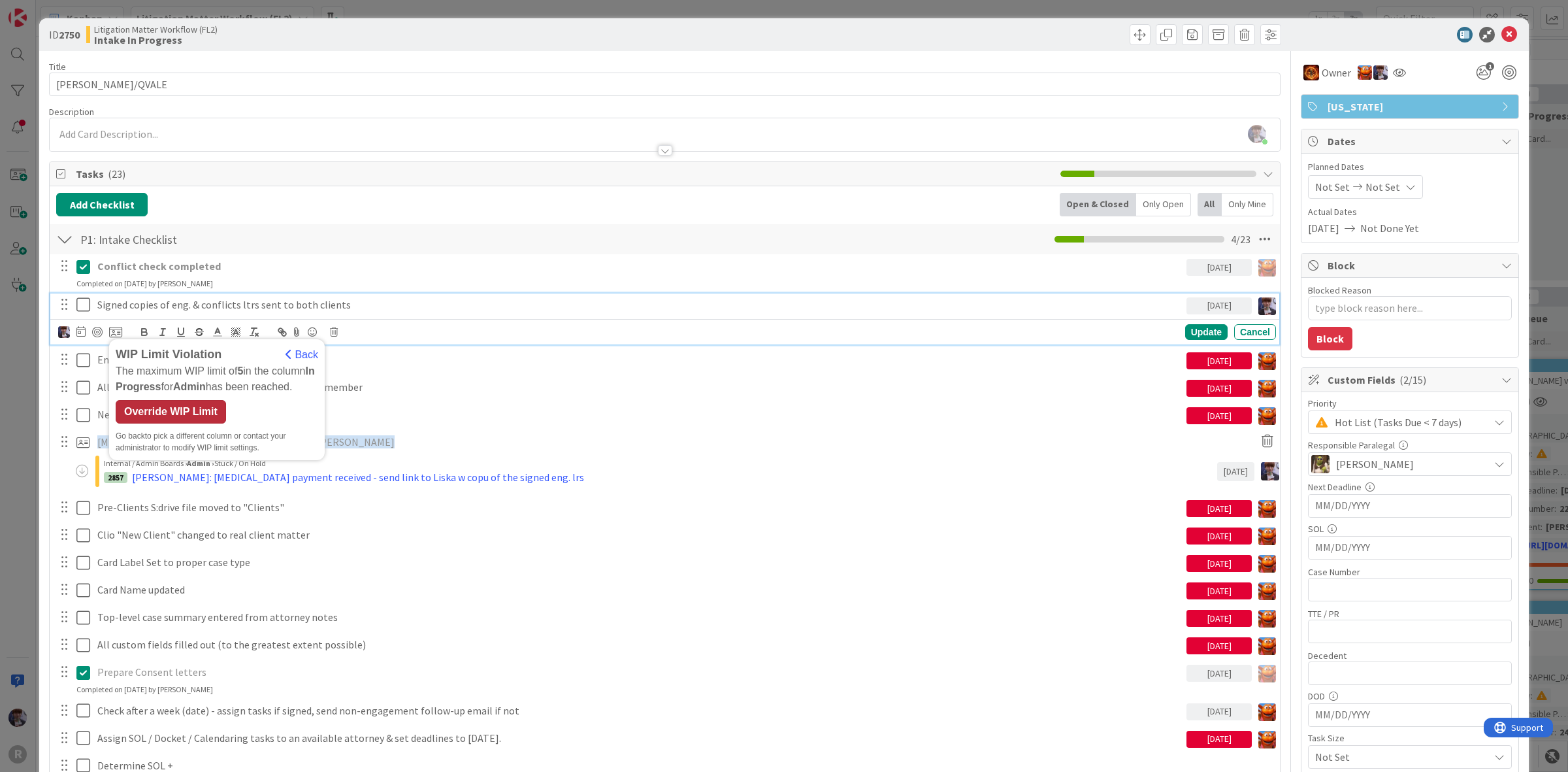
click at [146, 407] on div "Override WIP Limit" at bounding box center [170, 411] width 110 height 23
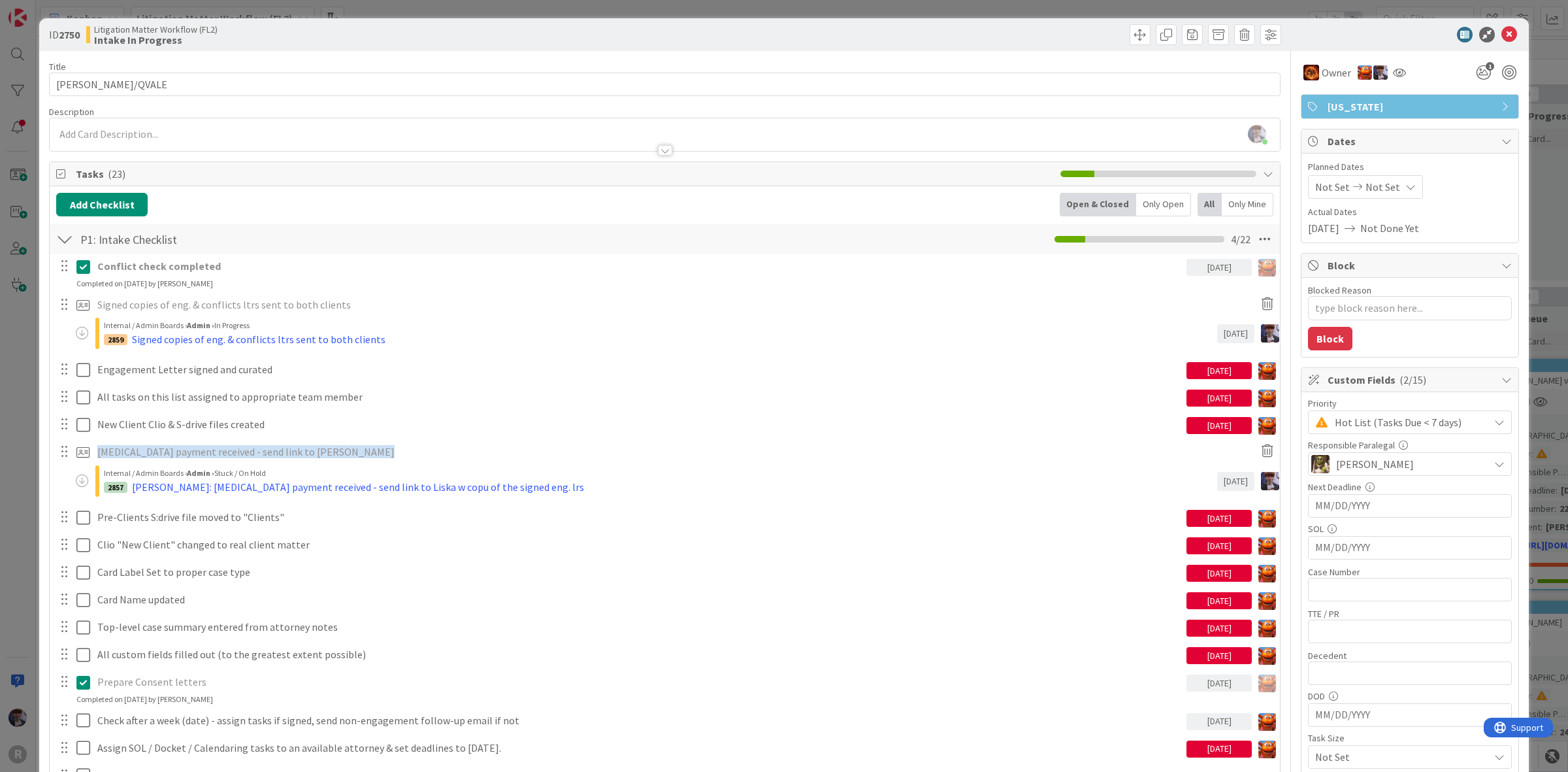
type textarea "x"
click at [1539, 207] on div "ID 2750 Litigation Matter Workflow (FL2) Intake In Progress Title 11 / 128 GEAR…" at bounding box center [784, 386] width 1568 height 772
